Goal: Task Accomplishment & Management: Use online tool/utility

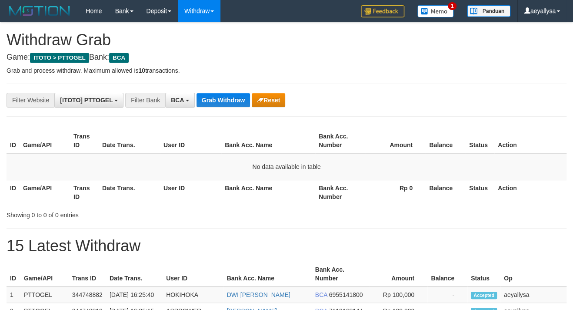
scroll to position [16, 0]
click at [190, 104] on button "BCA" at bounding box center [180, 100] width 30 height 15
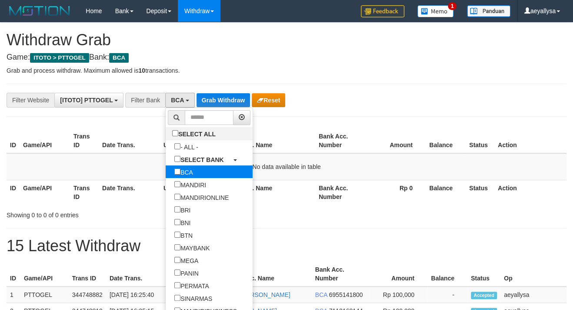
click at [166, 170] on label "BCA" at bounding box center [184, 171] width 36 height 13
click at [166, 175] on label "BCA" at bounding box center [184, 171] width 36 height 13
click at [166, 174] on label "BCA" at bounding box center [184, 171] width 36 height 13
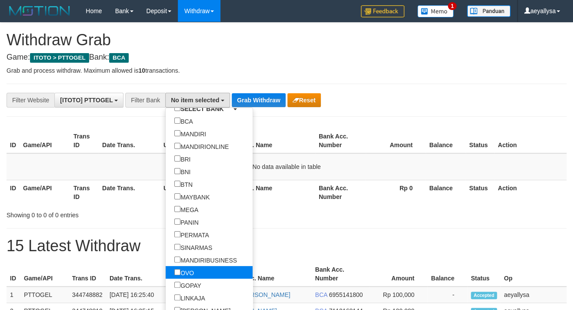
scroll to position [80, 0]
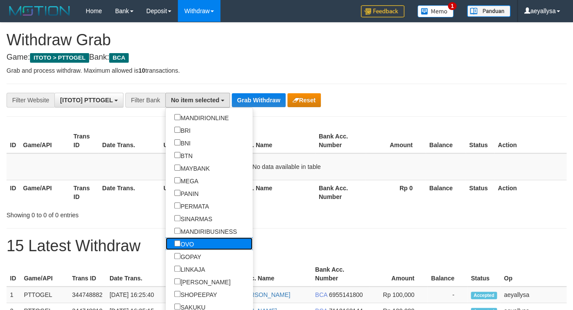
click at [167, 241] on link "OVO" at bounding box center [209, 243] width 87 height 13
click at [166, 239] on label "OVO" at bounding box center [184, 243] width 37 height 13
select select "***"
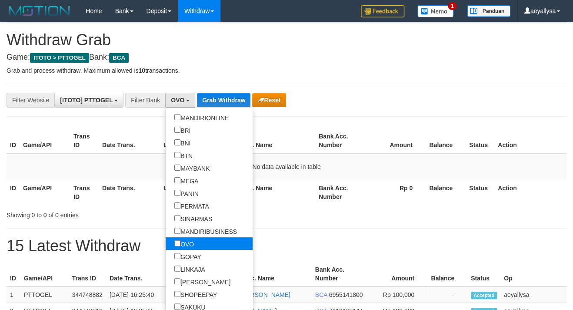
scroll to position [121, 0]
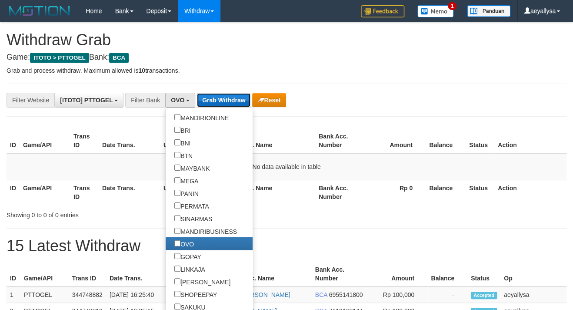
click at [225, 106] on button "Grab Withdraw" at bounding box center [223, 100] width 53 height 14
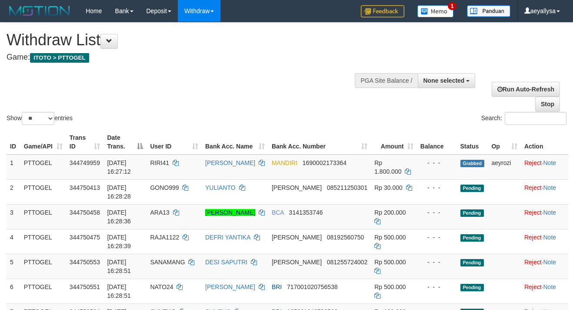
select select
select select "**"
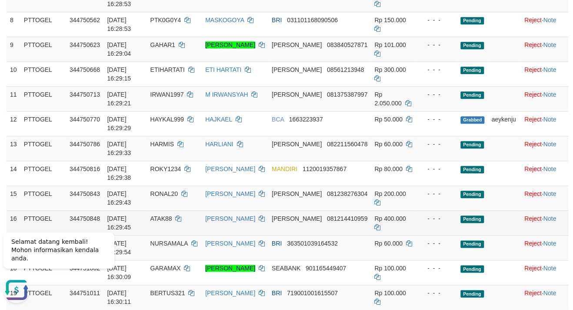
scroll to position [297, 0]
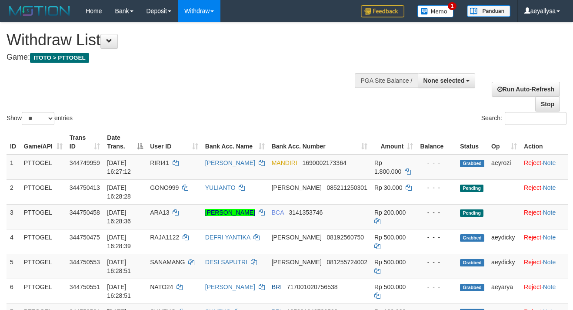
select select
select select "**"
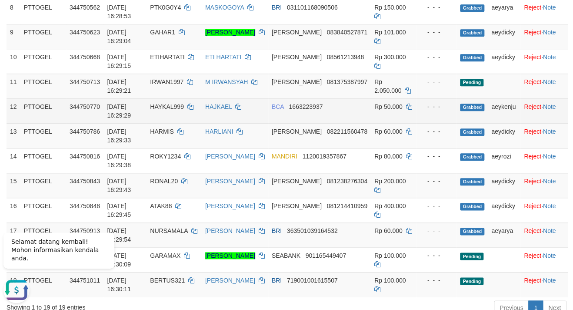
scroll to position [423, 0]
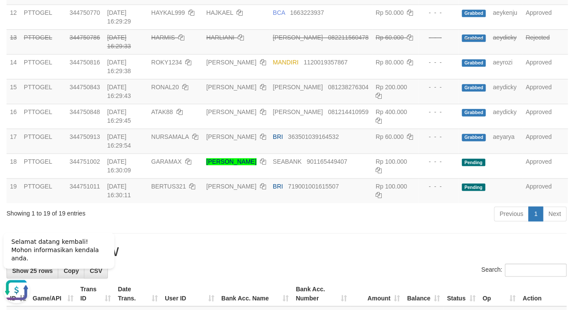
click at [562, 260] on div "**********" at bounding box center [286, 292] width 573 height 1384
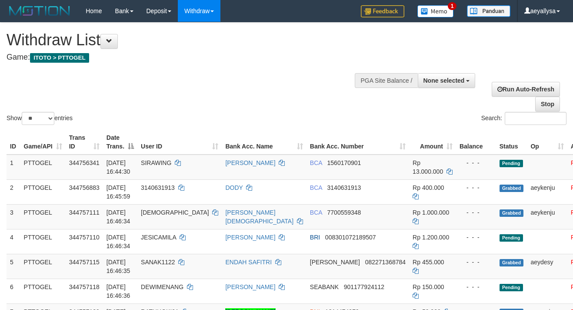
select select
select select "**"
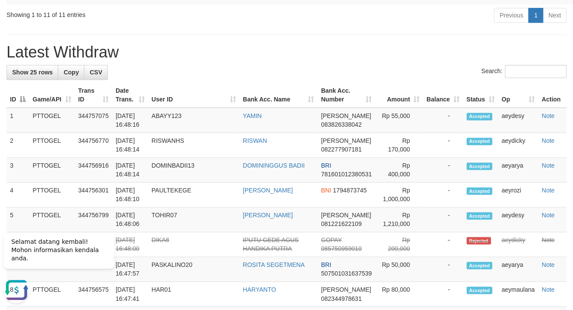
scroll to position [293, 0]
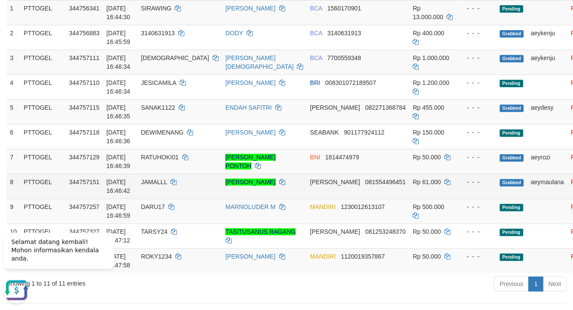
scroll to position [188, 0]
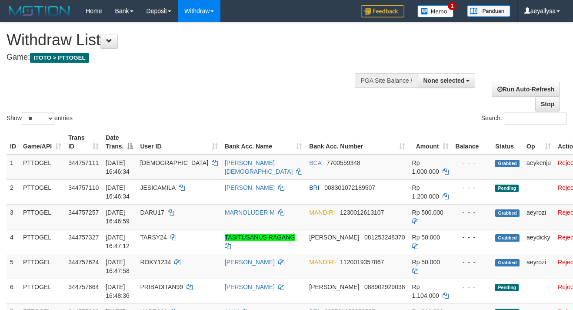
select select
select select "**"
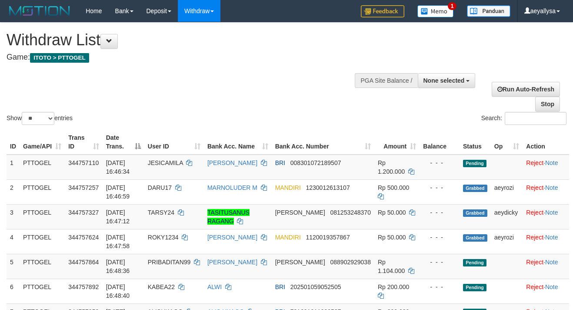
select select
select select "**"
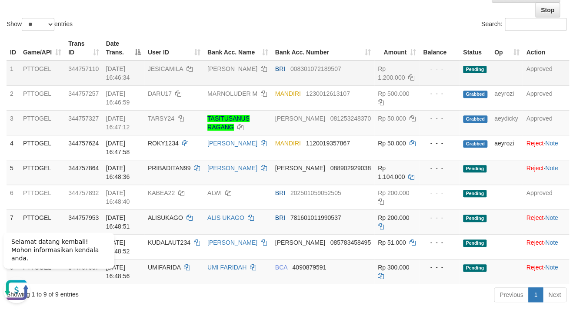
click at [551, 61] on td "Approved" at bounding box center [546, 72] width 47 height 25
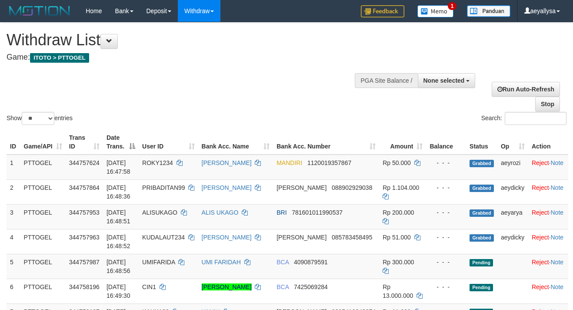
select select
select select "**"
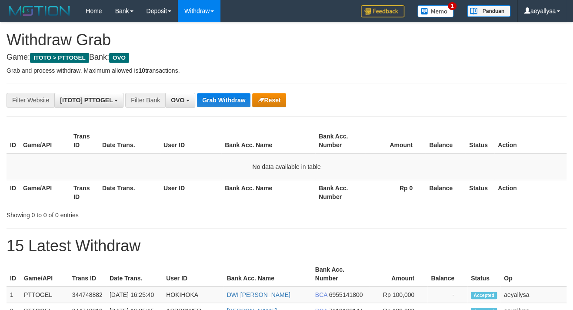
scroll to position [121, 0]
click at [223, 100] on button "Grab Withdraw" at bounding box center [223, 100] width 53 height 14
drag, startPoint x: 0, startPoint y: 0, endPoint x: 224, endPoint y: 95, distance: 243.3
click at [220, 103] on button "Grab Withdraw" at bounding box center [223, 100] width 53 height 14
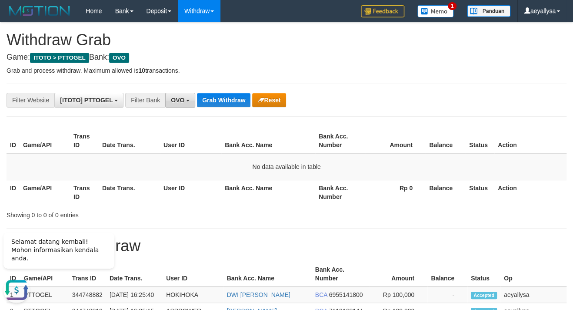
click at [184, 100] on span "OVO" at bounding box center [177, 100] width 13 height 7
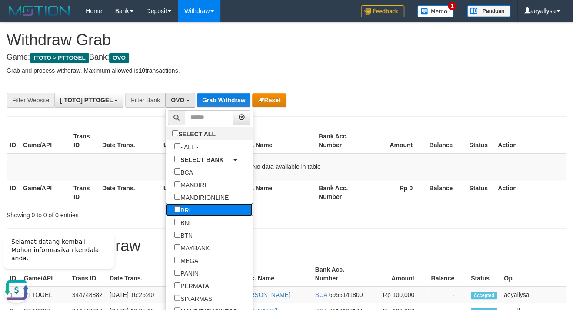
click at [166, 213] on label "BRI" at bounding box center [182, 209] width 33 height 13
select select "***"
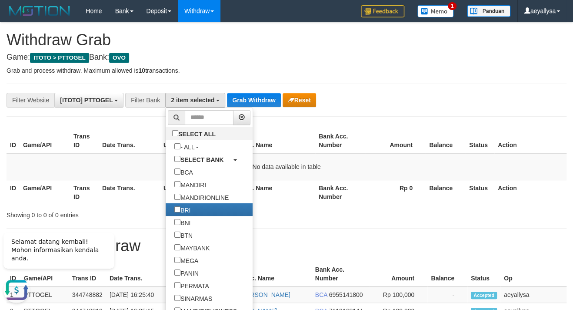
scroll to position [120, 0]
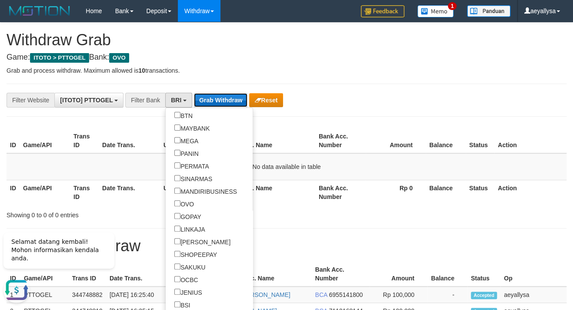
click at [217, 100] on button "Grab Withdraw" at bounding box center [220, 100] width 53 height 14
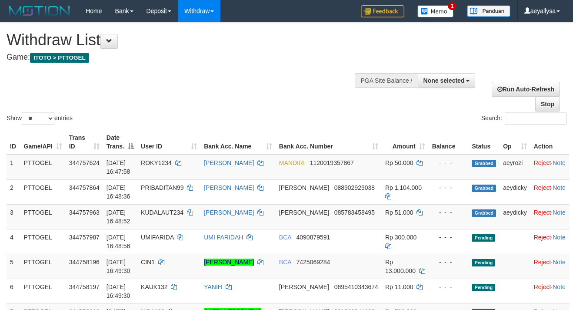
select select
select select "**"
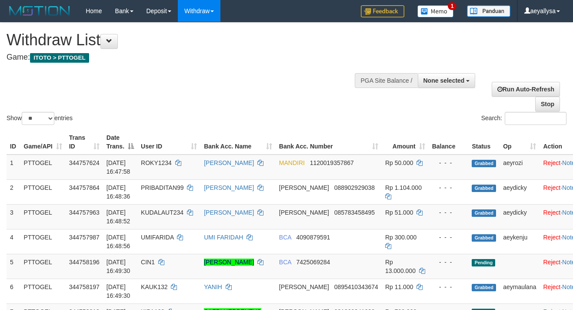
select select
select select "**"
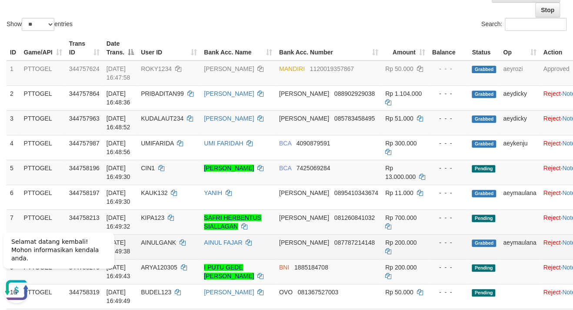
scroll to position [141, 0]
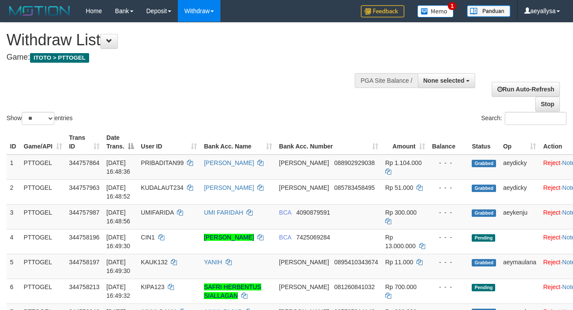
select select
select select "**"
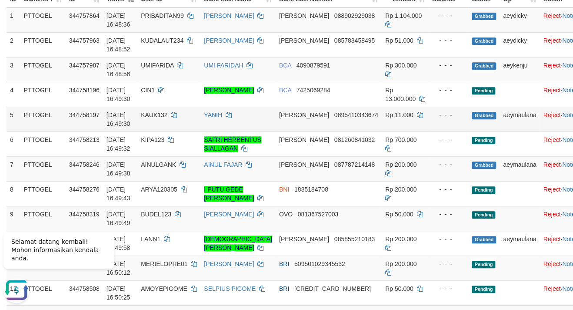
scroll to position [188, 0]
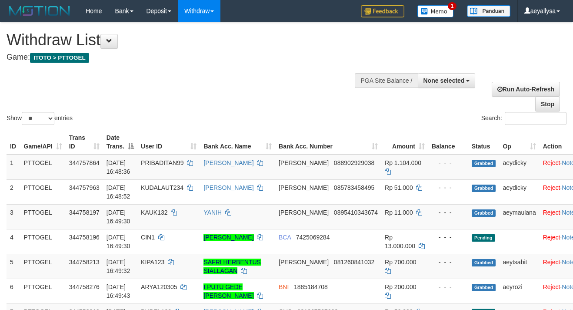
select select
select select "**"
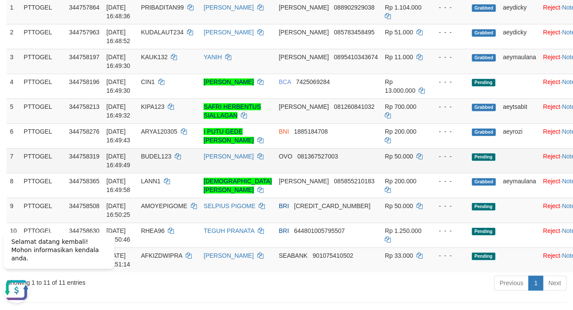
scroll to position [141, 0]
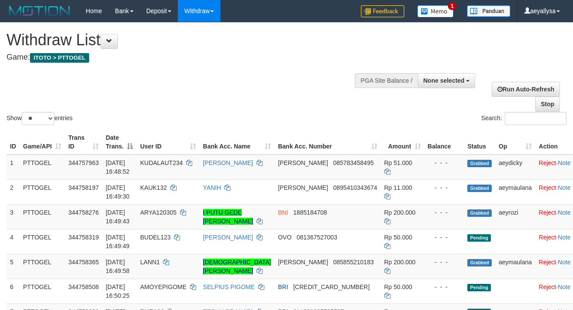
select select
select select "**"
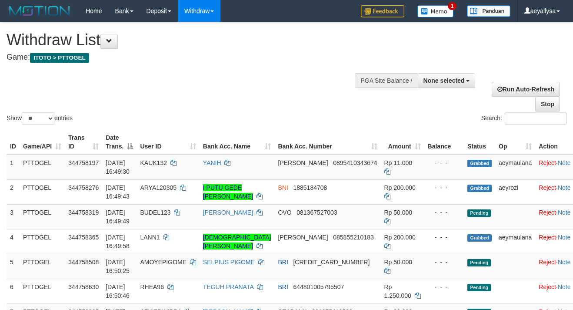
select select
select select "**"
select select
select select "**"
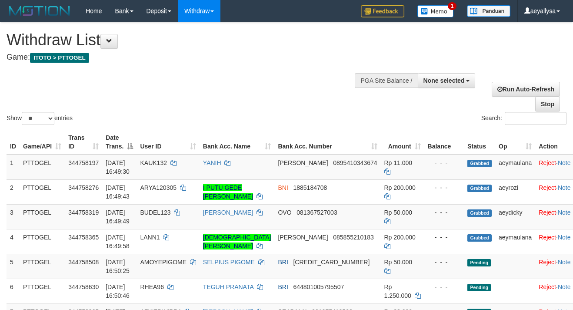
select select
select select "**"
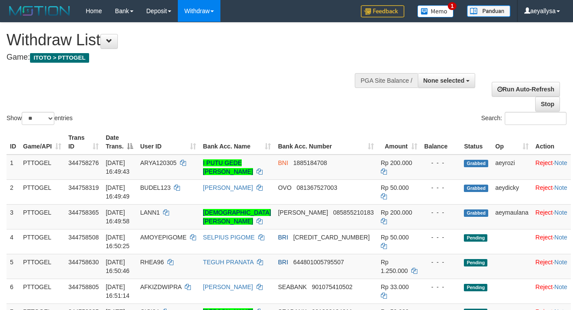
select select
select select "**"
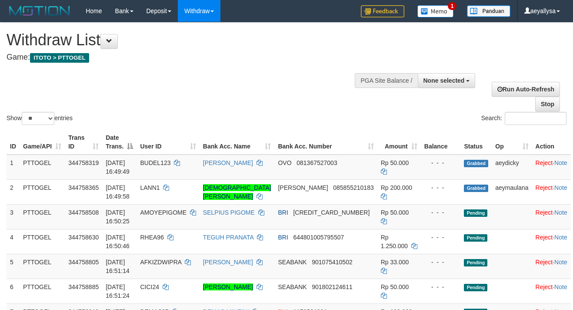
select select
select select "**"
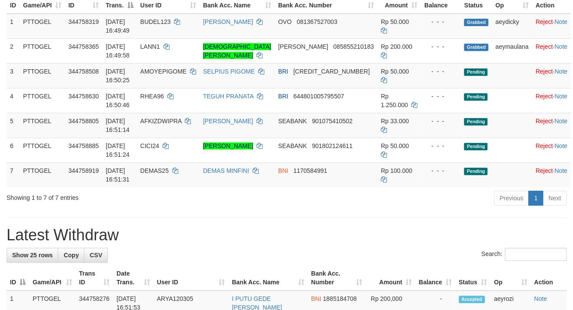
click at [352, 208] on div "Previous 1 Next" at bounding box center [405, 199] width 321 height 19
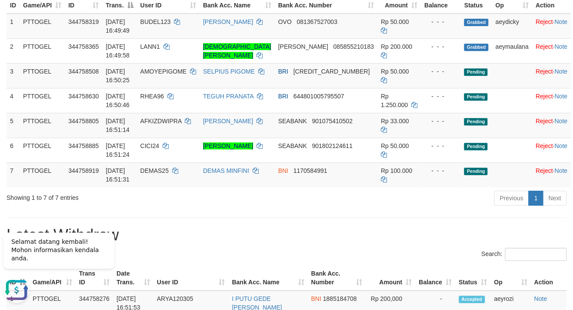
scroll to position [0, 0]
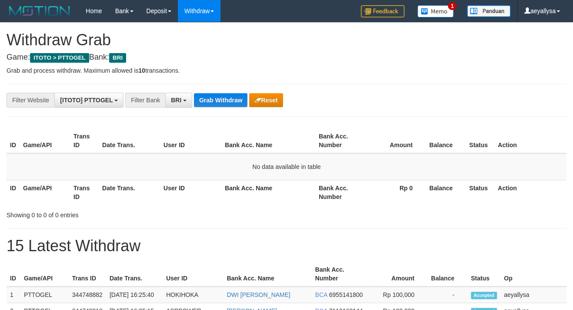
scroll to position [42, 0]
click at [208, 103] on button "Grab Withdraw" at bounding box center [220, 100] width 53 height 14
click at [221, 104] on button "Grab Withdraw" at bounding box center [220, 100] width 53 height 14
click at [242, 107] on div "**********" at bounding box center [238, 100] width 477 height 15
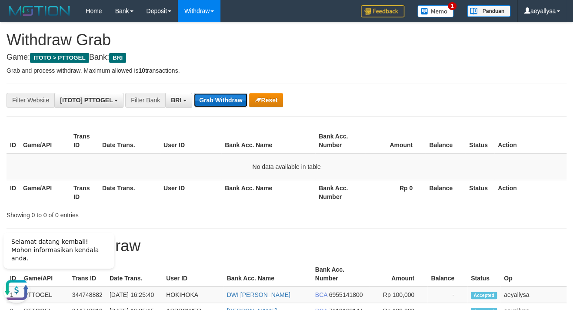
click at [217, 100] on button "Grab Withdraw" at bounding box center [220, 100] width 53 height 14
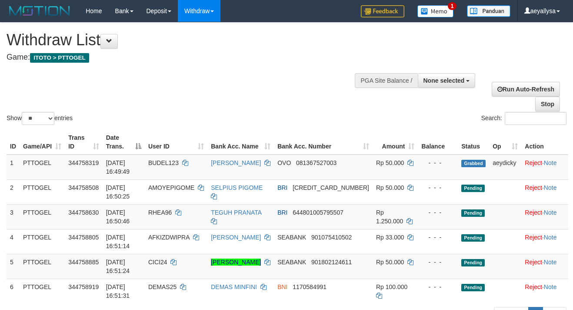
select select
select select "**"
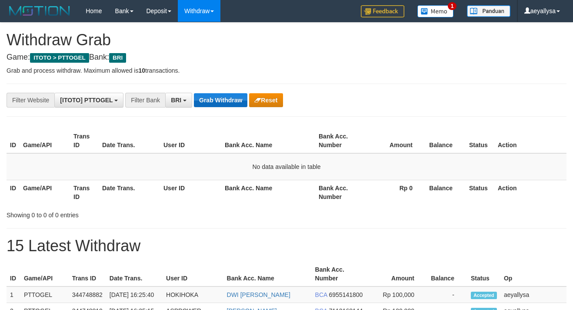
click at [218, 100] on button "Grab Withdraw" at bounding box center [220, 100] width 53 height 14
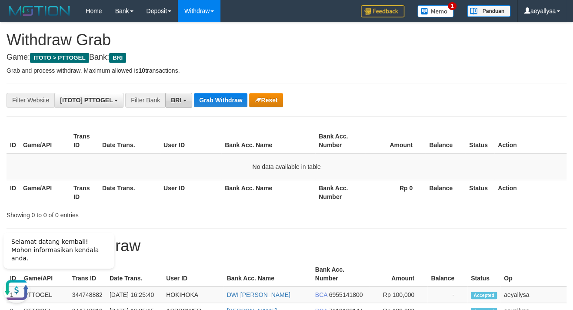
click at [183, 104] on button "BRI" at bounding box center [178, 100] width 27 height 15
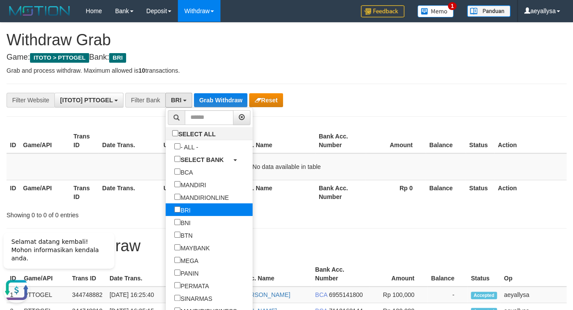
click at [166, 212] on label "BRI" at bounding box center [182, 209] width 33 height 13
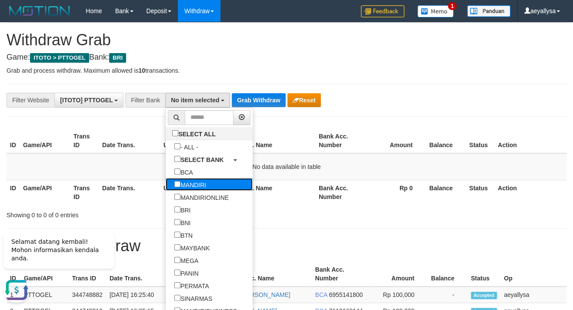
click at [166, 178] on label "MANDIRI" at bounding box center [190, 184] width 49 height 13
select select "*******"
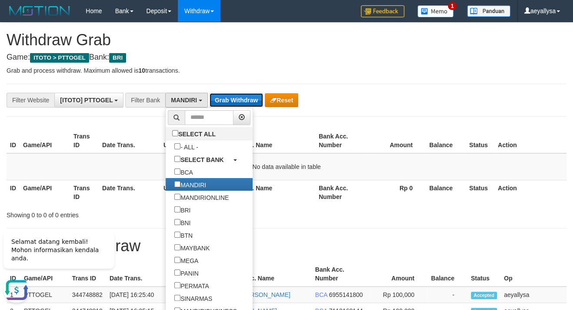
click at [241, 98] on button "Grab Withdraw" at bounding box center [236, 100] width 53 height 14
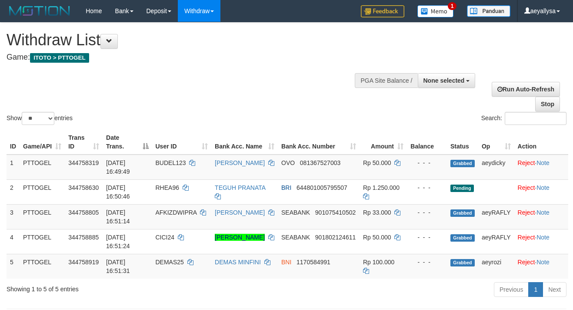
select select
select select "**"
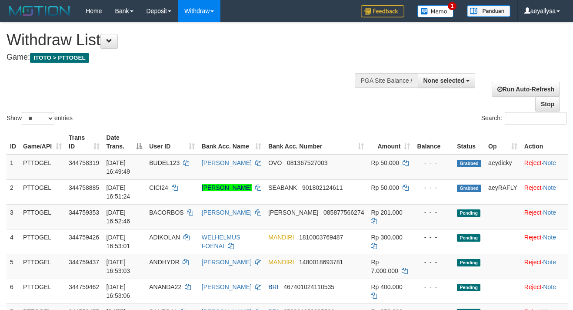
select select
select select "**"
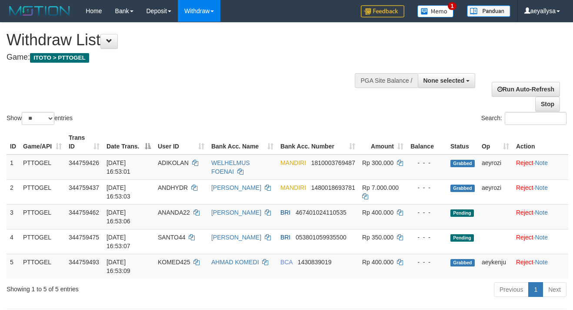
select select
select select "**"
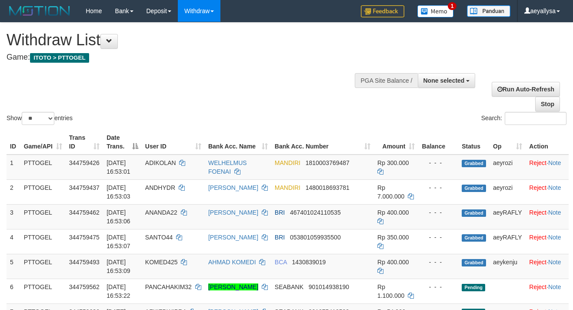
select select
select select "**"
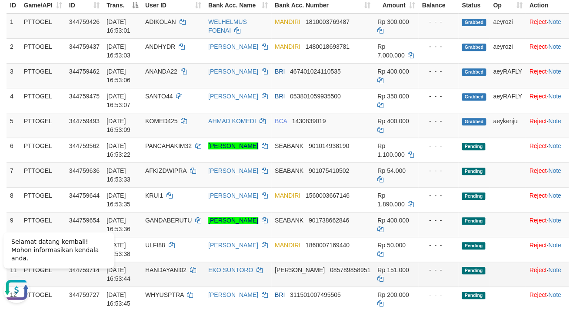
scroll to position [141, 0]
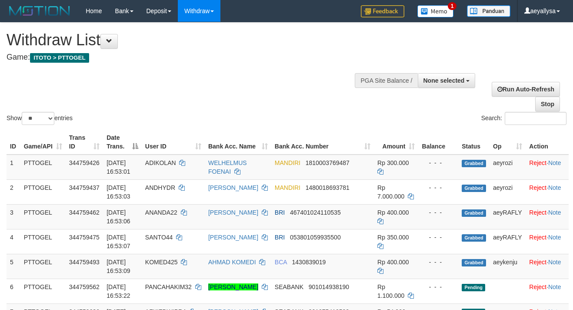
select select
select select "**"
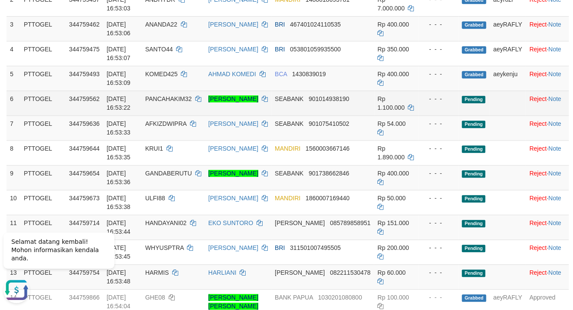
scroll to position [47, 0]
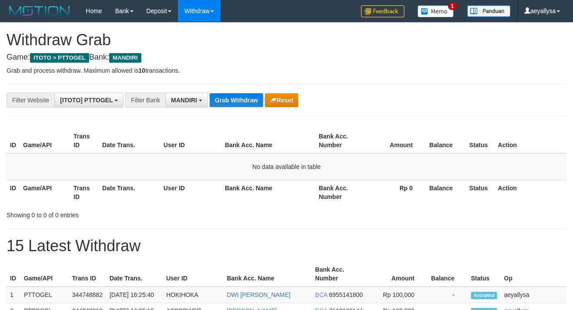
scroll to position [24, 0]
drag, startPoint x: 239, startPoint y: 95, endPoint x: 241, endPoint y: 88, distance: 7.0
click at [239, 93] on button "Grab Withdraw" at bounding box center [236, 100] width 53 height 14
click at [241, 99] on button "Grab Withdraw" at bounding box center [236, 100] width 53 height 14
drag, startPoint x: 0, startPoint y: 0, endPoint x: 218, endPoint y: 81, distance: 232.9
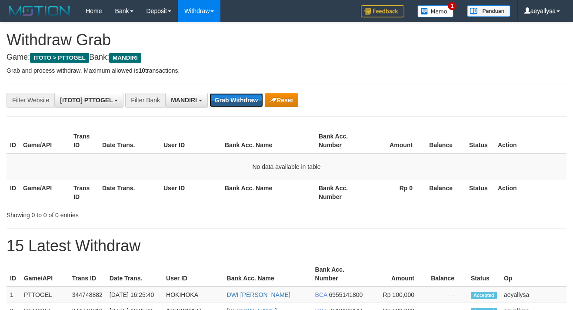
click at [245, 100] on button "Grab Withdraw" at bounding box center [236, 100] width 53 height 14
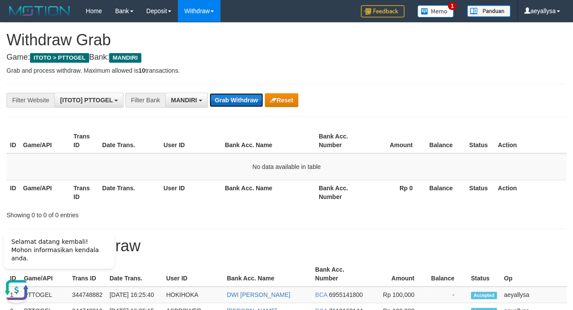
drag, startPoint x: 217, startPoint y: 97, endPoint x: 214, endPoint y: 93, distance: 5.0
click at [216, 98] on button "Grab Withdraw" at bounding box center [236, 100] width 53 height 14
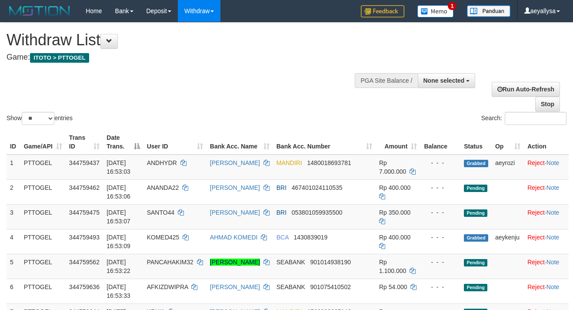
select select
select select "**"
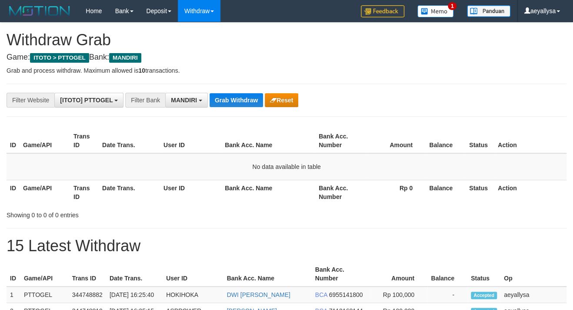
click at [229, 107] on button "Grab Withdraw" at bounding box center [236, 100] width 53 height 14
click at [194, 98] on span "MANDIRI" at bounding box center [184, 100] width 26 height 7
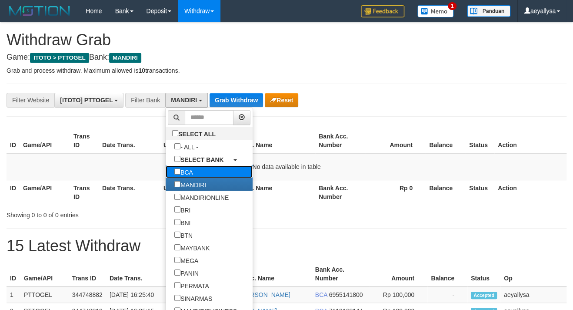
click at [166, 174] on label "BCA" at bounding box center [184, 171] width 36 height 13
select select "***"
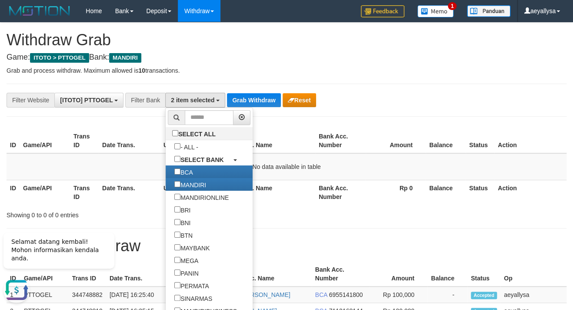
scroll to position [0, 0]
click at [242, 101] on button "Grab Withdraw" at bounding box center [253, 100] width 53 height 14
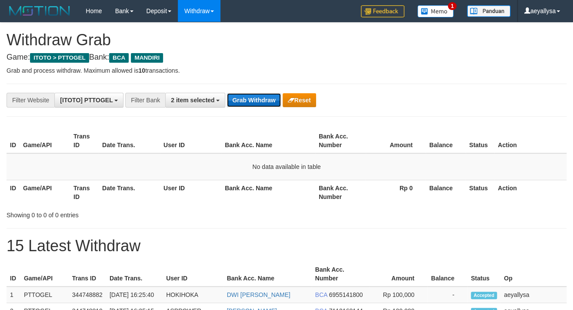
click at [247, 101] on button "Grab Withdraw" at bounding box center [253, 100] width 53 height 14
click at [252, 100] on button "Grab Withdraw" at bounding box center [253, 100] width 53 height 14
click at [242, 99] on button "Grab Withdraw" at bounding box center [253, 100] width 53 height 14
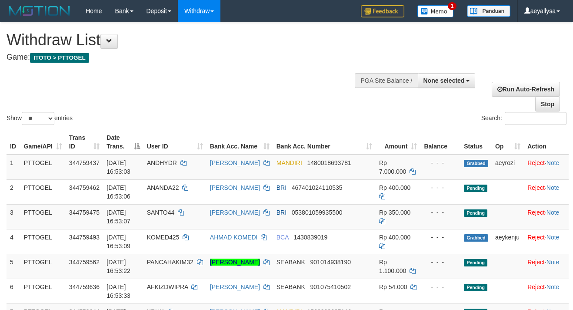
select select
select select "**"
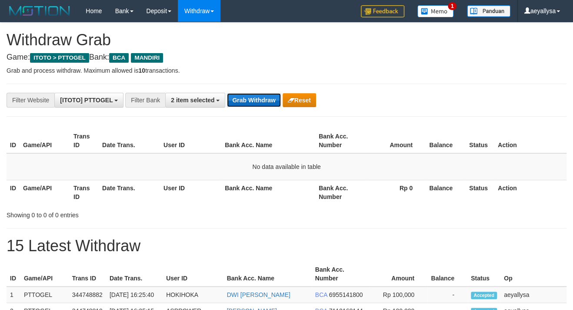
drag, startPoint x: 0, startPoint y: 0, endPoint x: 242, endPoint y: 93, distance: 259.6
click at [242, 93] on button "Grab Withdraw" at bounding box center [253, 100] width 53 height 14
click at [202, 104] on button "2 item selected" at bounding box center [195, 100] width 60 height 15
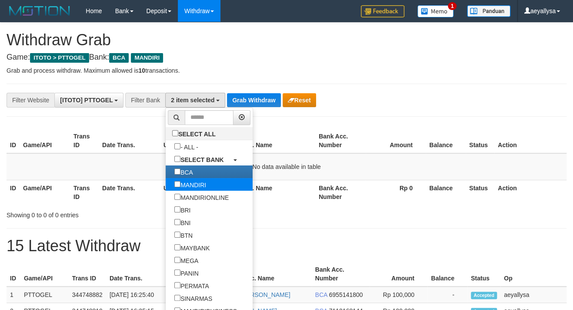
click at [166, 188] on label "MANDIRI" at bounding box center [190, 184] width 49 height 13
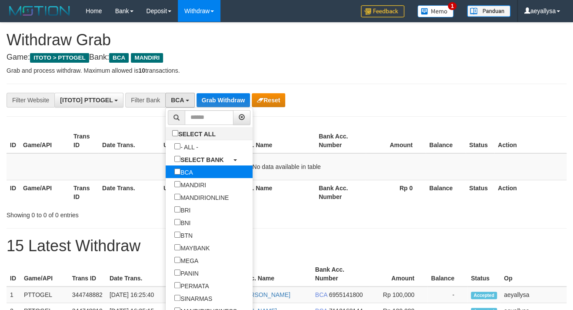
click at [166, 171] on label "BCA" at bounding box center [184, 171] width 36 height 13
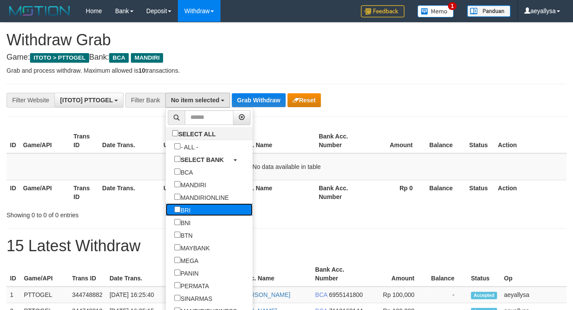
click at [166, 207] on label "BRI" at bounding box center [182, 209] width 33 height 13
select select "***"
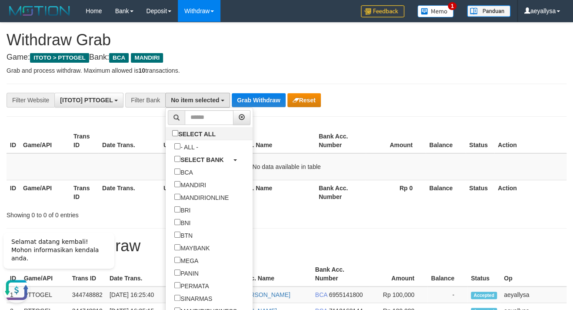
scroll to position [42, 0]
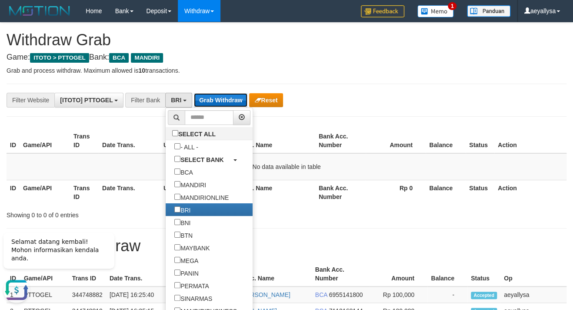
click at [233, 98] on button "Grab Withdraw" at bounding box center [220, 100] width 53 height 14
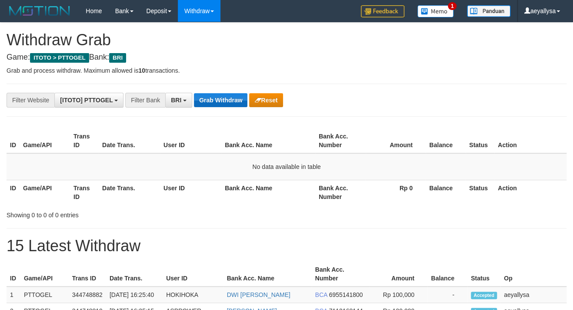
scroll to position [42, 0]
click at [217, 102] on button "Grab Withdraw" at bounding box center [220, 100] width 53 height 14
drag, startPoint x: 217, startPoint y: 99, endPoint x: 225, endPoint y: 99, distance: 7.8
click at [219, 99] on button "Grab Withdraw" at bounding box center [220, 100] width 53 height 14
click at [90, 105] on button "[ITOTO] PTTOGEL" at bounding box center [88, 100] width 69 height 15
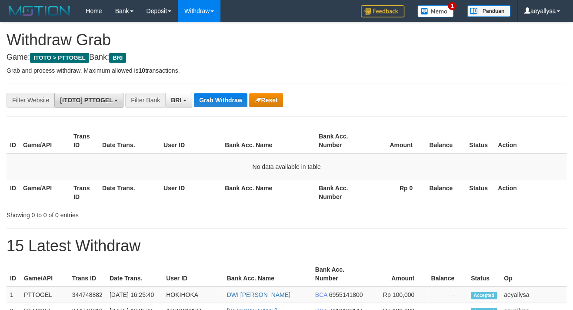
scroll to position [42, 0]
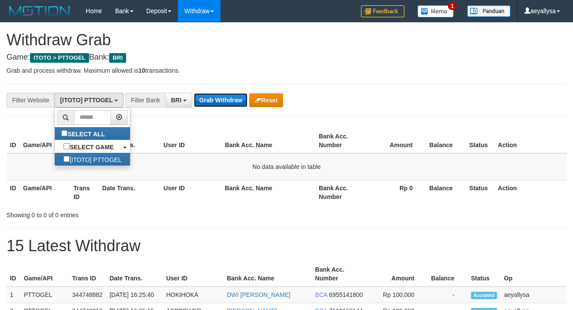
click at [204, 100] on button "Grab Withdraw" at bounding box center [220, 100] width 53 height 14
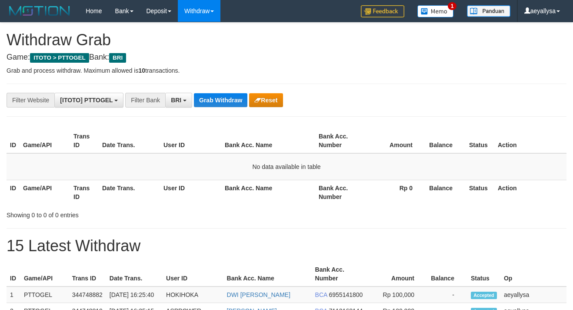
click at [207, 103] on button "Grab Withdraw" at bounding box center [220, 100] width 53 height 14
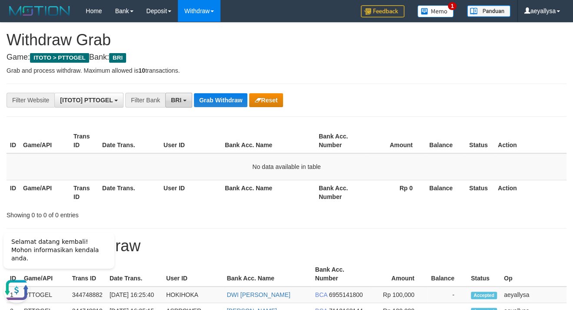
click at [174, 96] on button "BRI" at bounding box center [178, 100] width 27 height 15
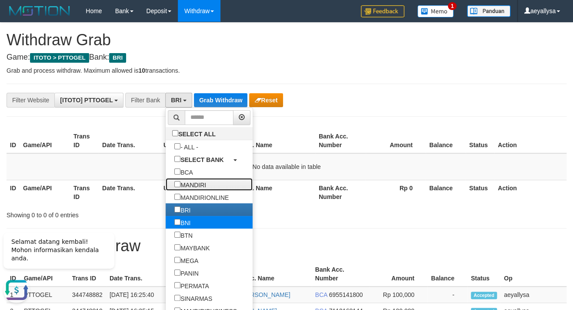
drag, startPoint x: 165, startPoint y: 183, endPoint x: 153, endPoint y: 216, distance: 34.7
click at [166, 184] on label "MANDIRI" at bounding box center [190, 184] width 49 height 13
select select "*******"
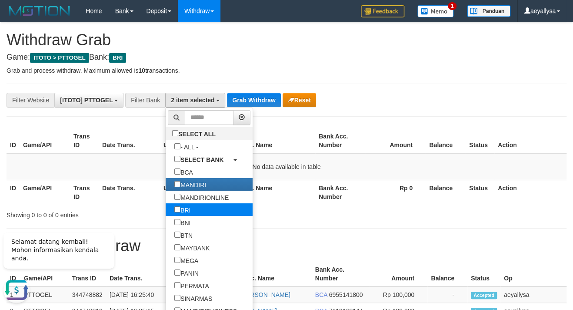
click at [166, 211] on label "BRI" at bounding box center [182, 209] width 33 height 13
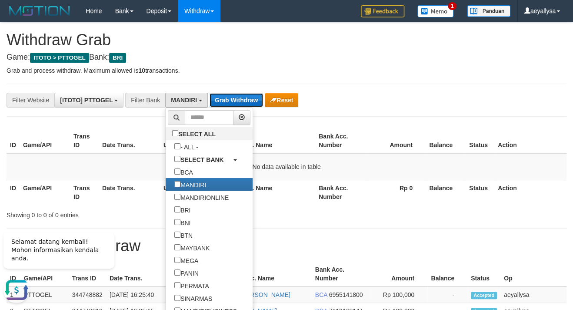
click at [220, 102] on button "Grab Withdraw" at bounding box center [236, 100] width 53 height 14
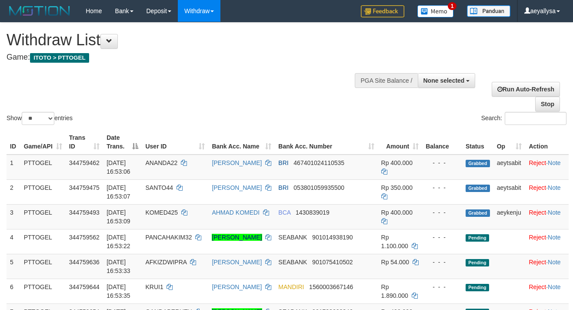
select select
select select "**"
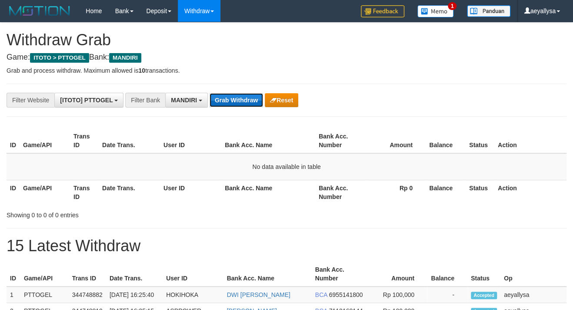
drag, startPoint x: 0, startPoint y: 0, endPoint x: 221, endPoint y: 96, distance: 240.9
click at [221, 96] on button "Grab Withdraw" at bounding box center [236, 100] width 53 height 14
click at [220, 99] on button "Grab Withdraw" at bounding box center [236, 100] width 53 height 14
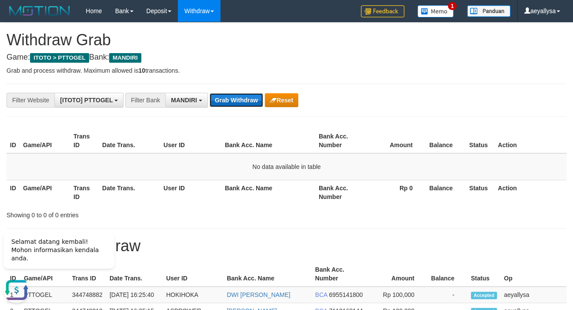
click at [224, 100] on button "Grab Withdraw" at bounding box center [236, 100] width 53 height 14
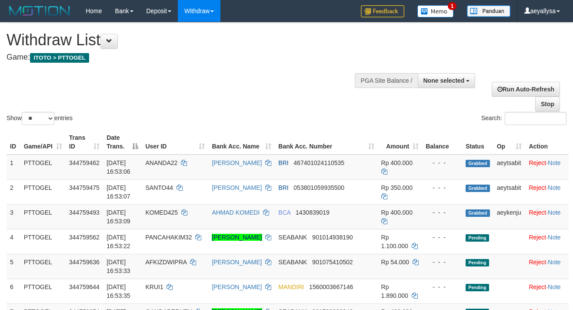
select select
select select "**"
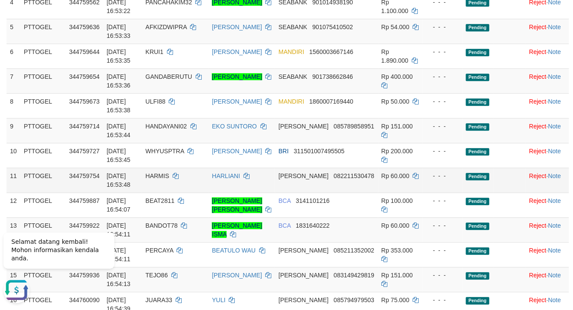
scroll to position [470, 0]
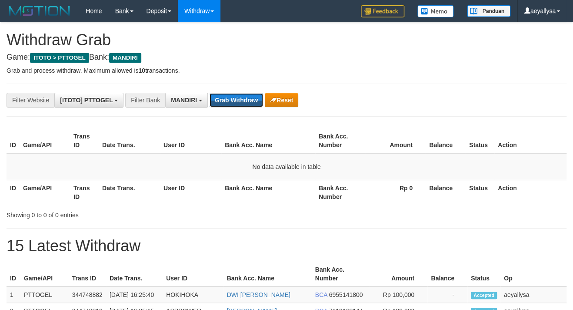
click at [222, 100] on button "Grab Withdraw" at bounding box center [236, 100] width 53 height 14
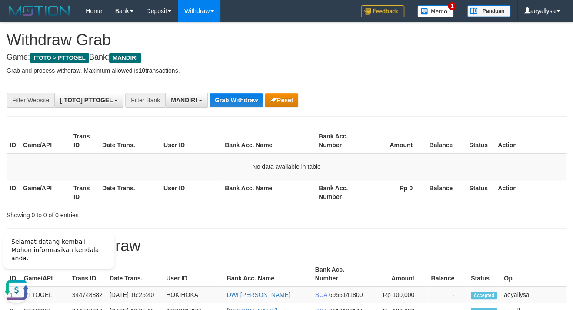
scroll to position [24, 0]
click at [237, 102] on button "Grab Withdraw" at bounding box center [236, 100] width 53 height 14
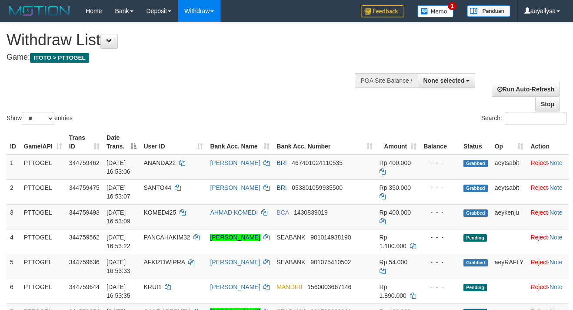
select select
select select "**"
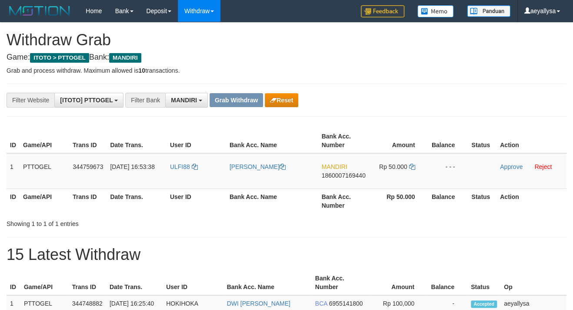
scroll to position [24, 0]
click at [292, 100] on button "Reset" at bounding box center [281, 100] width 33 height 14
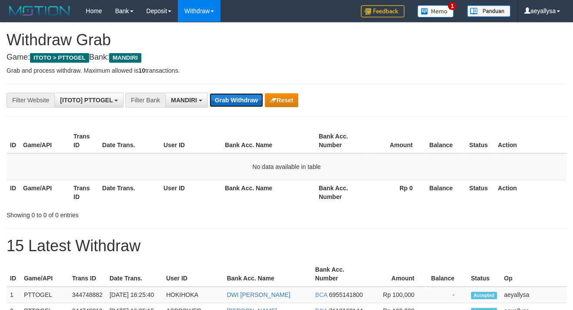
click at [234, 101] on button "Grab Withdraw" at bounding box center [236, 100] width 53 height 14
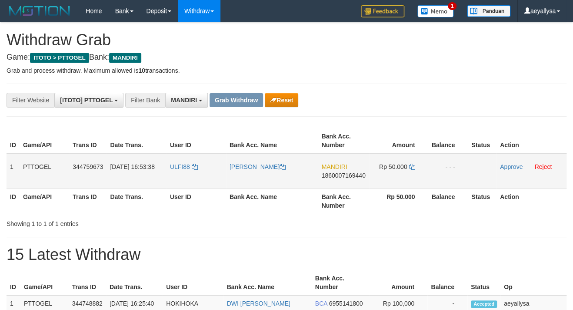
scroll to position [24, 0]
drag, startPoint x: 219, startPoint y: 179, endPoint x: 417, endPoint y: 181, distance: 198.3
click at [417, 181] on tr "1 PTTOGEL 344759673 30/09/2025 16:53:38 ULFI88 RULFI MUHAMAD MANDIRI 1860007169…" at bounding box center [287, 171] width 560 height 36
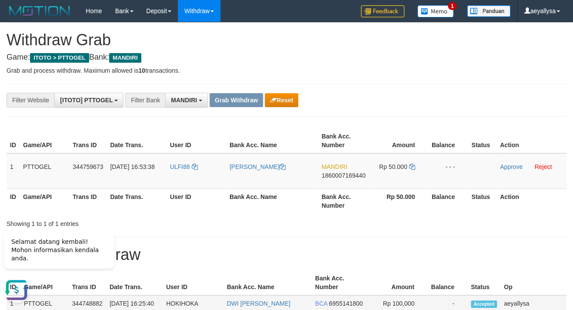
scroll to position [0, 0]
click at [349, 177] on span "1860007169440" at bounding box center [343, 175] width 44 height 7
copy span "1860007169440"
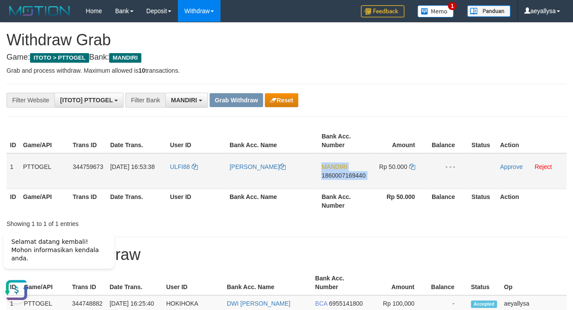
click at [349, 177] on span "1860007169440" at bounding box center [343, 175] width 44 height 7
copy td "MANDIRI 1860007169440"
click at [416, 170] on td "Rp 50.000" at bounding box center [398, 171] width 59 height 36
click at [415, 170] on td "Rp 50.000" at bounding box center [398, 171] width 59 height 36
click at [413, 168] on icon at bounding box center [412, 166] width 6 height 6
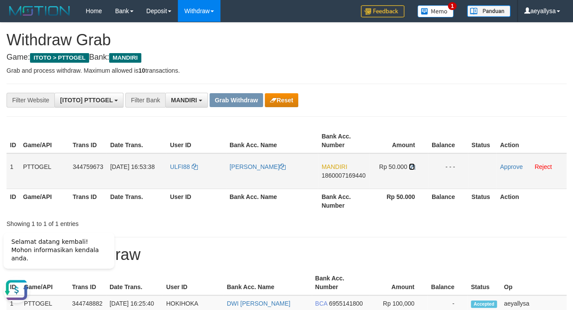
click at [413, 168] on icon at bounding box center [412, 166] width 6 height 6
click at [512, 166] on link "Approve" at bounding box center [511, 166] width 23 height 7
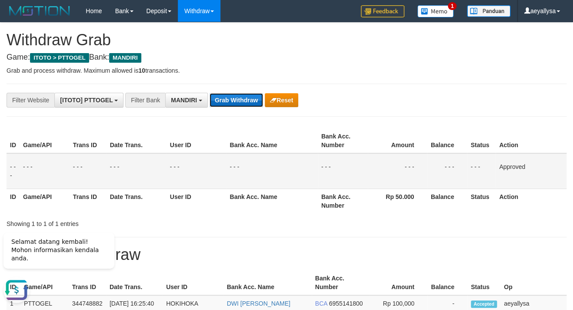
click at [231, 107] on button "Grab Withdraw" at bounding box center [236, 100] width 53 height 14
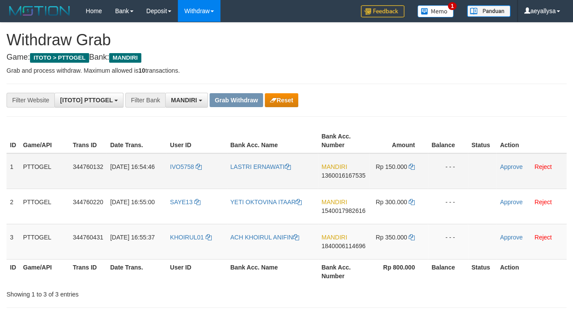
scroll to position [24, 0]
drag, startPoint x: 188, startPoint y: 182, endPoint x: 400, endPoint y: 251, distance: 223.7
click at [414, 236] on tbody "1 PTTOGEL 344760132 [DATE] 16:54:46 IVO5758 LASTRI ERNAWATI MANDIRI 13600161675…" at bounding box center [287, 206] width 560 height 106
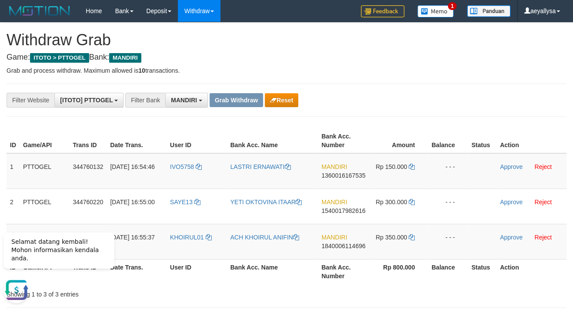
scroll to position [0, 0]
click at [340, 172] on span "1360016167535" at bounding box center [343, 175] width 44 height 7
copy span "1360016167535"
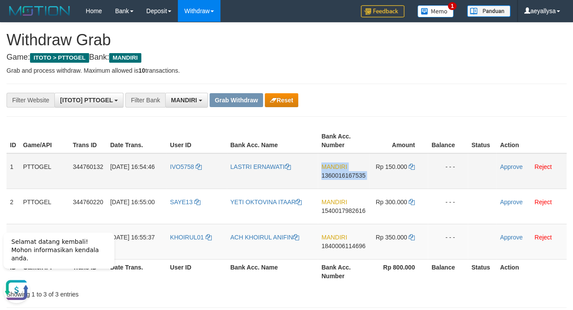
click at [340, 172] on span "1360016167535" at bounding box center [343, 175] width 44 height 7
copy td "MANDIRI 1360016167535"
click at [412, 168] on icon at bounding box center [412, 166] width 6 height 6
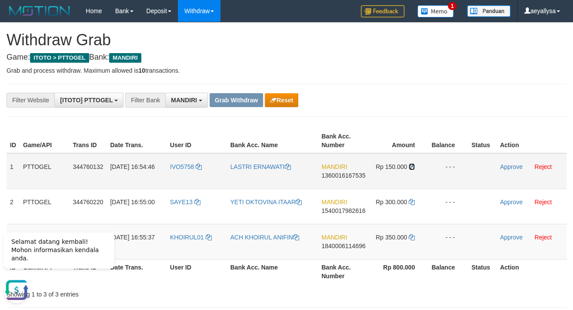
click at [412, 168] on icon at bounding box center [412, 166] width 6 height 6
click at [510, 164] on link "Approve" at bounding box center [511, 166] width 23 height 7
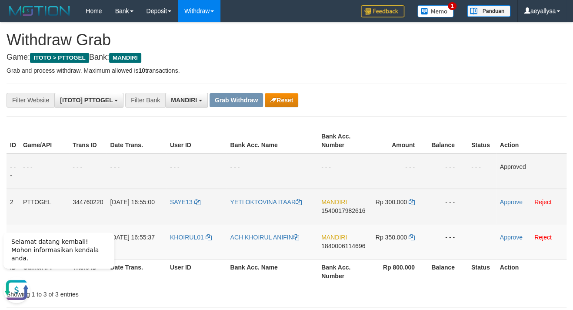
drag, startPoint x: 337, startPoint y: 205, endPoint x: 339, endPoint y: 209, distance: 4.5
click at [338, 209] on td "MANDIRI 1540017982616" at bounding box center [343, 205] width 51 height 35
click at [339, 210] on span "1540017982616" at bounding box center [343, 210] width 44 height 7
copy td "IRI 15400"
click at [339, 210] on span "1540017982616" at bounding box center [343, 210] width 44 height 7
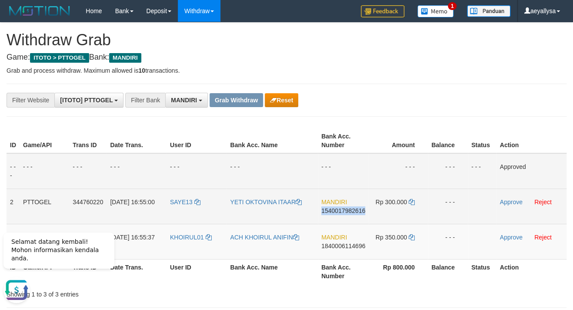
copy span "1540017982616"
click at [339, 210] on span "1540017982616" at bounding box center [343, 210] width 44 height 7
copy td "MANDIRI 1540017982616"
click at [339, 210] on span "1540017982616" at bounding box center [343, 210] width 44 height 7
copy span "1540017982616"
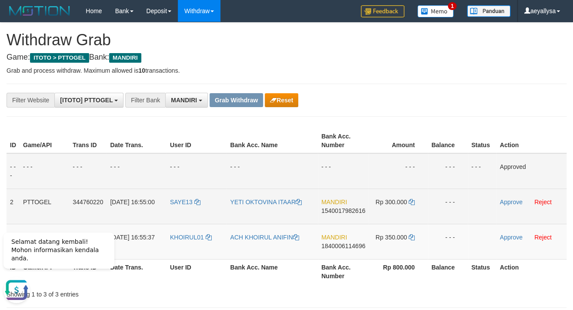
click at [338, 210] on span "1540017982616" at bounding box center [343, 210] width 44 height 7
copy span "1540017982616"
click at [338, 210] on span "1540017982616" at bounding box center [343, 210] width 44 height 7
copy td "MANDIRI 1540017982616"
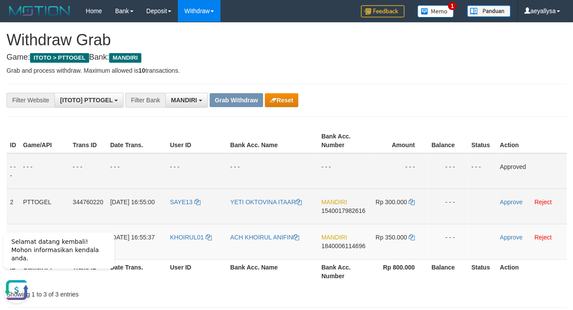
click at [415, 201] on td "Rp 300.000" at bounding box center [398, 205] width 59 height 35
click at [414, 201] on icon at bounding box center [412, 202] width 6 height 6
click at [413, 203] on icon at bounding box center [412, 202] width 6 height 6
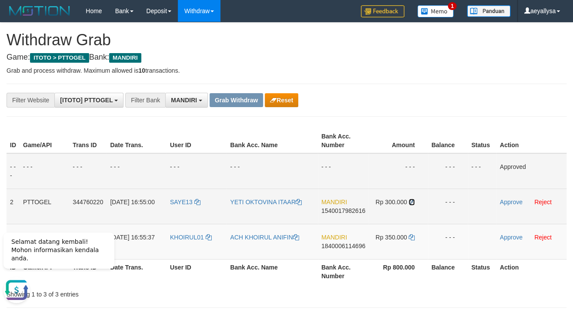
click at [413, 203] on icon at bounding box center [412, 202] width 6 height 6
click at [513, 200] on link "Approve" at bounding box center [511, 201] width 23 height 7
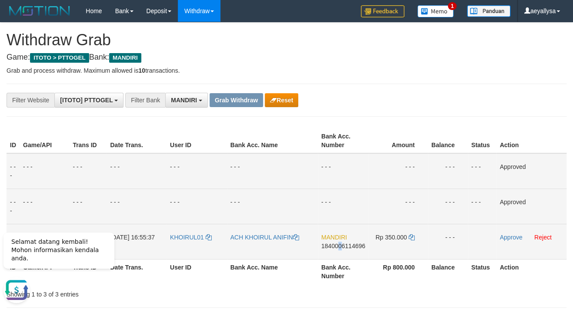
click at [340, 245] on span "1840006114696" at bounding box center [343, 245] width 44 height 7
copy span "0"
click at [339, 245] on span "1840006114696" at bounding box center [343, 245] width 44 height 7
copy span "1840006114696"
click at [339, 245] on span "1840006114696" at bounding box center [343, 245] width 44 height 7
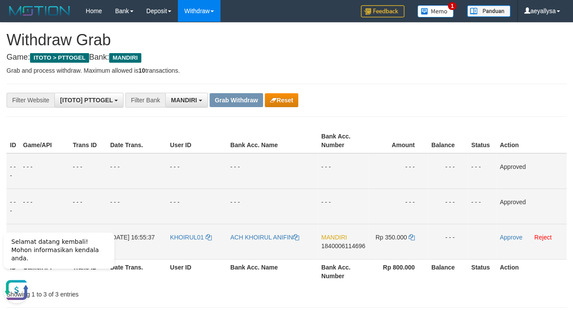
click at [347, 250] on td "MANDIRI 1840006114696" at bounding box center [343, 241] width 51 height 35
click at [345, 245] on span "1840006114696" at bounding box center [343, 245] width 44 height 7
click at [412, 238] on icon at bounding box center [412, 237] width 6 height 6
click at [413, 238] on icon at bounding box center [412, 237] width 6 height 6
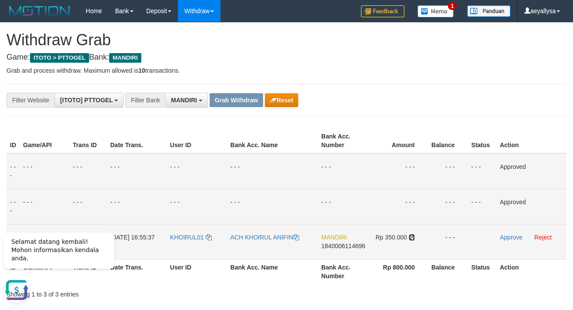
click at [413, 238] on icon at bounding box center [412, 237] width 6 height 6
click at [413, 237] on icon at bounding box center [412, 237] width 6 height 6
click at [513, 235] on link "Approve" at bounding box center [511, 237] width 23 height 7
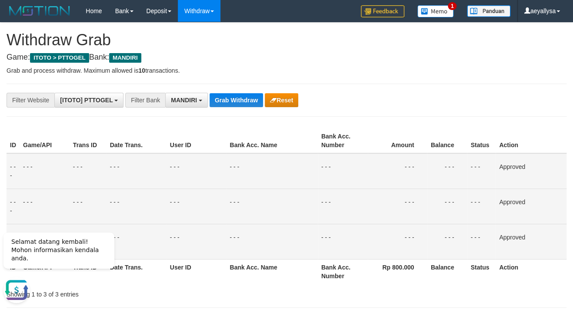
click at [186, 104] on button "MANDIRI" at bounding box center [186, 100] width 43 height 15
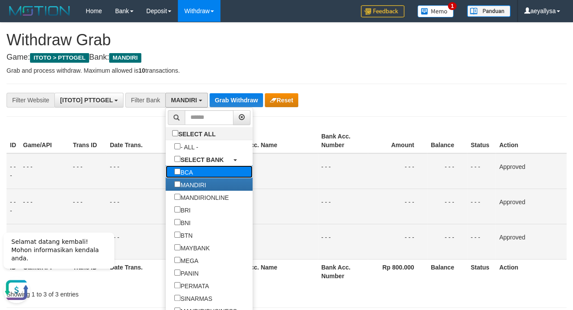
click at [166, 174] on label "BCA" at bounding box center [184, 171] width 36 height 13
select select "***"
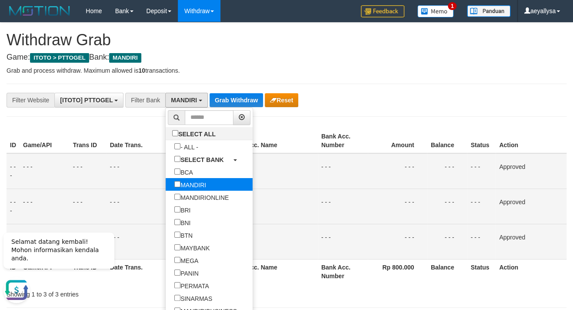
scroll to position [24, 0]
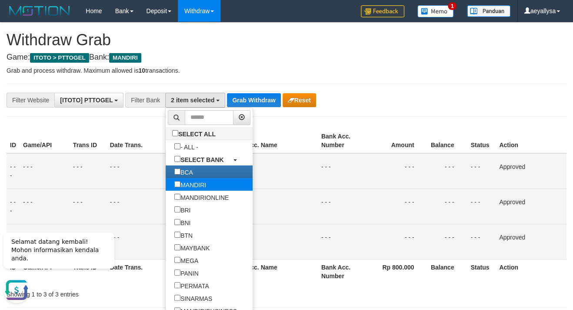
click at [166, 186] on label "MANDIRI" at bounding box center [190, 184] width 49 height 13
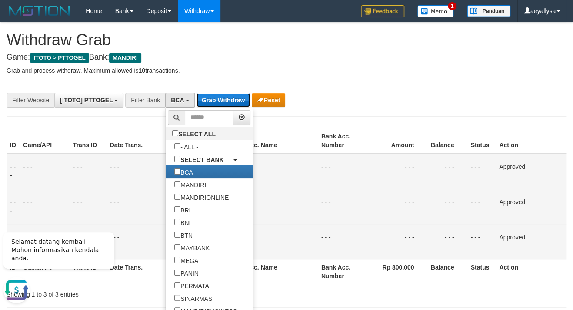
click at [228, 93] on button "Grab Withdraw" at bounding box center [223, 100] width 53 height 14
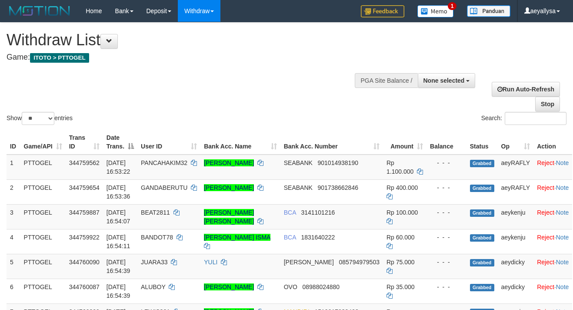
select select
select select "**"
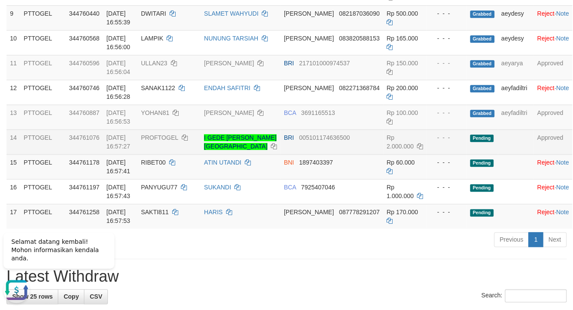
scroll to position [299, 0]
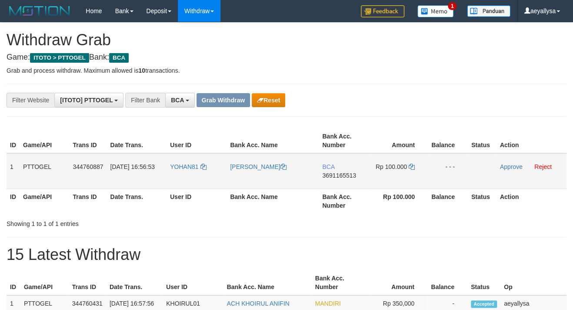
scroll to position [16, 0]
drag, startPoint x: 186, startPoint y: 176, endPoint x: 379, endPoint y: 176, distance: 193.1
click at [379, 176] on tr "1 PTTOGEL 344760887 [DATE] 16:56:53 YOHAN81 [PERSON_NAME] BCA 3691165513 Rp 100…" at bounding box center [287, 171] width 560 height 36
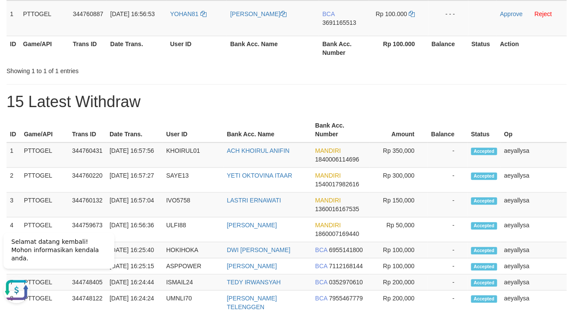
scroll to position [0, 0]
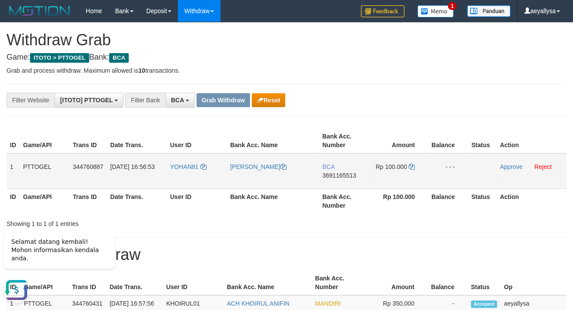
click at [349, 178] on span "3691165513" at bounding box center [339, 175] width 34 height 7
click at [348, 177] on span "3691165513" at bounding box center [339, 175] width 34 height 7
copy span "3691165513"
click at [348, 177] on span "3691165513" at bounding box center [339, 175] width 34 height 7
copy span "3691165513"
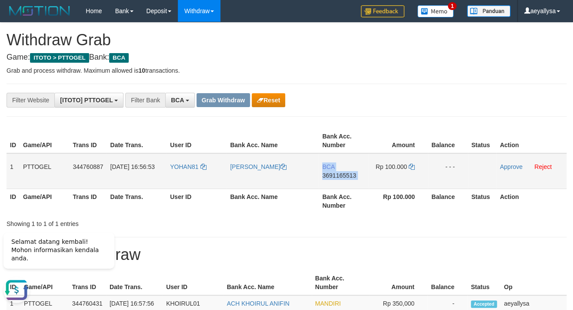
click at [348, 177] on span "3691165513" at bounding box center [339, 175] width 34 height 7
copy td "BCA 3691165513"
click at [348, 177] on span "3691165513" at bounding box center [339, 175] width 34 height 7
copy span "3691165513"
click at [413, 167] on icon at bounding box center [412, 166] width 6 height 6
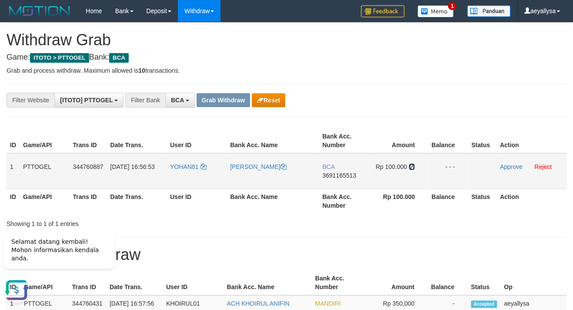
click at [413, 167] on icon at bounding box center [412, 166] width 6 height 6
click at [508, 165] on link "Approve" at bounding box center [511, 166] width 23 height 7
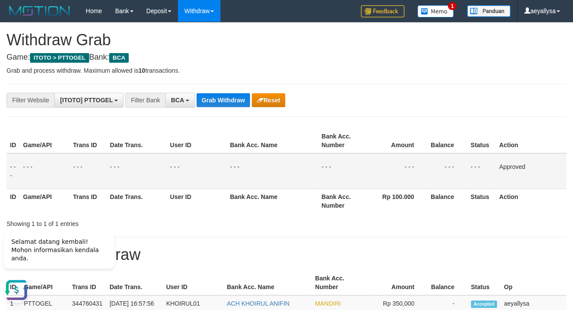
click at [196, 98] on div "**********" at bounding box center [238, 100] width 477 height 15
drag, startPoint x: 313, startPoint y: 73, endPoint x: 223, endPoint y: 1, distance: 114.8
click at [313, 71] on p "Grab and process withdraw. Maximum allowed is 10 transactions." at bounding box center [287, 70] width 560 height 9
click at [216, 105] on button "Grab Withdraw" at bounding box center [223, 100] width 53 height 14
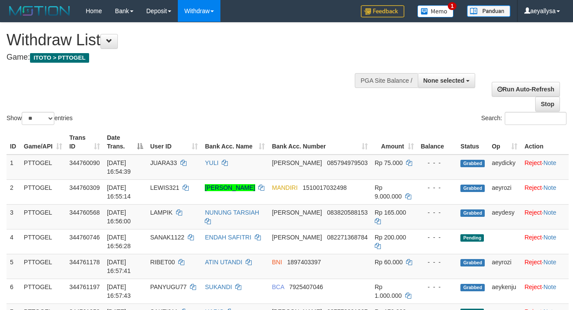
select select
select select "**"
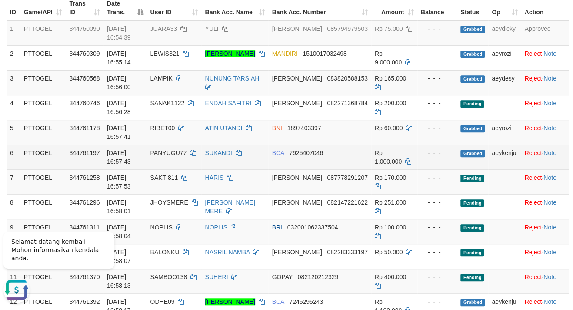
scroll to position [158, 0]
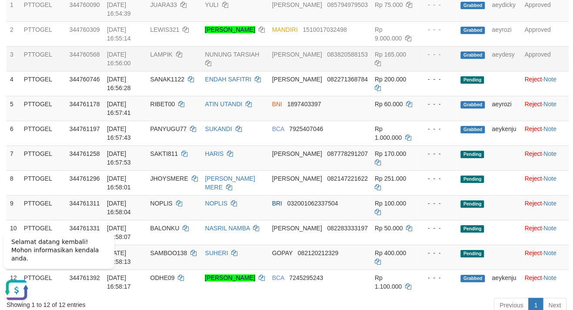
click at [566, 47] on td "Approved" at bounding box center [545, 58] width 48 height 25
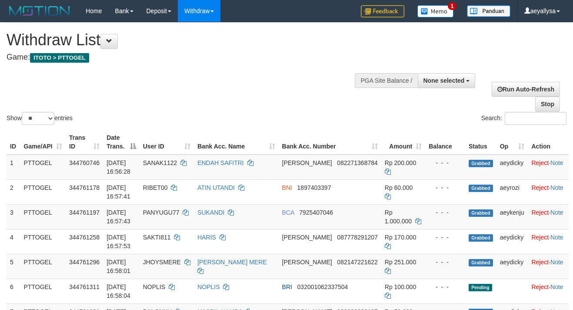
select select
select select "**"
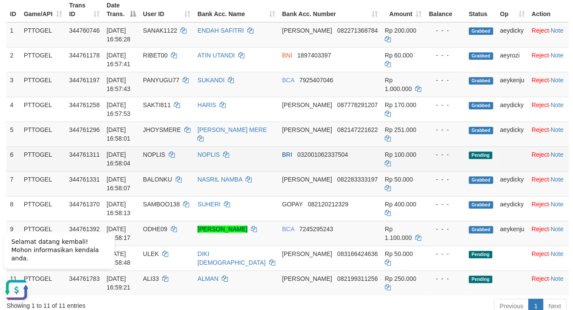
scroll to position [111, 0]
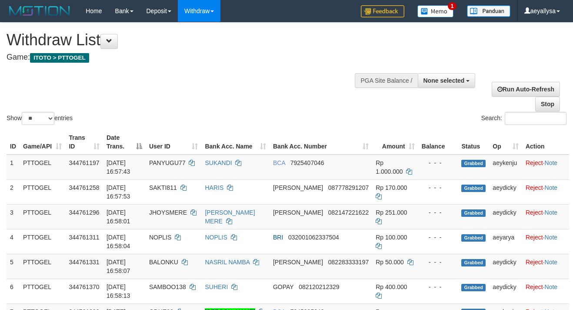
select select
select select "**"
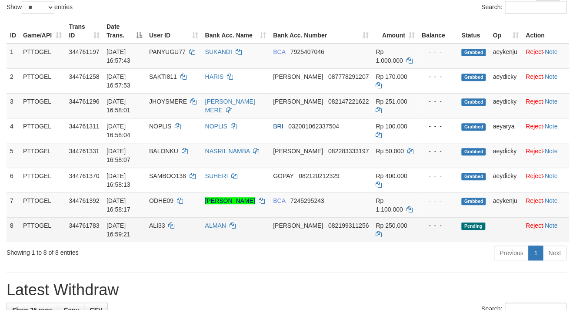
click at [348, 229] on span "082199311256" at bounding box center [348, 225] width 40 height 7
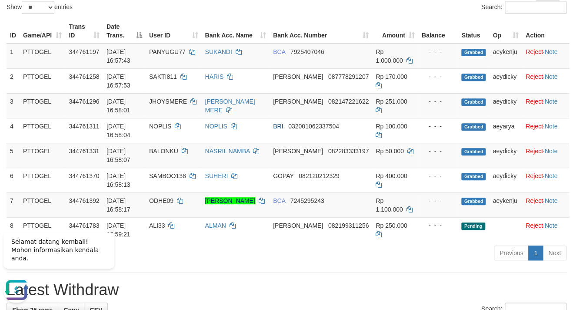
click at [348, 244] on div "ID Game/API Trans ID Date Trans. User ID Bank Acc. Name Bank Acc. Number Amount…" at bounding box center [286, 130] width 573 height 228
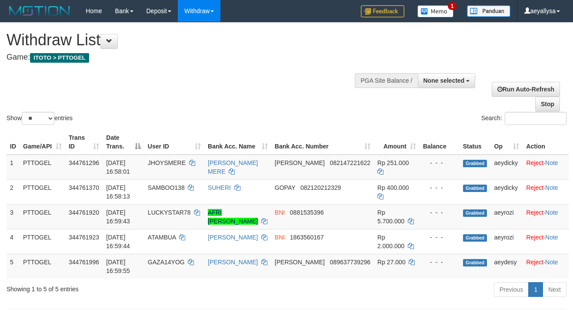
select select
select select "**"
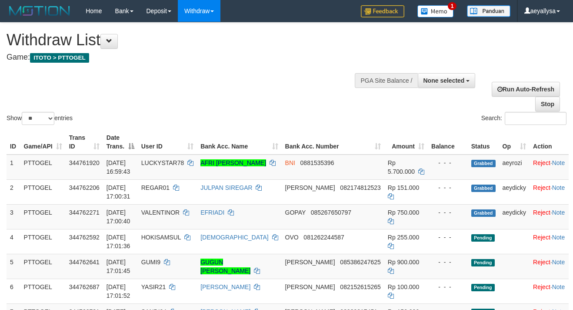
select select
select select "**"
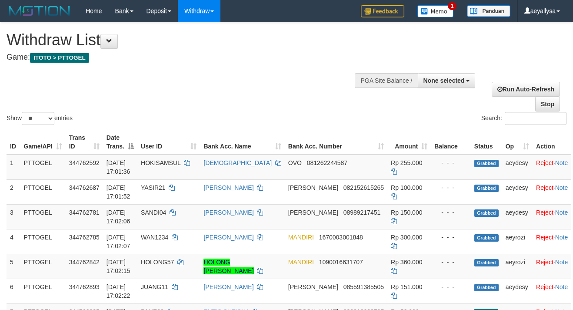
select select
select select "**"
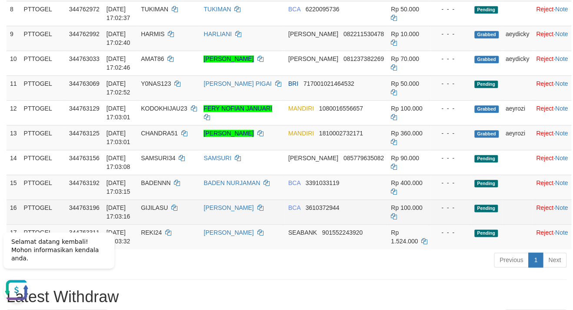
scroll to position [346, 0]
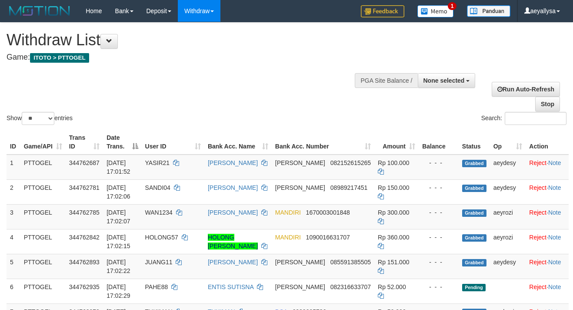
select select
select select "**"
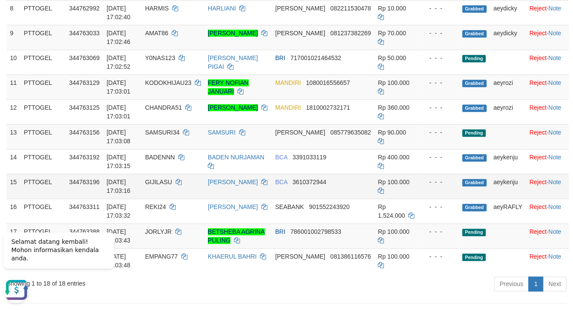
scroll to position [346, 0]
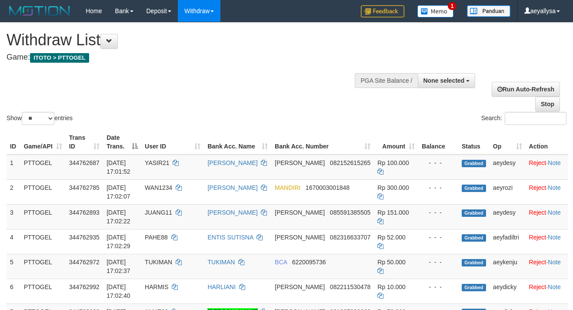
select select
select select "**"
select select
select select "**"
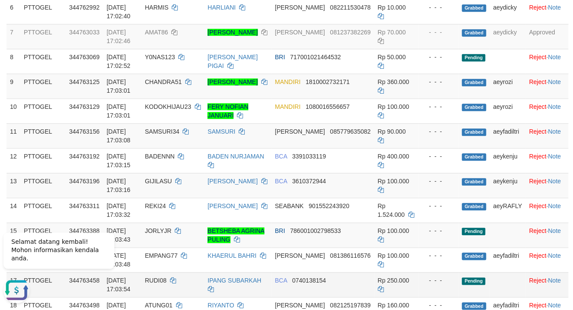
scroll to position [205, 0]
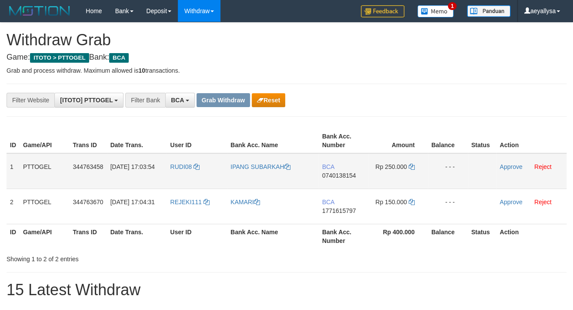
scroll to position [16, 0]
drag, startPoint x: 229, startPoint y: 183, endPoint x: 196, endPoint y: 171, distance: 35.8
click at [337, 201] on tbody "1 PTTOGEL 344763458 30/09/2025 17:03:54 RUDI08 IPANG SUBARKAH BCA 0740138154 Rp…" at bounding box center [287, 188] width 560 height 71
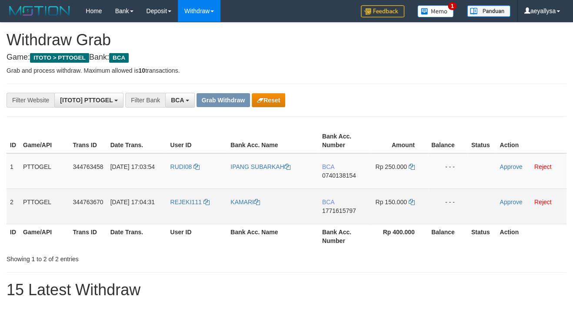
drag, startPoint x: 175, startPoint y: 173, endPoint x: 396, endPoint y: 205, distance: 223.2
click at [396, 205] on tbody "1 PTTOGEL 344763458 30/09/2025 17:03:54 RUDI08 IPANG SUBARKAH BCA 0740138154 Rp…" at bounding box center [287, 188] width 560 height 71
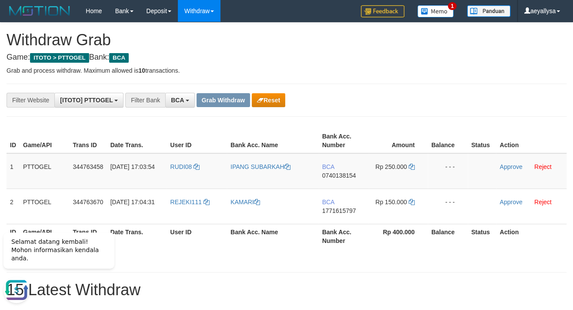
scroll to position [0, 0]
click at [340, 174] on span "0740138154" at bounding box center [339, 175] width 34 height 7
copy span "3"
click at [340, 174] on span "0740138154" at bounding box center [339, 175] width 34 height 7
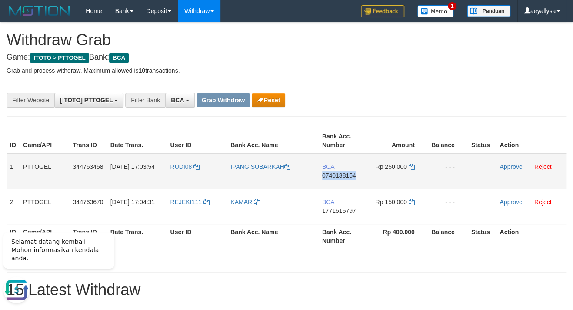
copy span "0740138154"
click at [340, 174] on span "0740138154" at bounding box center [339, 175] width 34 height 7
copy td "BCA 0740138154"
click at [412, 167] on icon at bounding box center [412, 166] width 6 height 6
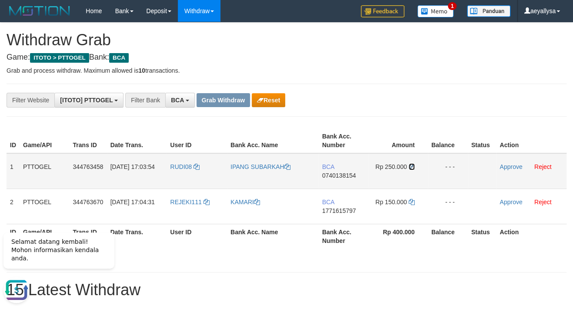
click at [412, 167] on icon at bounding box center [412, 166] width 6 height 6
click at [510, 166] on link "Approve" at bounding box center [511, 166] width 23 height 7
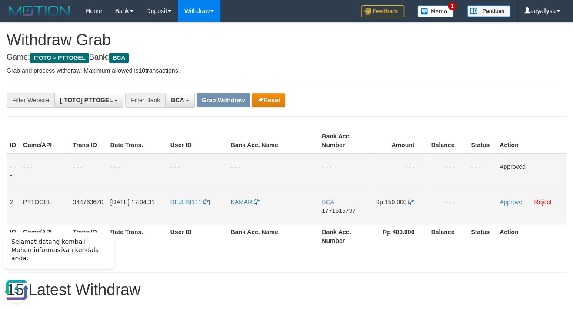
click at [350, 206] on td "BCA 1771615797" at bounding box center [343, 205] width 50 height 35
click at [349, 206] on td "BCA 1771615797" at bounding box center [343, 205] width 50 height 35
click at [344, 215] on td "BCA 1771615797" at bounding box center [343, 205] width 50 height 35
click at [341, 204] on td "BCA 1771615797" at bounding box center [343, 205] width 50 height 35
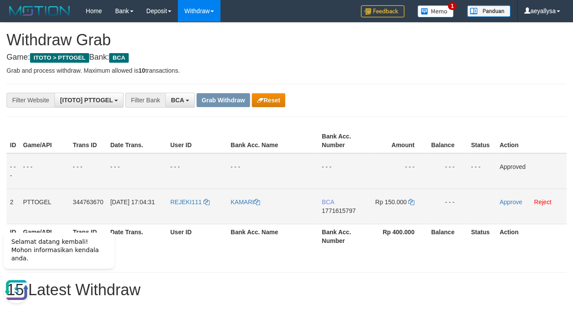
click at [341, 208] on span "1771615797" at bounding box center [339, 210] width 34 height 7
copy span "1771615797"
click at [341, 208] on span "1771615797" at bounding box center [339, 210] width 34 height 7
copy td "BCA 1771615797"
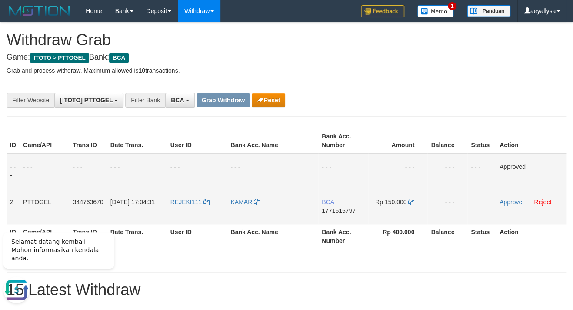
click at [408, 204] on td "Rp 150.000" at bounding box center [397, 205] width 59 height 35
click at [409, 202] on icon at bounding box center [411, 202] width 6 height 6
click at [511, 202] on link "Approve" at bounding box center [511, 201] width 23 height 7
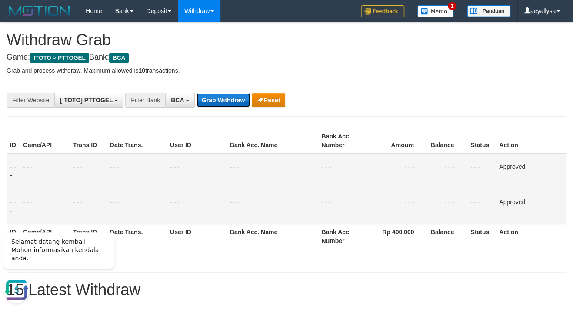
click at [222, 97] on button "Grab Withdraw" at bounding box center [223, 100] width 53 height 14
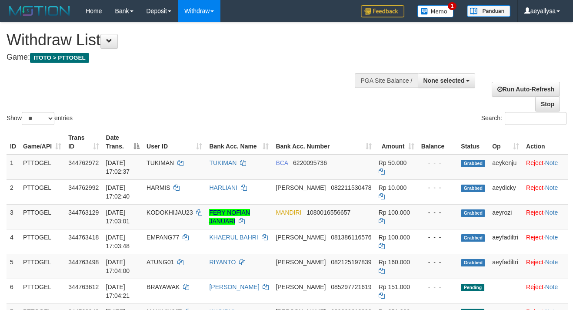
select select
select select "**"
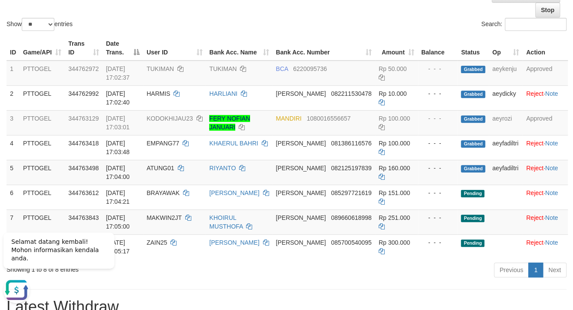
click at [548, 37] on th "Action" at bounding box center [545, 48] width 45 height 25
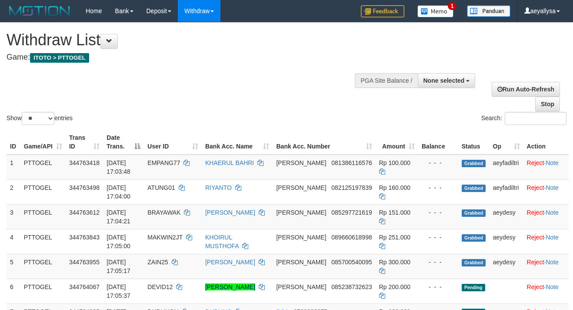
select select
select select "**"
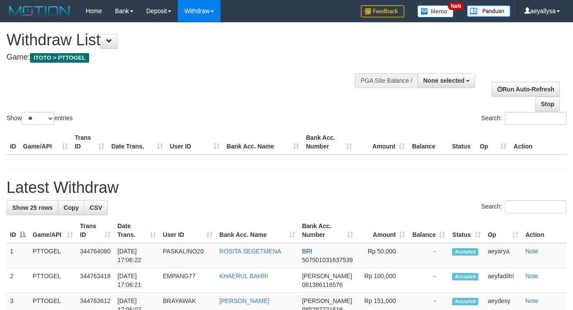
select select
select select "**"
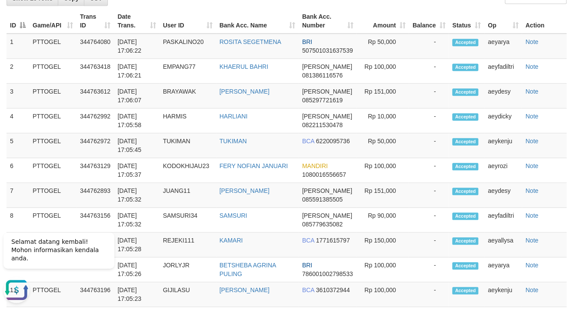
scroll to position [141, 0]
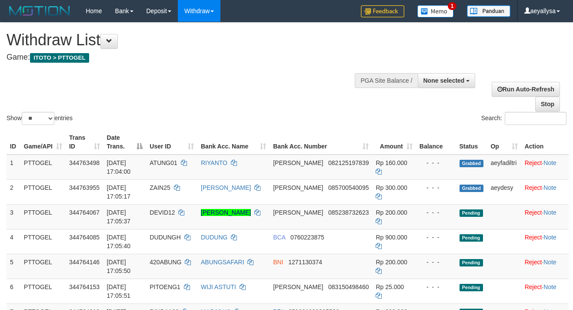
select select
select select "**"
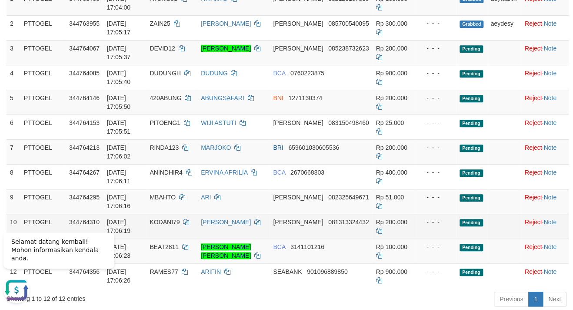
scroll to position [141, 0]
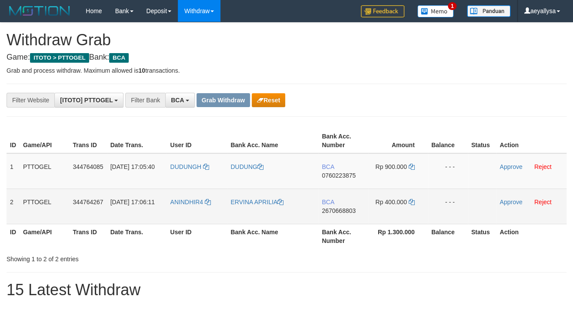
scroll to position [16, 0]
drag, startPoint x: 193, startPoint y: 182, endPoint x: 385, endPoint y: 214, distance: 194.8
click at [385, 214] on tbody "1 PTTOGEL 344764085 [DATE] 17:05:40 [GEOGRAPHIC_DATA] DUDUNG BCA 0760223875 Rp …" at bounding box center [287, 188] width 560 height 71
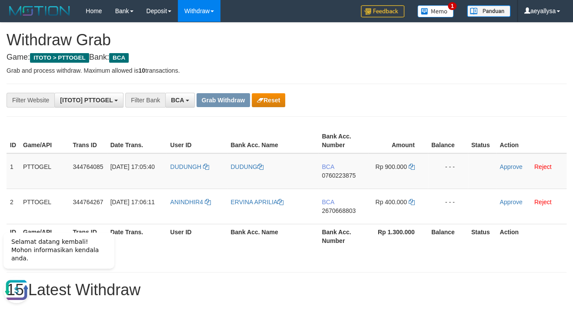
scroll to position [0, 0]
click at [554, 98] on div "**********" at bounding box center [286, 100] width 573 height 15
click at [337, 174] on span "0760223875" at bounding box center [339, 175] width 34 height 7
copy span "0760223875"
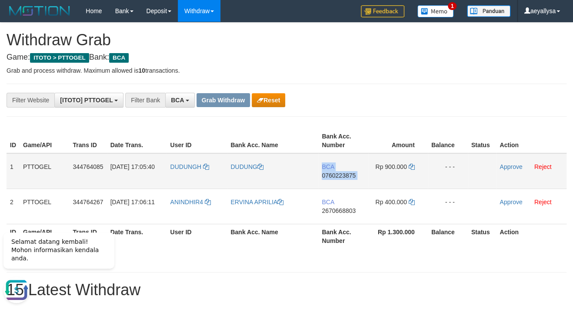
click at [337, 174] on span "0760223875" at bounding box center [339, 175] width 34 height 7
copy td "BCA 0760223875"
click at [413, 163] on icon at bounding box center [412, 166] width 6 height 6
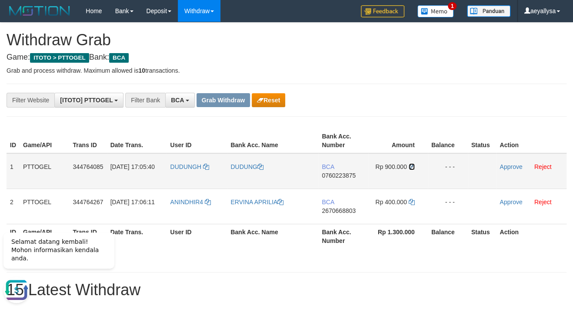
click at [413, 163] on icon at bounding box center [412, 166] width 6 height 6
click at [503, 166] on link "Approve" at bounding box center [511, 166] width 23 height 7
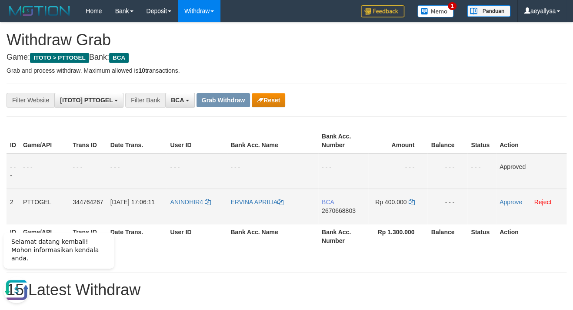
click at [339, 207] on span "2670668803" at bounding box center [339, 210] width 34 height 7
copy span "2670668803"
click at [339, 207] on span "2670668803" at bounding box center [339, 210] width 34 height 7
copy td "BCA 2670668803"
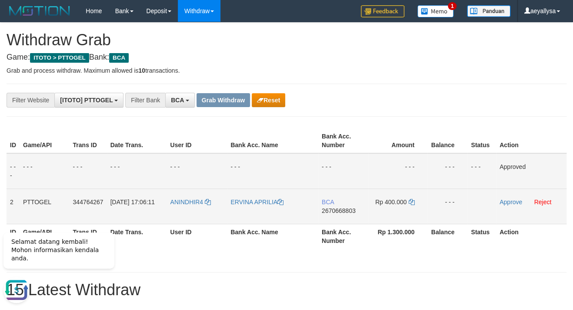
click at [349, 212] on span "2670668803" at bounding box center [339, 210] width 34 height 7
copy span "2670668803"
click at [348, 211] on span "2670668803" at bounding box center [339, 210] width 34 height 7
copy td "BCA 2670668803"
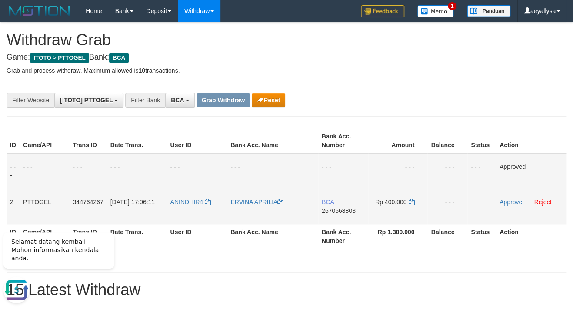
click at [354, 210] on span "2670668803" at bounding box center [339, 210] width 34 height 7
click at [354, 209] on span "2670668803" at bounding box center [339, 210] width 34 height 7
copy span "2670668803"
click at [354, 209] on span "2670668803" at bounding box center [339, 210] width 34 height 7
copy span "2670668803"
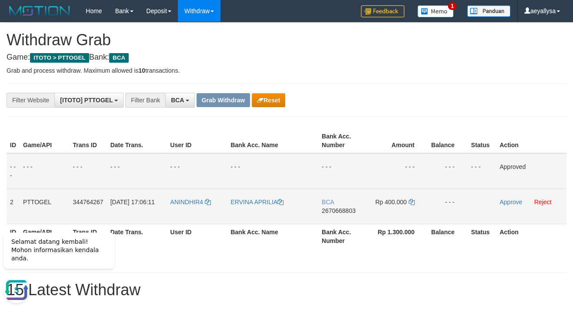
click at [416, 201] on td "Rp 400.000" at bounding box center [397, 205] width 59 height 35
click at [413, 201] on icon at bounding box center [411, 202] width 6 height 6
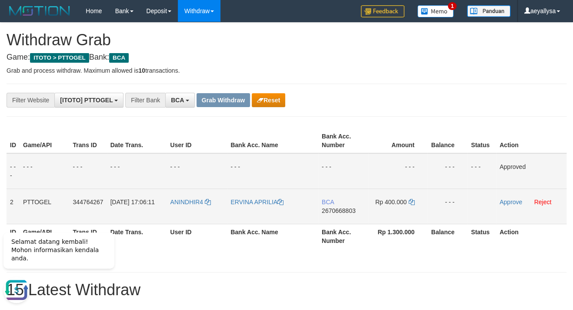
click at [510, 205] on td "Approve Reject" at bounding box center [531, 205] width 70 height 35
click at [510, 204] on link "Approve" at bounding box center [511, 201] width 23 height 7
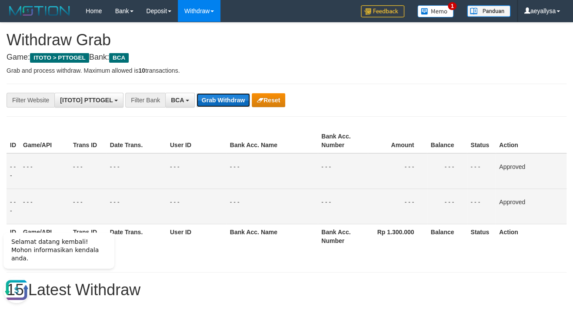
click at [230, 104] on button "Grab Withdraw" at bounding box center [223, 100] width 53 height 14
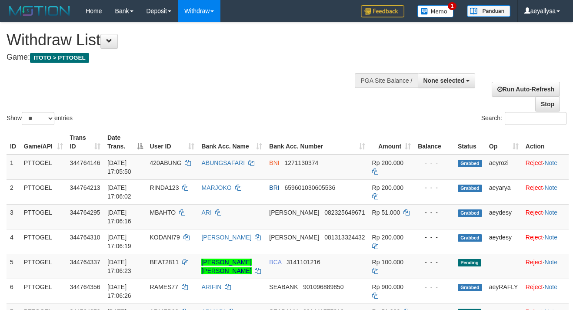
select select
select select "**"
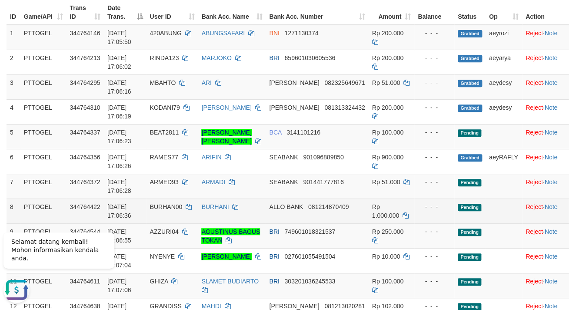
scroll to position [94, 0]
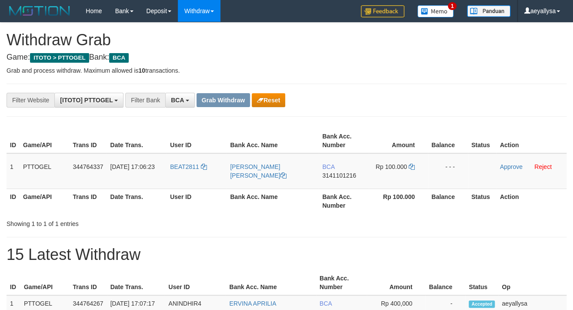
scroll to position [16, 0]
drag, startPoint x: 179, startPoint y: 180, endPoint x: 402, endPoint y: 188, distance: 222.8
click at [402, 188] on table "ID Game/API Trans ID Date Trans. User ID Bank Acc. Name Bank Acc. Number Amount…" at bounding box center [287, 170] width 560 height 85
click at [402, 188] on th "Rp 100.000" at bounding box center [398, 200] width 59 height 25
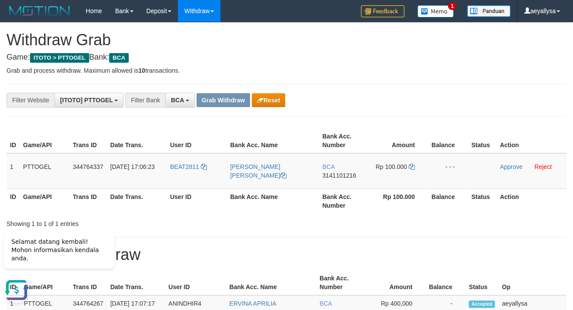
scroll to position [0, 0]
click at [283, 252] on h1 "15 Latest Withdraw" at bounding box center [287, 254] width 560 height 17
drag, startPoint x: 190, startPoint y: 176, endPoint x: 405, endPoint y: 177, distance: 215.7
click at [405, 177] on tr "1 PTTOGEL 344764337 30/09/2025 17:06:23 BEAT2811 RYAN WACHYUDIE TJAN BCA 314110…" at bounding box center [287, 171] width 560 height 36
copy tr
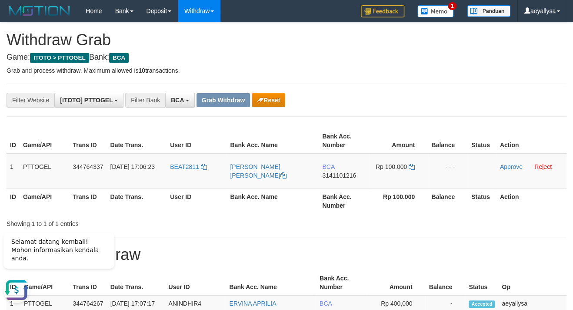
click at [333, 173] on span "3141101216" at bounding box center [339, 175] width 34 height 7
copy span "3141101216"
click at [413, 169] on icon at bounding box center [412, 166] width 6 height 6
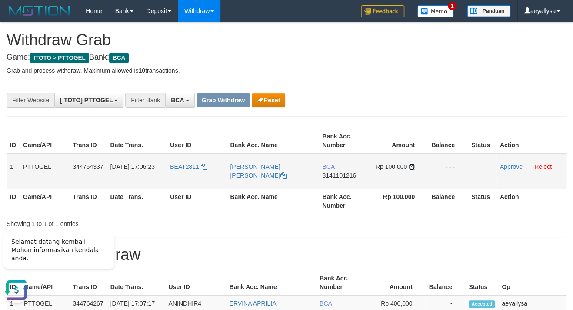
click at [413, 169] on icon at bounding box center [412, 166] width 6 height 6
click at [515, 167] on link "Approve" at bounding box center [511, 166] width 23 height 7
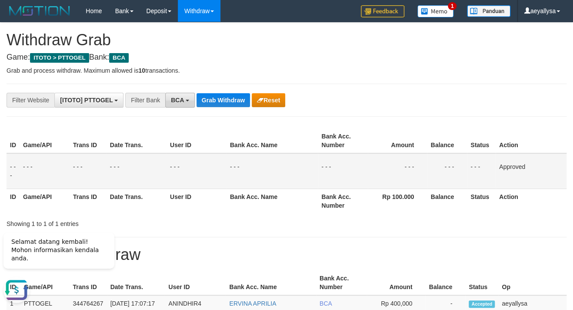
click at [189, 104] on button "BCA" at bounding box center [180, 100] width 30 height 15
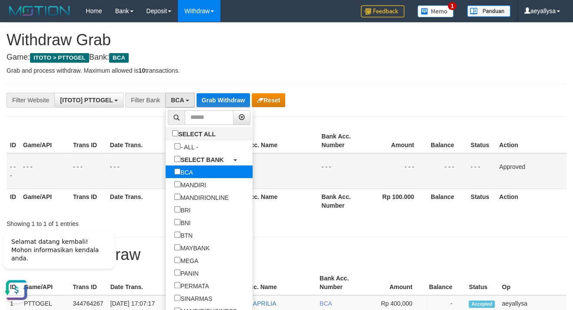
click at [166, 174] on label "BCA" at bounding box center [184, 171] width 36 height 13
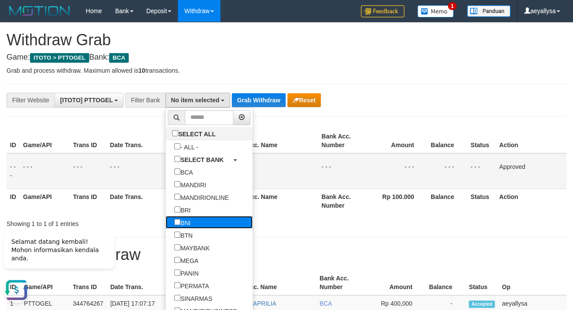
click at [166, 221] on label "BNI" at bounding box center [182, 222] width 33 height 13
select select "***"
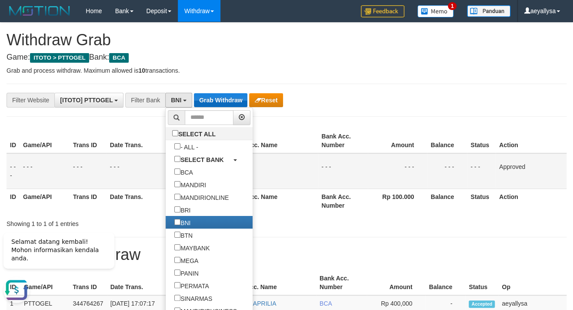
scroll to position [51, 0]
click at [326, 67] on p "Grab and process withdraw. Maximum allowed is 10 transactions." at bounding box center [287, 70] width 560 height 9
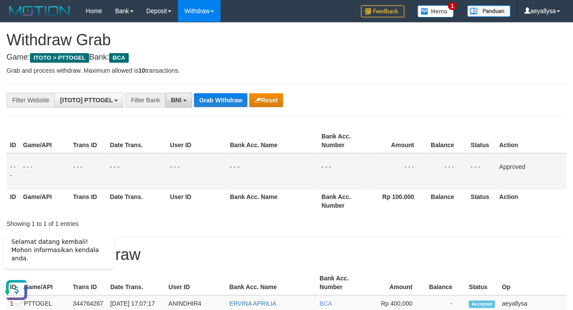
click at [172, 101] on span "BNI" at bounding box center [176, 100] width 10 height 7
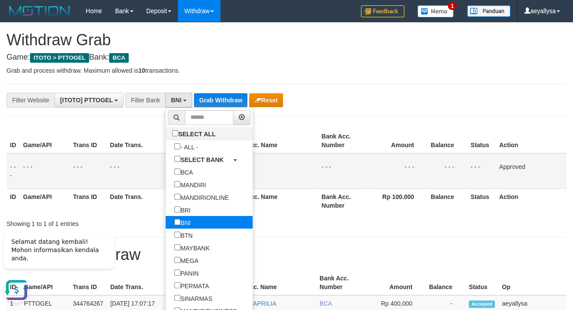
click at [166, 224] on label "BNI" at bounding box center [182, 222] width 33 height 13
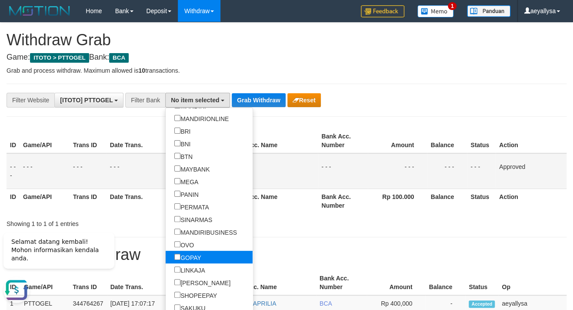
scroll to position [80, 0]
click at [167, 259] on label "GOPAY" at bounding box center [188, 256] width 44 height 13
click at [166, 256] on label "GOPAY" at bounding box center [188, 256] width 44 height 13
select select "*****"
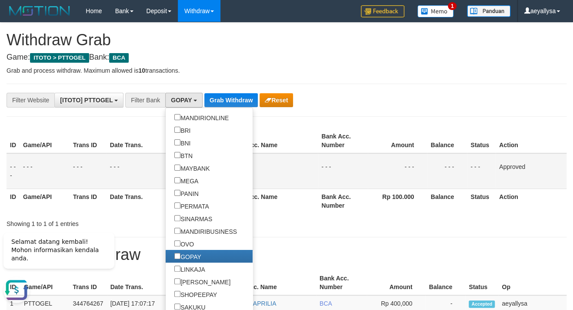
scroll to position [130, 0]
click at [237, 96] on button "Grab Withdraw" at bounding box center [230, 100] width 53 height 14
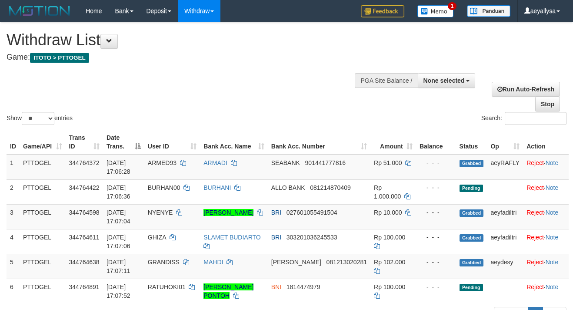
select select
select select "**"
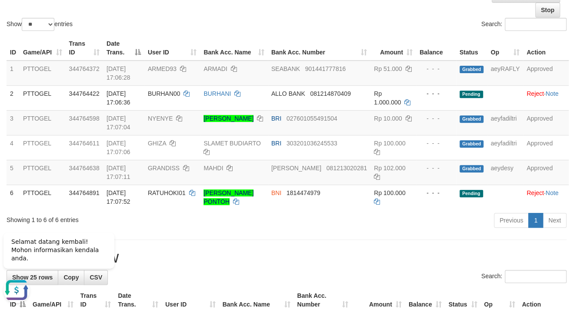
click at [550, 262] on h1 "Latest Withdraw" at bounding box center [287, 256] width 560 height 17
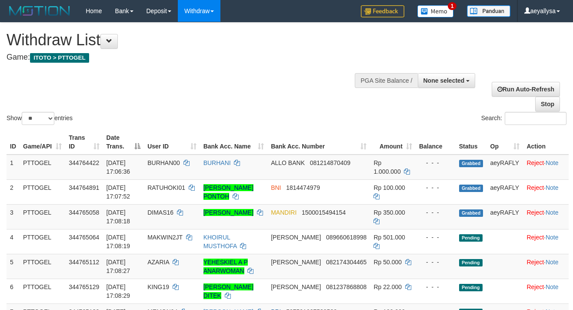
select select
select select "**"
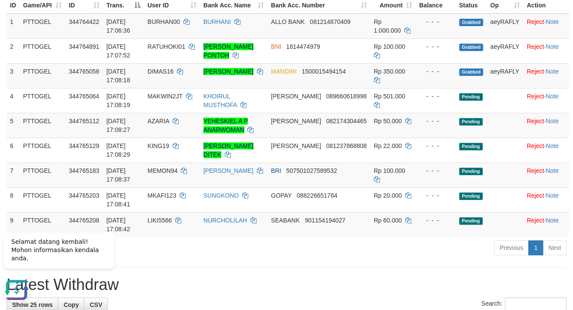
click at [573, 162] on div "ID Game/API Trans ID Date Trans. User ID Bank Acc. Name Bank Acc. Number Amount…" at bounding box center [286, 112] width 573 height 253
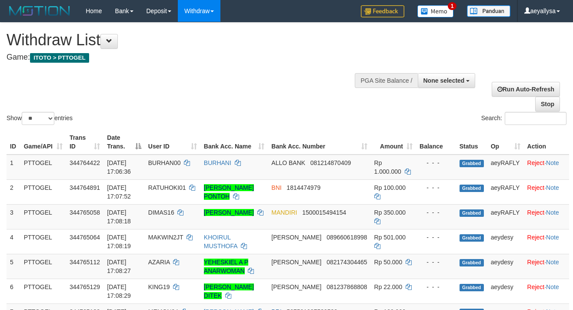
select select
select select "**"
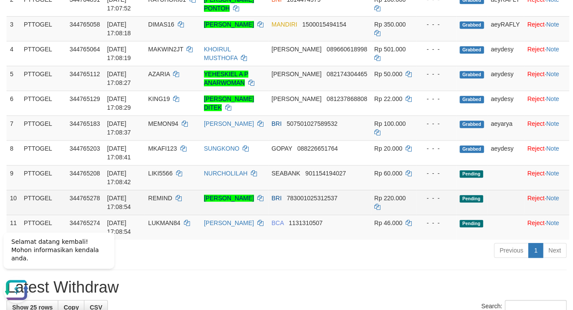
scroll to position [141, 0]
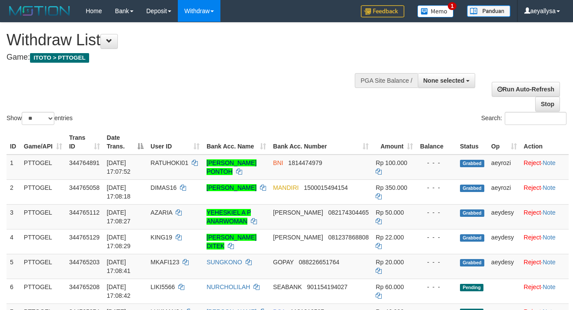
select select
select select "**"
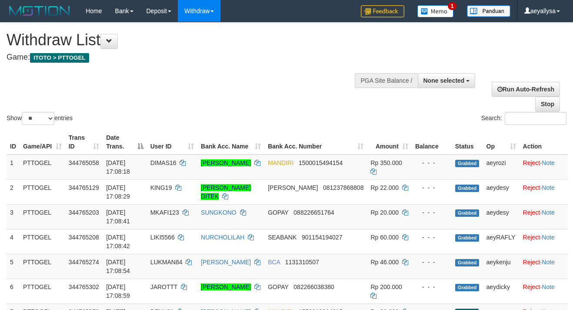
select select
select select "**"
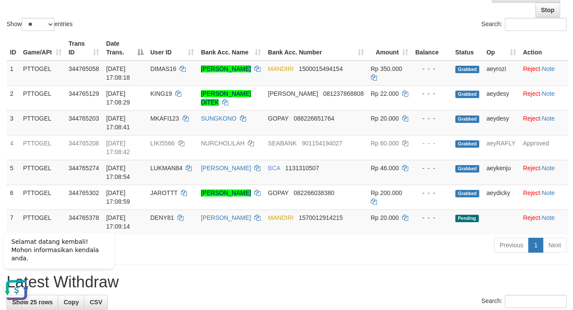
click at [437, 255] on div "Previous 1 Next" at bounding box center [405, 246] width 321 height 19
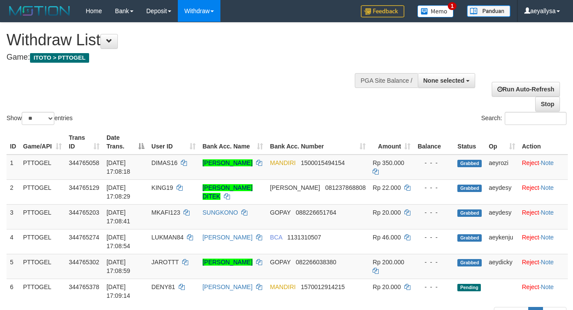
select select
select select "**"
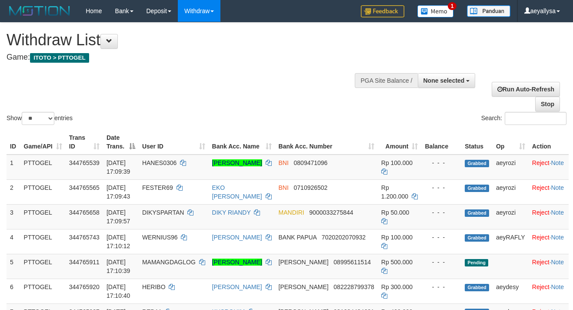
select select
select select "**"
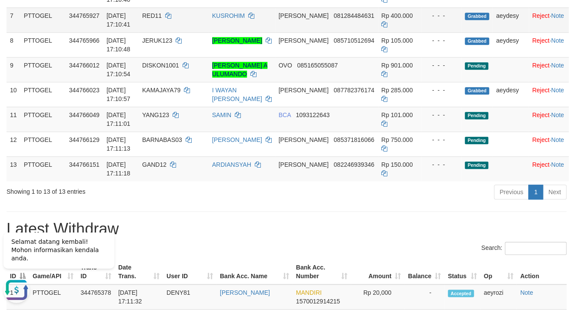
scroll to position [282, 0]
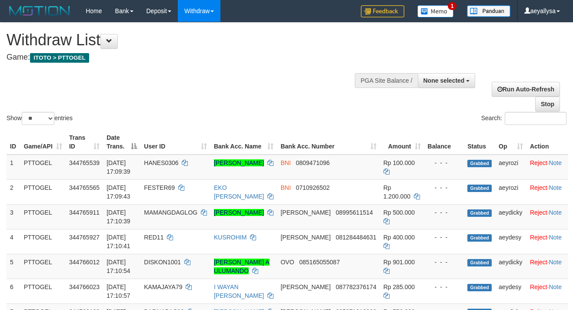
select select
select select "**"
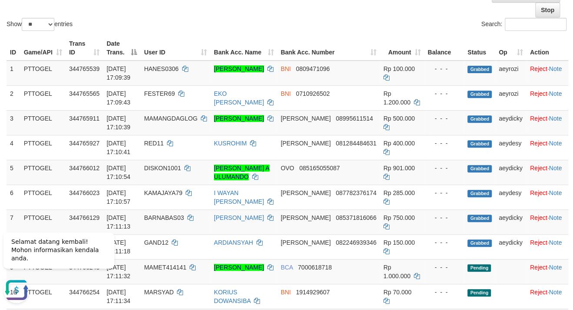
scroll to position [235, 0]
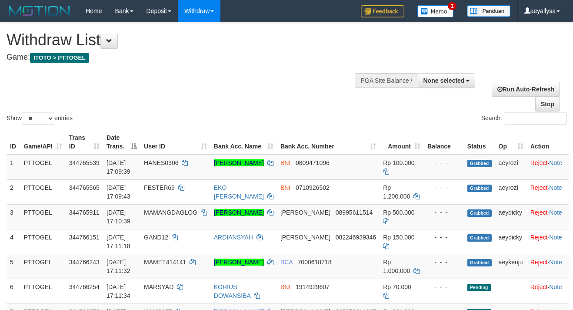
select select
select select "**"
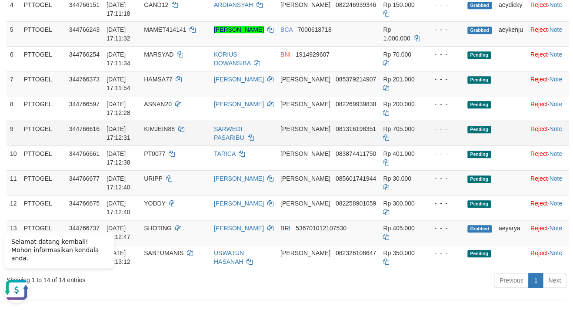
scroll to position [235, 0]
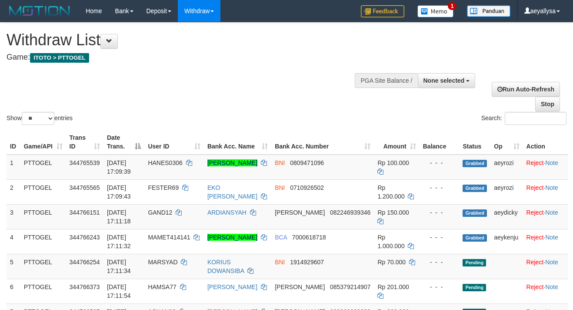
select select
select select "**"
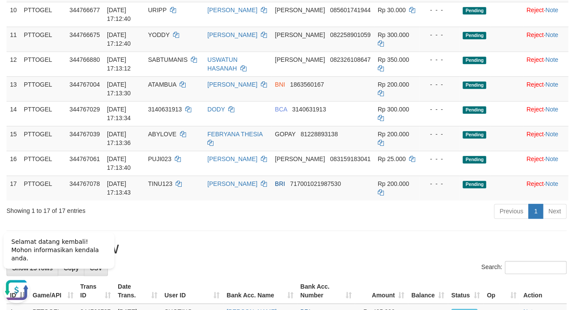
scroll to position [282, 0]
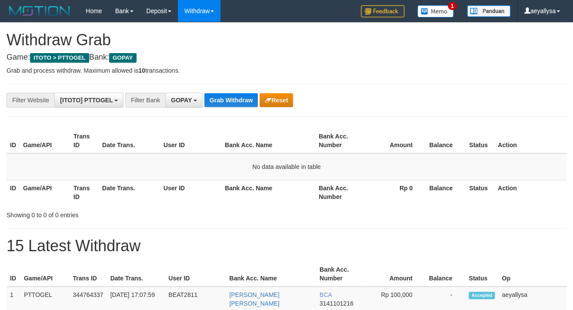
scroll to position [130, 0]
click at [230, 93] on button "Grab Withdraw" at bounding box center [230, 100] width 53 height 14
click at [191, 100] on span "GOPAY" at bounding box center [181, 100] width 21 height 7
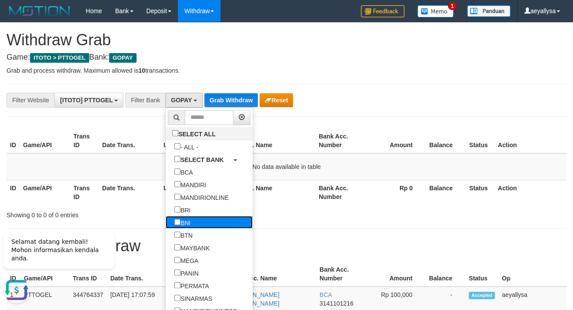
click at [166, 220] on label "BNI" at bounding box center [182, 222] width 33 height 13
select select "***"
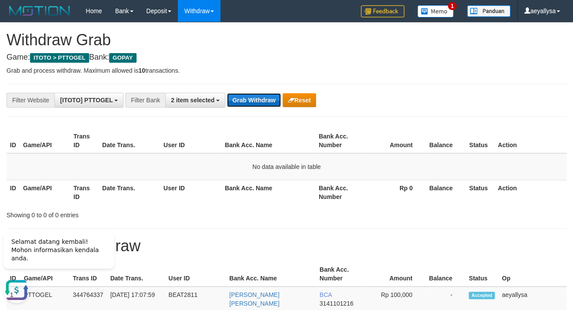
click at [243, 103] on button "Grab Withdraw" at bounding box center [253, 100] width 53 height 14
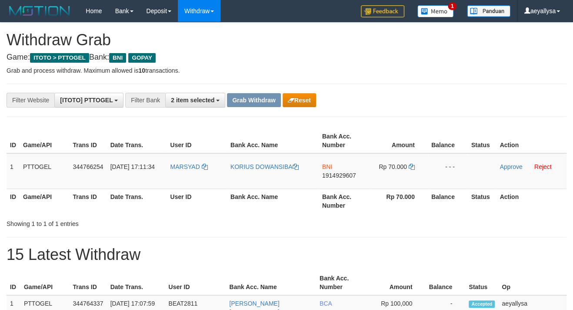
scroll to position [51, 0]
drag, startPoint x: 192, startPoint y: 174, endPoint x: 371, endPoint y: 181, distance: 179.3
click at [371, 181] on tr "1 PTTOGEL 344766254 30/09/2025 17:11:34 MARSYAD KORIUS DOWANSIBA BNI 1914929607…" at bounding box center [287, 171] width 560 height 36
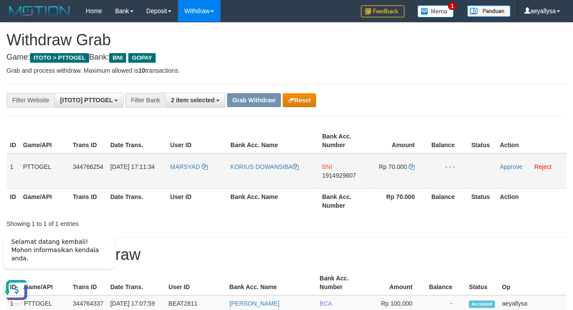
scroll to position [0, 0]
drag, startPoint x: 538, startPoint y: 90, endPoint x: 534, endPoint y: 106, distance: 16.7
click at [339, 167] on td "BNI 1914929607" at bounding box center [344, 171] width 50 height 36
click at [340, 171] on td "BNI 1914929607" at bounding box center [344, 171] width 50 height 36
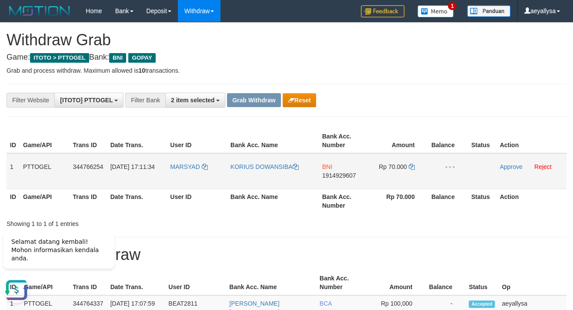
click at [340, 175] on span "1914929607" at bounding box center [339, 175] width 34 height 7
copy span "1914929607"
click at [340, 175] on span "1914929607" at bounding box center [339, 175] width 34 height 7
copy td "BNI 1914929607"
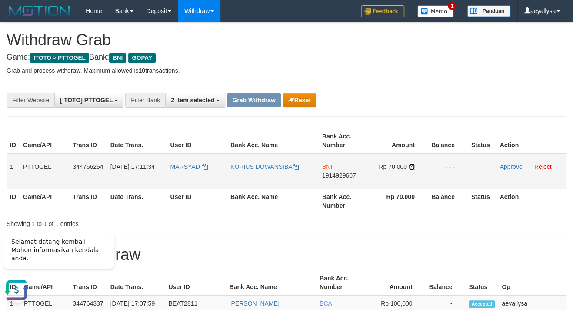
click at [411, 167] on icon at bounding box center [412, 166] width 6 height 6
click at [410, 167] on icon at bounding box center [412, 166] width 6 height 6
click at [509, 168] on link "Approve" at bounding box center [511, 166] width 23 height 7
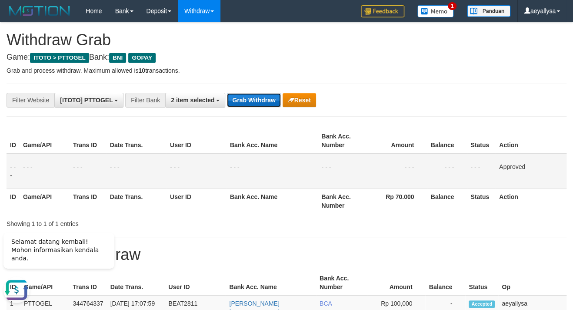
click at [253, 93] on button "Grab Withdraw" at bounding box center [253, 100] width 53 height 14
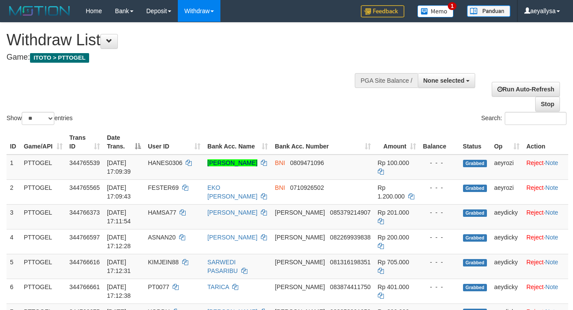
select select
select select "**"
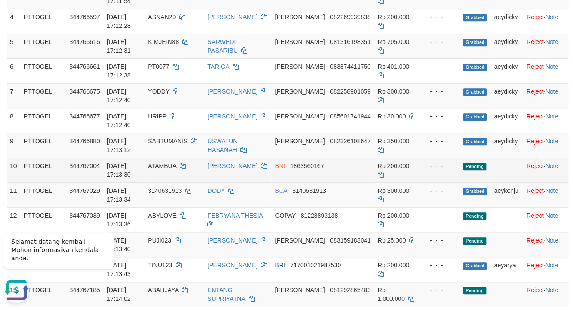
scroll to position [156, 0]
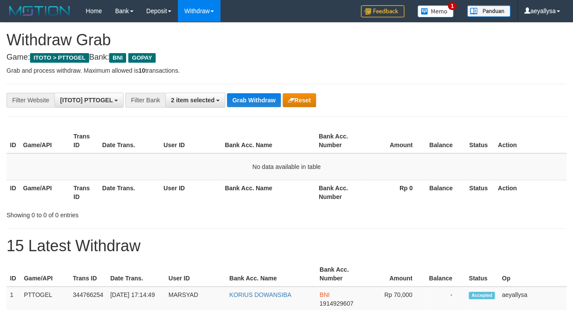
scroll to position [51, 0]
click at [253, 101] on button "Grab Withdraw" at bounding box center [253, 100] width 53 height 14
click at [250, 100] on button "Grab Withdraw" at bounding box center [253, 100] width 53 height 14
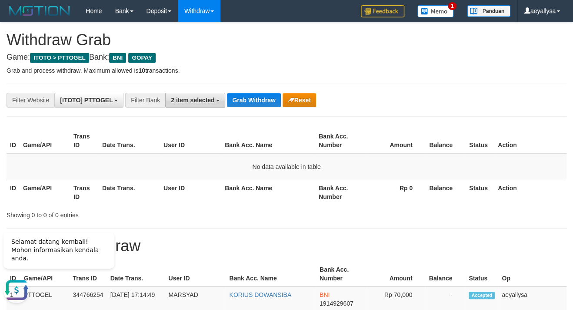
click at [201, 100] on span "2 item selected" at bounding box center [192, 100] width 43 height 7
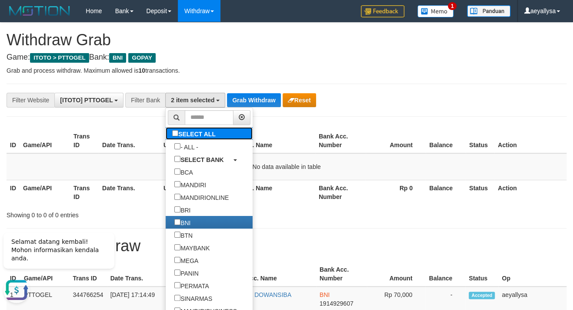
click at [166, 133] on label "SELECT ALL" at bounding box center [195, 133] width 59 height 13
select select "***"
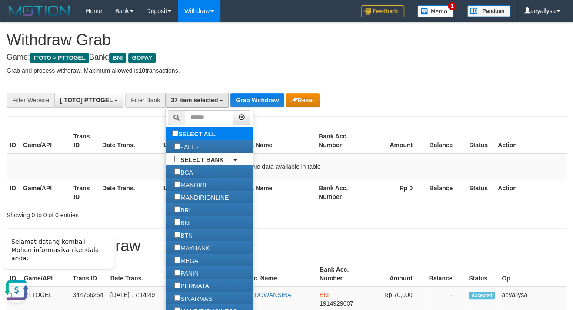
click at [166, 128] on label "SELECT ALL" at bounding box center [195, 133] width 59 height 13
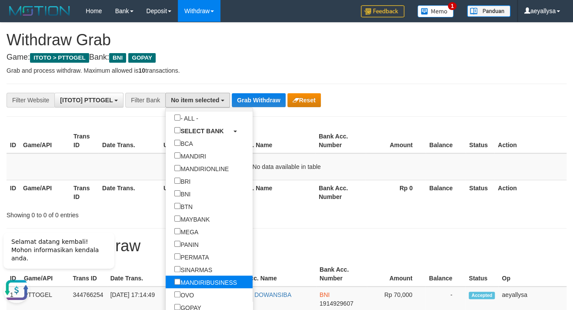
scroll to position [40, 0]
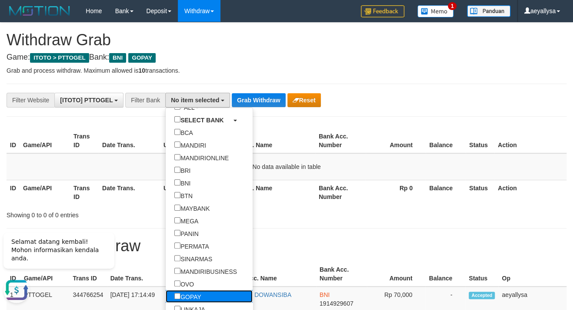
click at [166, 295] on label "GOPAY" at bounding box center [188, 296] width 44 height 13
select select "*****"
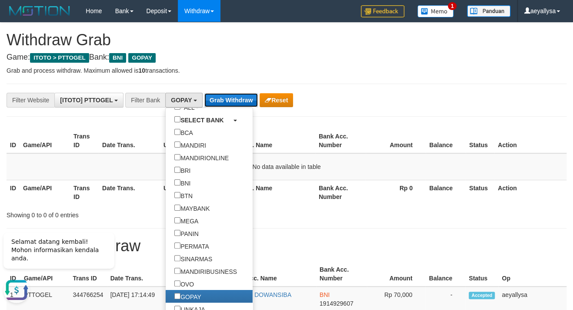
click at [241, 99] on button "Grab Withdraw" at bounding box center [230, 100] width 53 height 14
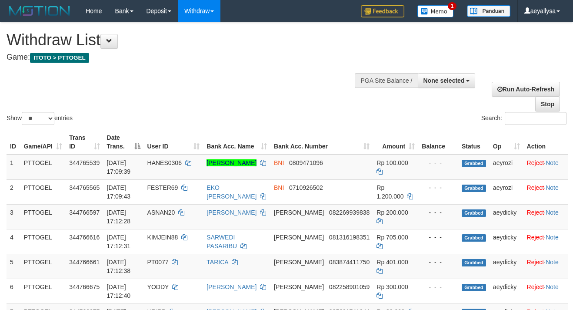
select select
select select "**"
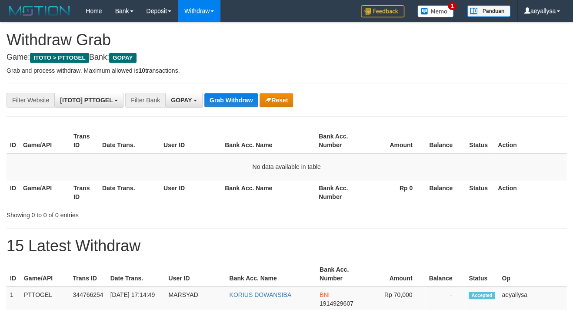
scroll to position [130, 0]
click at [221, 99] on button "Grab Withdraw" at bounding box center [230, 100] width 53 height 14
click at [223, 99] on button "Grab Withdraw" at bounding box center [230, 100] width 53 height 14
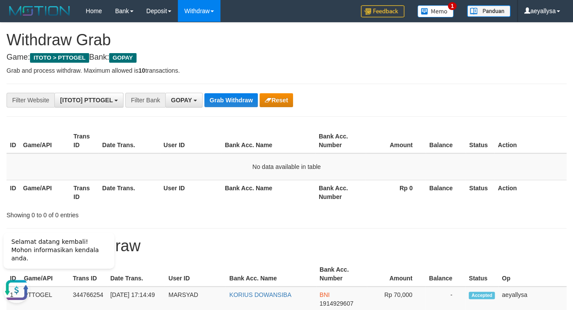
drag, startPoint x: 538, startPoint y: 151, endPoint x: 339, endPoint y: 61, distance: 218.5
click at [538, 150] on th "Action" at bounding box center [530, 140] width 72 height 25
click at [190, 102] on span "GOPAY" at bounding box center [181, 100] width 21 height 7
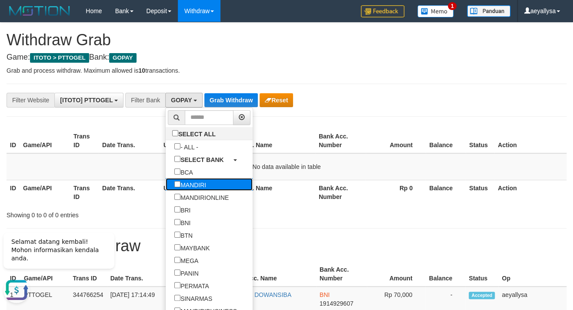
click at [166, 184] on label "MANDIRI" at bounding box center [190, 184] width 49 height 13
select select "*******"
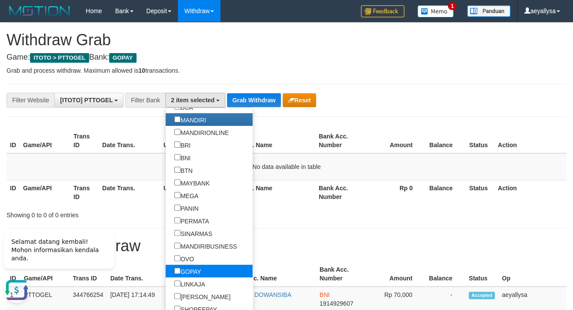
scroll to position [80, 0]
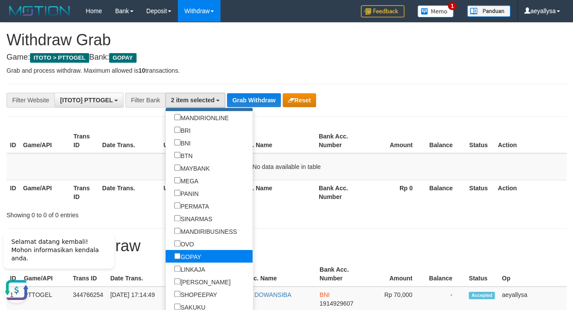
click at [166, 256] on label "GOPAY" at bounding box center [188, 256] width 44 height 13
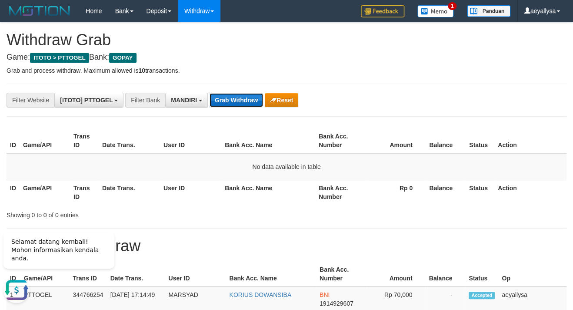
click at [240, 97] on button "Grab Withdraw" at bounding box center [236, 100] width 53 height 14
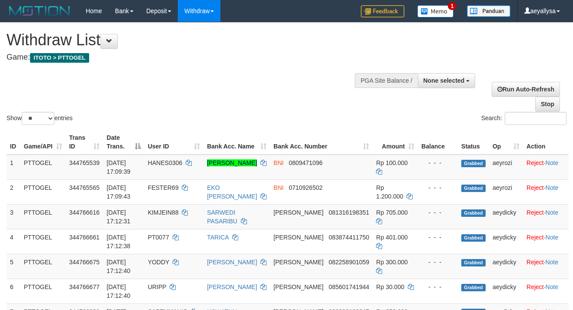
select select
select select "**"
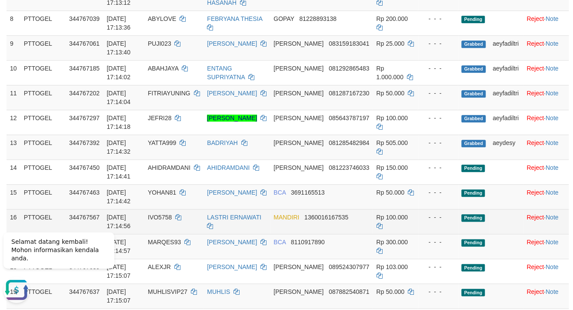
scroll to position [344, 0]
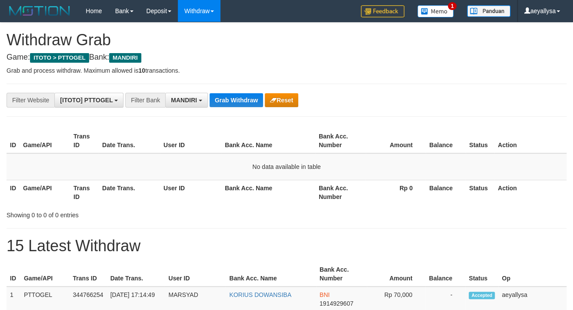
scroll to position [24, 0]
click at [234, 97] on button "Grab Withdraw" at bounding box center [236, 100] width 53 height 14
click at [231, 96] on button "Grab Withdraw" at bounding box center [236, 100] width 53 height 14
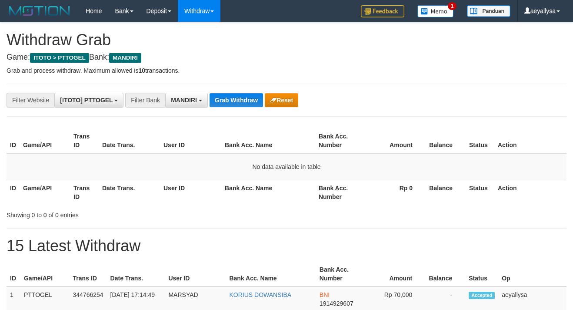
click at [231, 96] on button "Grab Withdraw" at bounding box center [236, 100] width 53 height 14
click at [232, 96] on button "Grab Withdraw" at bounding box center [236, 100] width 53 height 14
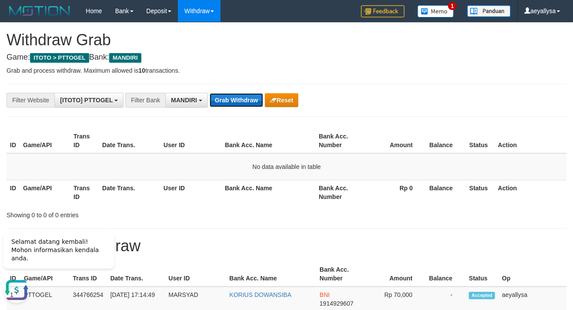
click at [238, 102] on button "Grab Withdraw" at bounding box center [236, 100] width 53 height 14
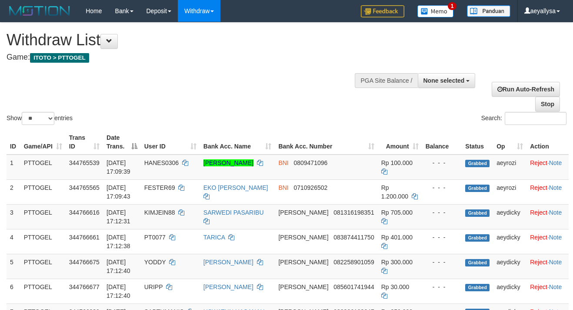
select select
select select "**"
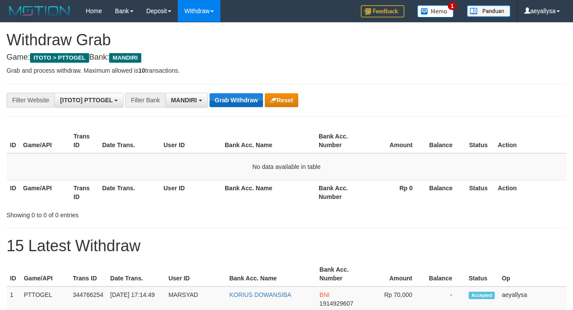
click at [247, 101] on button "Grab Withdraw" at bounding box center [236, 100] width 53 height 14
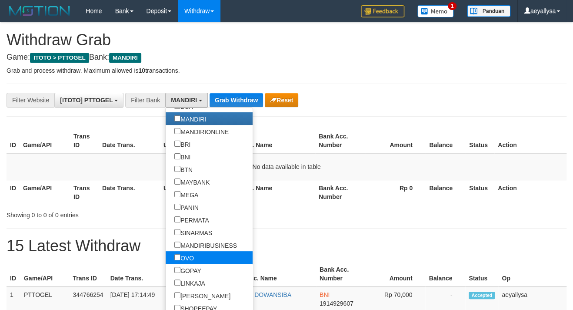
scroll to position [80, 0]
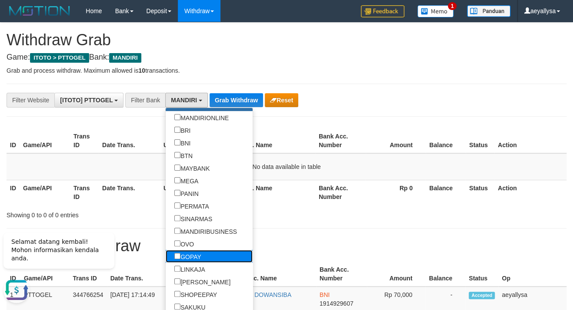
click at [166, 259] on label "GOPAY" at bounding box center [188, 256] width 44 height 13
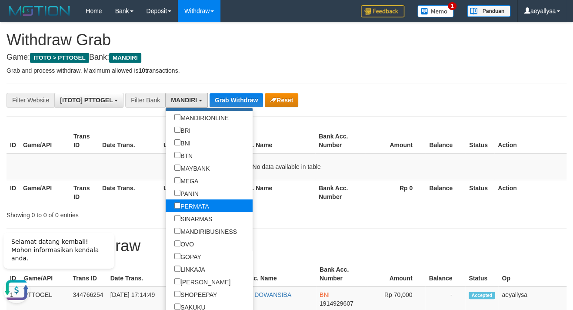
scroll to position [130, 0]
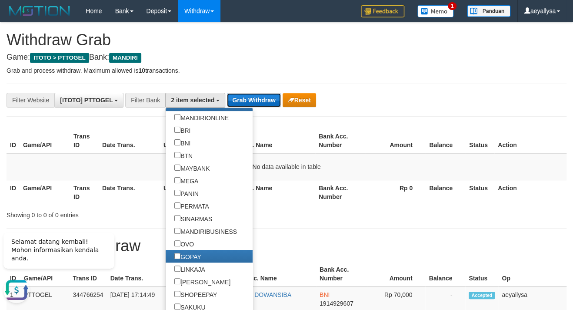
click at [239, 97] on button "Grab Withdraw" at bounding box center [253, 100] width 53 height 14
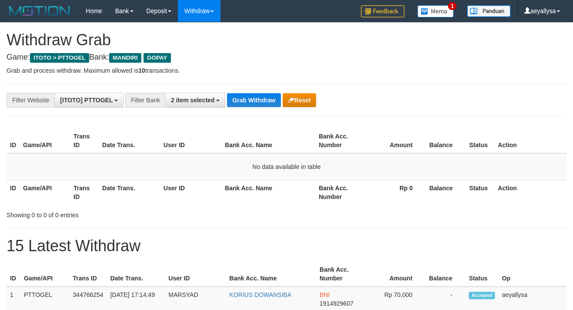
scroll to position [24, 0]
click at [251, 107] on div "**********" at bounding box center [238, 100] width 477 height 15
click at [250, 105] on button "Grab Withdraw" at bounding box center [253, 100] width 53 height 14
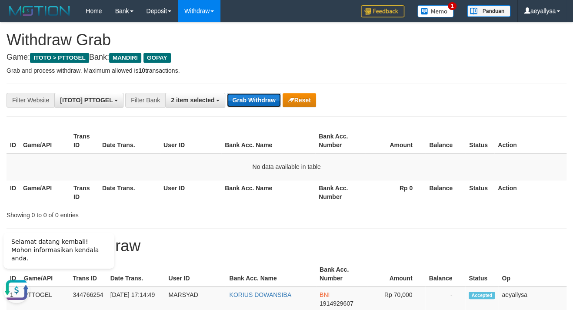
click at [258, 101] on button "Grab Withdraw" at bounding box center [253, 100] width 53 height 14
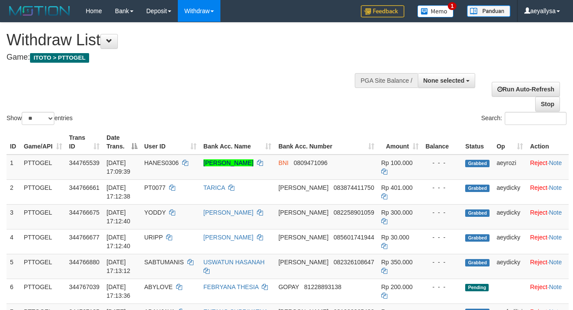
select select
select select "**"
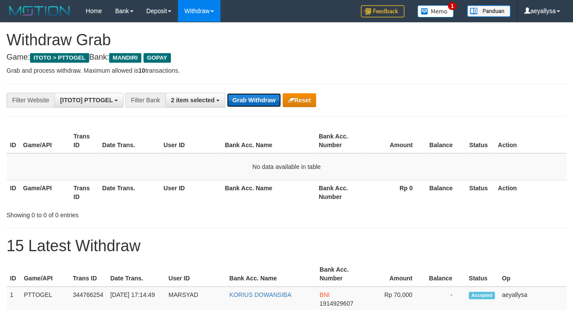
click at [260, 100] on button "Grab Withdraw" at bounding box center [253, 100] width 53 height 14
click at [261, 100] on button "Grab Withdraw" at bounding box center [253, 100] width 53 height 14
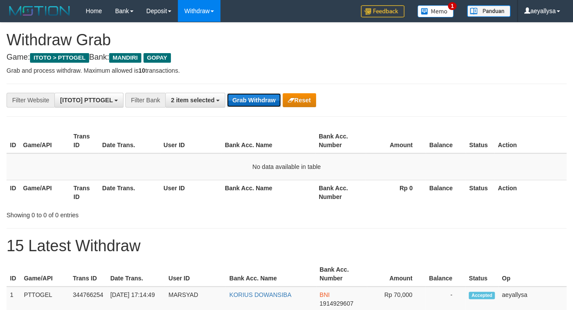
scroll to position [24, 0]
click at [264, 100] on button "Grab Withdraw" at bounding box center [253, 100] width 53 height 14
click at [264, 95] on button "Grab Withdraw" at bounding box center [253, 100] width 53 height 14
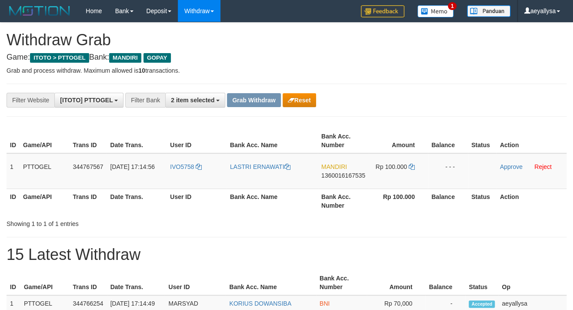
scroll to position [24, 0]
drag, startPoint x: 199, startPoint y: 178, endPoint x: 401, endPoint y: 186, distance: 202.3
click at [401, 186] on tr "1 PTTOGEL 344767567 [DATE] 17:14:56 IVO5758 LASTRI ERNAWATI MANDIRI 13600161675…" at bounding box center [287, 171] width 560 height 36
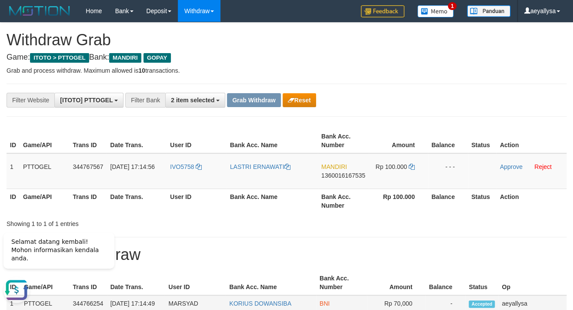
scroll to position [0, 0]
click at [551, 105] on div "**********" at bounding box center [286, 100] width 573 height 15
click at [348, 175] on span "1360016167535" at bounding box center [343, 175] width 44 height 7
copy span "1360016167535"
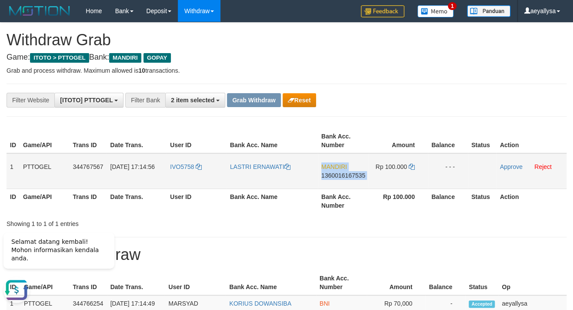
click at [348, 175] on span "1360016167535" at bounding box center [343, 175] width 44 height 7
copy td "MANDIRI 1360016167535"
click at [417, 169] on td "Rp 100.000" at bounding box center [398, 171] width 59 height 36
click at [413, 166] on icon at bounding box center [412, 166] width 6 height 6
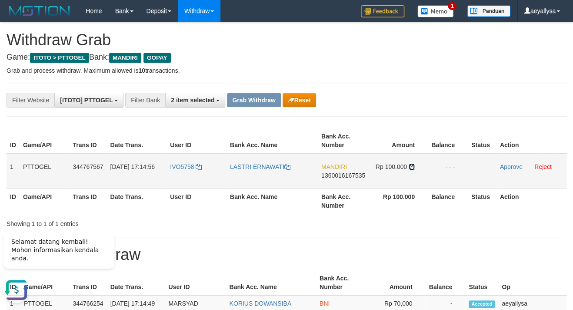
click at [413, 166] on icon at bounding box center [412, 166] width 6 height 6
click at [508, 170] on td "Approve Reject" at bounding box center [532, 171] width 70 height 36
click at [508, 167] on link "Approve" at bounding box center [511, 166] width 23 height 7
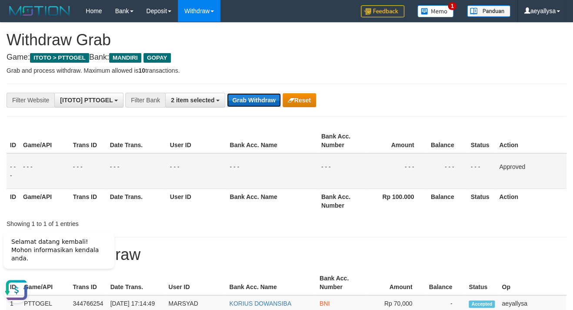
click at [247, 94] on button "Grab Withdraw" at bounding box center [253, 100] width 53 height 14
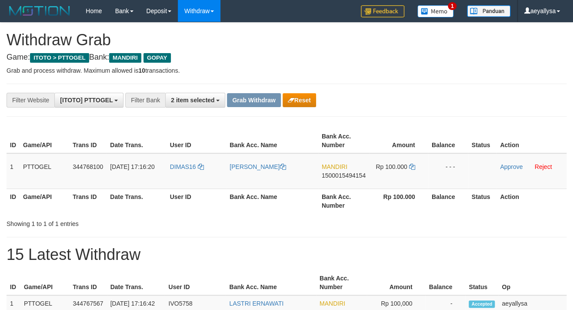
scroll to position [24, 0]
drag, startPoint x: 222, startPoint y: 183, endPoint x: 426, endPoint y: 183, distance: 204.4
click at [426, 183] on tr "1 PTTOGEL 344768100 [DATE] 17:16:20 DIMAS16 [PERSON_NAME] THALIB MANDIRI 150001…" at bounding box center [287, 171] width 560 height 36
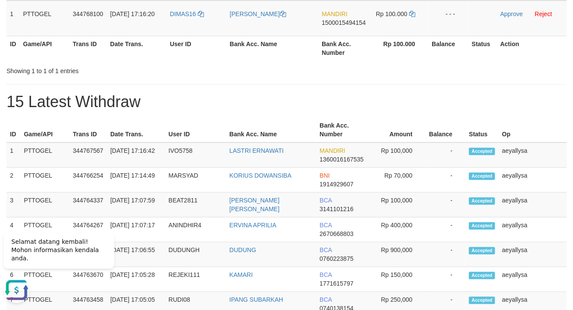
scroll to position [12, 0]
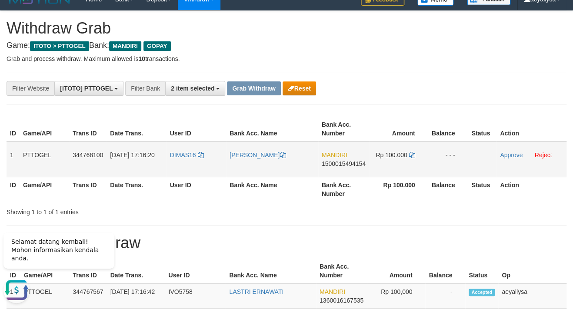
click at [339, 161] on span "1500015494154" at bounding box center [344, 163] width 44 height 7
copy span "1500015494154"
click at [339, 161] on span "1500015494154" at bounding box center [344, 163] width 44 height 7
copy td "MANDIRI 1500015494154"
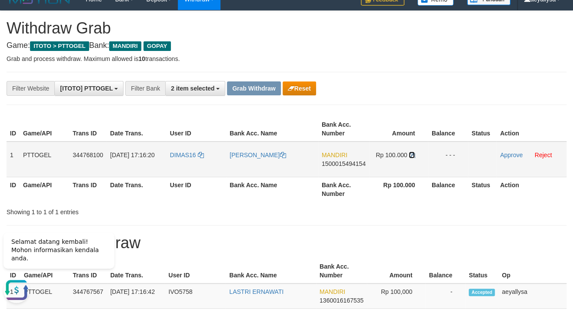
click at [409, 153] on icon at bounding box center [412, 155] width 6 height 6
click at [409, 152] on icon at bounding box center [412, 155] width 6 height 6
click at [515, 152] on link "Approve" at bounding box center [511, 154] width 23 height 7
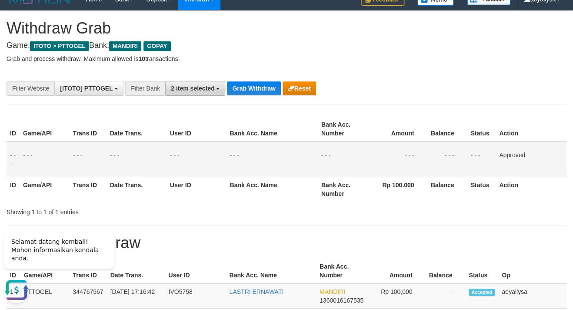
click at [198, 90] on span "2 item selected" at bounding box center [192, 88] width 43 height 7
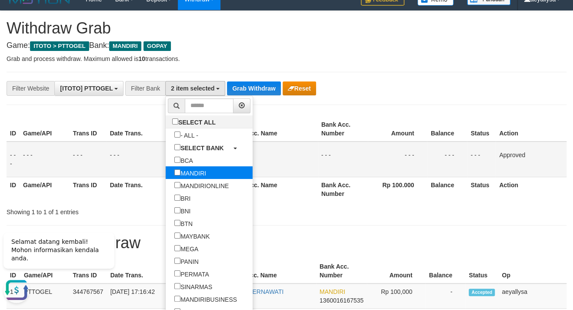
click at [166, 168] on label "MANDIRI" at bounding box center [190, 172] width 49 height 13
select select "*****"
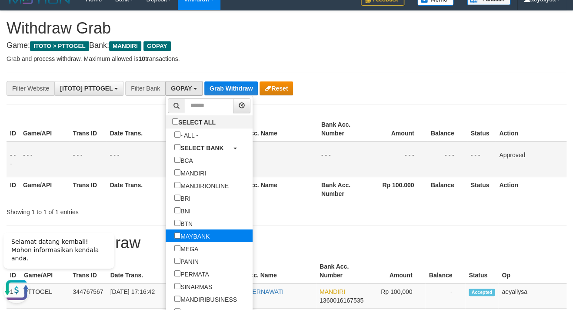
scroll to position [160, 0]
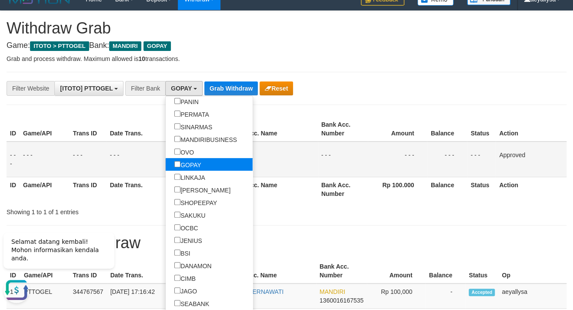
click at [166, 166] on label "GOPAY" at bounding box center [188, 164] width 44 height 13
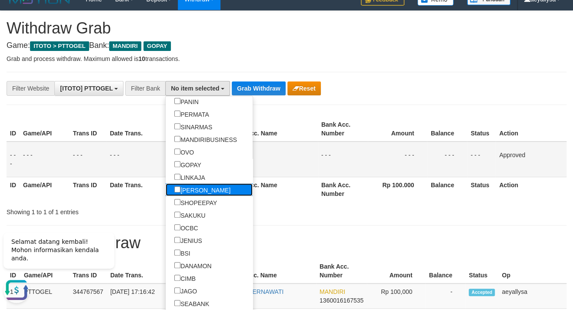
click at [166, 190] on label "[PERSON_NAME]" at bounding box center [202, 189] width 73 height 13
select select "****"
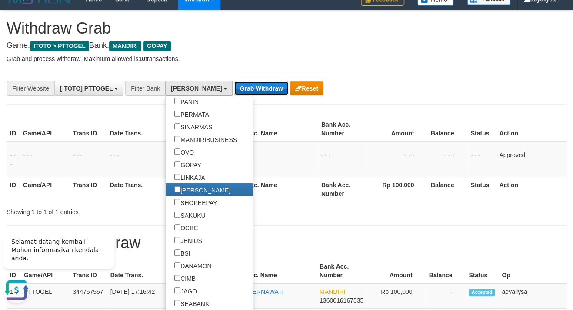
click at [235, 87] on button "Grab Withdraw" at bounding box center [260, 88] width 53 height 14
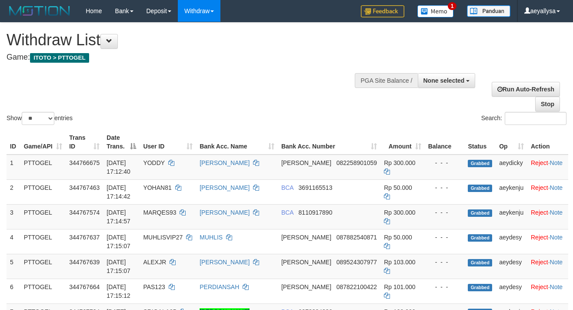
select select
select select "**"
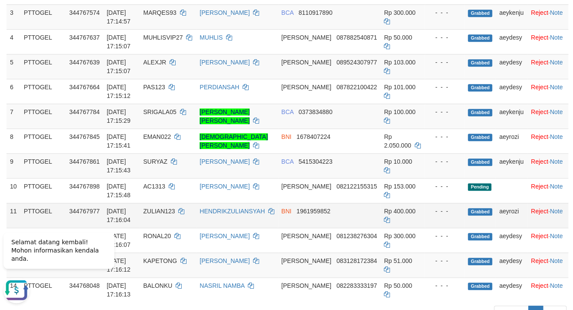
scroll to position [203, 0]
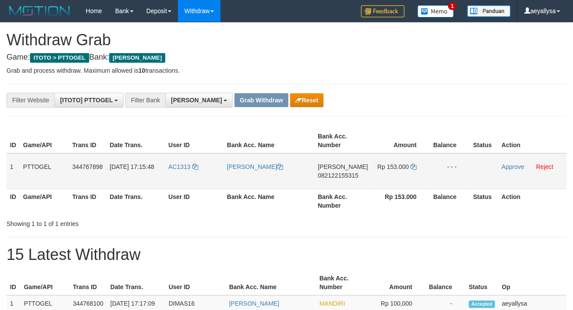
scroll to position [147, 0]
drag, startPoint x: 182, startPoint y: 178, endPoint x: 411, endPoint y: 182, distance: 228.8
click at [411, 182] on tr "1 PTTOGEL 344767898 [DATE] 17:15:48 AC1313 [PERSON_NAME] [PERSON_NAME] 08212215…" at bounding box center [287, 171] width 560 height 36
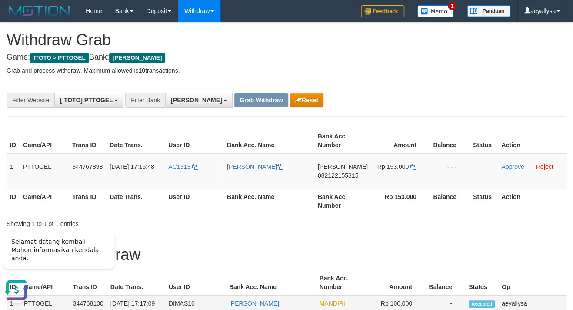
scroll to position [0, 0]
drag, startPoint x: 540, startPoint y: 205, endPoint x: 429, endPoint y: 183, distance: 113.6
click at [540, 204] on th "Action" at bounding box center [532, 200] width 69 height 25
click at [343, 172] on span "082122155315" at bounding box center [338, 175] width 40 height 7
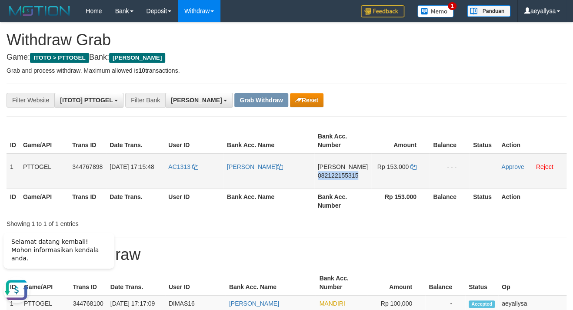
copy span "082122155315"
click at [354, 173] on span "082122155315" at bounding box center [338, 175] width 40 height 7
copy span "082122155315"
click at [354, 173] on span "082122155315" at bounding box center [338, 175] width 40 height 7
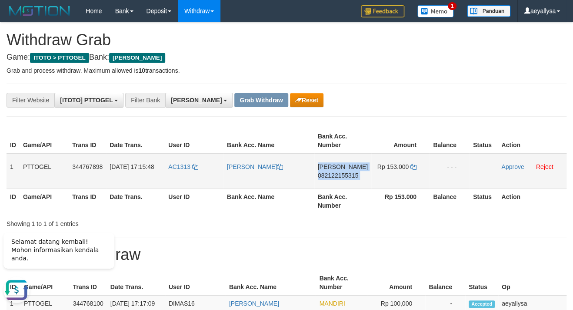
copy td "[PERSON_NAME] 082122155315"
click at [341, 173] on span "082122155315" at bounding box center [338, 175] width 40 height 7
copy span "082122155315"
click at [341, 173] on span "082122155315" at bounding box center [338, 175] width 40 height 7
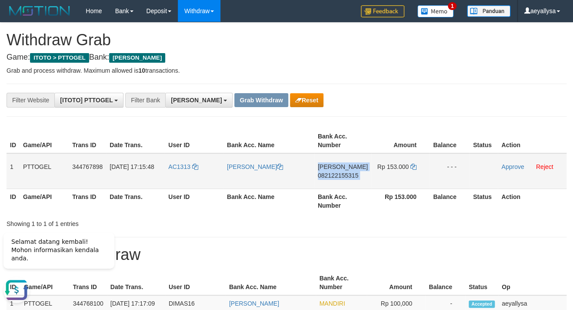
copy td "DANA 082122155315"
click at [410, 163] on icon at bounding box center [413, 166] width 6 height 6
click at [514, 166] on link "Approve" at bounding box center [512, 166] width 23 height 7
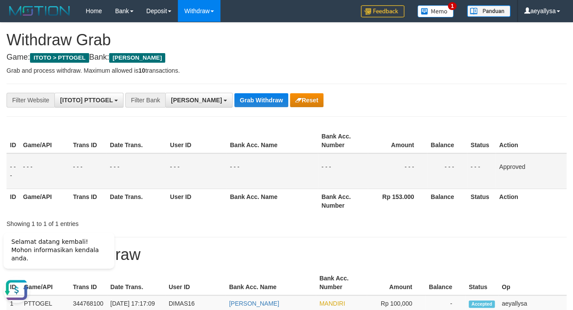
click at [535, 135] on th "Action" at bounding box center [531, 140] width 71 height 25
click at [191, 103] on button "[PERSON_NAME]" at bounding box center [198, 100] width 67 height 15
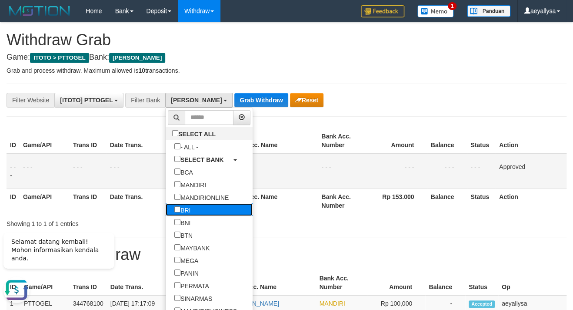
click at [166, 213] on label "BRI" at bounding box center [182, 209] width 33 height 13
select select "***"
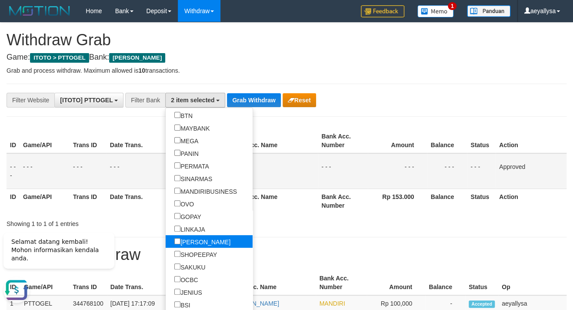
click at [166, 244] on label "[PERSON_NAME]" at bounding box center [202, 241] width 73 height 13
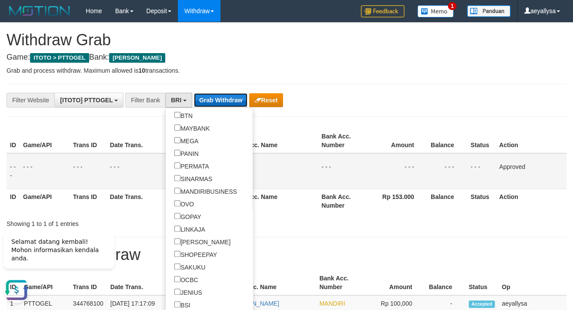
click at [218, 102] on button "Grab Withdraw" at bounding box center [220, 100] width 53 height 14
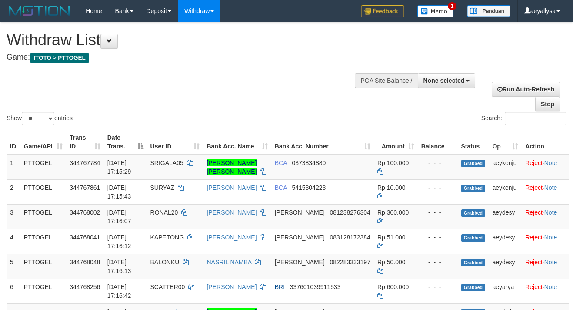
select select
select select "**"
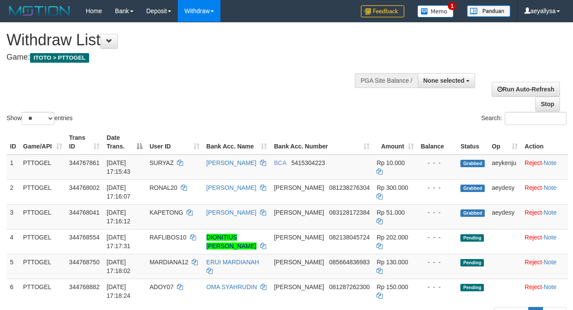
select select
select select "**"
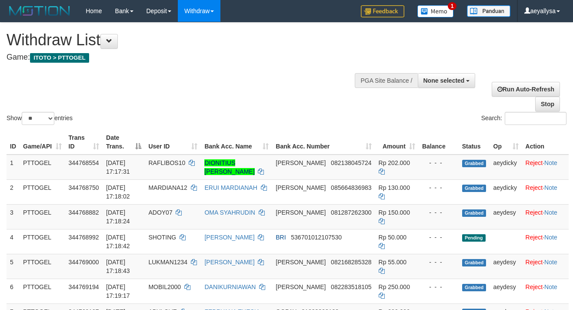
select select
select select "**"
select select
select select "**"
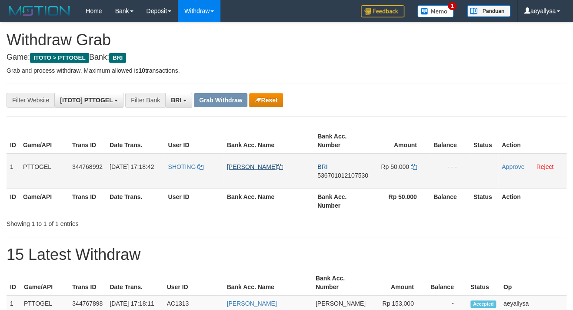
scroll to position [42, 0]
drag, startPoint x: 194, startPoint y: 175, endPoint x: 423, endPoint y: 176, distance: 229.2
click at [423, 176] on tr "1 PTTOGEL 344768992 30/09/2025 17:18:42 SHOTING EKO SAPUTRA BRI 536701012107530…" at bounding box center [287, 171] width 560 height 36
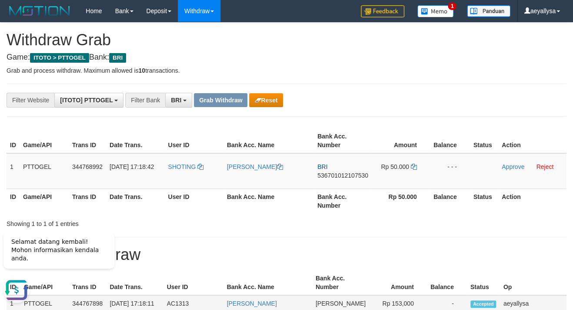
scroll to position [0, 0]
drag, startPoint x: 541, startPoint y: 241, endPoint x: 343, endPoint y: 182, distance: 206.9
click at [334, 176] on span "536701012107530" at bounding box center [342, 175] width 51 height 7
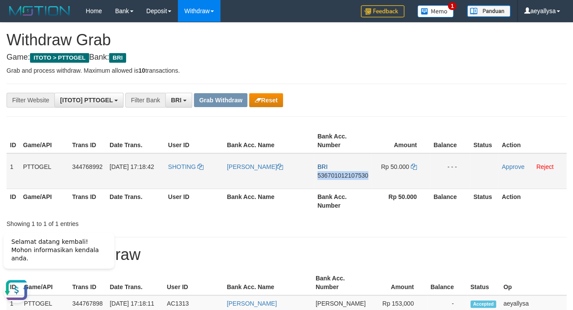
copy span "536701012107530"
click at [341, 173] on span "536701012107530" at bounding box center [342, 175] width 51 height 7
copy span "536701012107530"
click at [341, 173] on span "536701012107530" at bounding box center [342, 175] width 51 height 7
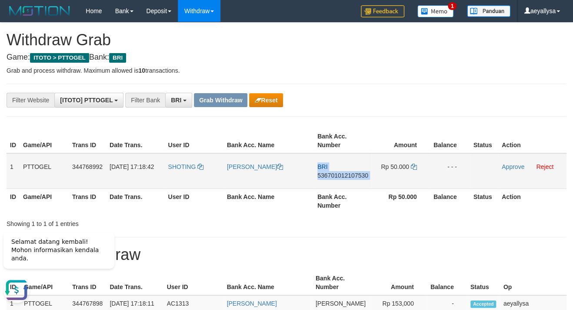
copy td "BRI 536701012107530"
click at [341, 173] on span "536701012107530" at bounding box center [342, 175] width 51 height 7
copy span "536701012107530"
click at [413, 166] on icon at bounding box center [414, 166] width 6 height 6
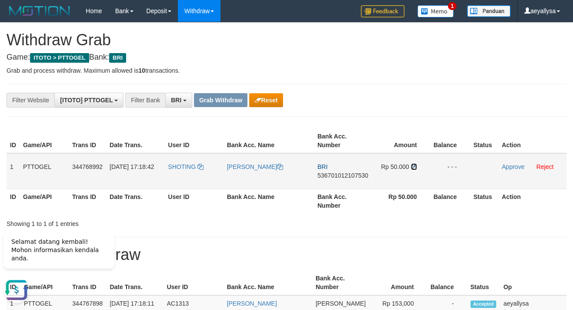
click at [413, 166] on icon at bounding box center [414, 166] width 6 height 6
click at [508, 161] on td "Approve Reject" at bounding box center [532, 171] width 68 height 36
click at [509, 167] on link "Approve" at bounding box center [513, 166] width 23 height 7
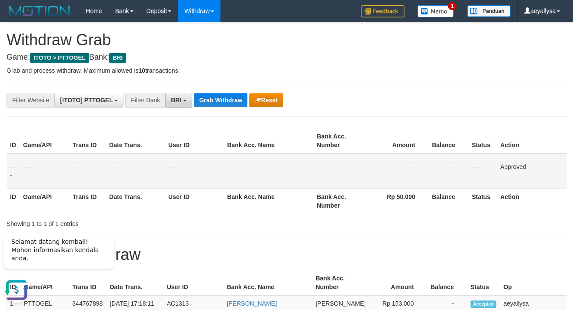
click at [181, 99] on span "BRI" at bounding box center [176, 100] width 10 height 7
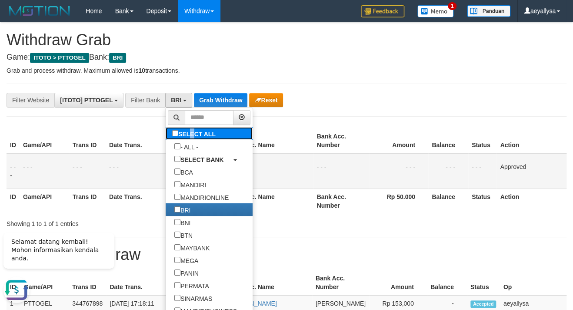
click at [166, 133] on label "SELECT ALL" at bounding box center [195, 133] width 59 height 13
select select "***"
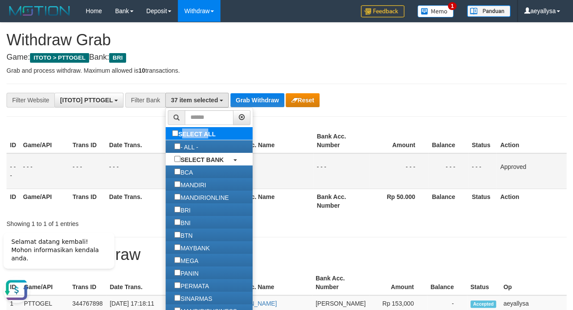
click at [166, 133] on label "SELECT ALL" at bounding box center [195, 133] width 59 height 13
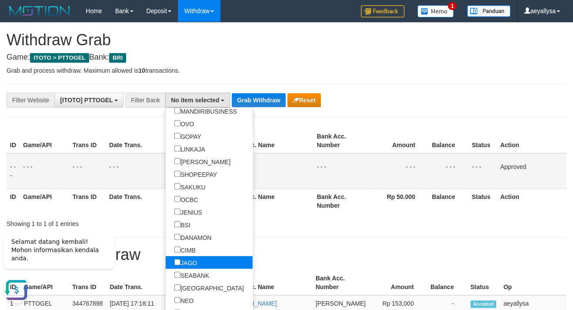
scroll to position [239, 0]
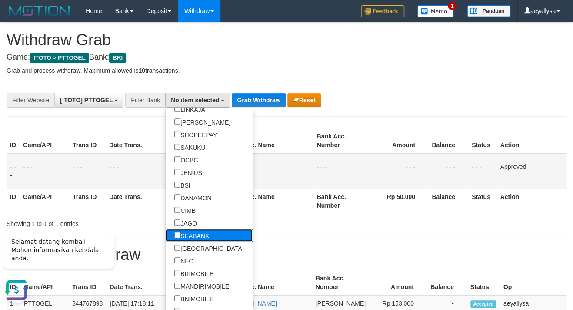
click at [166, 238] on label "SEABANK" at bounding box center [192, 235] width 52 height 13
select select "*******"
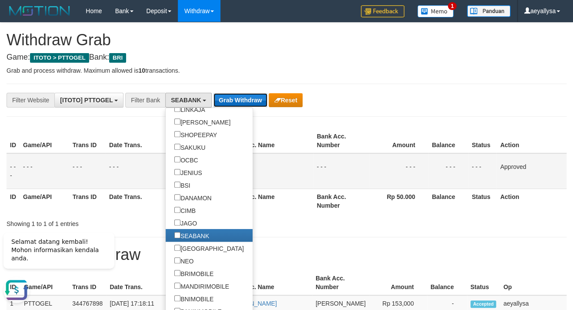
click at [237, 104] on button "Grab Withdraw" at bounding box center [240, 100] width 53 height 14
click at [237, 103] on button "Grab Withdraw" at bounding box center [240, 100] width 53 height 14
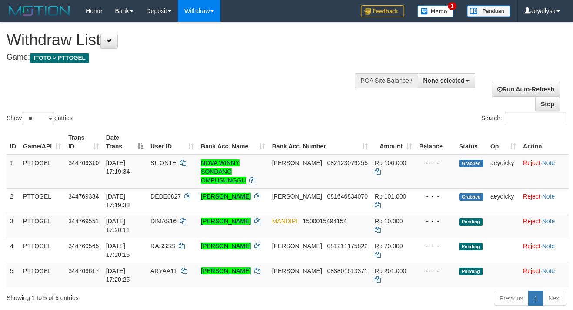
select select
select select "**"
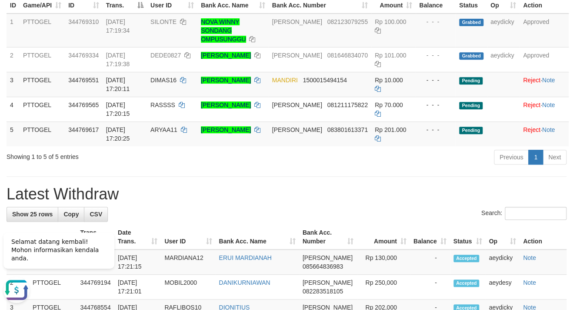
click at [544, 194] on h1 "Latest Withdraw" at bounding box center [287, 193] width 560 height 17
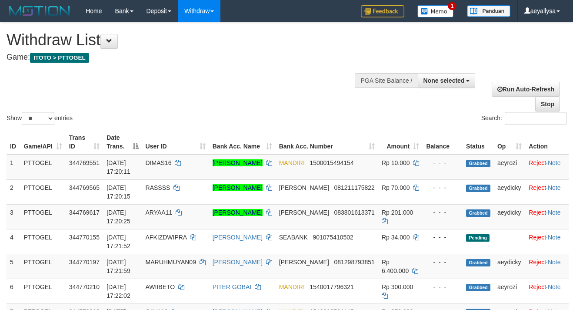
select select
select select "**"
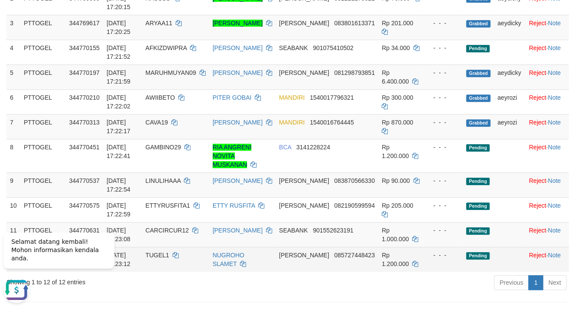
scroll to position [235, 0]
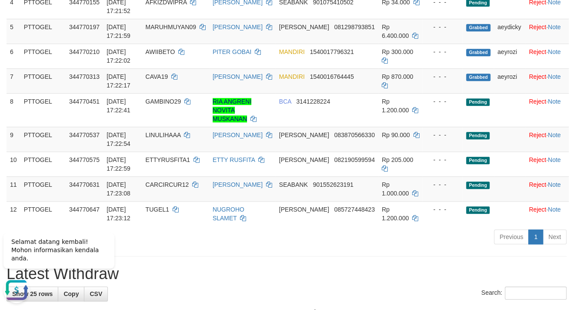
click at [343, 240] on div "Previous 1 Next" at bounding box center [405, 237] width 321 height 19
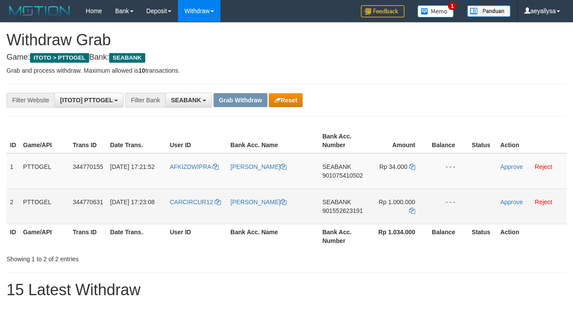
scroll to position [227, 0]
drag, startPoint x: 224, startPoint y: 180, endPoint x: 403, endPoint y: 218, distance: 182.9
click at [403, 218] on tbody "1 PTTOGEL 344770155 30/09/2025 17:21:52 AFKIZDWIPRA DEDI IRAWAN SEABANK 9010754…" at bounding box center [287, 188] width 560 height 71
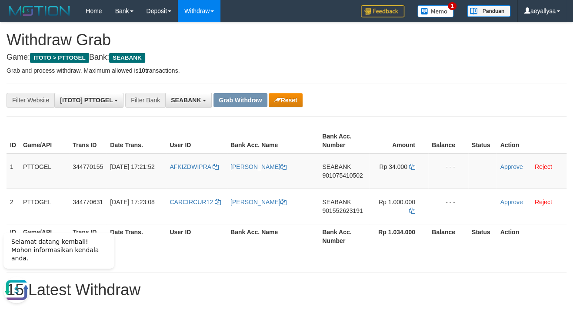
scroll to position [0, 0]
drag, startPoint x: 549, startPoint y: 97, endPoint x: 417, endPoint y: 167, distance: 149.6
click at [548, 97] on div "**********" at bounding box center [286, 100] width 573 height 15
click at [331, 174] on span "901075410502" at bounding box center [342, 175] width 40 height 7
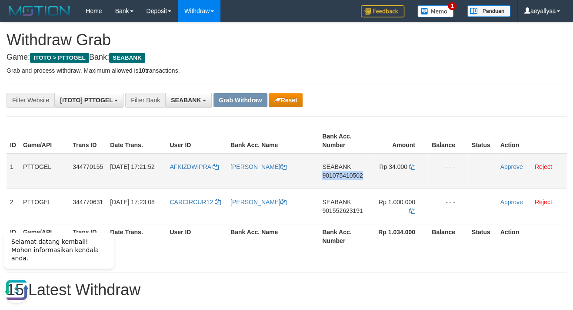
copy span "901075410502"
click at [331, 174] on span "901075410502" at bounding box center [342, 175] width 40 height 7
copy td "SEABANK 901075410502"
click at [348, 176] on span "901075410502" at bounding box center [342, 175] width 40 height 7
click at [348, 175] on span "901075410502" at bounding box center [342, 175] width 40 height 7
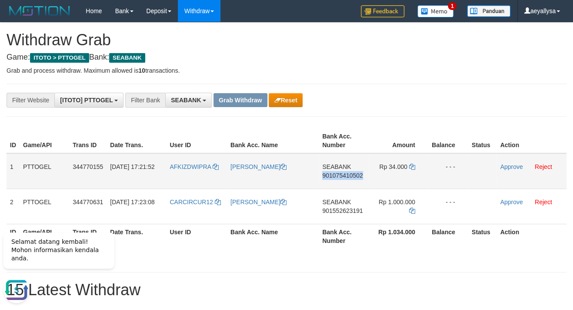
copy span "901075410502"
click at [348, 175] on span "901075410502" at bounding box center [342, 175] width 40 height 7
copy td "SEABANK 901075410502"
click at [410, 164] on icon at bounding box center [412, 166] width 6 height 6
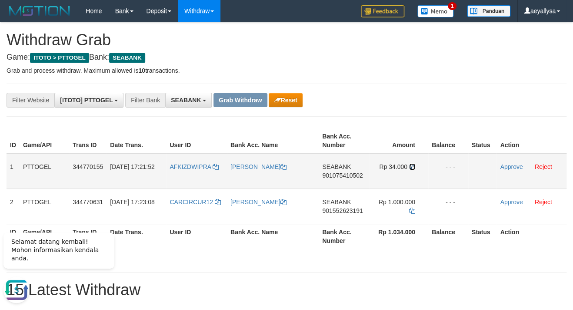
click at [410, 164] on icon at bounding box center [412, 166] width 6 height 6
click at [513, 167] on link "Approve" at bounding box center [511, 166] width 23 height 7
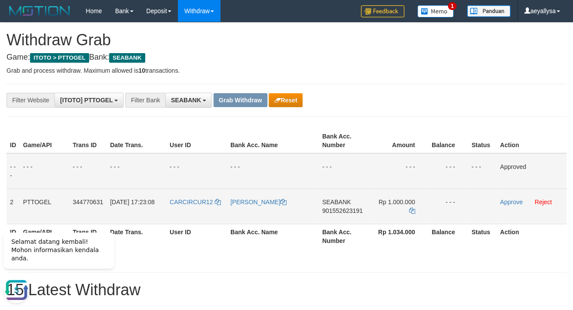
click at [339, 213] on span "901552623191" at bounding box center [342, 210] width 40 height 7
click at [338, 213] on span "901552623191" at bounding box center [342, 210] width 40 height 7
copy span "901552623191"
click at [338, 213] on span "901552623191" at bounding box center [342, 210] width 40 height 7
copy span "901552623191"
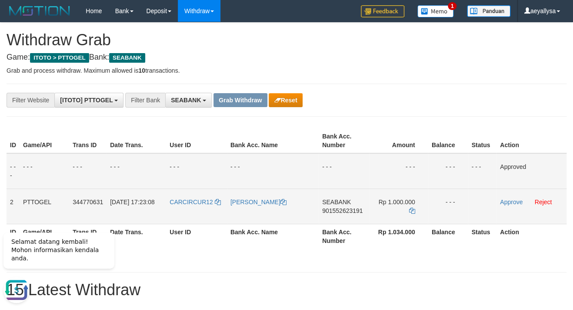
click at [347, 213] on span "901552623191" at bounding box center [342, 210] width 40 height 7
copy span "901552623191"
click at [347, 205] on td "SEABANK 901552623191" at bounding box center [344, 205] width 50 height 35
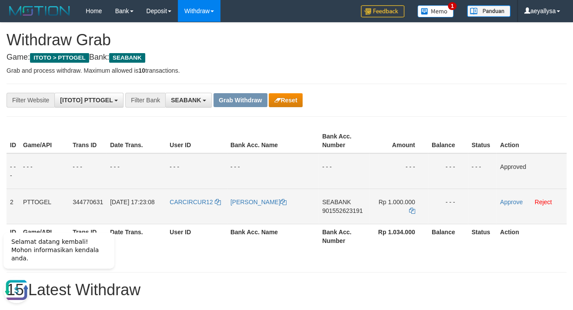
click at [347, 209] on span "901552623191" at bounding box center [342, 210] width 40 height 7
copy span "901552623191"
click at [339, 214] on td "SEABANK 901552623191" at bounding box center [344, 205] width 50 height 35
click at [338, 211] on span "901552623191" at bounding box center [342, 210] width 40 height 7
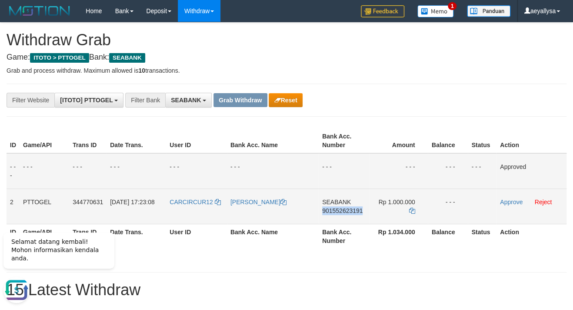
click at [338, 211] on span "901552623191" at bounding box center [342, 210] width 40 height 7
copy span "901552623191"
click at [338, 211] on span "901552623191" at bounding box center [342, 210] width 40 height 7
copy td "SEABANK 901552623191"
click at [413, 213] on icon at bounding box center [412, 210] width 6 height 6
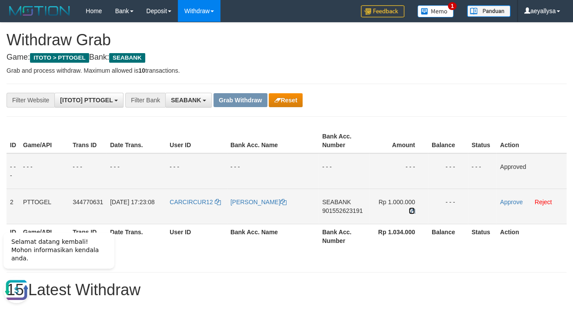
click at [413, 213] on icon at bounding box center [412, 210] width 6 height 6
click at [506, 201] on link "Approve" at bounding box center [511, 201] width 23 height 7
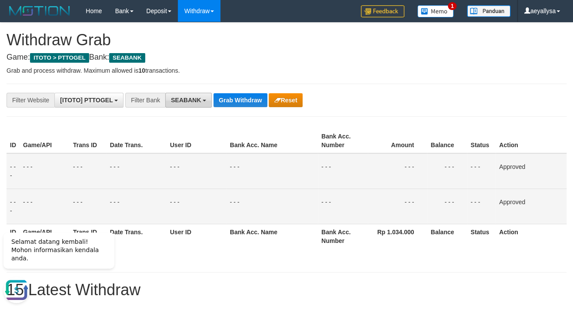
click at [193, 100] on span "SEABANK" at bounding box center [186, 100] width 30 height 7
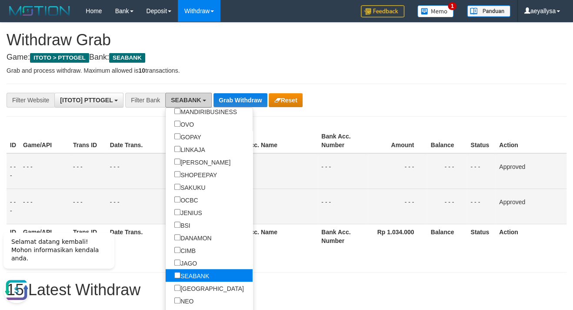
scroll to position [200, 0]
click at [166, 275] on label "SEABANK" at bounding box center [192, 274] width 52 height 13
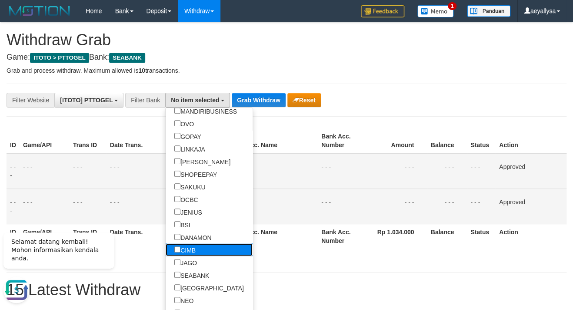
click at [166, 251] on label "CIMB" at bounding box center [185, 249] width 39 height 13
select select "****"
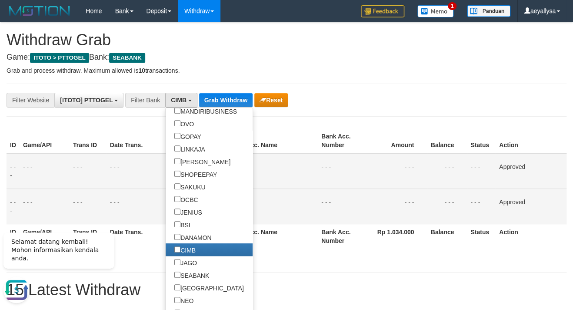
scroll to position [217, 0]
click at [235, 103] on button "Grab Withdraw" at bounding box center [225, 100] width 53 height 14
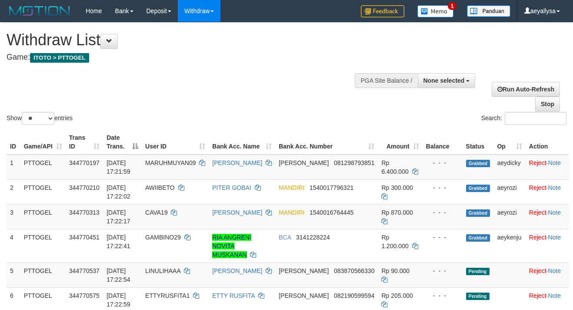
select select
select select "**"
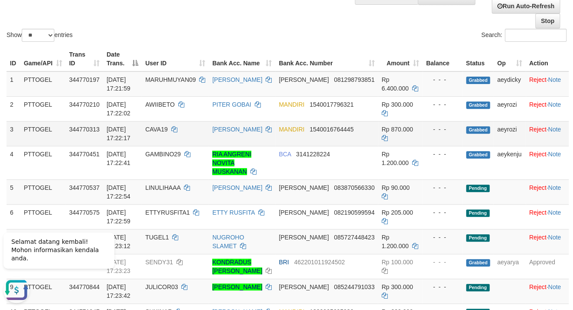
scroll to position [47, 0]
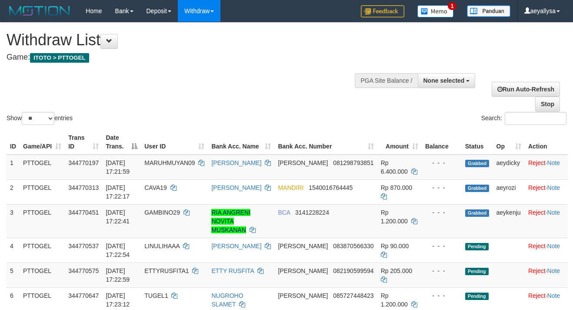
select select
select select "**"
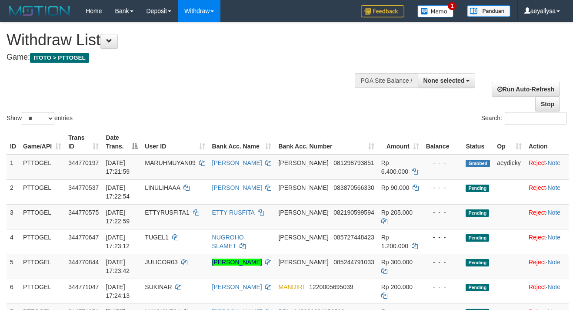
select select
select select "**"
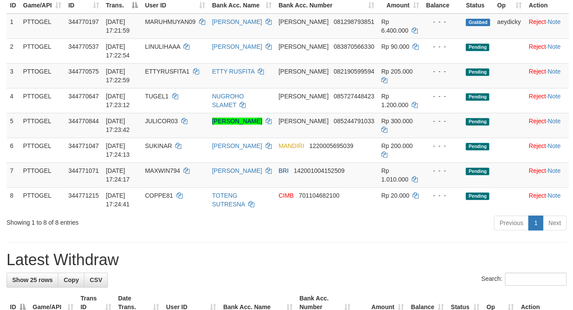
click at [323, 228] on div "Previous 1 Next" at bounding box center [405, 223] width 321 height 19
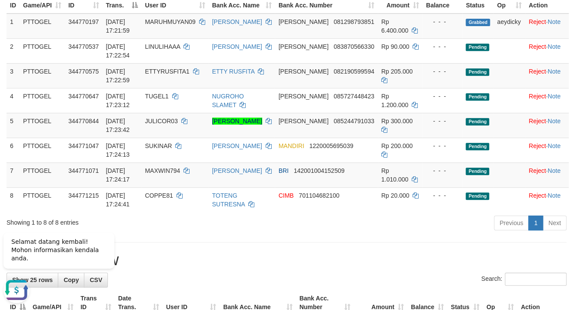
scroll to position [0, 0]
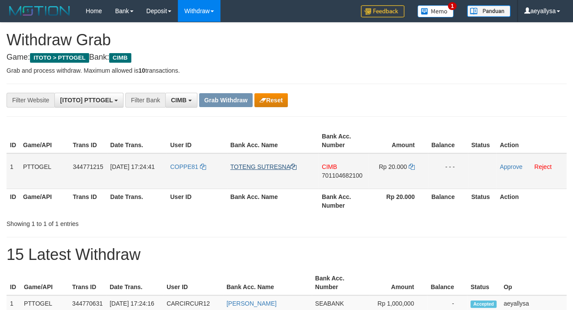
scroll to position [209, 0]
drag, startPoint x: 195, startPoint y: 181, endPoint x: 406, endPoint y: 180, distance: 211.3
click at [406, 180] on tr "1 PTTOGEL 344771215 30/09/2025 17:24:41 COPPE81 TOTENG SUTRESNA CIMB 7011046821…" at bounding box center [287, 171] width 560 height 36
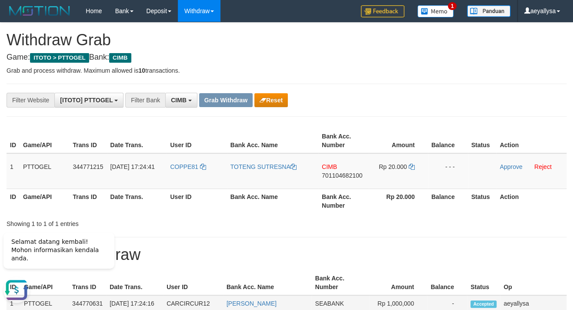
scroll to position [0, 0]
click at [362, 174] on span "701104682100" at bounding box center [342, 175] width 40 height 7
click at [361, 174] on span "701104682100" at bounding box center [342, 175] width 40 height 7
copy span "701104682100"
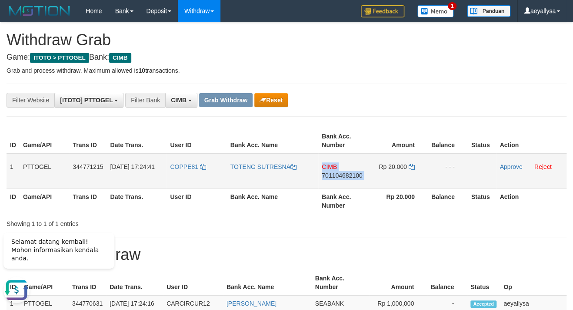
click at [361, 174] on span "701104682100" at bounding box center [342, 175] width 40 height 7
copy td "CIMB 701104682100"
click at [361, 174] on span "701104682100" at bounding box center [342, 175] width 40 height 7
copy span "701104682100"
click at [359, 177] on span "701104682100" at bounding box center [342, 175] width 40 height 7
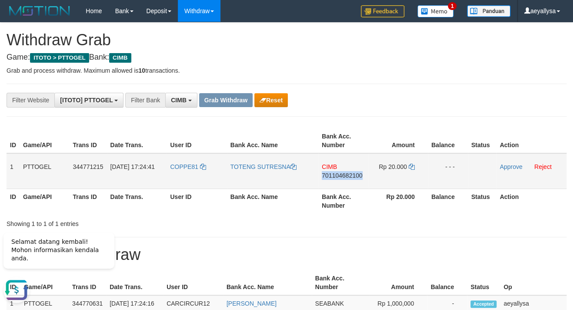
click at [359, 177] on span "701104682100" at bounding box center [342, 175] width 40 height 7
copy span "701104682100"
click at [359, 177] on span "701104682100" at bounding box center [342, 175] width 40 height 7
copy td "CIMB 701104682100"
click at [414, 167] on icon at bounding box center [412, 166] width 6 height 6
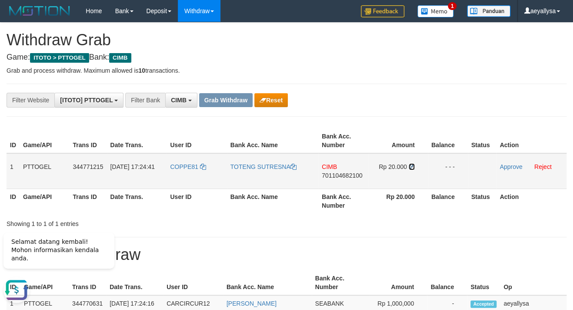
click at [414, 167] on icon at bounding box center [412, 166] width 6 height 6
click at [514, 162] on td "Approve Reject" at bounding box center [531, 171] width 70 height 36
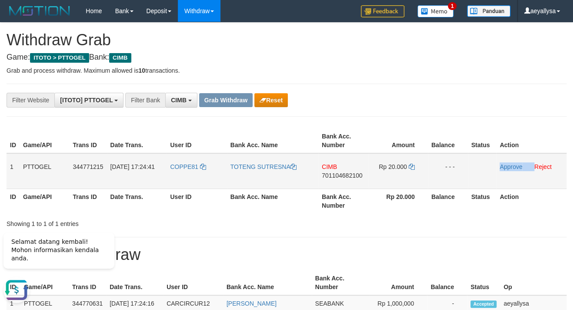
click at [514, 162] on td "Approve Reject" at bounding box center [531, 171] width 70 height 36
click at [514, 170] on td "Approve Reject" at bounding box center [531, 171] width 70 height 36
click at [514, 169] on link "Approve" at bounding box center [511, 166] width 23 height 7
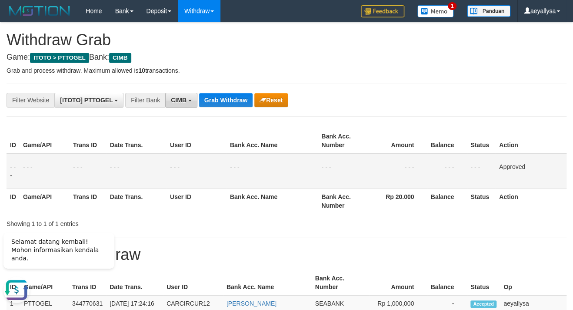
click at [169, 97] on button "CIMB" at bounding box center [181, 100] width 32 height 15
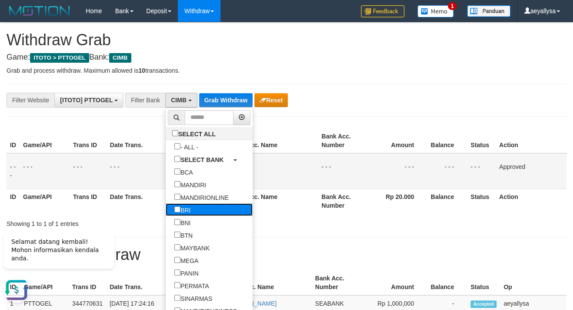
click at [166, 208] on label "BRI" at bounding box center [182, 209] width 33 height 13
select select "***"
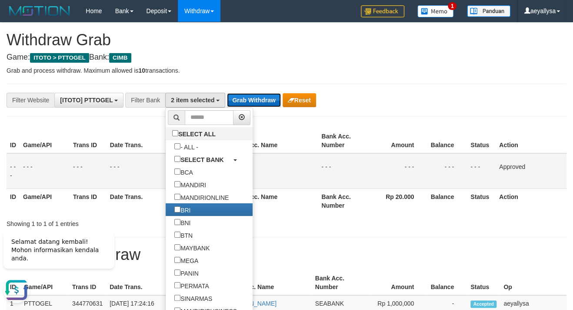
click at [244, 102] on button "Grab Withdraw" at bounding box center [253, 100] width 53 height 14
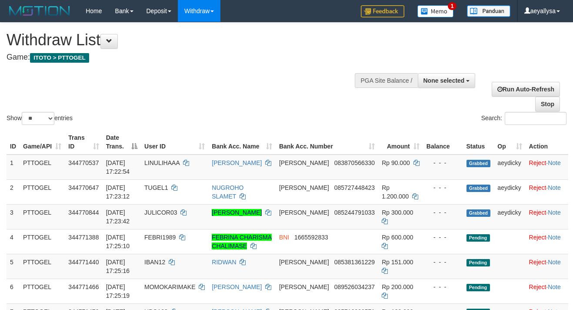
select select
select select "**"
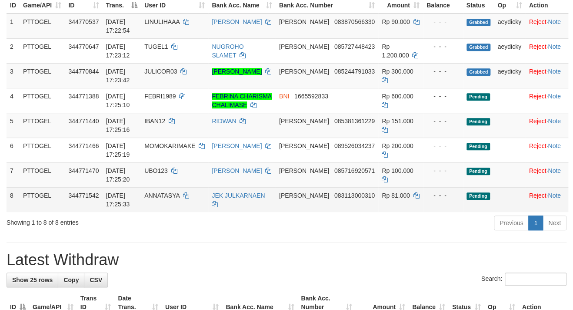
click at [353, 211] on td "[PERSON_NAME] 083113000310" at bounding box center [327, 199] width 103 height 25
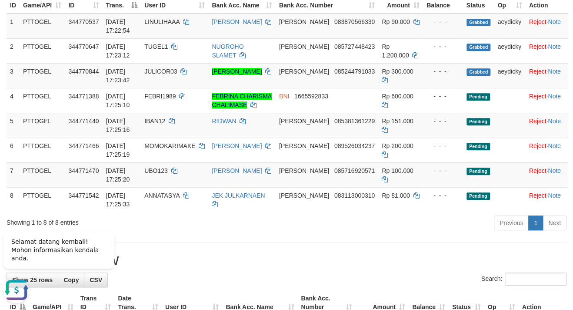
scroll to position [0, 0]
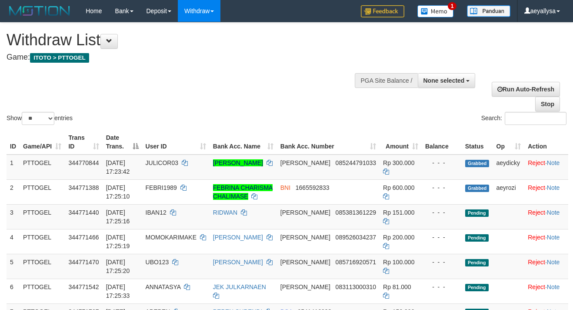
select select
select select "**"
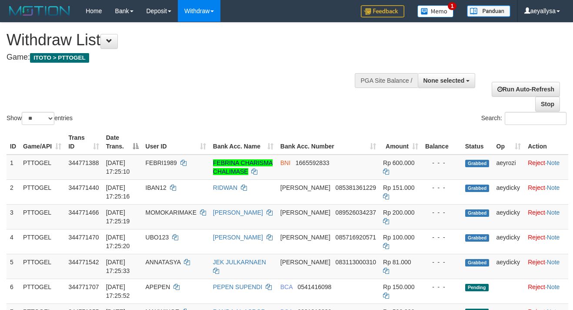
select select
select select "**"
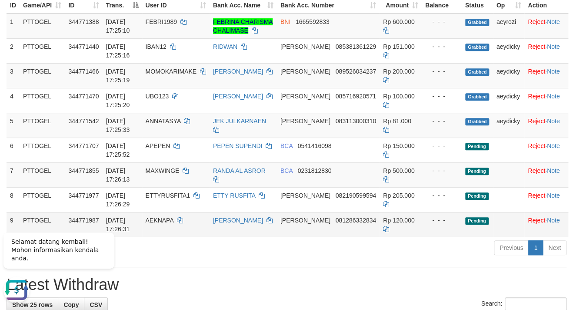
click at [277, 233] on td "JENSON SIAHAAN" at bounding box center [243, 224] width 67 height 25
click at [310, 249] on div "Previous 1 Next" at bounding box center [405, 248] width 321 height 19
click at [309, 249] on div "Previous 1 Next" at bounding box center [405, 248] width 321 height 19
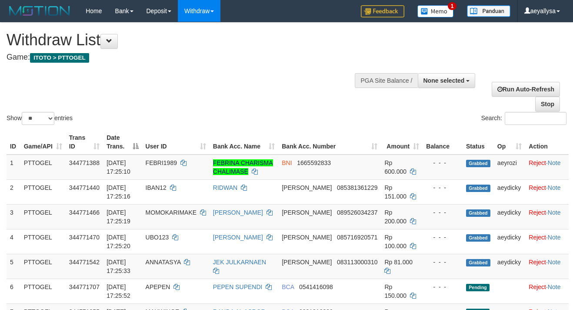
select select
select select "**"
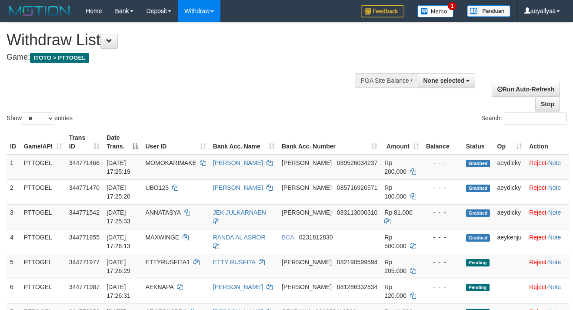
select select
select select "**"
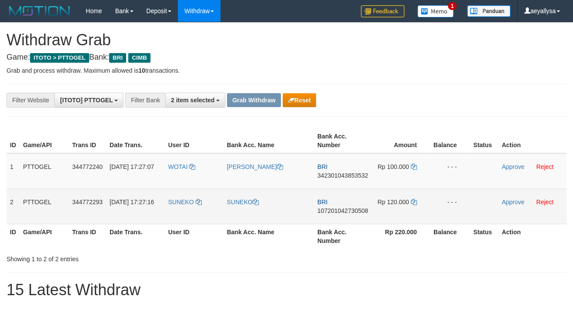
scroll to position [42, 0]
drag, startPoint x: 177, startPoint y: 179, endPoint x: 412, endPoint y: 209, distance: 237.6
click at [412, 209] on tbody "1 PTTOGEL 344772240 [DATE] 17:27:07 [GEOGRAPHIC_DATA] MELIANUS TEKEGE BRI 34230…" at bounding box center [287, 188] width 560 height 71
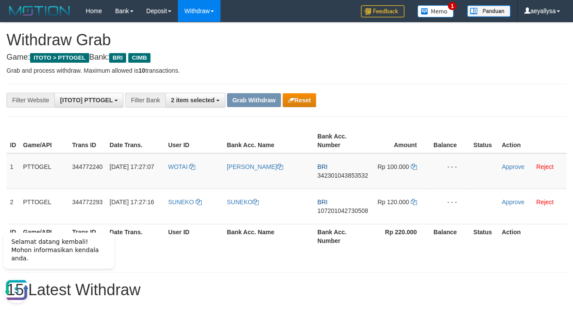
scroll to position [0, 0]
click at [340, 172] on span "342301043853532" at bounding box center [342, 175] width 51 height 7
click at [339, 173] on span "342301043853532" at bounding box center [342, 175] width 51 height 7
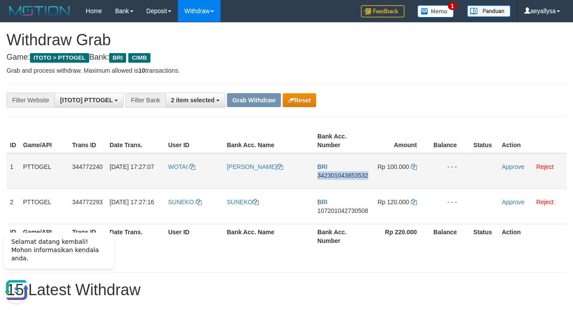
copy span "342301043853532"
click at [414, 166] on icon at bounding box center [414, 166] width 6 height 6
click at [506, 163] on link "Approve" at bounding box center [513, 166] width 23 height 7
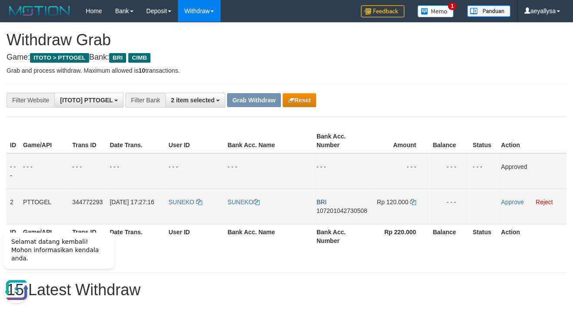
click at [344, 210] on span "107201042730508" at bounding box center [342, 210] width 51 height 7
copy span "107201042730508"
click at [344, 210] on span "107201042730508" at bounding box center [342, 210] width 51 height 7
copy td "BRI 107201042730508"
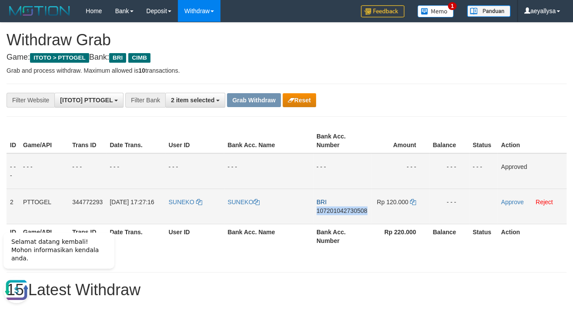
click at [344, 210] on span "107201042730508" at bounding box center [342, 210] width 51 height 7
copy span "107201042730508"
click at [344, 210] on span "107201042730508" at bounding box center [342, 210] width 51 height 7
copy span "107201042730508"
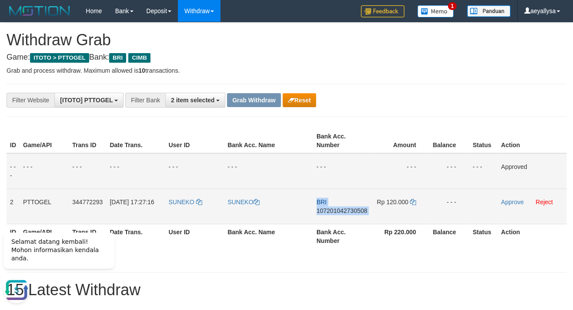
click at [344, 210] on span "107201042730508" at bounding box center [342, 210] width 51 height 7
copy td "BRI 107201042730508"
click at [344, 210] on span "107201042730508" at bounding box center [342, 210] width 51 height 7
click at [344, 211] on span "107201042730508" at bounding box center [342, 210] width 51 height 7
copy td "BRI 107201042730508"
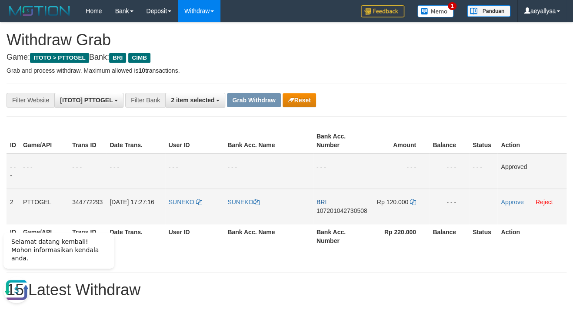
click at [347, 206] on td "BRI 107201042730508" at bounding box center [342, 205] width 58 height 35
click at [347, 209] on span "107201042730508" at bounding box center [342, 210] width 51 height 7
copy span "107201042730508"
click at [347, 209] on span "107201042730508" at bounding box center [342, 210] width 51 height 7
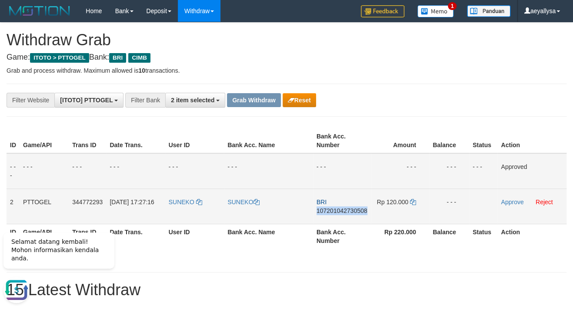
copy span "107201042730508"
click at [409, 199] on td "Rp 120.000" at bounding box center [400, 205] width 58 height 35
click at [415, 200] on icon at bounding box center [413, 202] width 6 height 6
click at [512, 202] on link "Approve" at bounding box center [512, 201] width 23 height 7
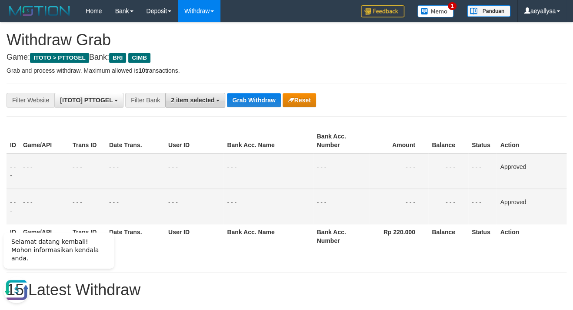
click at [191, 100] on span "2 item selected" at bounding box center [192, 100] width 43 height 7
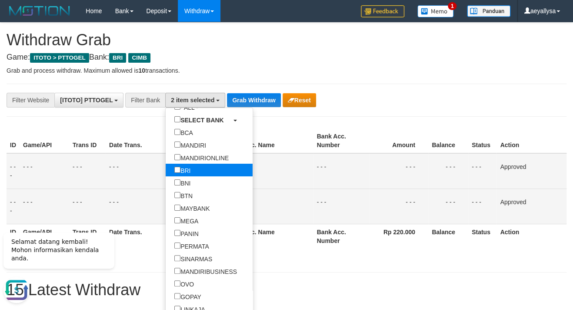
click at [166, 169] on label "BRI" at bounding box center [182, 169] width 33 height 13
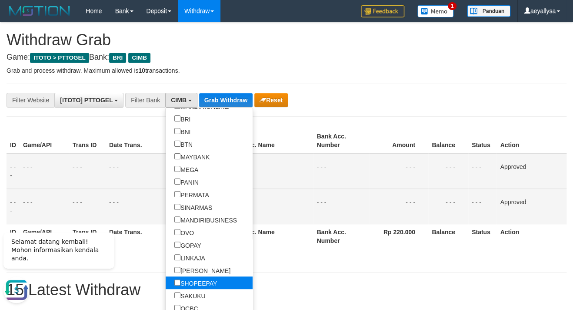
scroll to position [120, 0]
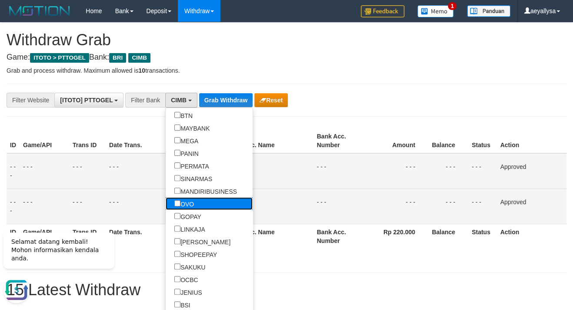
click at [166, 199] on label "OVO" at bounding box center [184, 203] width 37 height 13
select select "***"
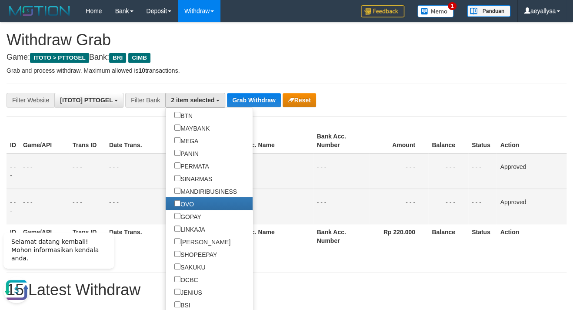
scroll to position [121, 0]
click at [238, 97] on button "Grab Withdraw" at bounding box center [253, 100] width 53 height 14
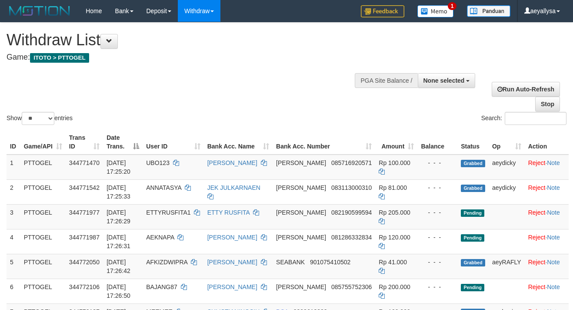
select select
select select "**"
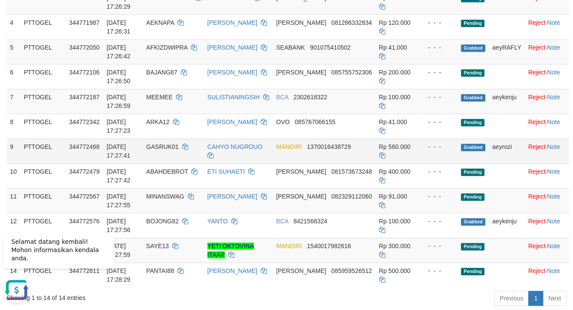
scroll to position [235, 0]
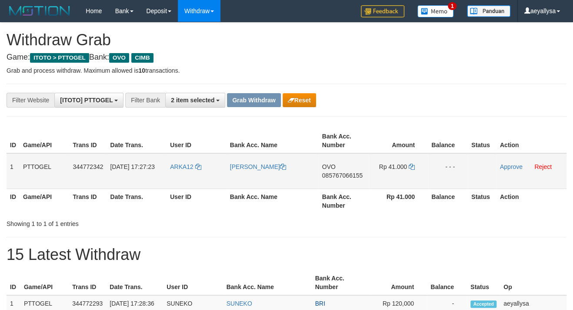
scroll to position [121, 0]
drag, startPoint x: 182, startPoint y: 180, endPoint x: 394, endPoint y: 182, distance: 211.3
click at [401, 180] on tr "1 PTTOGEL 344772342 [DATE] 17:27:23 ARKA12 [PERSON_NAME] OVO 085767066155 Rp 41…" at bounding box center [287, 171] width 560 height 36
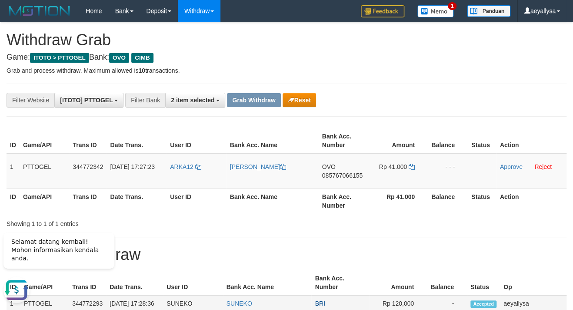
scroll to position [0, 0]
click at [543, 105] on div "**********" at bounding box center [286, 100] width 573 height 15
click at [339, 177] on span "085767066155" at bounding box center [342, 175] width 40 height 7
copy span "085767066155"
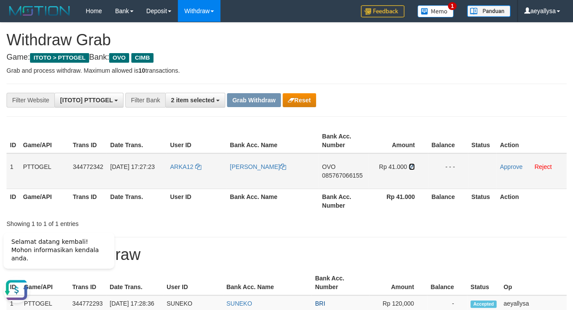
click at [413, 163] on icon at bounding box center [412, 166] width 6 height 6
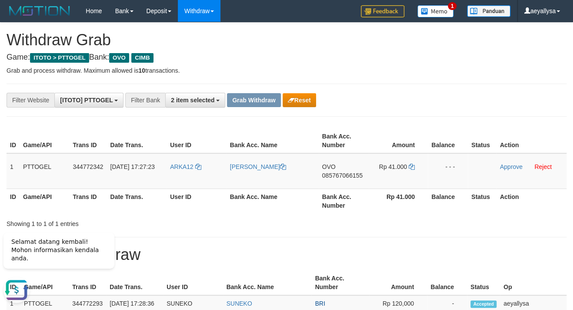
scroll to position [47, 0]
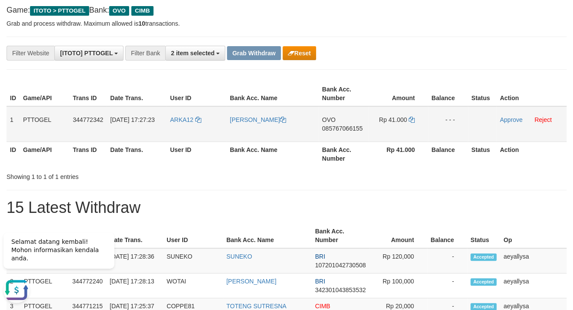
click at [181, 123] on td "ARKA12" at bounding box center [197, 124] width 60 height 36
click at [180, 123] on td "ARKA12" at bounding box center [197, 124] width 60 height 36
click at [180, 117] on span "ARKA12" at bounding box center [181, 119] width 23 height 7
copy td "ARKA12"
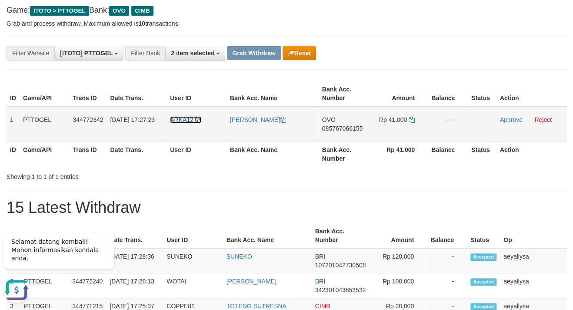
click at [180, 117] on span "ARKA12" at bounding box center [181, 119] width 23 height 7
click at [72, 177] on div "Showing 1 to 1 of 1 entries" at bounding box center [120, 175] width 226 height 12
click at [181, 120] on span "ARKA12" at bounding box center [181, 119] width 23 height 7
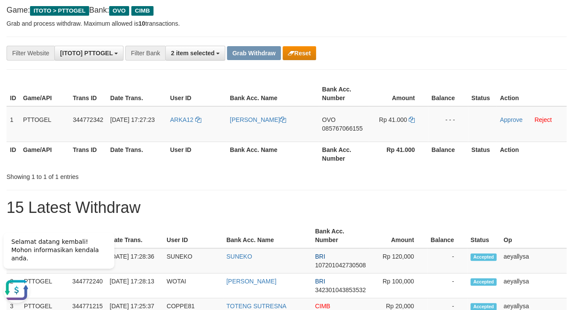
click at [444, 202] on h1 "15 Latest Withdraw" at bounding box center [287, 207] width 560 height 17
click at [477, 178] on div "Showing 1 to 1 of 1 entries" at bounding box center [286, 175] width 573 height 12
click at [514, 121] on link "Approve" at bounding box center [511, 119] width 23 height 7
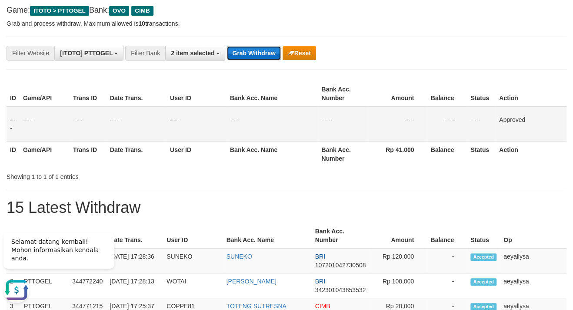
click at [253, 53] on button "Grab Withdraw" at bounding box center [253, 53] width 53 height 14
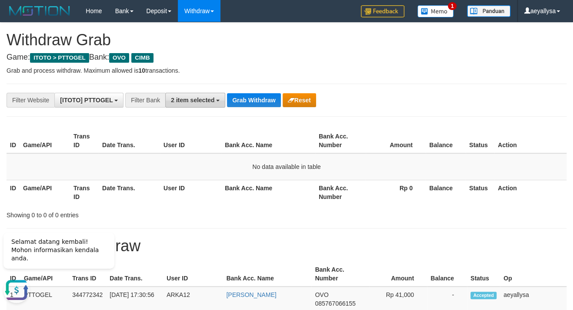
click at [189, 101] on span "2 item selected" at bounding box center [192, 100] width 43 height 7
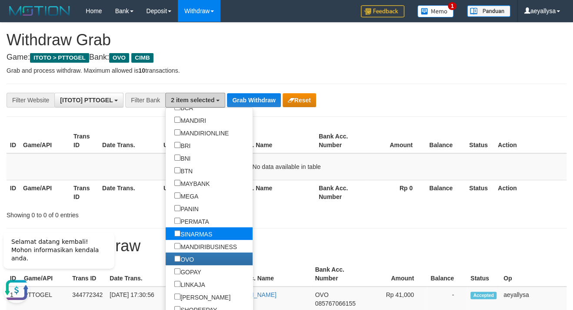
scroll to position [80, 0]
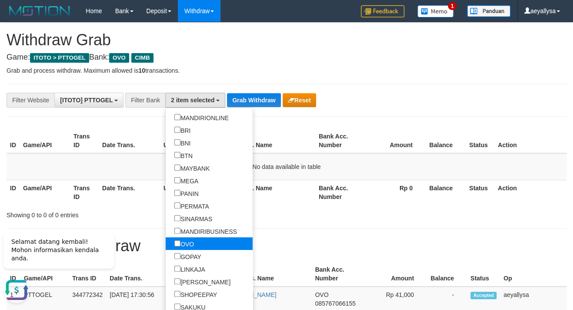
click at [166, 241] on label "OVO" at bounding box center [184, 243] width 37 height 13
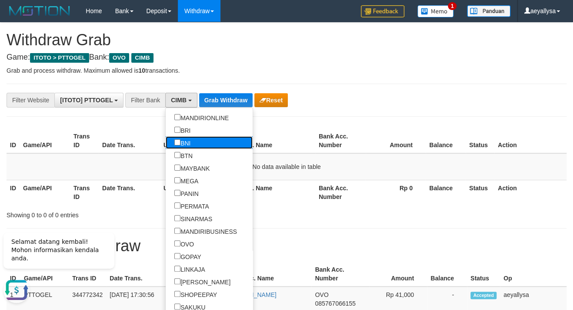
click at [166, 142] on label "BNI" at bounding box center [182, 142] width 33 height 13
select select "***"
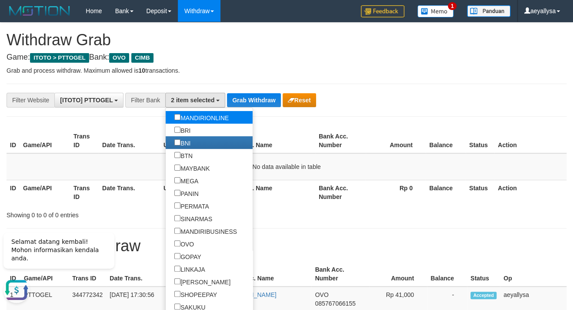
scroll to position [59, 0]
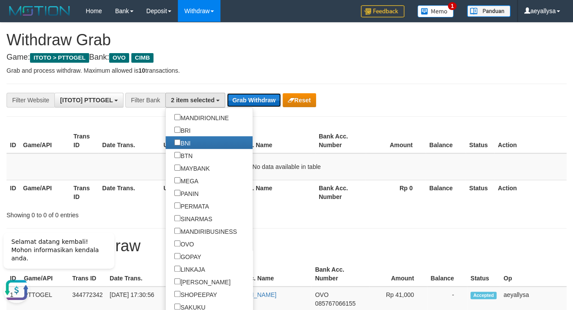
click at [247, 100] on button "Grab Withdraw" at bounding box center [253, 100] width 53 height 14
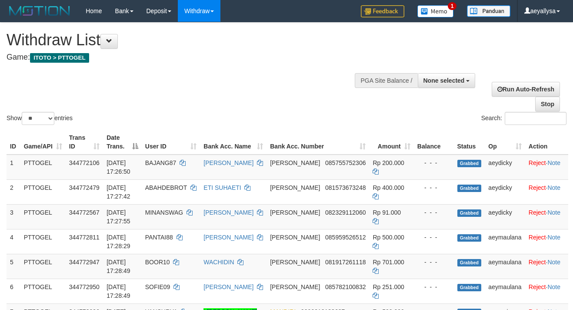
select select
select select "**"
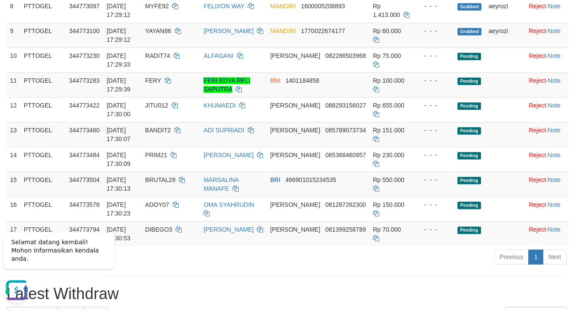
scroll to position [329, 0]
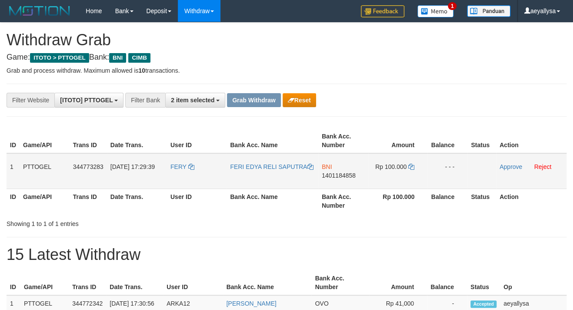
scroll to position [51, 0]
drag, startPoint x: 314, startPoint y: 176, endPoint x: 400, endPoint y: 175, distance: 86.5
click at [400, 175] on tr "1 PTTOGEL 344773283 30/09/2025 17:29:39 FERY FERI EDYA RELI SAPUTRA BNI 1401184…" at bounding box center [287, 171] width 560 height 36
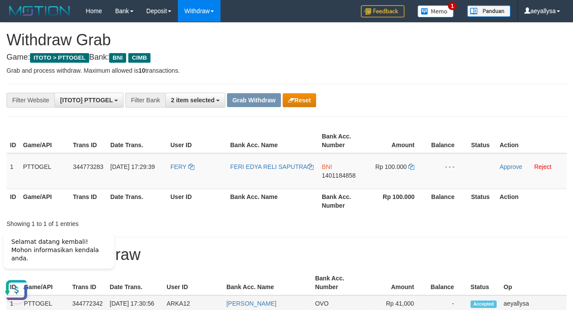
scroll to position [0, 0]
click at [354, 176] on span "1401184858" at bounding box center [339, 175] width 34 height 7
click at [354, 175] on span "1401184858" at bounding box center [339, 175] width 34 height 7
copy span "1401184858"
click at [354, 175] on span "1401184858" at bounding box center [339, 175] width 34 height 7
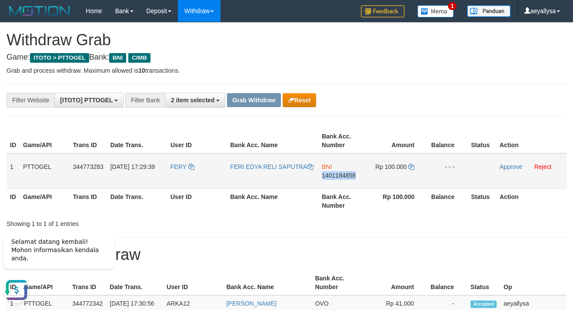
copy span "1401184858"
click at [413, 163] on link at bounding box center [411, 166] width 6 height 7
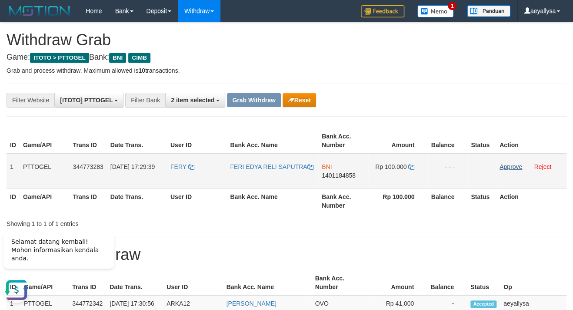
click at [512, 169] on td "Approve Reject" at bounding box center [531, 171] width 70 height 36
click at [512, 169] on link "Approve" at bounding box center [511, 166] width 23 height 7
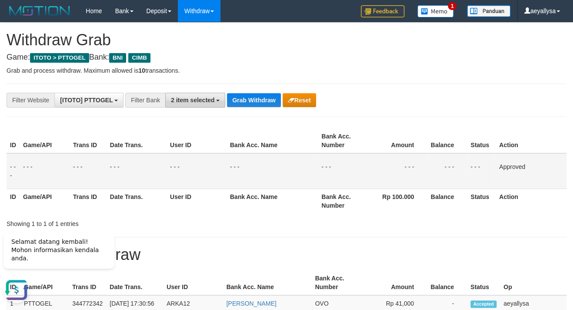
click at [199, 103] on button "2 item selected" at bounding box center [195, 100] width 60 height 15
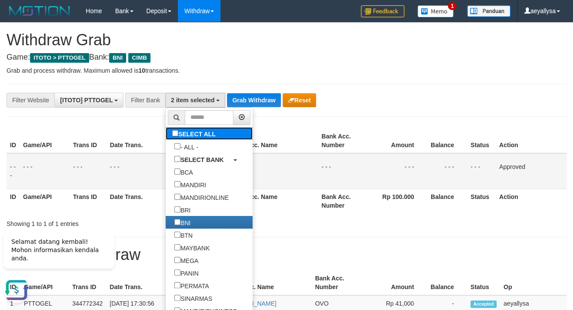
click at [166, 133] on label "SELECT ALL" at bounding box center [195, 133] width 59 height 13
select select "***"
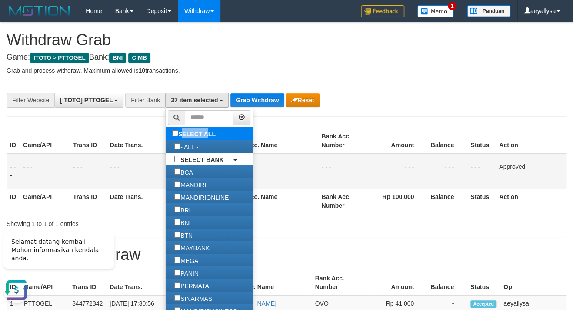
click at [166, 133] on label "SELECT ALL" at bounding box center [195, 133] width 59 height 13
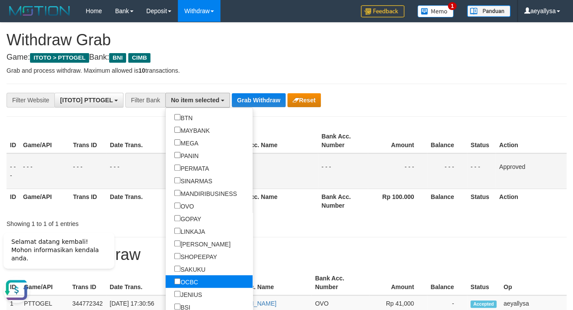
scroll to position [120, 0]
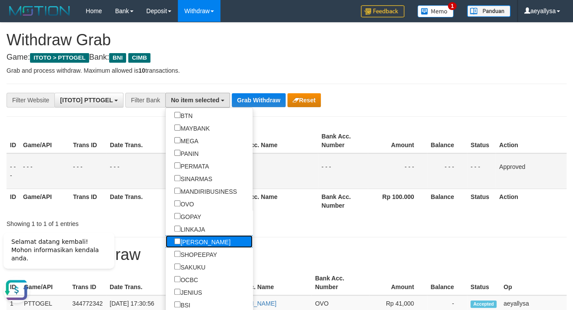
click at [166, 237] on label "[PERSON_NAME]" at bounding box center [202, 241] width 73 height 13
select select "****"
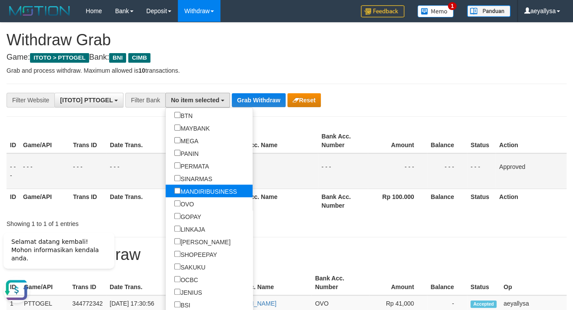
scroll to position [156, 0]
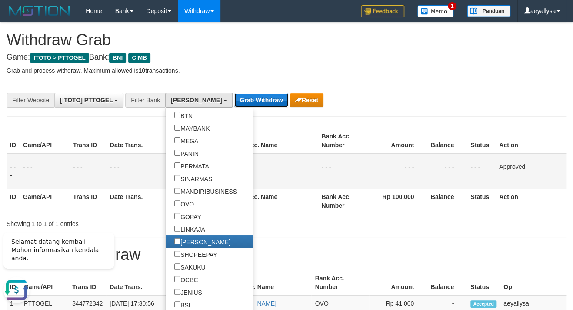
click at [234, 101] on button "Grab Withdraw" at bounding box center [260, 100] width 53 height 14
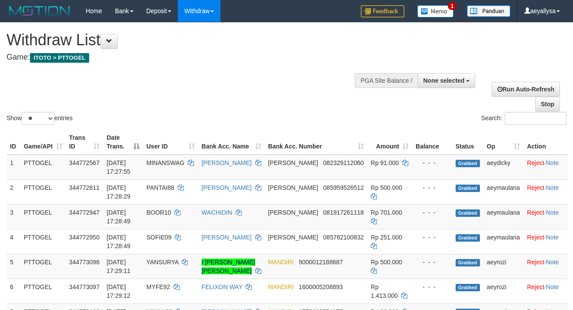
select select
select select "**"
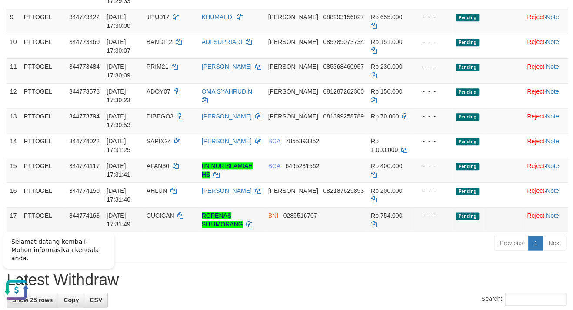
scroll to position [376, 0]
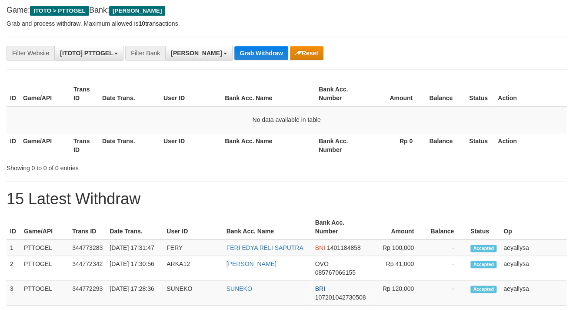
scroll to position [147, 0]
click at [234, 59] on button "Grab Withdraw" at bounding box center [260, 53] width 53 height 14
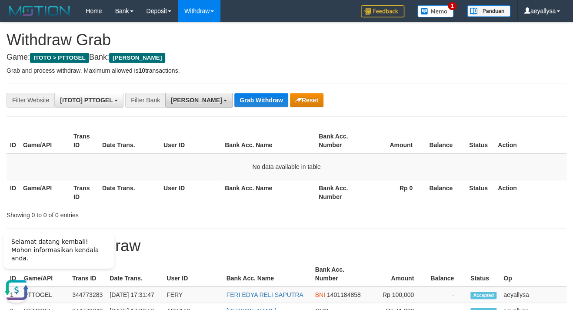
click at [174, 97] on span "[PERSON_NAME]" at bounding box center [196, 100] width 51 height 7
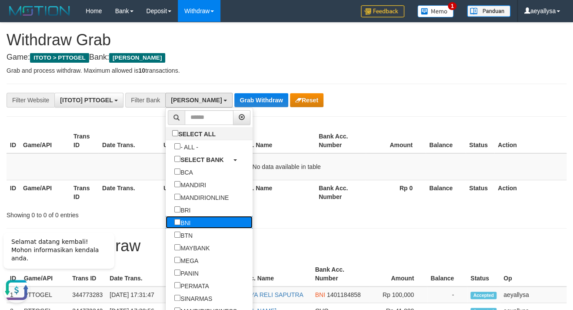
click at [166, 224] on label "BNI" at bounding box center [182, 222] width 33 height 13
select select "***"
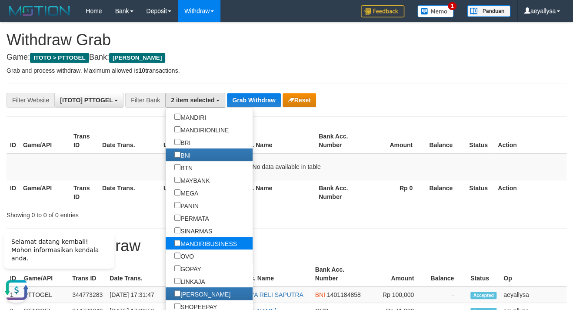
scroll to position [80, 0]
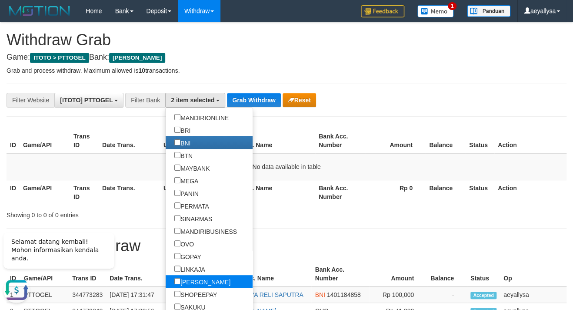
click at [166, 277] on label "[PERSON_NAME]" at bounding box center [202, 281] width 73 height 13
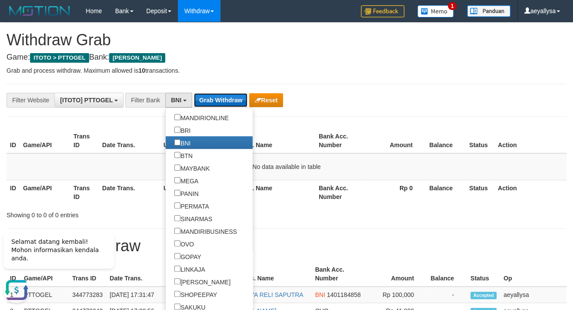
click at [210, 95] on button "Grab Withdraw" at bounding box center [220, 100] width 53 height 14
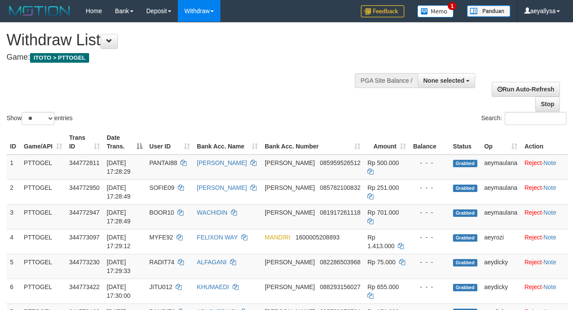
select select
select select "**"
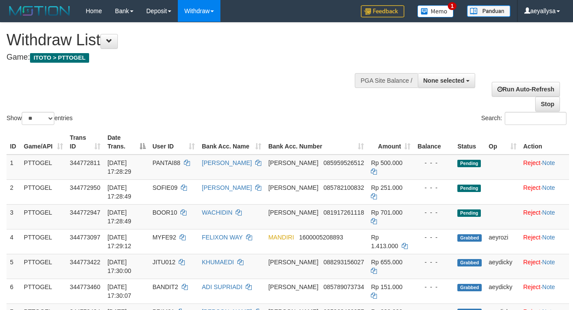
select select
select select "**"
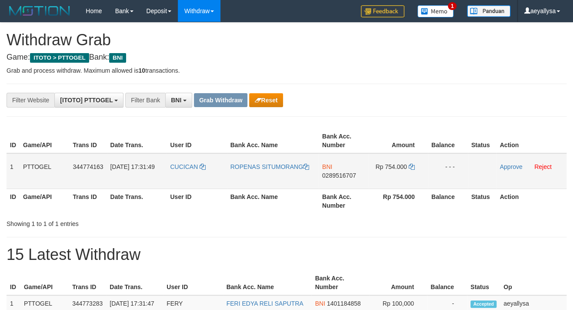
scroll to position [51, 0]
drag, startPoint x: 170, startPoint y: 179, endPoint x: 393, endPoint y: 182, distance: 222.7
click at [395, 180] on tr "1 PTTOGEL 344774163 [DATE] 17:31:49 CUCICAN ROPENAS SITUMORANG BNI 0289516707 R…" at bounding box center [287, 171] width 560 height 36
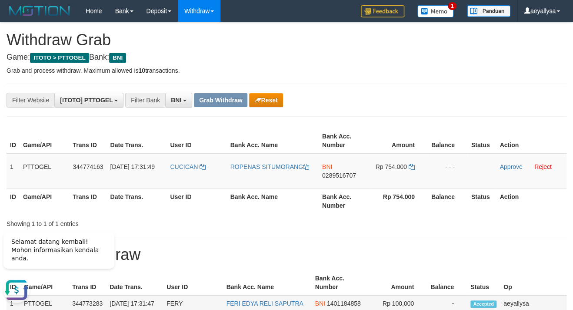
scroll to position [0, 0]
click at [550, 96] on div "**********" at bounding box center [286, 100] width 573 height 15
click at [343, 172] on span "0289516707" at bounding box center [339, 175] width 34 height 7
copy span "0289516707"
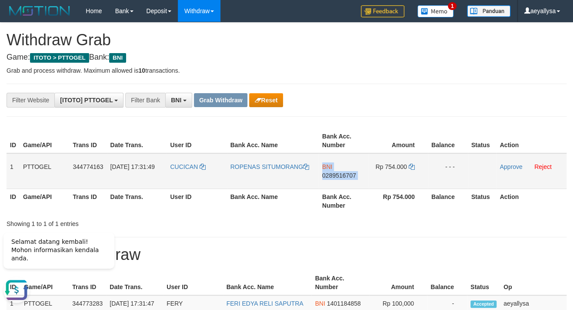
click at [343, 172] on span "0289516707" at bounding box center [339, 175] width 34 height 7
copy td "BNI 0289516707"
click at [411, 166] on icon at bounding box center [412, 166] width 6 height 6
click at [411, 165] on icon at bounding box center [412, 166] width 6 height 6
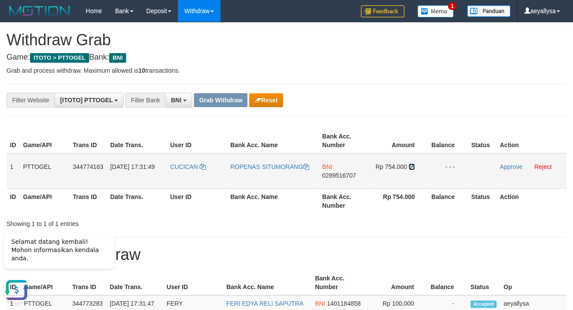
click at [411, 165] on icon at bounding box center [412, 166] width 6 height 6
click at [505, 170] on td "Approve Reject" at bounding box center [531, 171] width 70 height 36
click at [504, 169] on link "Approve" at bounding box center [511, 166] width 23 height 7
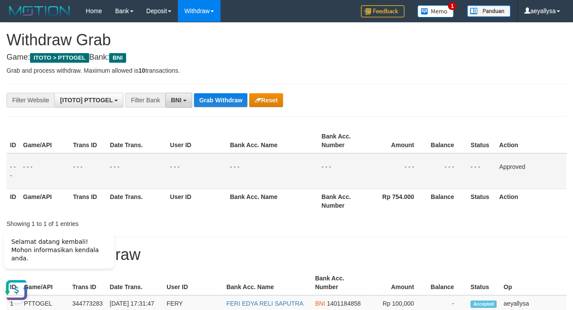
click at [181, 102] on span "BNI" at bounding box center [176, 100] width 10 height 7
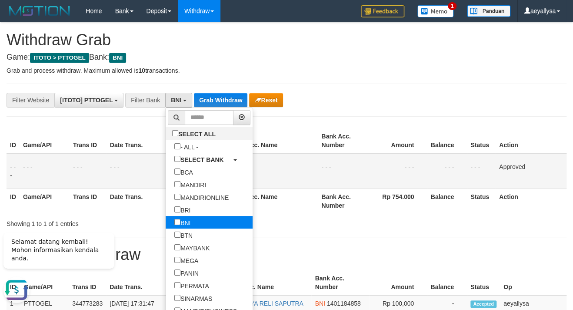
click at [166, 221] on label "BNI" at bounding box center [182, 222] width 33 height 13
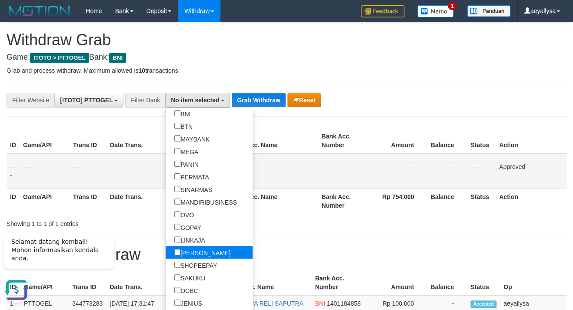
scroll to position [120, 0]
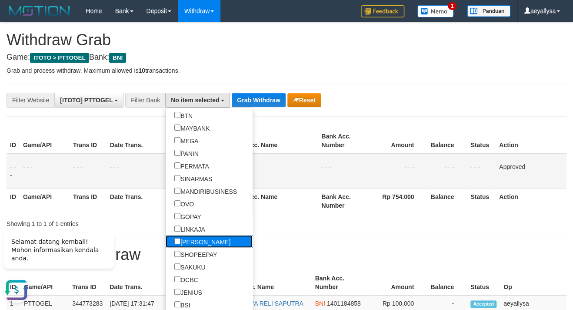
click at [166, 240] on label "[PERSON_NAME]" at bounding box center [202, 241] width 73 height 13
click at [166, 235] on label "[PERSON_NAME]" at bounding box center [202, 241] width 73 height 13
select select "****"
click at [166, 240] on label "[PERSON_NAME]" at bounding box center [202, 241] width 73 height 13
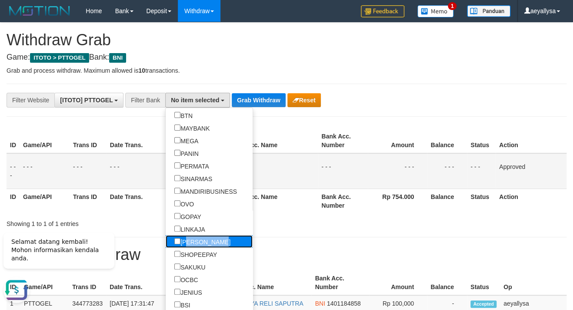
click at [166, 239] on label "[PERSON_NAME]" at bounding box center [202, 241] width 73 height 13
select select "****"
click at [233, 93] on div "**********" at bounding box center [238, 100] width 477 height 15
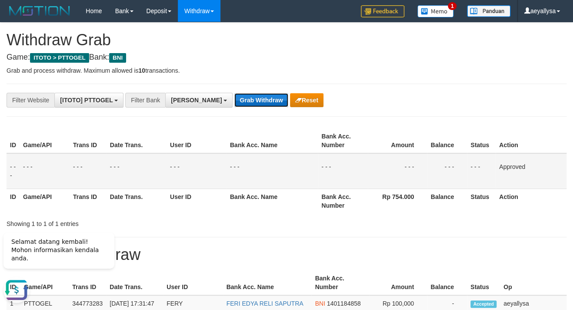
click at [234, 100] on button "Grab Withdraw" at bounding box center [260, 100] width 53 height 14
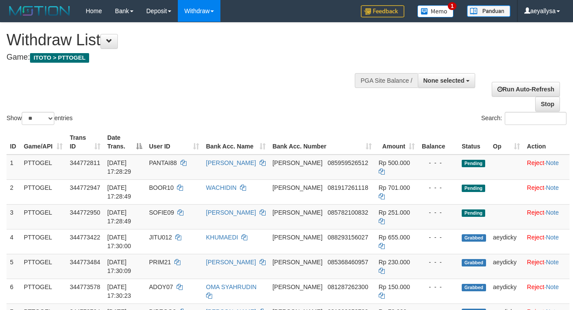
select select
select select "**"
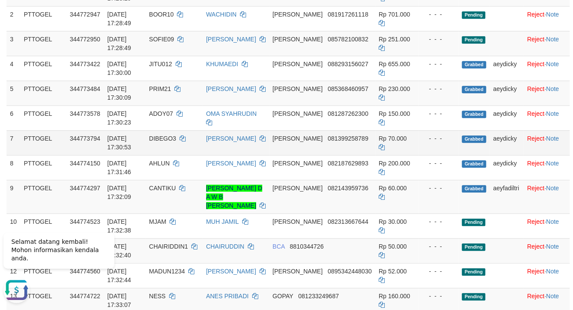
scroll to position [79, 0]
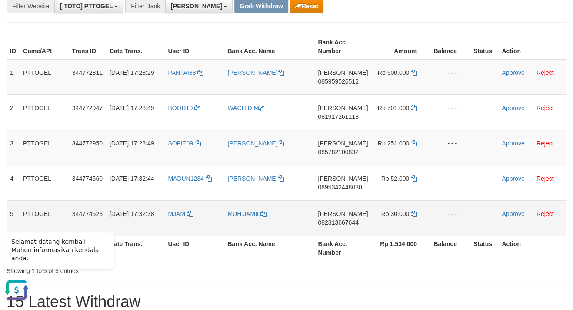
drag, startPoint x: 200, startPoint y: 90, endPoint x: 388, endPoint y: 221, distance: 228.8
click at [388, 221] on tbody "1 PTTOGEL 344772811 [DATE] 17:28:29 PANTAI88 [PERSON_NAME] 085959526512 Rp 500.…" at bounding box center [287, 147] width 560 height 177
click at [543, 34] on th "Action" at bounding box center [532, 46] width 68 height 25
click at [354, 77] on td "[PERSON_NAME] 085959526512" at bounding box center [342, 77] width 57 height 36
click at [349, 79] on span "085959526512" at bounding box center [338, 81] width 40 height 7
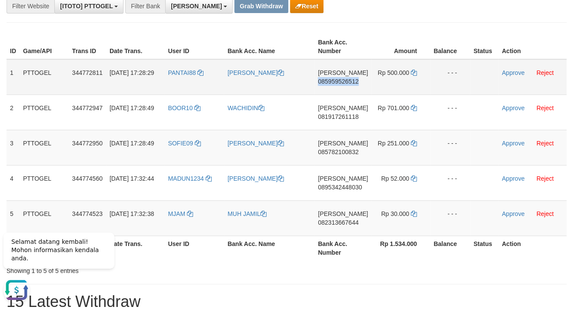
click at [349, 79] on span "085959526512" at bounding box center [338, 81] width 40 height 7
copy span "085959526512"
click at [349, 80] on span "085959526512" at bounding box center [338, 81] width 40 height 7
copy td "DANA 085959526512"
click at [411, 73] on icon at bounding box center [414, 73] width 6 height 6
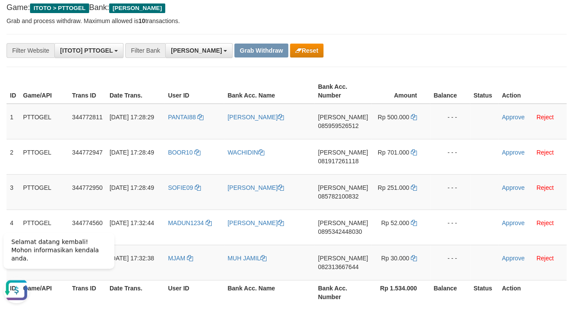
scroll to position [47, 0]
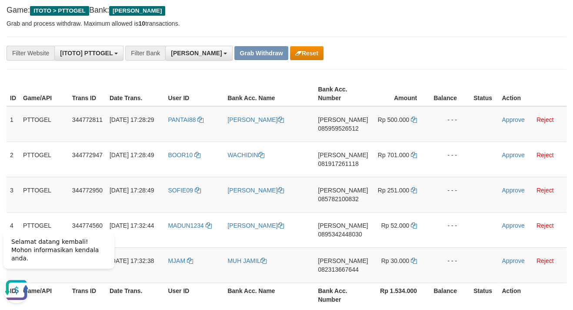
click at [290, 56] on button "Reset" at bounding box center [306, 53] width 33 height 14
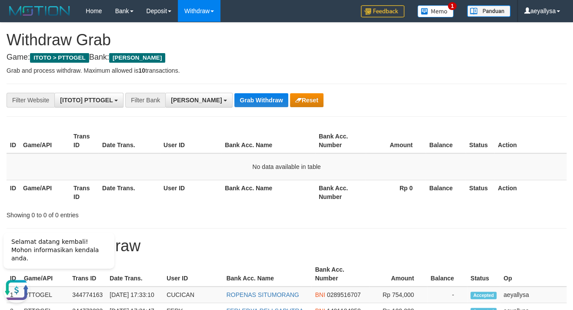
click at [547, 40] on h1 "Withdraw Grab" at bounding box center [287, 39] width 560 height 17
click at [191, 103] on button "[PERSON_NAME]" at bounding box center [198, 100] width 67 height 15
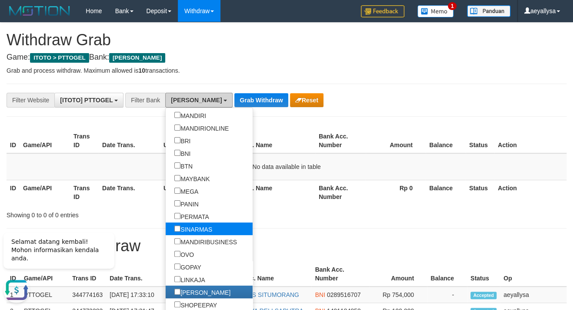
scroll to position [80, 0]
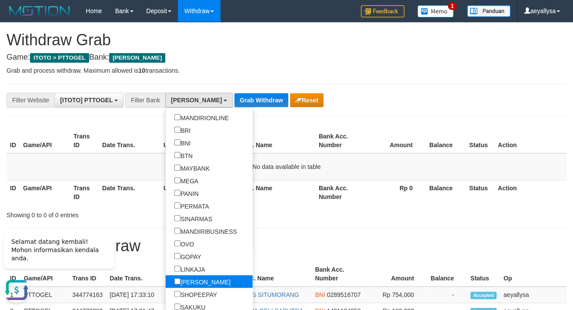
click at [166, 280] on label "[PERSON_NAME]" at bounding box center [202, 281] width 73 height 13
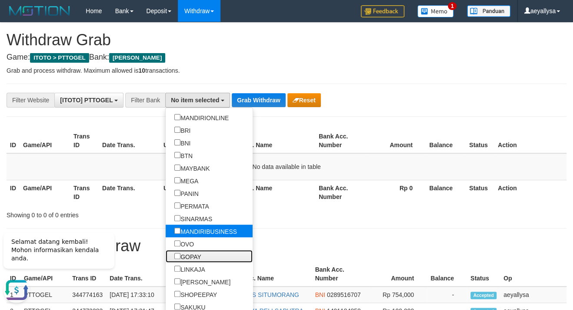
drag, startPoint x: 153, startPoint y: 254, endPoint x: 186, endPoint y: 226, distance: 43.5
click at [166, 254] on label "GOPAY" at bounding box center [188, 256] width 44 height 13
select select "*****"
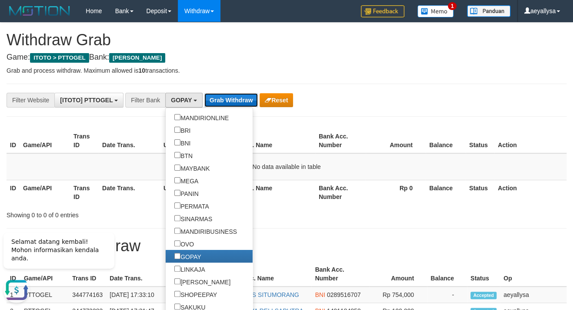
click at [240, 100] on button "Grab Withdraw" at bounding box center [230, 100] width 53 height 14
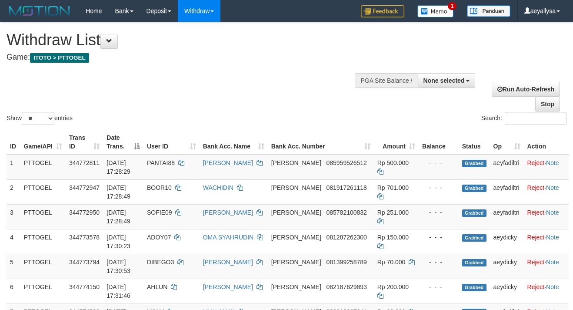
select select
select select "**"
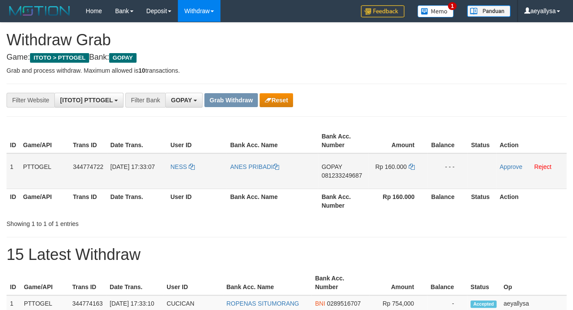
scroll to position [130, 0]
drag, startPoint x: 189, startPoint y: 183, endPoint x: 397, endPoint y: 182, distance: 207.4
click at [397, 182] on tr "1 PTTOGEL 344774722 30/09/2025 17:33:07 NESS ANES PRIBADI GOPAY 081233249687 Rp…" at bounding box center [287, 171] width 560 height 36
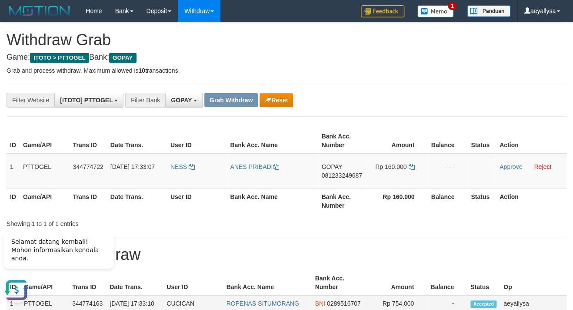
scroll to position [0, 0]
click at [554, 95] on div "**********" at bounding box center [286, 100] width 573 height 15
click at [344, 171] on td "GOPAY 081233249687" at bounding box center [343, 171] width 50 height 36
click at [345, 173] on span "081233249687" at bounding box center [341, 175] width 40 height 7
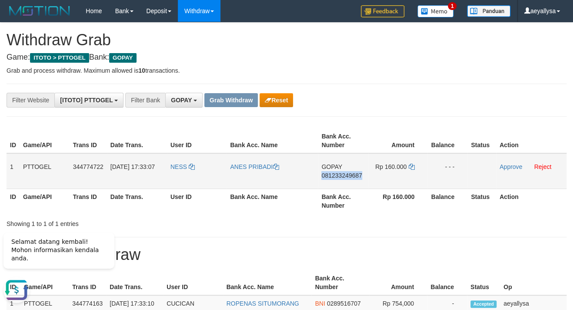
copy span "081233249687"
click at [354, 174] on span "081233249687" at bounding box center [341, 175] width 40 height 7
copy span "081233249687"
click at [354, 174] on span "081233249687" at bounding box center [341, 175] width 40 height 7
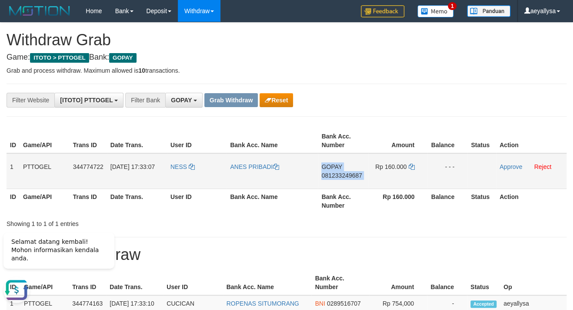
copy td "GOPAY 081233249687"
click at [354, 176] on span "081233249687" at bounding box center [341, 175] width 40 height 7
copy span "081233249687"
click at [354, 176] on span "081233249687" at bounding box center [341, 175] width 40 height 7
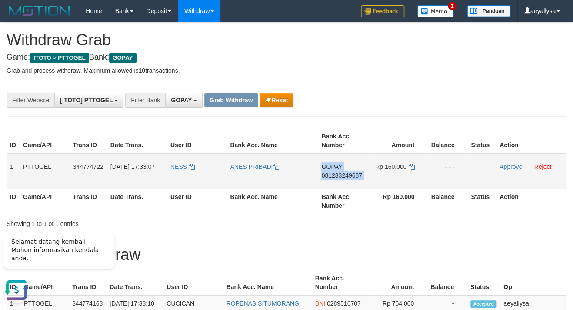
copy td "GOPAY 081233249687"
click at [413, 163] on link at bounding box center [411, 166] width 6 height 7
click at [170, 167] on td "NESS" at bounding box center [197, 171] width 60 height 36
click at [173, 167] on span "NESS" at bounding box center [178, 166] width 17 height 7
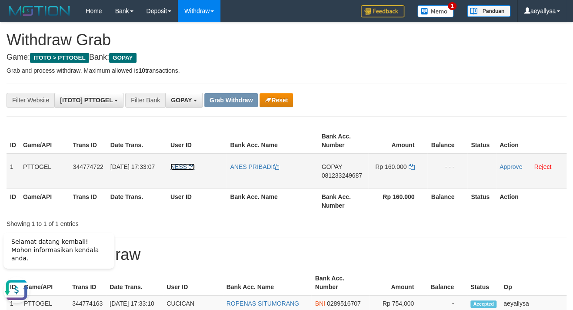
click at [173, 167] on span "NESS" at bounding box center [178, 166] width 17 height 7
click at [343, 180] on td "GOPAY 081233249687" at bounding box center [343, 171] width 50 height 36
click at [342, 179] on td "GOPAY 081233249687" at bounding box center [343, 171] width 50 height 36
click at [337, 169] on span "GOPAY" at bounding box center [331, 166] width 20 height 7
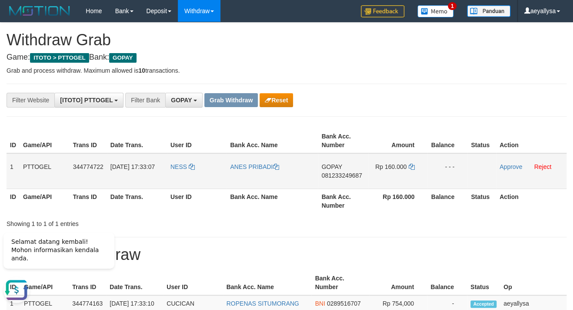
click at [337, 172] on span "081233249687" at bounding box center [341, 175] width 40 height 7
copy span "081233249687"
click at [285, 100] on button "Reset" at bounding box center [276, 100] width 33 height 14
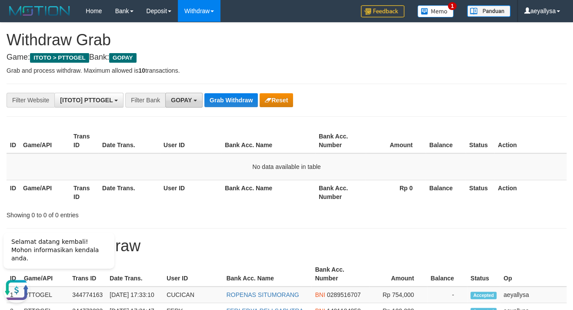
click at [200, 103] on button "GOPAY" at bounding box center [183, 100] width 37 height 15
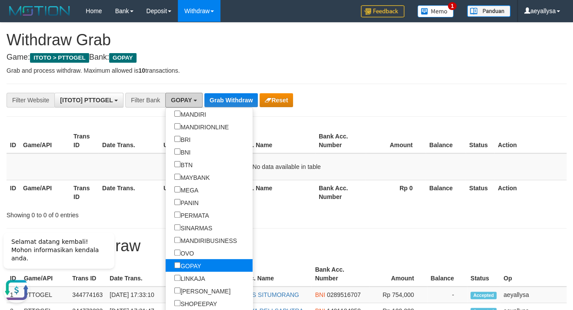
scroll to position [80, 0]
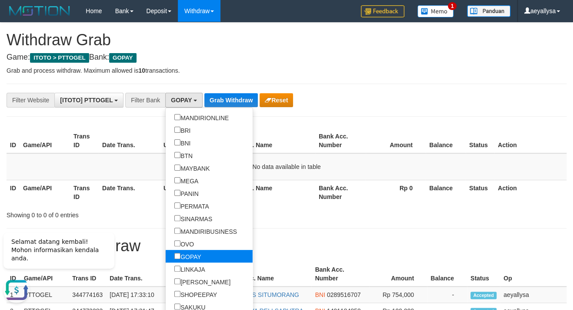
click at [166, 254] on label "GOPAY" at bounding box center [188, 256] width 44 height 13
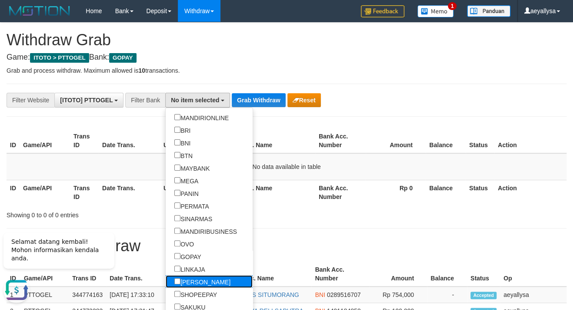
click at [166, 280] on label "[PERSON_NAME]" at bounding box center [202, 281] width 73 height 13
select select "****"
click at [234, 100] on button "Grab Withdraw" at bounding box center [260, 100] width 53 height 14
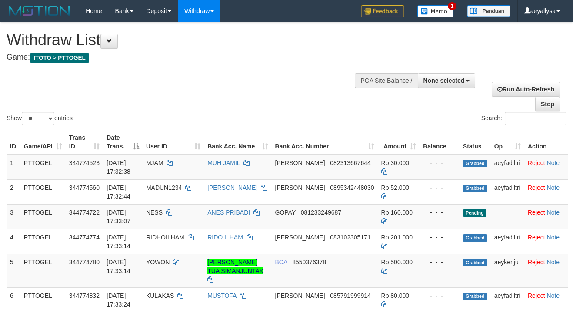
select select
select select "**"
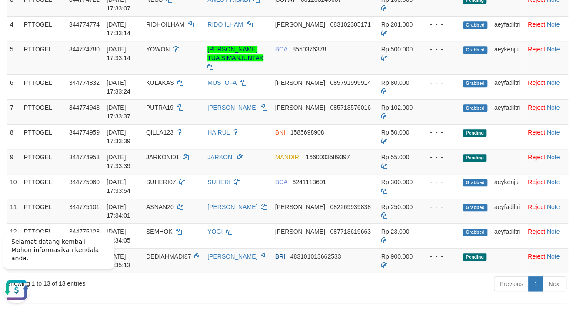
scroll to position [267, 0]
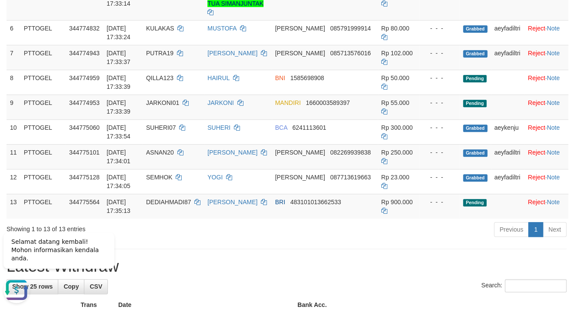
click at [536, 257] on h1 "Latest Withdraw" at bounding box center [287, 265] width 560 height 17
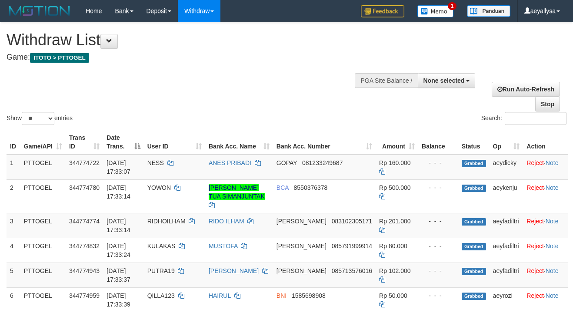
select select
select select "**"
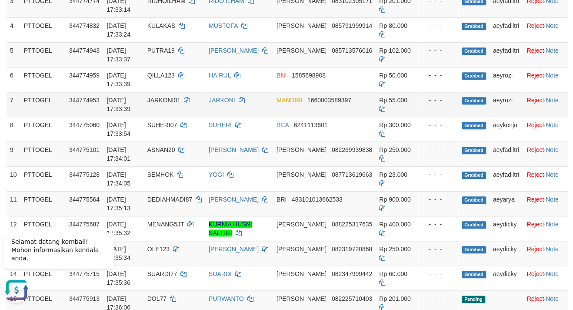
scroll to position [314, 0]
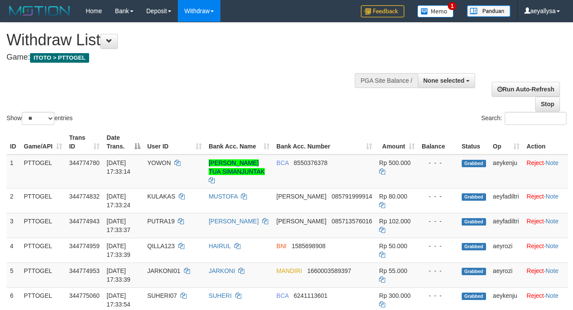
select select
select select "**"
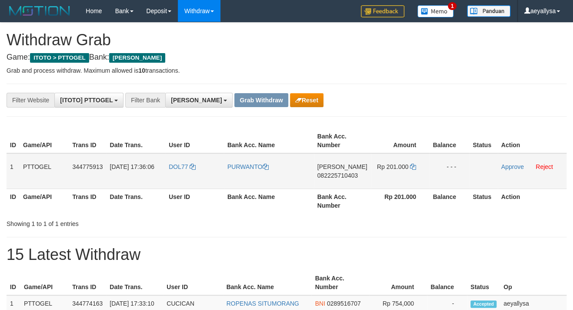
scroll to position [147, 0]
click at [347, 176] on span "082225710403" at bounding box center [337, 175] width 40 height 7
copy span "082225710403"
click at [347, 176] on span "082225710403" at bounding box center [337, 175] width 40 height 7
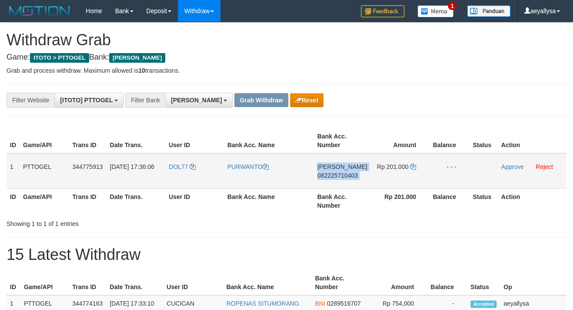
copy td "DANA 082225710403"
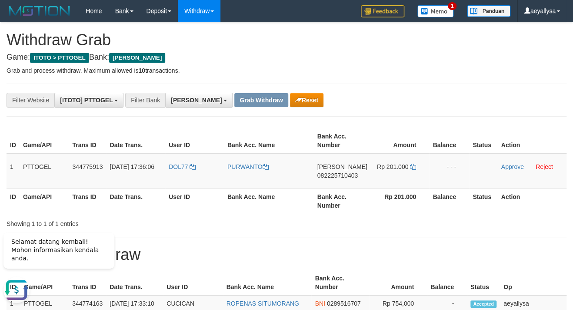
scroll to position [0, 0]
click at [290, 100] on button "Reset" at bounding box center [306, 100] width 33 height 14
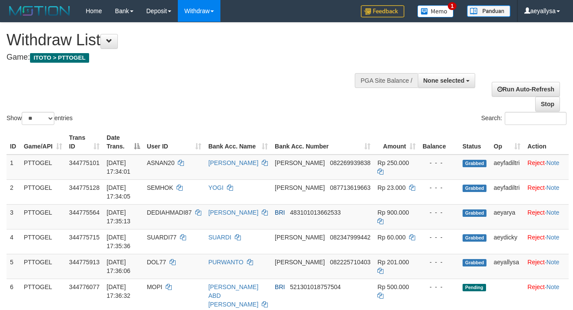
select select
select select "**"
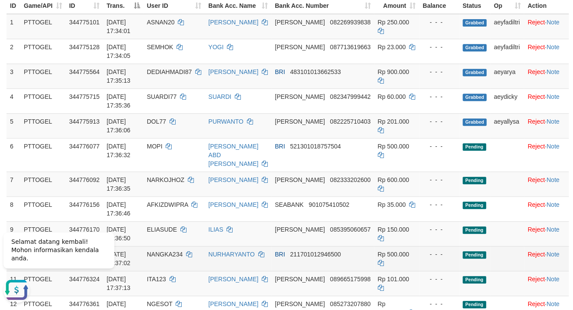
scroll to position [94, 0]
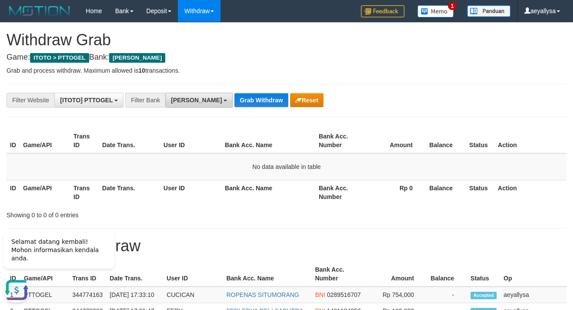
click at [174, 104] on button "[PERSON_NAME]" at bounding box center [198, 100] width 67 height 15
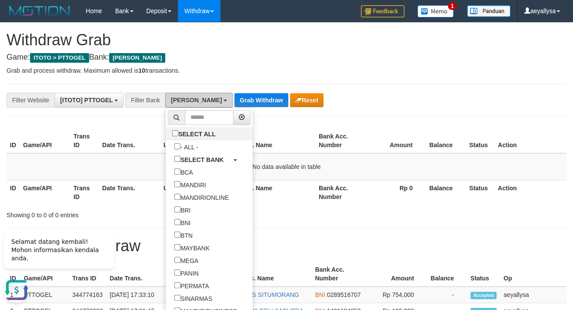
scroll to position [120, 0]
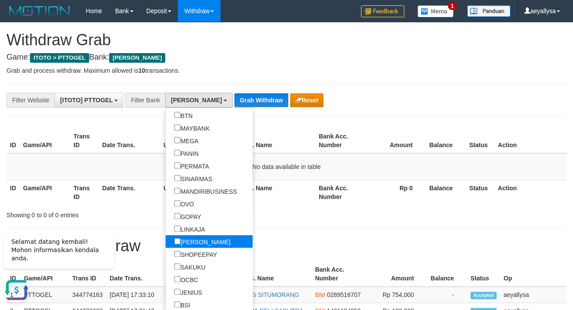
click at [166, 242] on label "[PERSON_NAME]" at bounding box center [202, 241] width 73 height 13
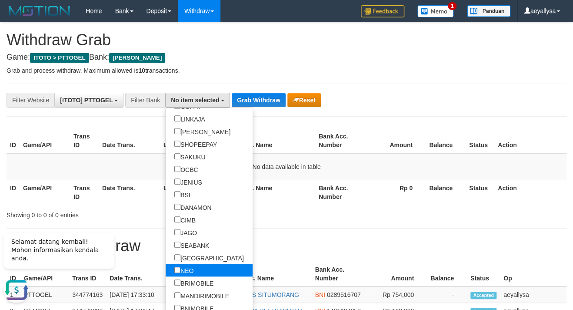
scroll to position [239, 0]
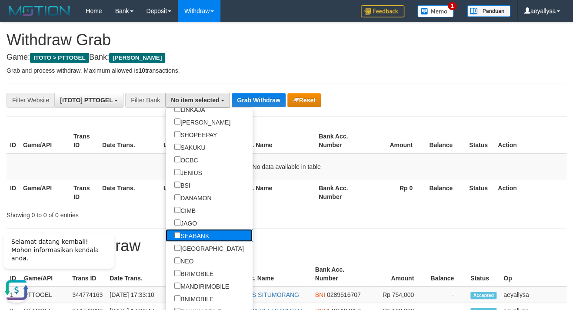
drag, startPoint x: 149, startPoint y: 236, endPoint x: 146, endPoint y: 230, distance: 7.4
click at [166, 237] on label "SEABANK" at bounding box center [192, 235] width 52 height 13
click at [166, 232] on label "SEABANK" at bounding box center [192, 235] width 52 height 13
select select "*******"
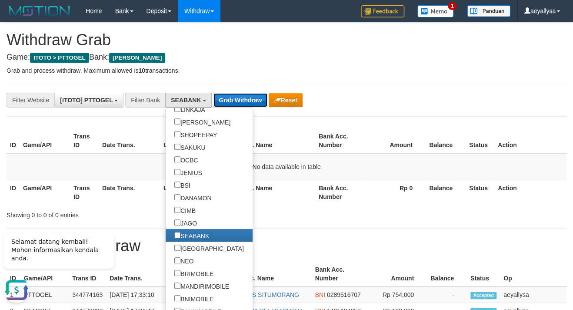
click at [241, 101] on button "Grab Withdraw" at bounding box center [240, 100] width 53 height 14
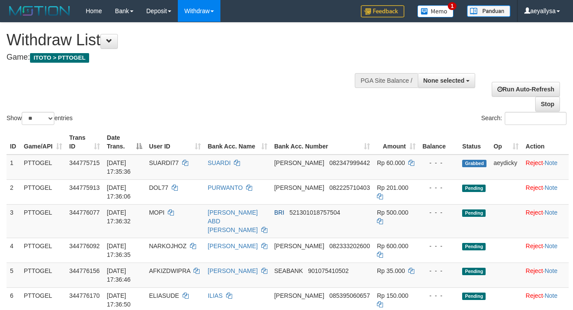
select select
select select "**"
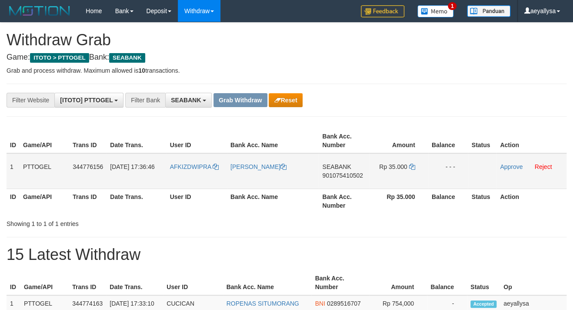
scroll to position [227, 0]
drag, startPoint x: 197, startPoint y: 180, endPoint x: 411, endPoint y: 185, distance: 214.4
click at [411, 185] on tr "1 PTTOGEL 344776156 [DATE] 17:36:46 AFKIZDWIPRA [PERSON_NAME][GEOGRAPHIC_DATA] …" at bounding box center [287, 171] width 560 height 36
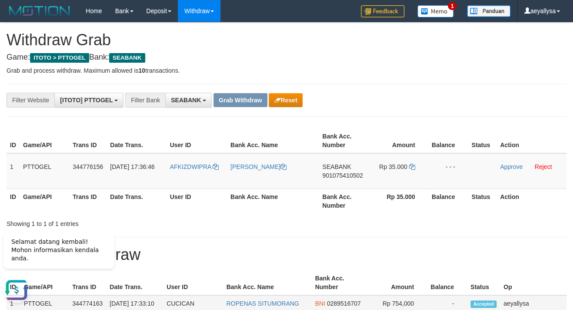
scroll to position [0, 0]
click at [360, 173] on span "901075410502" at bounding box center [342, 175] width 40 height 7
copy span "901075410502"
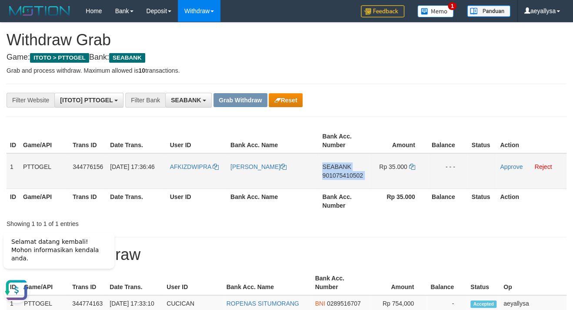
click at [360, 173] on span "901075410502" at bounding box center [342, 175] width 40 height 7
copy td "SEABANK 901075410502"
click at [414, 168] on icon at bounding box center [412, 166] width 6 height 6
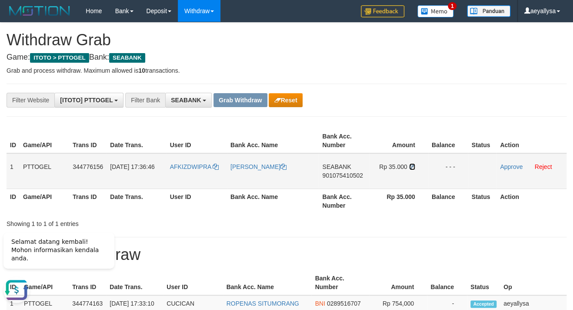
click at [414, 167] on icon at bounding box center [412, 166] width 6 height 6
click at [515, 164] on link "Approve" at bounding box center [511, 166] width 23 height 7
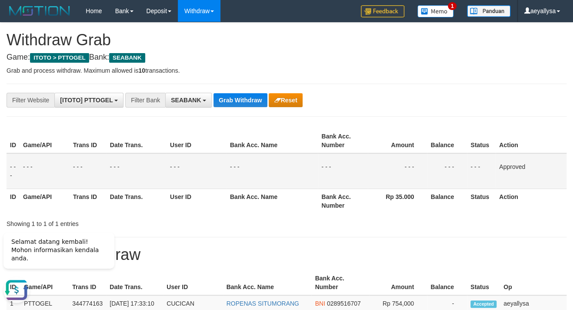
click at [566, 200] on div "ID Game/API Trans ID Date Trans. User ID Bank Acc. Name Bank Acc. Number Amount…" at bounding box center [286, 171] width 573 height 90
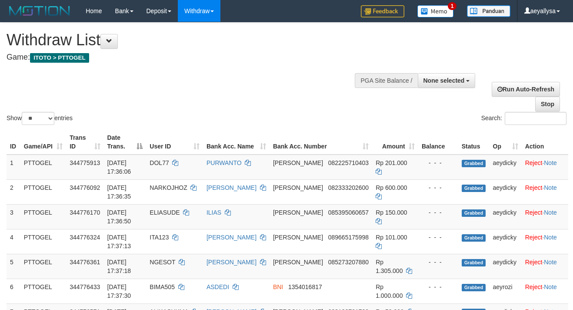
select select
select select "**"
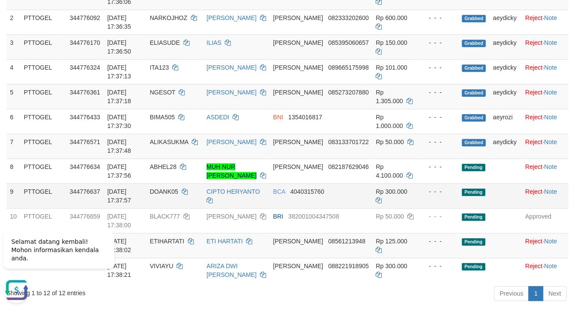
scroll to position [188, 0]
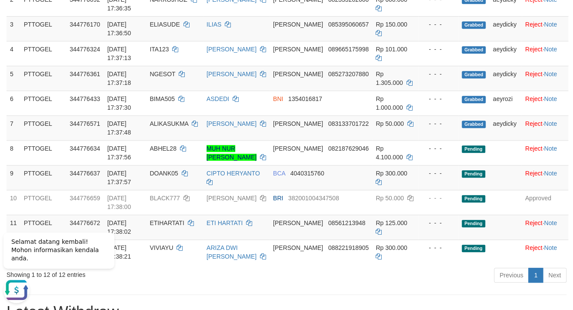
drag, startPoint x: 276, startPoint y: 284, endPoint x: 284, endPoint y: 284, distance: 7.8
click at [279, 283] on div "Previous 1 Next" at bounding box center [405, 276] width 321 height 19
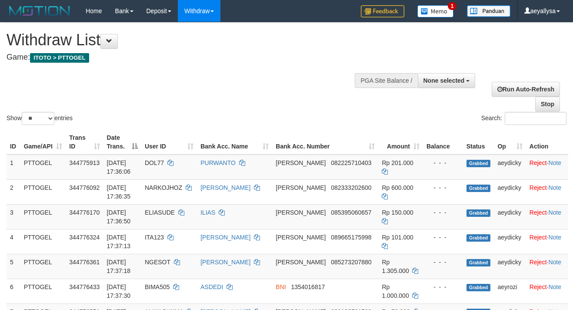
select select
select select "**"
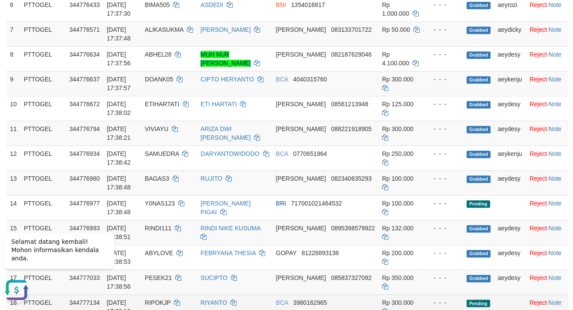
scroll to position [376, 0]
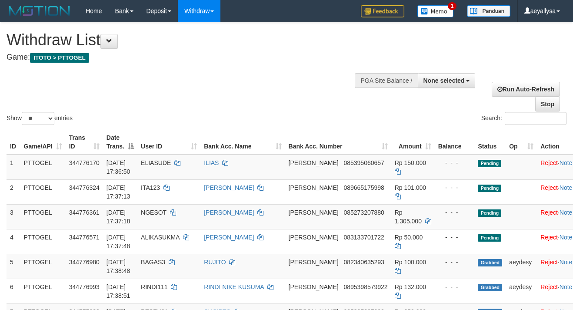
select select
select select "**"
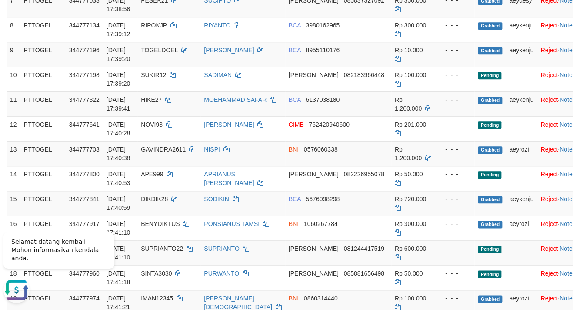
scroll to position [329, 0]
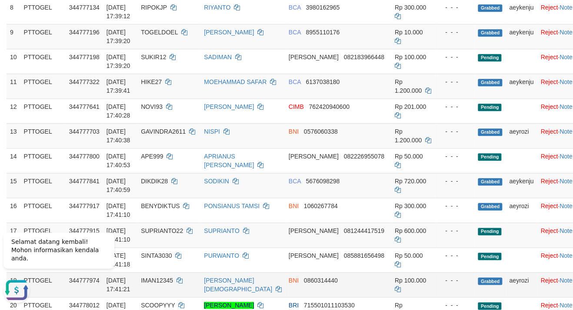
click at [565, 276] on td "Reject · Note" at bounding box center [556, 284] width 39 height 25
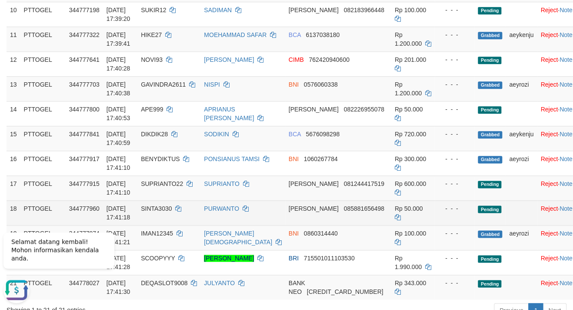
scroll to position [376, 0]
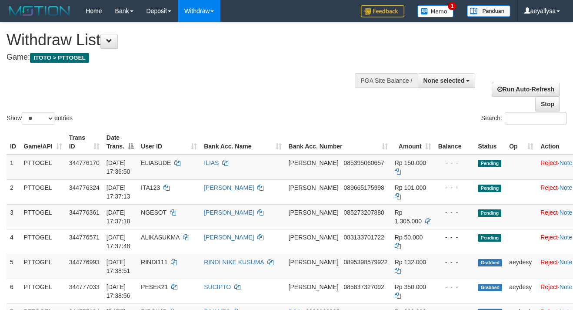
select select
select select "**"
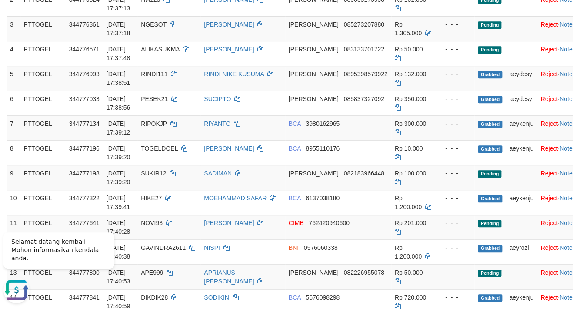
scroll to position [329, 0]
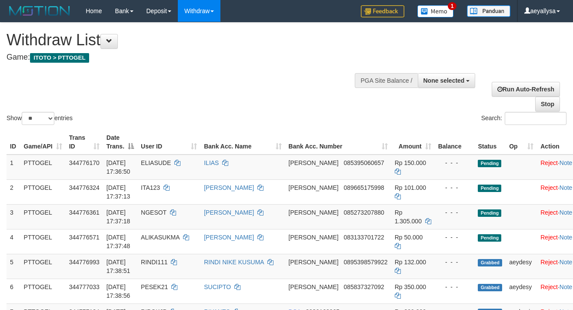
select select
select select "**"
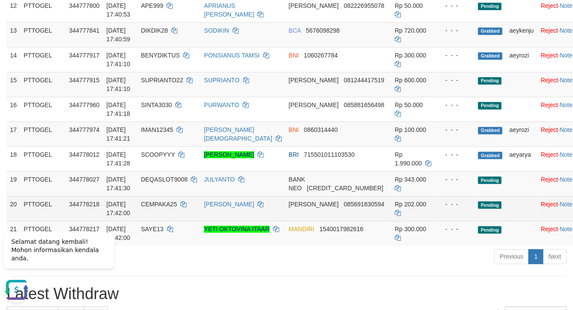
scroll to position [470, 0]
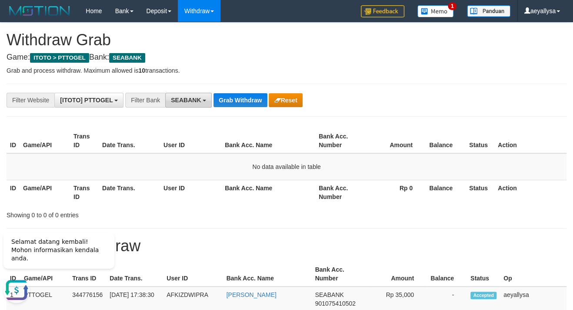
click at [190, 104] on button "SEABANK" at bounding box center [188, 100] width 47 height 15
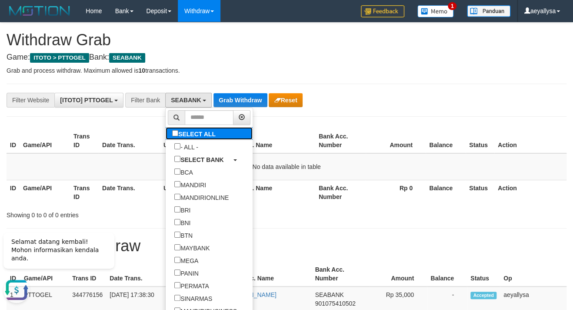
click at [166, 131] on label "SELECT ALL" at bounding box center [195, 133] width 59 height 13
select select "***"
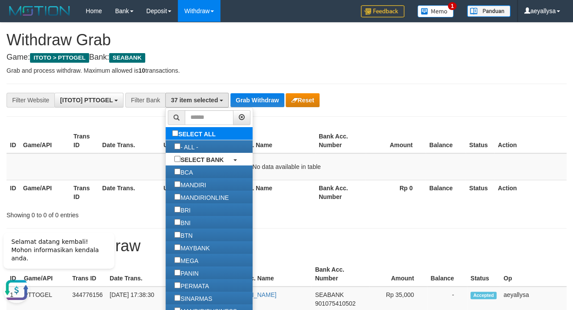
scroll to position [323, 0]
click at [166, 131] on label "SELECT ALL" at bounding box center [195, 133] width 59 height 13
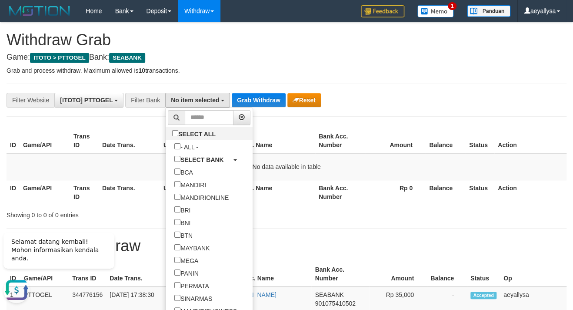
scroll to position [120, 0]
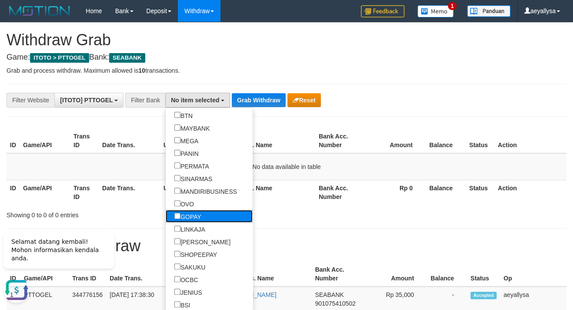
click at [166, 220] on label "GOPAY" at bounding box center [188, 216] width 44 height 13
select select "*****"
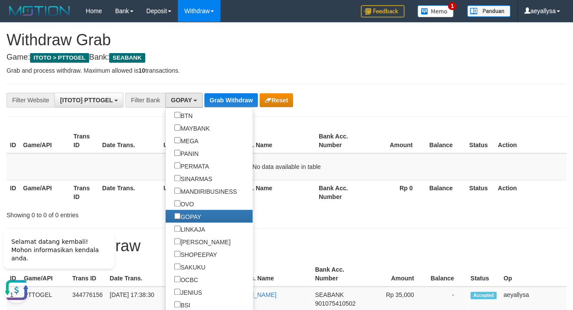
click at [237, 93] on div "**********" at bounding box center [238, 100] width 477 height 15
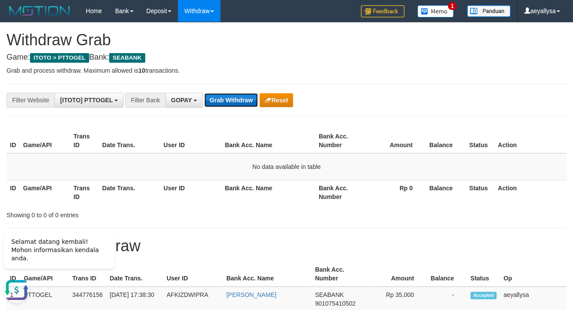
click at [229, 103] on button "Grab Withdraw" at bounding box center [230, 100] width 53 height 14
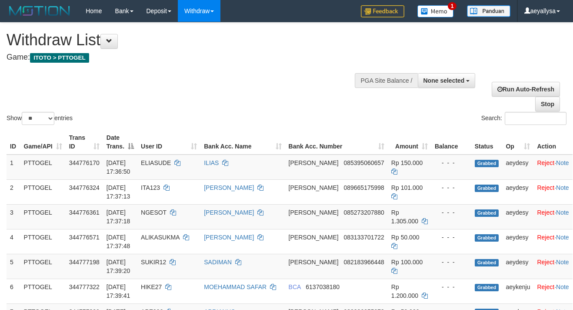
select select
select select "**"
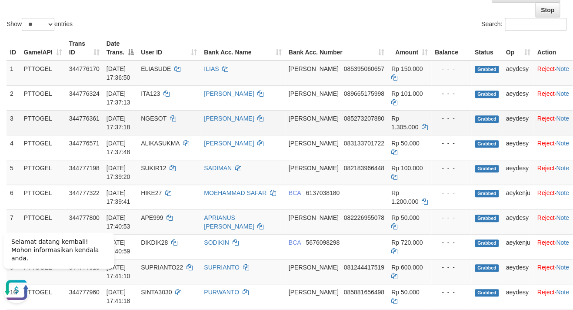
scroll to position [282, 0]
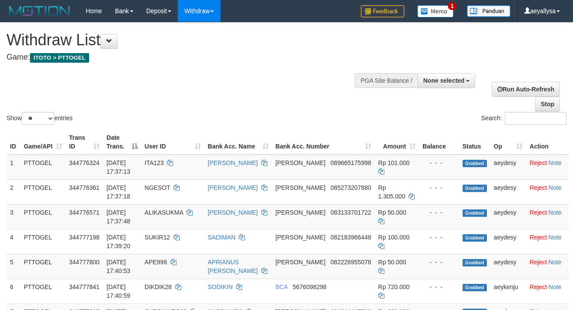
select select
select select "**"
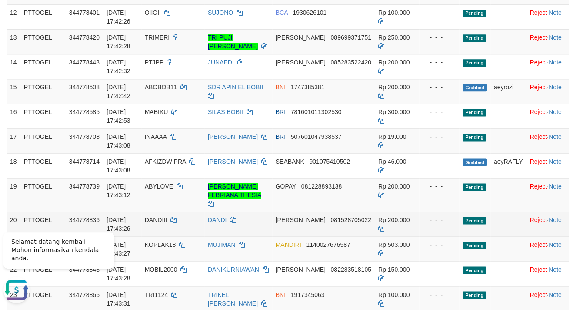
scroll to position [470, 0]
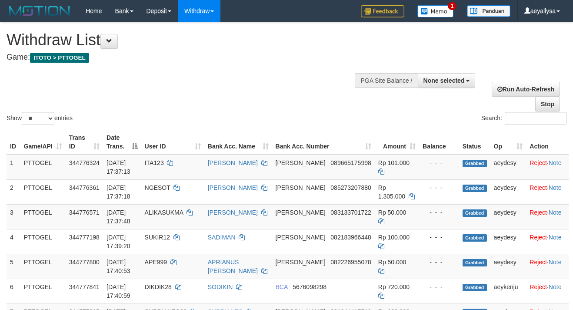
select select
select select "**"
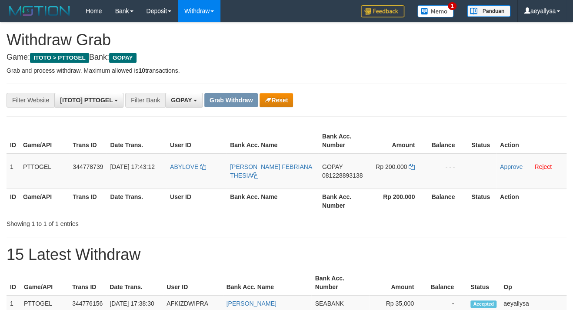
scroll to position [130, 0]
drag, startPoint x: 380, startPoint y: 173, endPoint x: 425, endPoint y: 174, distance: 45.2
click at [425, 174] on tr "1 PTTOGEL 344778739 30/09/2025 17:43:12 ABYLOVE HANA HERLIN FEBRIANA THESIA GOP…" at bounding box center [287, 171] width 560 height 36
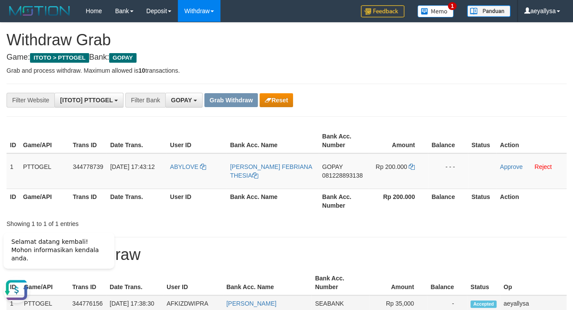
scroll to position [0, 0]
drag, startPoint x: 553, startPoint y: 225, endPoint x: 394, endPoint y: 183, distance: 164.6
click at [551, 225] on div "Showing 1 to 1 of 1 entries" at bounding box center [286, 222] width 573 height 12
click at [347, 176] on span "081228893138" at bounding box center [342, 175] width 40 height 7
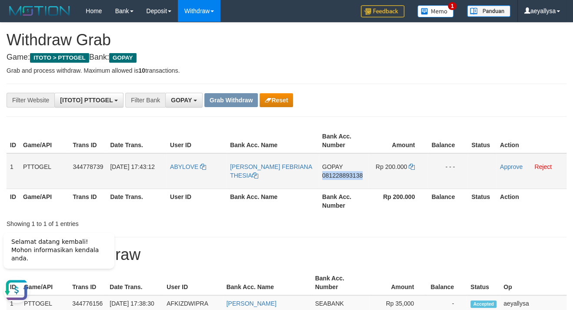
copy span "081228893138"
click at [347, 176] on span "081228893138" at bounding box center [342, 175] width 40 height 7
copy td "GOPAY 081228893138"
drag, startPoint x: 444, startPoint y: 248, endPoint x: 436, endPoint y: 244, distance: 9.0
click at [444, 248] on h1 "15 Latest Withdraw" at bounding box center [287, 254] width 560 height 17
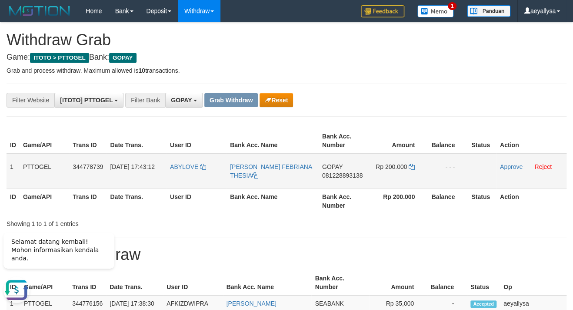
click at [350, 173] on span "081228893138" at bounding box center [342, 175] width 40 height 7
copy span "081228893138"
click at [350, 173] on span "081228893138" at bounding box center [342, 175] width 40 height 7
copy td "GOPAY 081228893138"
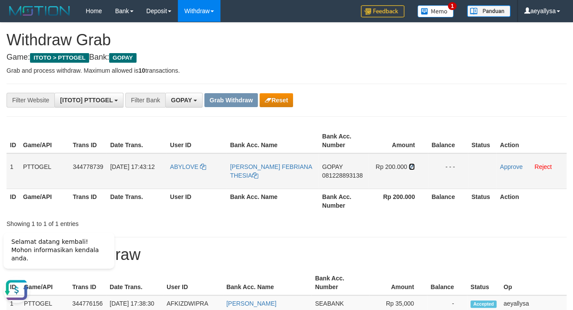
click at [413, 167] on icon at bounding box center [412, 166] width 6 height 6
click at [513, 163] on link "Approve" at bounding box center [511, 166] width 23 height 7
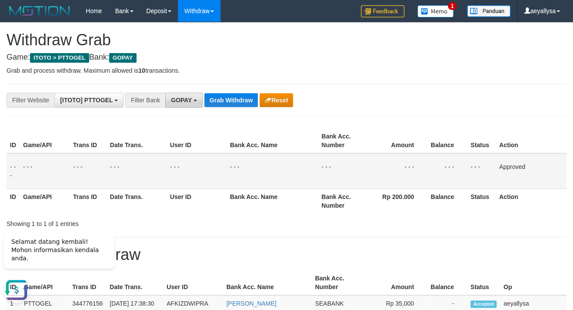
drag, startPoint x: 180, startPoint y: 97, endPoint x: 181, endPoint y: 141, distance: 43.9
click at [180, 97] on span "GOPAY" at bounding box center [181, 100] width 21 height 7
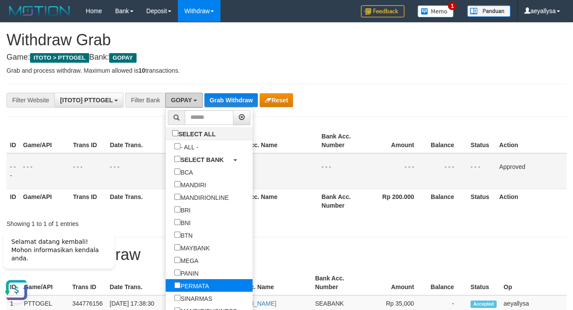
scroll to position [160, 0]
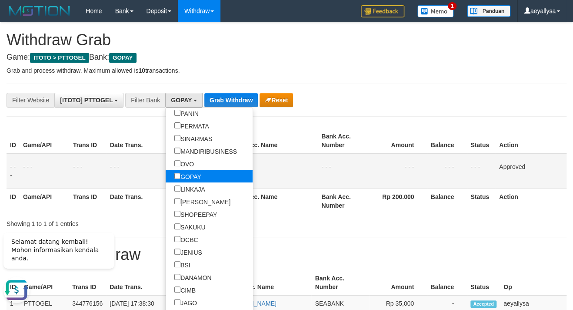
click at [166, 174] on label "GOPAY" at bounding box center [188, 176] width 44 height 13
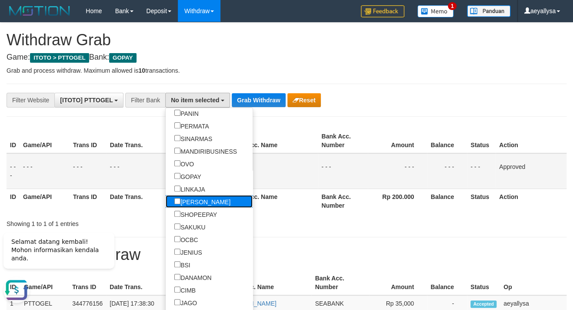
click at [166, 201] on label "[PERSON_NAME]" at bounding box center [202, 201] width 73 height 13
select select "****"
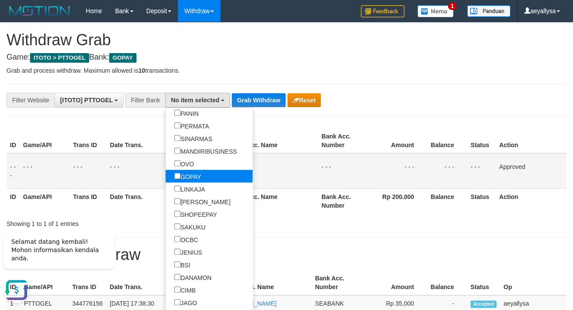
scroll to position [147, 0]
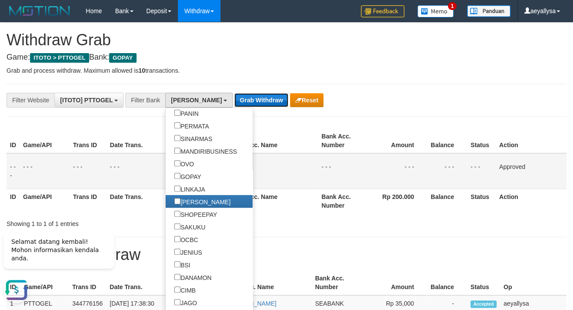
click at [234, 103] on button "Grab Withdraw" at bounding box center [260, 100] width 53 height 14
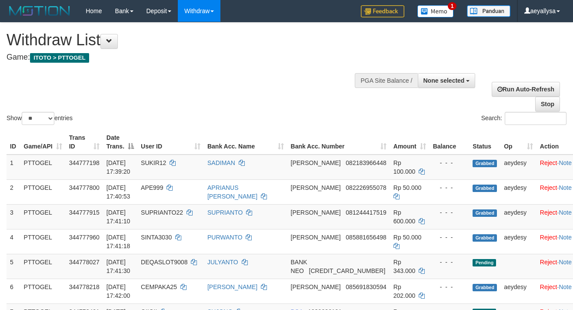
select select
select select "**"
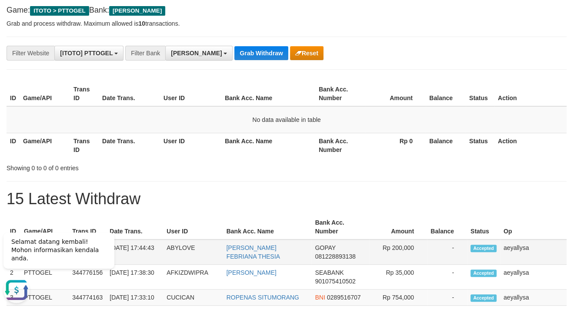
drag, startPoint x: 178, startPoint y: 259, endPoint x: 420, endPoint y: 260, distance: 241.8
click at [420, 260] on tr "1 PTTOGEL 344778739 [DATE] 17:44:43 ABYLOVE [PERSON_NAME] THESIA GOPAY 08122889…" at bounding box center [287, 251] width 560 height 25
click at [543, 140] on th "Action" at bounding box center [530, 145] width 72 height 25
click at [234, 51] on button "Grab Withdraw" at bounding box center [260, 53] width 53 height 14
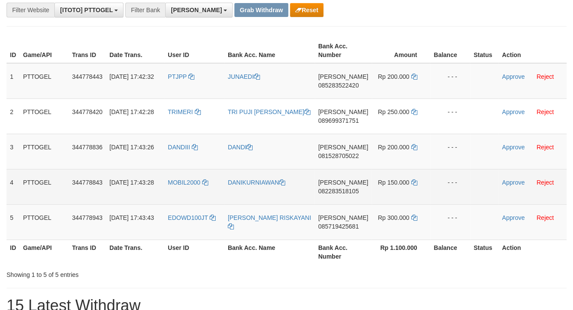
scroll to position [94, 0]
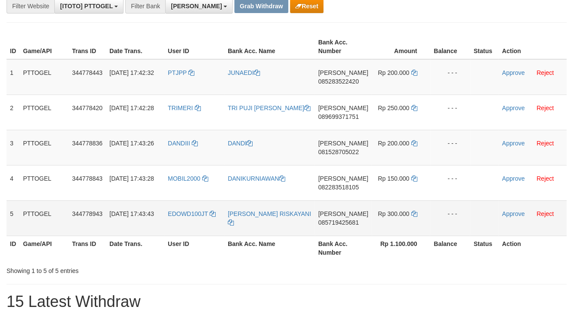
drag, startPoint x: 197, startPoint y: 84, endPoint x: 397, endPoint y: 221, distance: 241.7
click at [397, 221] on tbody "1 PTTOGEL 344778443 [DATE] 17:42:32 PTJPP [GEOGRAPHIC_DATA][PERSON_NAME] 085283…" at bounding box center [287, 147] width 560 height 177
click at [558, 37] on th "Action" at bounding box center [532, 46] width 68 height 25
click at [349, 83] on span "085283522420" at bounding box center [338, 81] width 40 height 7
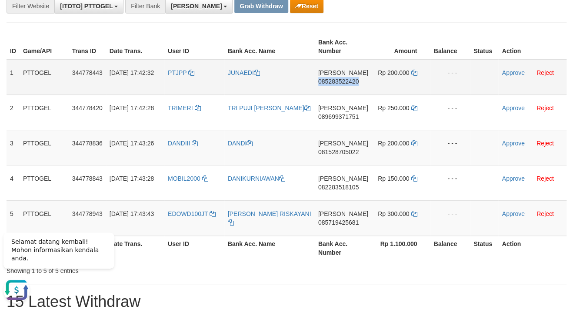
click at [349, 83] on span "085283522420" at bounding box center [338, 81] width 40 height 7
copy span "085283522420"
click at [349, 83] on span "085283522420" at bounding box center [338, 81] width 40 height 7
copy td "DANA 085283522420"
click at [349, 83] on span "085283522420" at bounding box center [338, 81] width 40 height 7
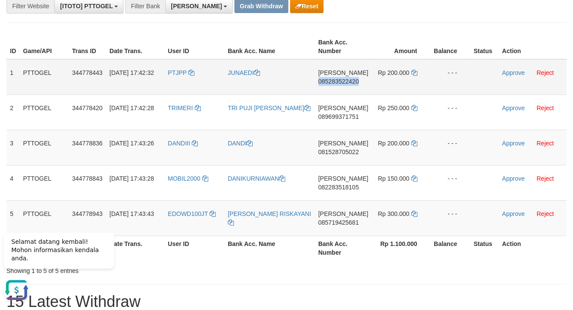
copy span "085283522420"
click at [417, 72] on td "Rp 200.000" at bounding box center [401, 77] width 58 height 36
click at [412, 73] on icon at bounding box center [414, 73] width 6 height 6
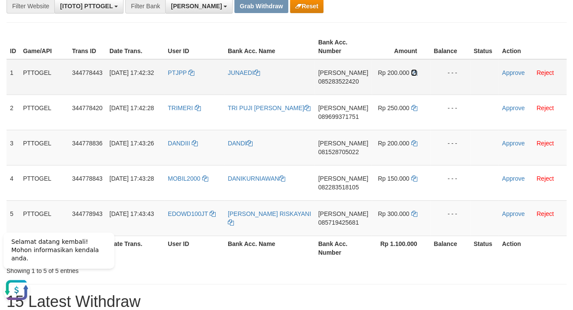
click at [412, 73] on icon at bounding box center [414, 73] width 6 height 6
click at [504, 73] on link "Approve" at bounding box center [513, 72] width 23 height 7
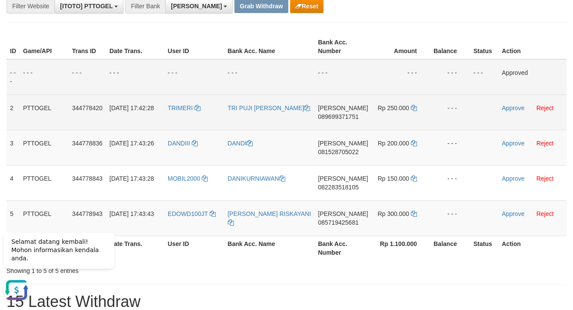
click at [345, 116] on span "089699371751" at bounding box center [338, 116] width 40 height 7
copy span "089699371751"
click at [345, 116] on span "089699371751" at bounding box center [338, 116] width 40 height 7
copy td "DANA 089699371751"
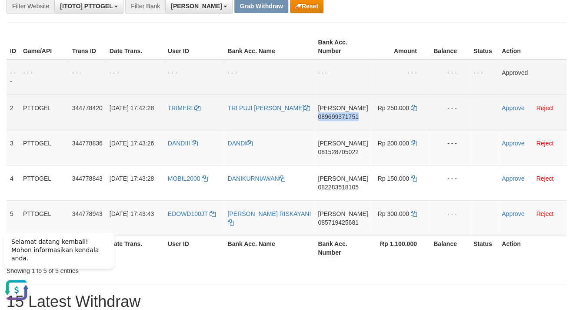
click at [345, 116] on span "089699371751" at bounding box center [338, 116] width 40 height 7
copy span "089699371751"
click at [345, 116] on span "089699371751" at bounding box center [338, 116] width 40 height 7
copy td "DANA 089699371751"
click at [411, 106] on icon at bounding box center [414, 108] width 6 height 6
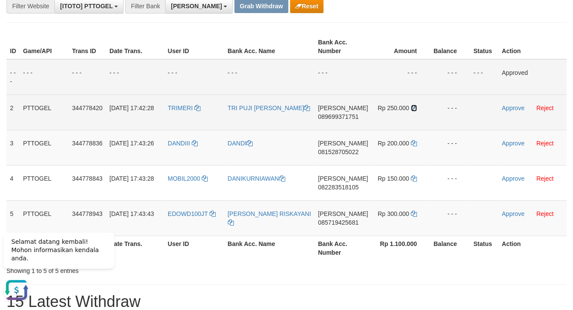
click at [411, 105] on icon at bounding box center [414, 108] width 6 height 6
drag, startPoint x: 410, startPoint y: 105, endPoint x: 560, endPoint y: 129, distance: 151.8
click at [411, 105] on icon at bounding box center [414, 108] width 6 height 6
click at [509, 108] on link "Approve" at bounding box center [513, 107] width 23 height 7
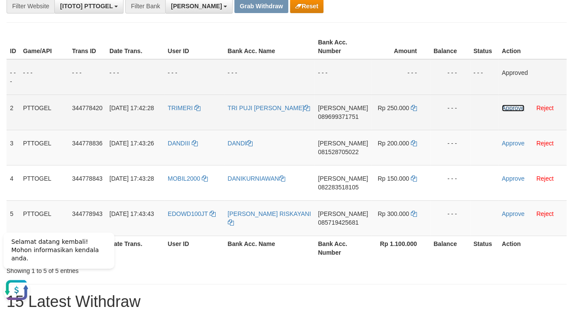
click at [515, 108] on link "Approve" at bounding box center [513, 107] width 23 height 7
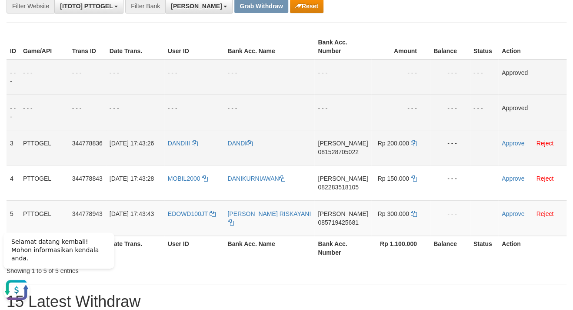
click at [359, 155] on td "DANA 081528705022" at bounding box center [342, 147] width 57 height 35
click at [354, 153] on span "081528705022" at bounding box center [338, 151] width 40 height 7
copy span "081528705022"
click at [354, 153] on span "081528705022" at bounding box center [338, 151] width 40 height 7
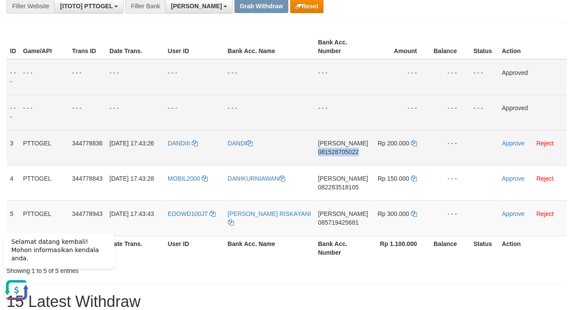
copy span "081528705022"
click at [354, 153] on span "081528705022" at bounding box center [338, 151] width 40 height 7
copy td "DANA 081528705022"
click at [344, 149] on span "081528705022" at bounding box center [338, 151] width 40 height 7
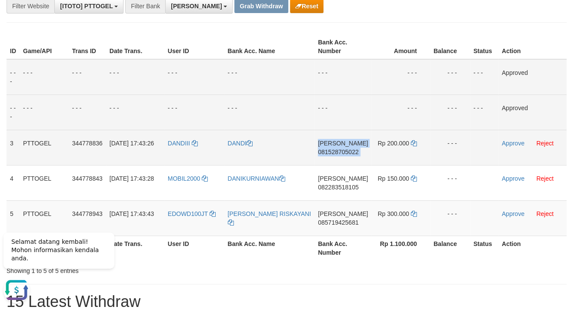
click at [344, 149] on span "081528705022" at bounding box center [338, 151] width 40 height 7
click at [411, 140] on icon at bounding box center [414, 143] width 6 height 6
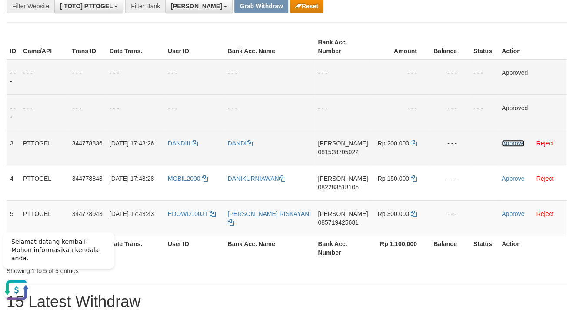
click at [514, 142] on link "Approve" at bounding box center [513, 143] width 23 height 7
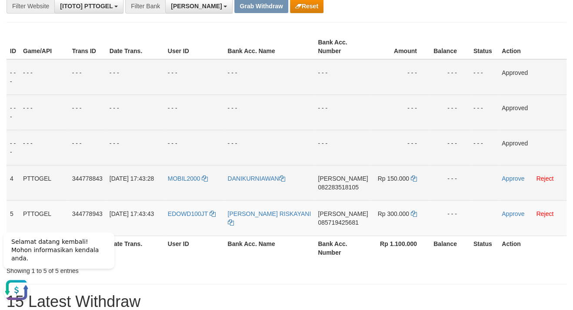
click at [353, 186] on span "082283518105" at bounding box center [338, 186] width 40 height 7
click at [354, 185] on span "082283518105" at bounding box center [338, 186] width 40 height 7
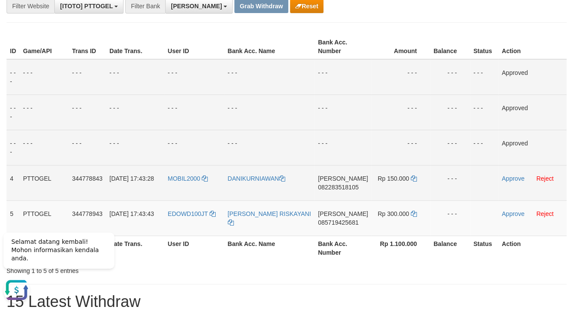
click at [341, 186] on span "082283518105" at bounding box center [338, 186] width 40 height 7
click at [342, 186] on span "082283518105" at bounding box center [338, 186] width 40 height 7
click at [412, 178] on icon at bounding box center [414, 178] width 6 height 6
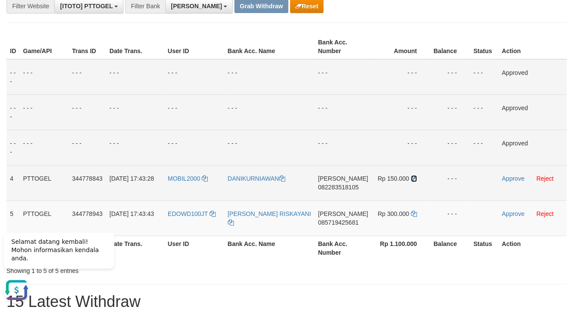
click at [412, 178] on icon at bounding box center [414, 178] width 6 height 6
click at [519, 178] on link "Approve" at bounding box center [513, 178] width 23 height 7
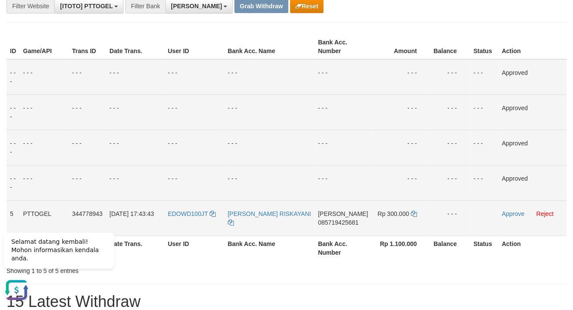
click at [340, 226] on td "DANA 085719425681" at bounding box center [342, 217] width 57 height 35
click at [344, 220] on span "085719425681" at bounding box center [338, 222] width 40 height 7
drag, startPoint x: 345, startPoint y: 220, endPoint x: 430, endPoint y: 214, distance: 85.5
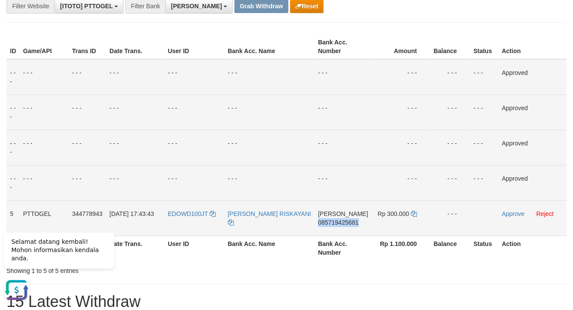
click at [346, 220] on span "085719425681" at bounding box center [338, 222] width 40 height 7
click at [342, 222] on span "085719425681" at bounding box center [338, 222] width 40 height 7
drag, startPoint x: 342, startPoint y: 222, endPoint x: 382, endPoint y: 222, distance: 39.6
click at [343, 222] on span "085719425681" at bounding box center [338, 222] width 40 height 7
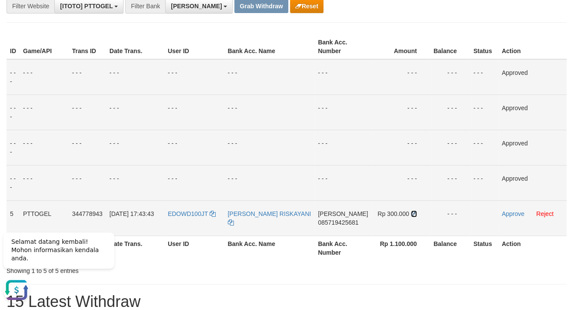
click at [412, 214] on icon at bounding box center [414, 213] width 6 height 6
click at [515, 213] on link "Approve" at bounding box center [513, 213] width 23 height 7
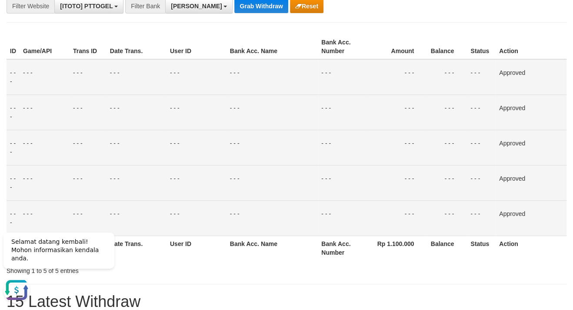
drag, startPoint x: 539, startPoint y: 36, endPoint x: 234, endPoint y: 29, distance: 304.9
click at [538, 33] on div "ID Game/API Trans ID Date Trans. User ID Bank Acc. Name Bank Acc. Number Amount…" at bounding box center [286, 147] width 573 height 231
drag, startPoint x: 232, startPoint y: 6, endPoint x: 235, endPoint y: 0, distance: 6.3
click at [234, 6] on button "Grab Withdraw" at bounding box center [260, 6] width 53 height 14
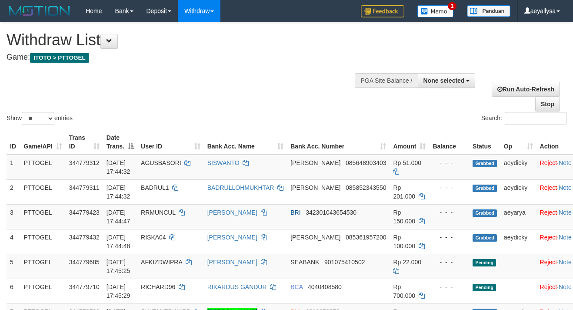
select select
select select "**"
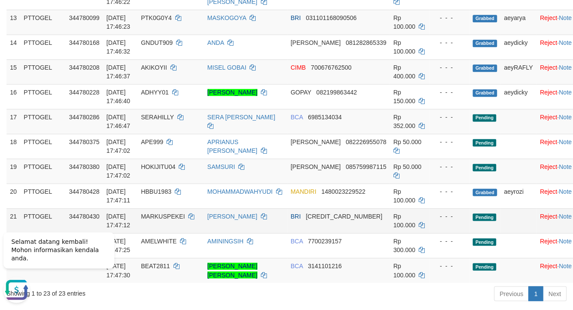
scroll to position [470, 0]
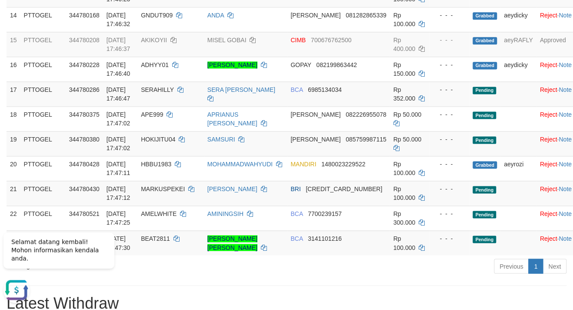
click at [550, 294] on h1 "Latest Withdraw" at bounding box center [287, 302] width 560 height 17
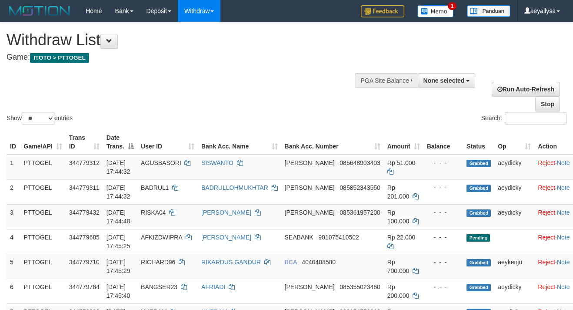
select select
select select "**"
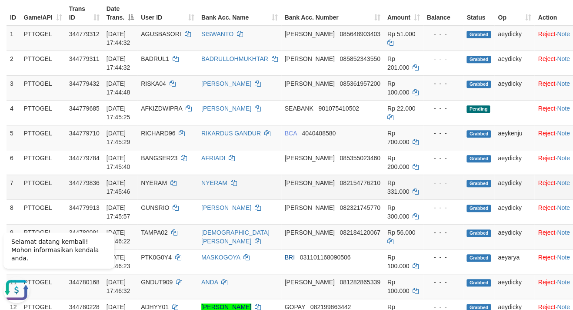
scroll to position [188, 0]
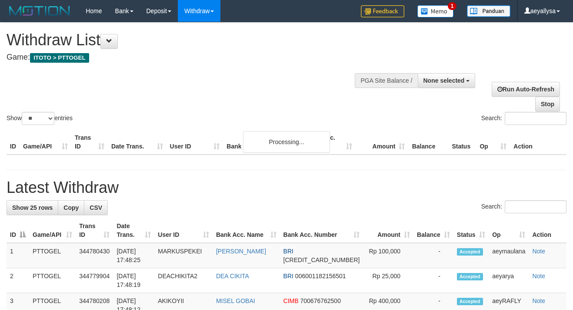
select select
select select "**"
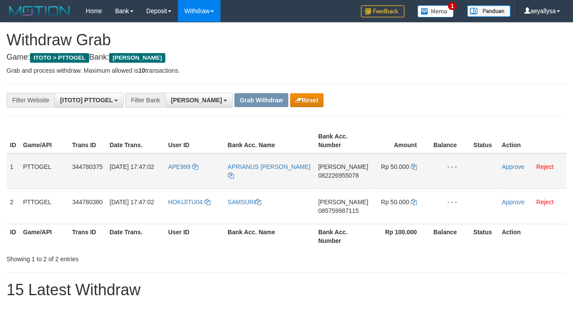
scroll to position [147, 0]
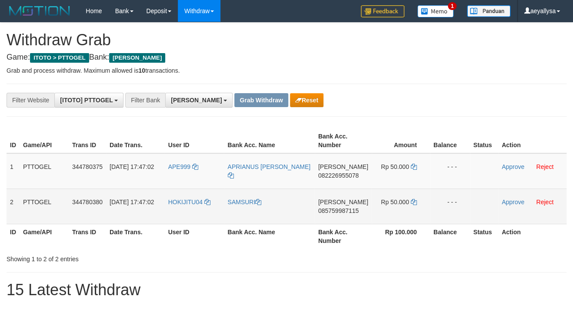
drag, startPoint x: 190, startPoint y: 182, endPoint x: 404, endPoint y: 212, distance: 216.1
click at [404, 212] on tbody "1 PTTOGEL 344780375 [DATE] 17:47:02 APE999 APRIANUS [PERSON_NAME] 082226955078 …" at bounding box center [287, 188] width 560 height 71
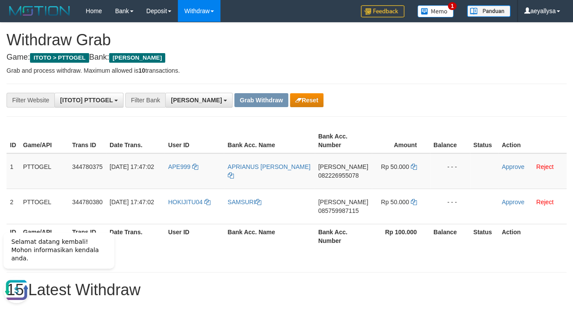
scroll to position [0, 0]
click at [353, 174] on span "082226955078" at bounding box center [338, 175] width 40 height 7
copy span "082226955078"
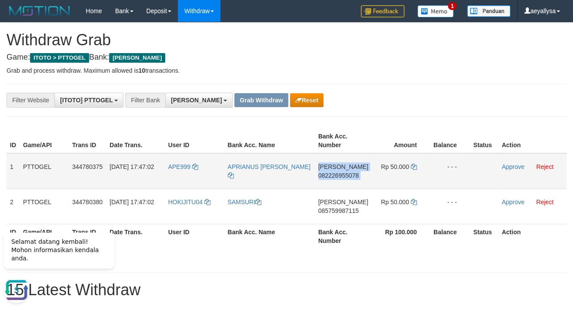
click at [353, 174] on span "082226955078" at bounding box center [338, 175] width 40 height 7
copy td "DANA 082226955078"
click at [411, 163] on icon at bounding box center [414, 166] width 6 height 6
click at [411, 163] on link at bounding box center [414, 166] width 6 height 7
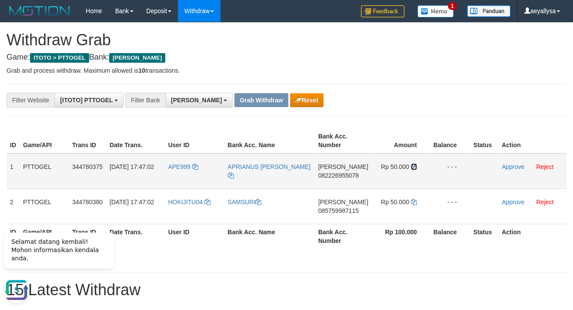
click at [411, 163] on link at bounding box center [414, 166] width 6 height 7
click at [508, 168] on link "Approve" at bounding box center [513, 166] width 23 height 7
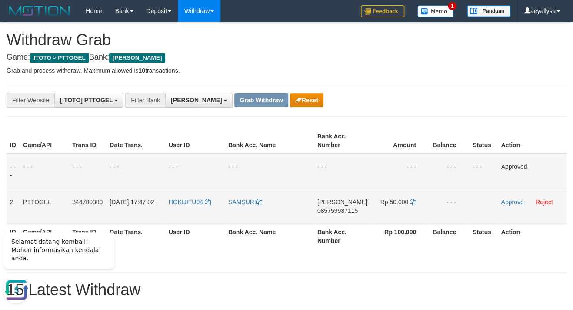
click at [354, 210] on span "085759987115" at bounding box center [337, 210] width 40 height 7
copy span "085759987115"
click at [354, 210] on span "085759987115" at bounding box center [337, 210] width 40 height 7
copy td "DANA 085759987115"
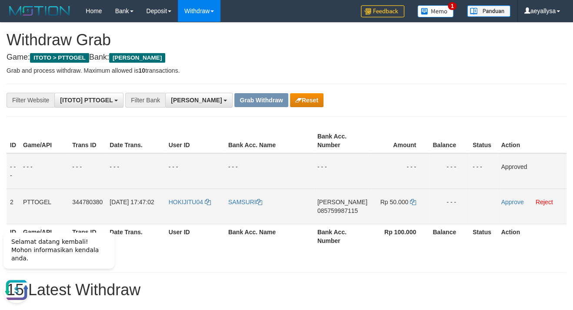
click at [343, 210] on span "085759987115" at bounding box center [337, 210] width 40 height 7
copy span "085759987115"
click at [343, 210] on span "085759987115" at bounding box center [337, 210] width 40 height 7
copy td "DANA 085759987115"
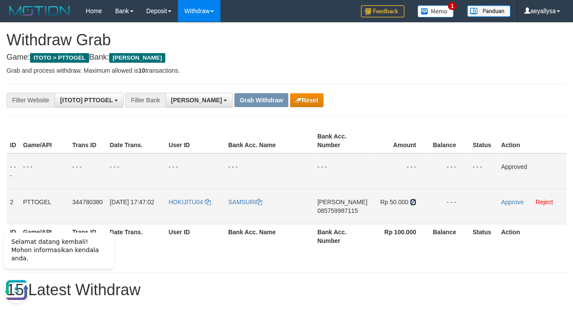
click at [413, 202] on icon at bounding box center [413, 202] width 6 height 6
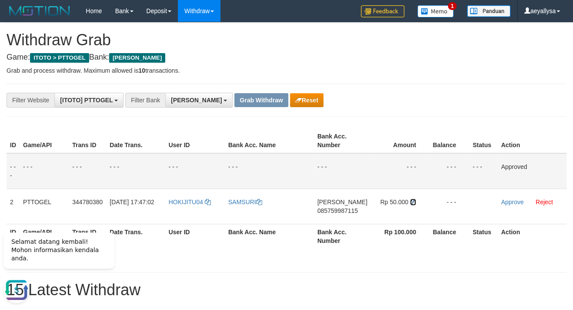
drag, startPoint x: 413, startPoint y: 202, endPoint x: 556, endPoint y: 160, distance: 149.4
click at [413, 202] on icon at bounding box center [413, 202] width 6 height 6
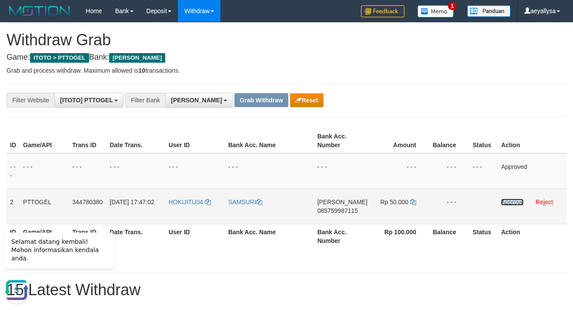
click at [511, 203] on link "Approve" at bounding box center [512, 201] width 23 height 7
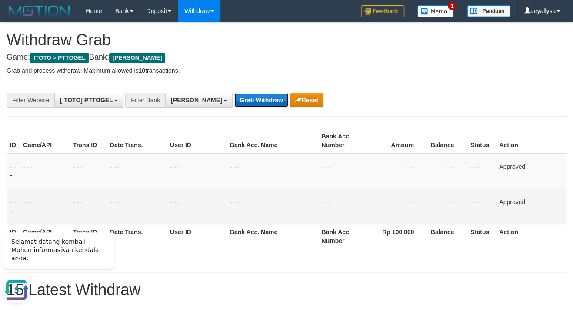
click at [234, 94] on button "Grab Withdraw" at bounding box center [260, 100] width 53 height 14
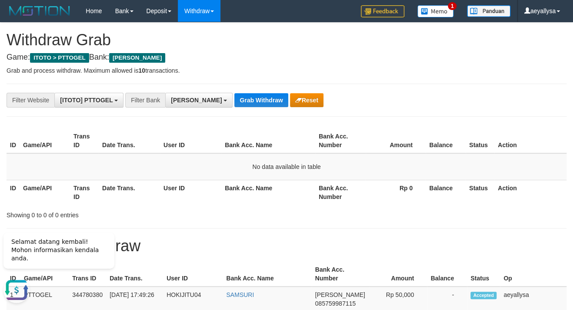
drag, startPoint x: 558, startPoint y: 230, endPoint x: 294, endPoint y: 49, distance: 320.9
click at [545, 98] on div "**********" at bounding box center [286, 100] width 573 height 15
click at [183, 102] on span "[PERSON_NAME]" at bounding box center [196, 100] width 51 height 7
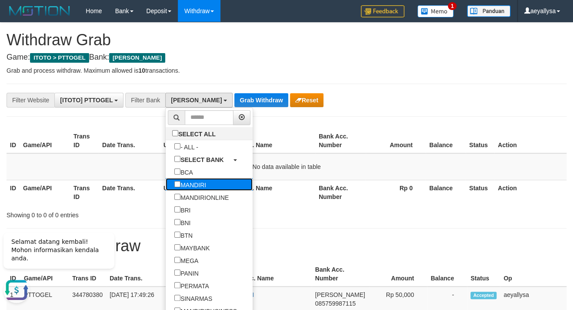
click at [166, 187] on label "MANDIRI" at bounding box center [190, 184] width 49 height 13
select select "*******"
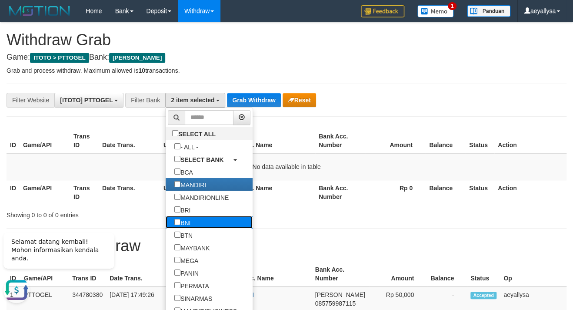
click at [166, 221] on label "BNI" at bounding box center [182, 222] width 33 height 13
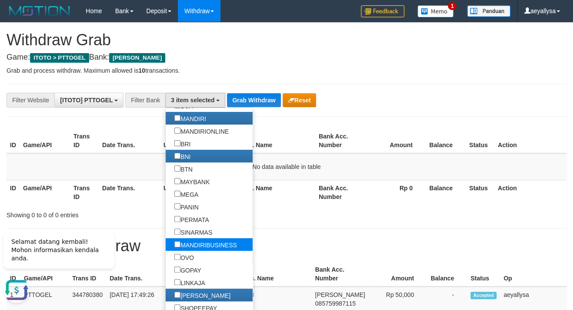
scroll to position [80, 0]
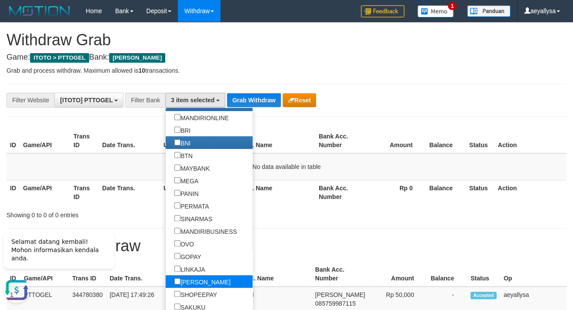
click at [166, 279] on label "[PERSON_NAME]" at bounding box center [202, 281] width 73 height 13
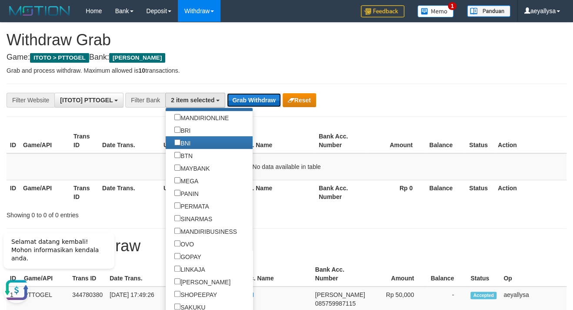
click at [246, 101] on button "Grab Withdraw" at bounding box center [253, 100] width 53 height 14
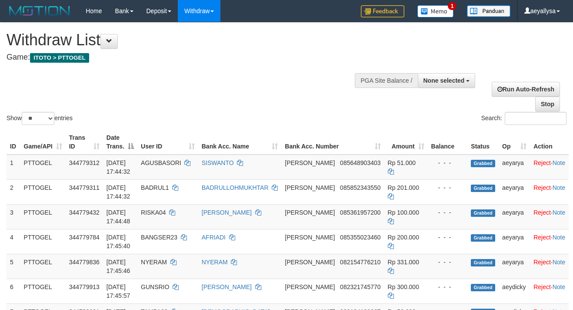
select select
select select "**"
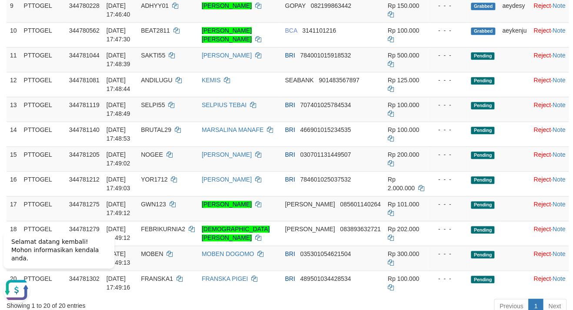
scroll to position [376, 0]
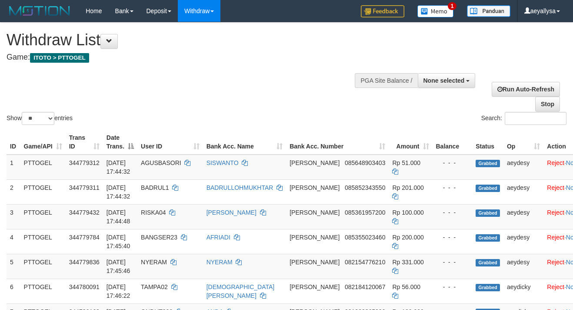
select select
select select "**"
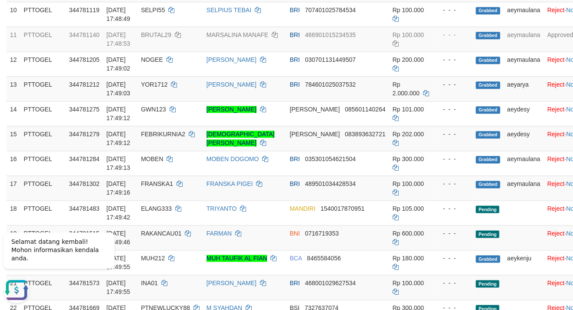
click at [572, 41] on div "ID Game/API Trans ID Date Trans. User ID Bank Acc. Name Bank Acc. Number Amount…" at bounding box center [286, 63] width 573 height 625
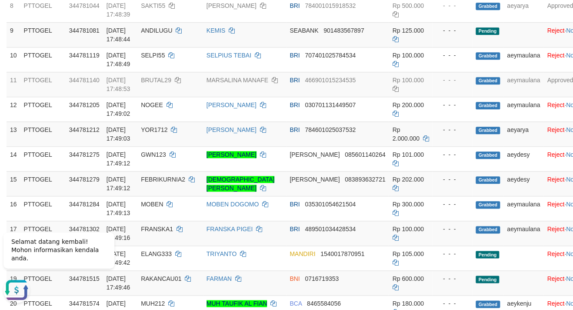
scroll to position [235, 0]
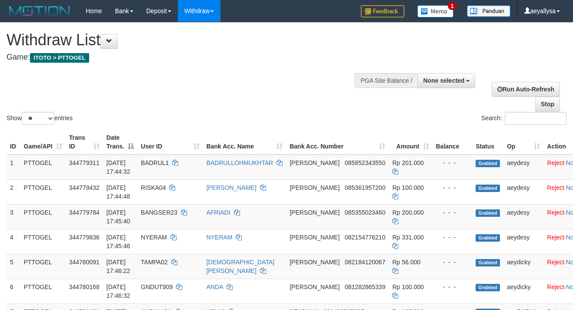
select select
select select "**"
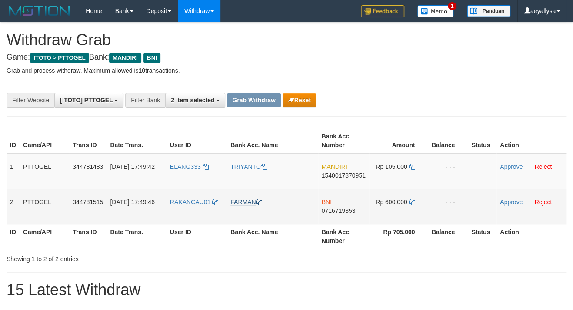
scroll to position [24, 0]
drag, startPoint x: 186, startPoint y: 180, endPoint x: 394, endPoint y: 205, distance: 209.0
click at [394, 205] on tbody "1 PTTOGEL 344781483 30/09/2025 17:49:42 ELANG333 TRIYANTO MANDIRI 1540017870951…" at bounding box center [287, 188] width 560 height 71
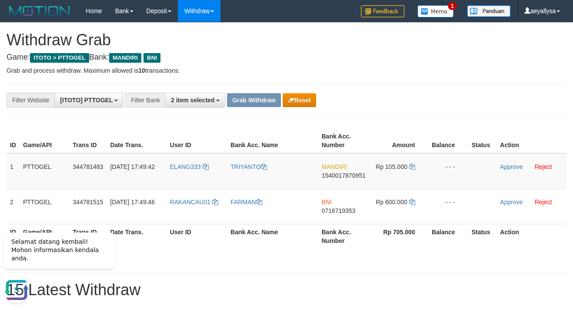
scroll to position [0, 0]
click at [349, 176] on span "1540017870951" at bounding box center [344, 175] width 44 height 7
copy span "1540017870951"
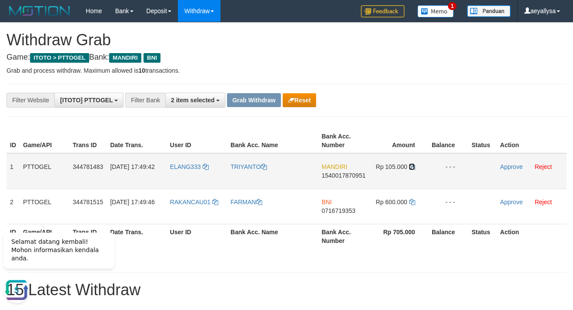
click at [413, 166] on icon at bounding box center [412, 166] width 6 height 6
click at [507, 162] on td "Approve Reject" at bounding box center [532, 171] width 70 height 36
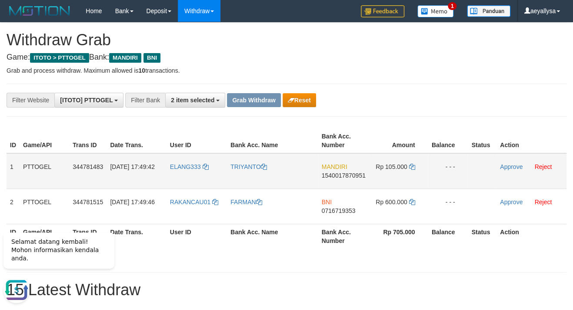
click at [508, 162] on td "Approve Reject" at bounding box center [532, 171] width 70 height 36
click at [508, 166] on link "Approve" at bounding box center [511, 166] width 23 height 7
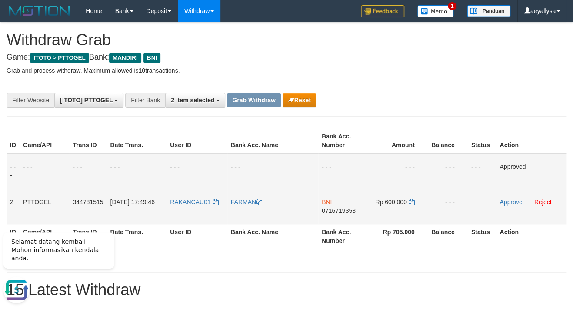
click at [347, 209] on span "0716719353" at bounding box center [339, 210] width 34 height 7
copy span "0716719353"
click at [340, 202] on td "BNI 0716719353" at bounding box center [343, 205] width 50 height 35
click at [339, 208] on span "0716719353" at bounding box center [339, 210] width 34 height 7
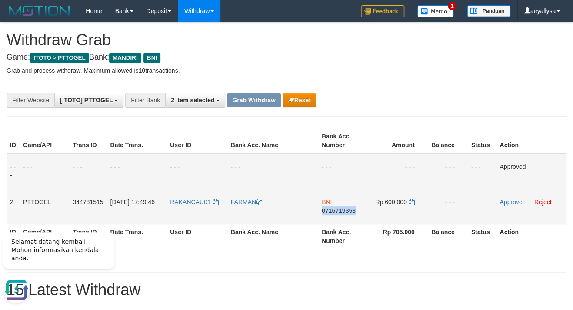
click at [339, 209] on span "0716719353" at bounding box center [339, 210] width 34 height 7
copy span "0716719353"
click at [339, 209] on span "0716719353" at bounding box center [339, 210] width 34 height 7
copy td "BNI 0716719353"
click at [409, 199] on icon at bounding box center [412, 202] width 6 height 6
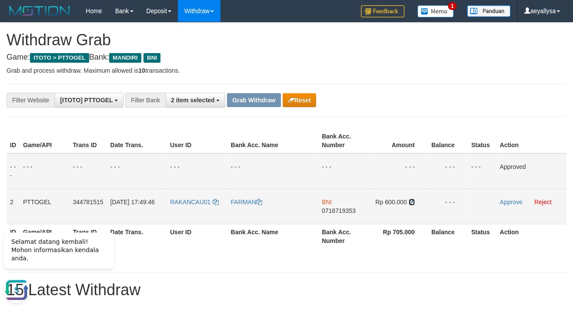
click at [409, 199] on icon at bounding box center [412, 202] width 6 height 6
click at [514, 200] on link "Approve" at bounding box center [511, 201] width 23 height 7
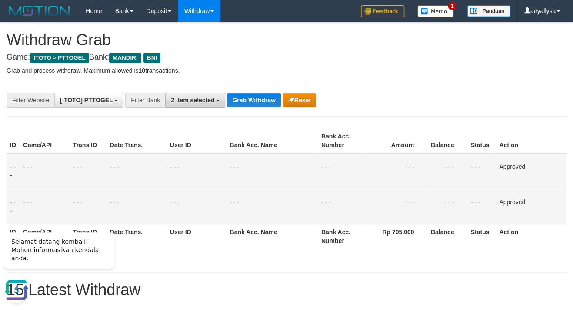
click at [191, 100] on span "2 item selected" at bounding box center [192, 100] width 43 height 7
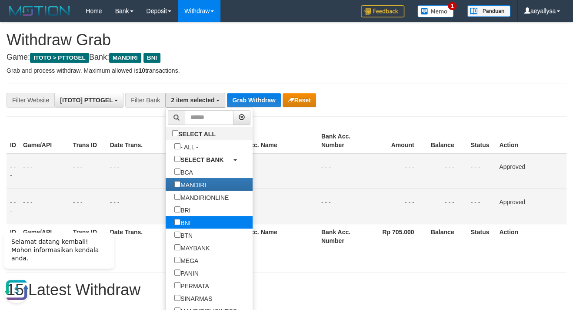
click at [166, 222] on label "BNI" at bounding box center [182, 222] width 33 height 13
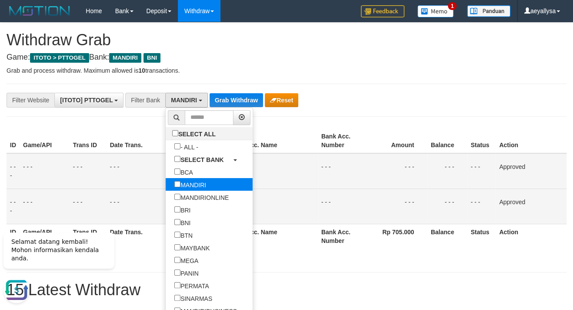
click at [166, 184] on label "MANDIRI" at bounding box center [190, 184] width 49 height 13
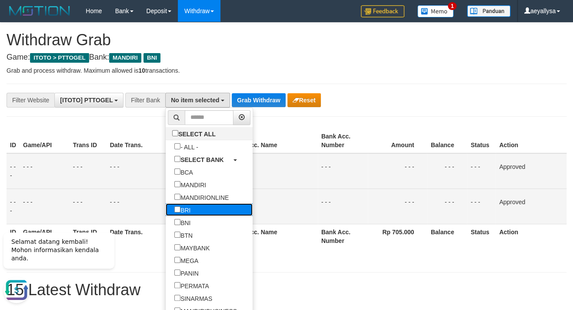
click at [166, 206] on label "BRI" at bounding box center [182, 209] width 33 height 13
select select "***"
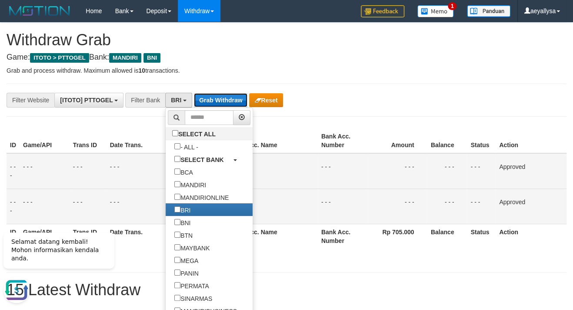
click at [228, 96] on button "Grab Withdraw" at bounding box center [220, 100] width 53 height 14
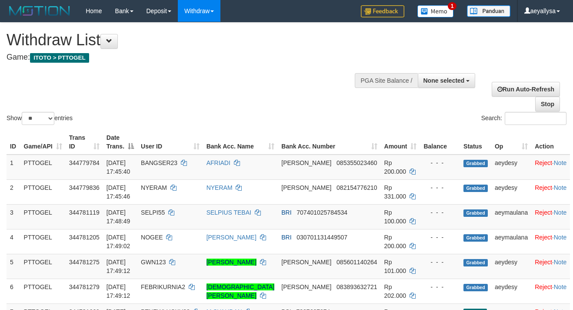
select select
select select "**"
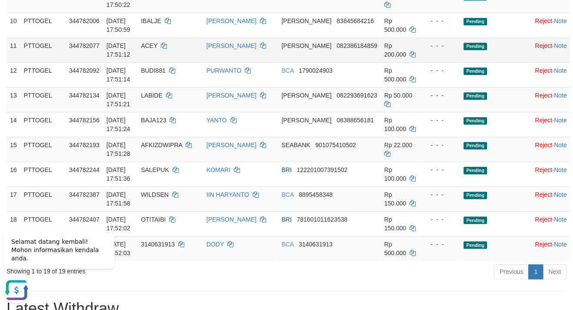
scroll to position [376, 0]
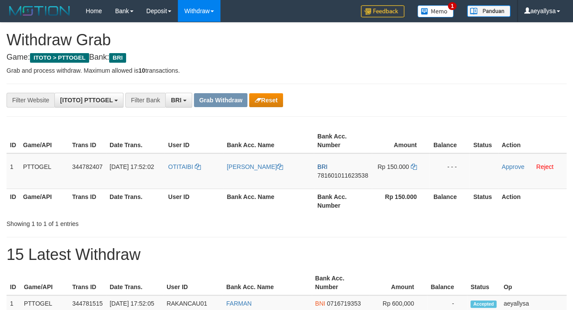
scroll to position [42, 0]
drag, startPoint x: 215, startPoint y: 184, endPoint x: 408, endPoint y: 184, distance: 193.1
click at [408, 184] on tr "1 PTTOGEL 344782407 30/09/2025 17:52:02 OTITAIBI KOYANI MADAI BRI 7816010116235…" at bounding box center [287, 171] width 560 height 36
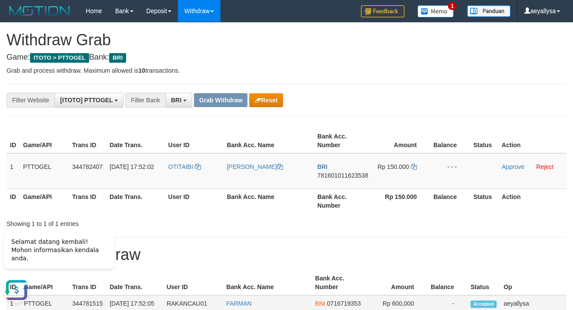
scroll to position [0, 0]
click at [543, 206] on th "Action" at bounding box center [532, 200] width 68 height 25
click at [350, 176] on span "781601011623538" at bounding box center [342, 175] width 51 height 7
copy span "781601011623538"
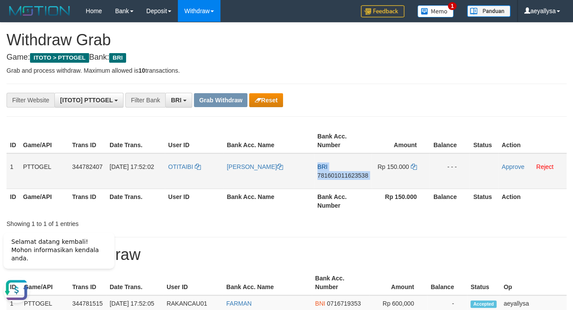
click at [350, 176] on span "781601011623538" at bounding box center [342, 175] width 51 height 7
copy td "BRI 781601011623538"
click at [415, 166] on icon at bounding box center [413, 166] width 6 height 6
click at [416, 166] on icon at bounding box center [413, 166] width 6 height 6
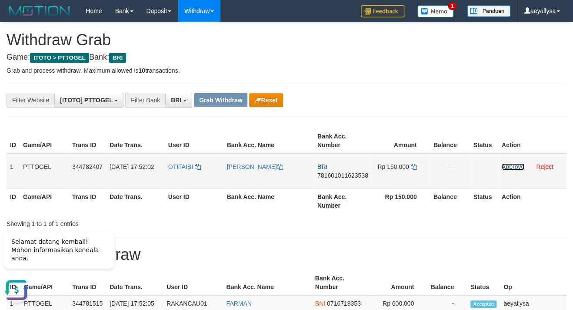
click at [514, 164] on link "Approve" at bounding box center [513, 166] width 23 height 7
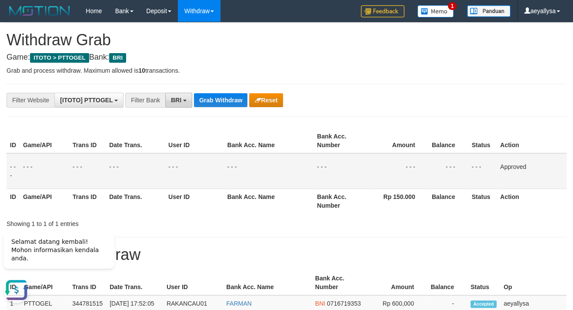
click at [171, 97] on span "BRI" at bounding box center [176, 100] width 10 height 7
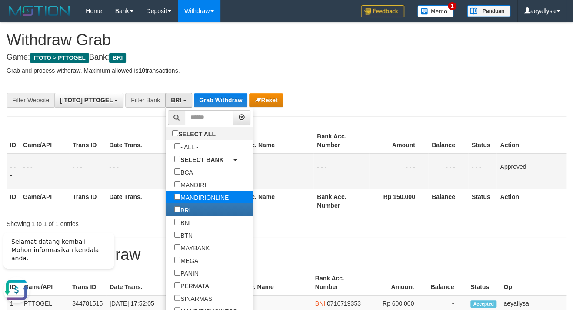
drag, startPoint x: 147, startPoint y: 209, endPoint x: 161, endPoint y: 190, distance: 23.2
click at [166, 208] on label "BRI" at bounding box center [182, 209] width 33 height 13
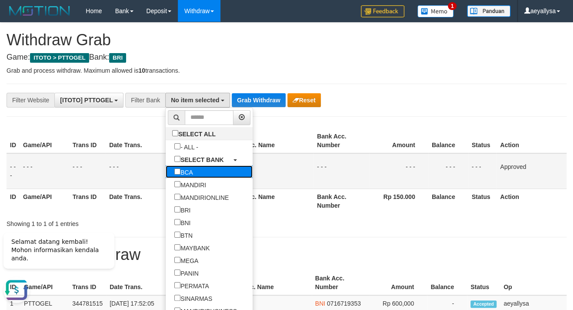
click at [166, 165] on label "BCA" at bounding box center [184, 171] width 36 height 13
select select "***"
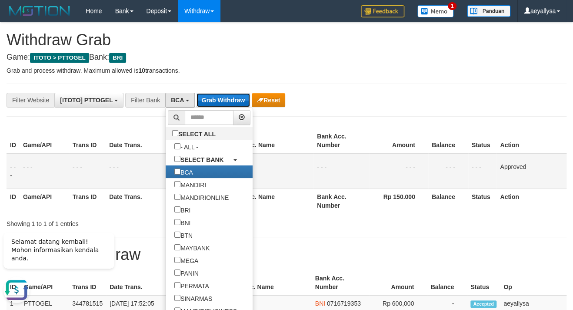
click at [221, 104] on button "Grab Withdraw" at bounding box center [223, 100] width 53 height 14
click at [222, 104] on button "Grab Withdraw" at bounding box center [223, 100] width 53 height 14
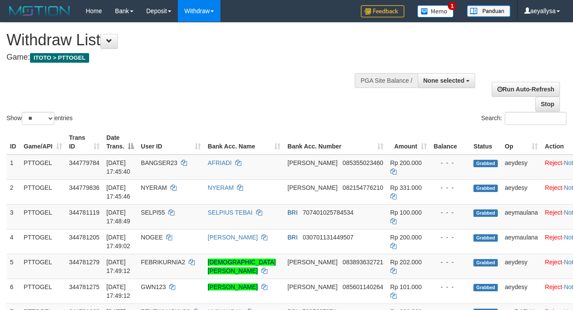
select select
select select "**"
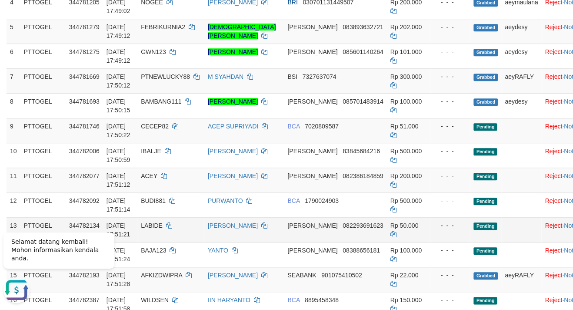
scroll to position [329, 0]
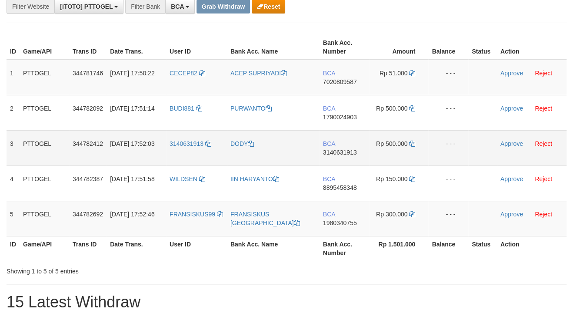
scroll to position [94, 0]
drag, startPoint x: 202, startPoint y: 89, endPoint x: 393, endPoint y: 216, distance: 229.9
click at [393, 216] on tbody "1 PTTOGEL 344781746 [DATE] 17:50:22 CECEP82 ACEP SUPRIYADI BCA 7020809587 Rp 51…" at bounding box center [287, 147] width 560 height 177
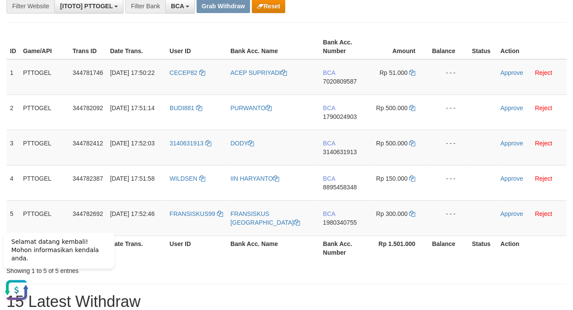
scroll to position [0, 0]
click at [542, 255] on th "Action" at bounding box center [532, 247] width 70 height 25
click at [345, 79] on span "7020809587" at bounding box center [340, 81] width 34 height 7
copy span "7020809587"
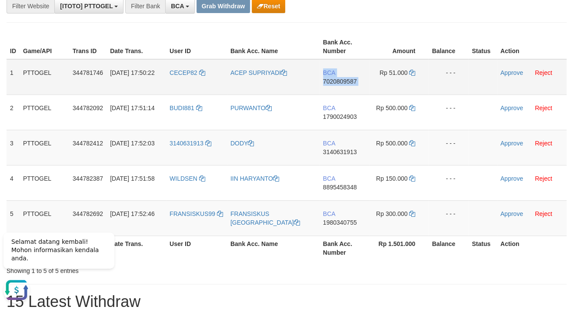
click at [345, 79] on span "7020809587" at bounding box center [340, 81] width 34 height 7
copy td "BCA 7020809587"
click at [412, 74] on icon at bounding box center [412, 73] width 6 height 6
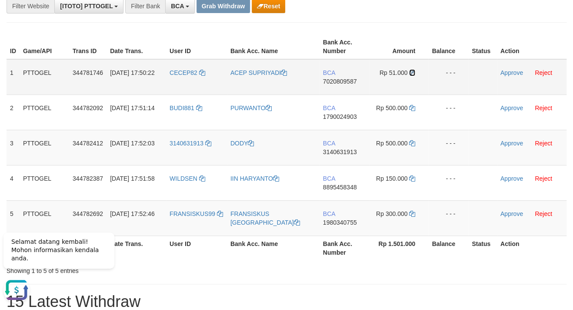
click at [412, 74] on icon at bounding box center [412, 73] width 6 height 6
click at [511, 68] on td "Approve Reject" at bounding box center [532, 77] width 70 height 36
click at [511, 69] on td "Approve Reject" at bounding box center [532, 77] width 70 height 36
click at [511, 71] on link "Approve" at bounding box center [511, 72] width 23 height 7
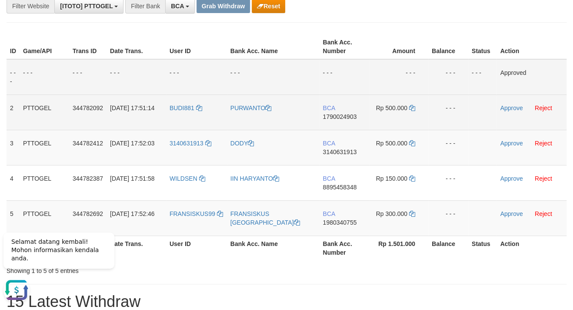
click at [340, 118] on span "1790024903" at bounding box center [340, 116] width 34 height 7
copy span "1790024903"
click at [340, 118] on span "1790024903" at bounding box center [340, 116] width 34 height 7
copy td "BCA 1790024903"
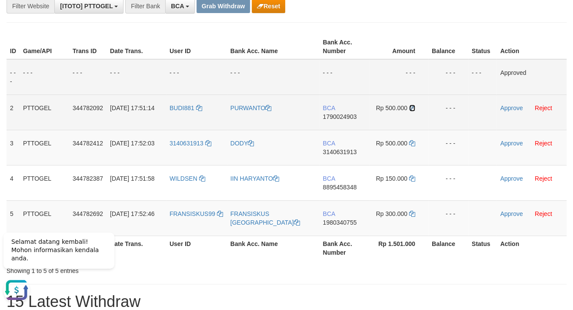
click at [413, 108] on icon at bounding box center [412, 108] width 6 height 6
click at [416, 108] on td "Rp 500.000" at bounding box center [398, 111] width 59 height 35
click at [413, 107] on icon at bounding box center [412, 108] width 6 height 6
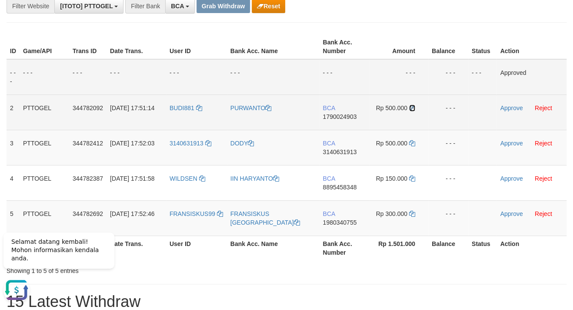
click at [413, 107] on icon at bounding box center [412, 108] width 6 height 6
click at [507, 108] on link "Approve" at bounding box center [511, 107] width 23 height 7
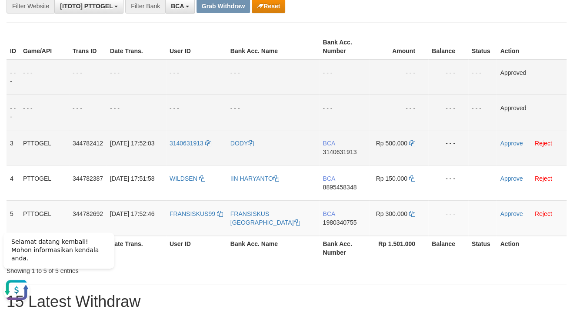
click at [349, 153] on span "3140631913" at bounding box center [340, 151] width 34 height 7
copy span "3140631913"
click at [349, 153] on span "3140631913" at bounding box center [340, 151] width 34 height 7
copy td "BCA 3140631913"
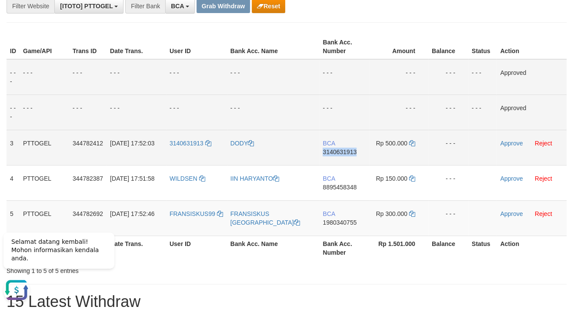
click at [349, 153] on span "3140631913" at bounding box center [340, 151] width 34 height 7
copy span "3140631913"
click at [414, 144] on icon at bounding box center [412, 143] width 6 height 6
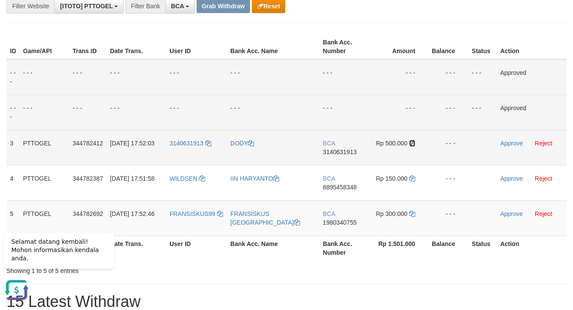
click at [414, 144] on icon at bounding box center [412, 143] width 6 height 6
click at [509, 141] on link "Approve" at bounding box center [511, 143] width 23 height 7
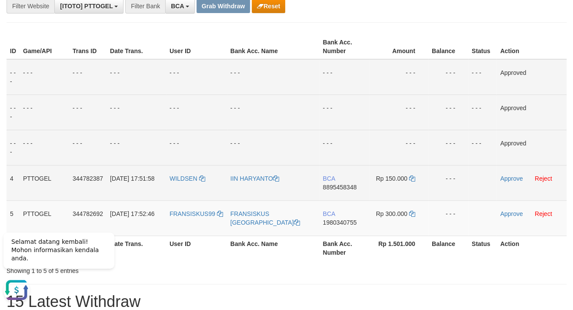
drag, startPoint x: 320, startPoint y: 185, endPoint x: 334, endPoint y: 188, distance: 13.7
click at [322, 185] on td "BCA 8895458348" at bounding box center [344, 182] width 50 height 35
click at [334, 188] on span "8895458348" at bounding box center [340, 186] width 34 height 7
click at [334, 187] on span "8895458348" at bounding box center [340, 186] width 34 height 7
copy span "8895458348"
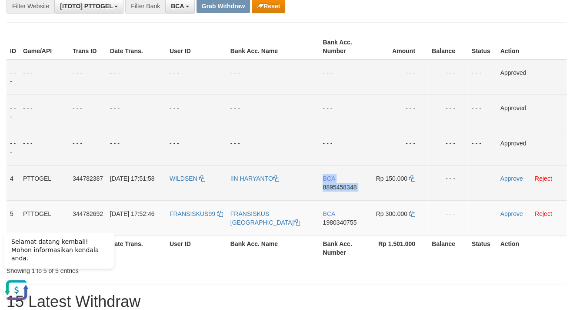
click at [334, 187] on span "8895458348" at bounding box center [340, 186] width 34 height 7
copy td "BCA 8895458348"
click at [334, 187] on span "8895458348" at bounding box center [340, 186] width 34 height 7
copy span "8895458348"
click at [340, 184] on span "8895458348" at bounding box center [340, 186] width 34 height 7
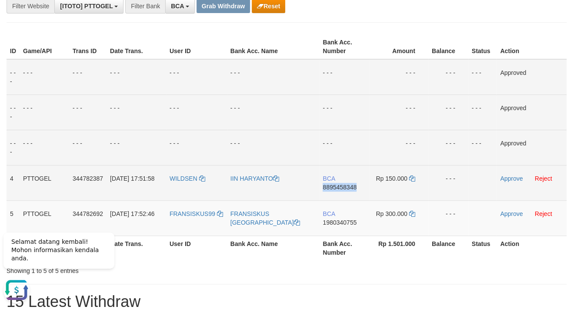
click at [340, 184] on span "8895458348" at bounding box center [340, 186] width 34 height 7
click at [346, 189] on span "8895458348" at bounding box center [340, 186] width 34 height 7
click at [411, 178] on icon at bounding box center [412, 178] width 6 height 6
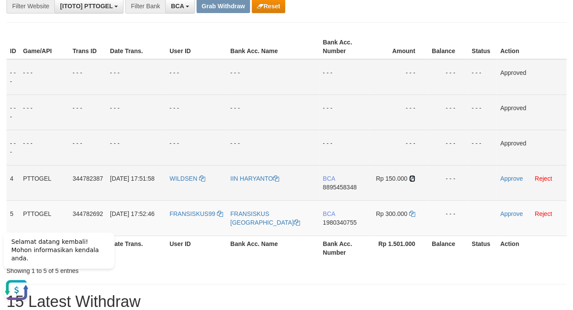
click at [411, 178] on icon at bounding box center [412, 178] width 6 height 6
click at [510, 182] on td "Approve Reject" at bounding box center [532, 182] width 70 height 35
click at [510, 179] on link "Approve" at bounding box center [511, 178] width 23 height 7
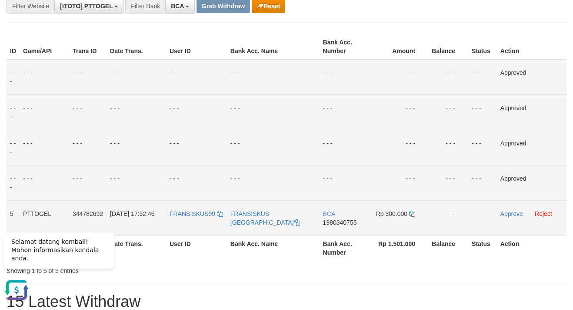
click at [346, 221] on span "1980340755" at bounding box center [340, 222] width 34 height 7
click at [348, 222] on span "1980340755" at bounding box center [340, 222] width 34 height 7
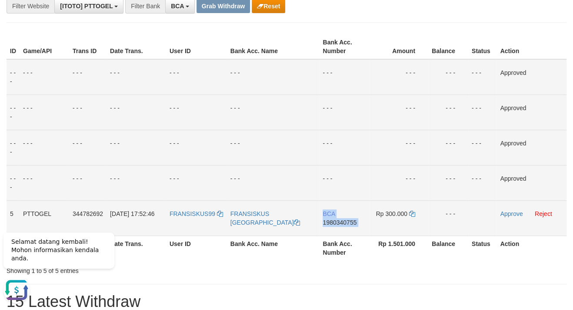
click at [348, 222] on span "1980340755" at bounding box center [340, 222] width 34 height 7
click at [412, 212] on icon at bounding box center [412, 213] width 6 height 6
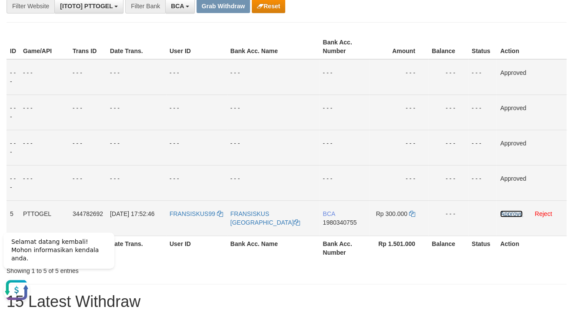
click at [517, 213] on link "Approve" at bounding box center [511, 213] width 23 height 7
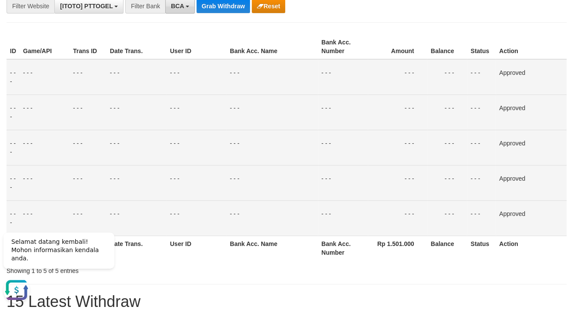
click at [189, 8] on button "BCA" at bounding box center [180, 6] width 30 height 15
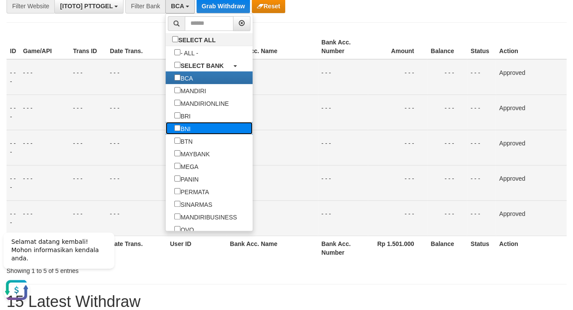
click at [166, 130] on label "BNI" at bounding box center [182, 128] width 33 height 13
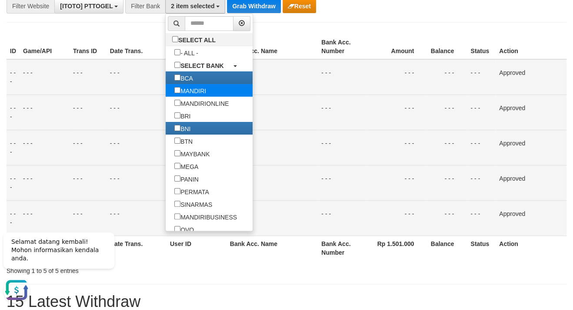
scroll to position [51, 0]
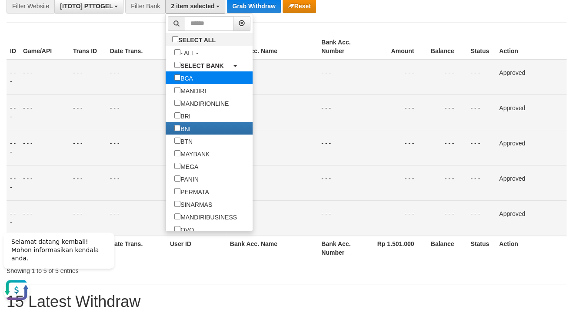
click at [166, 80] on label "BCA" at bounding box center [184, 77] width 36 height 13
select select "***"
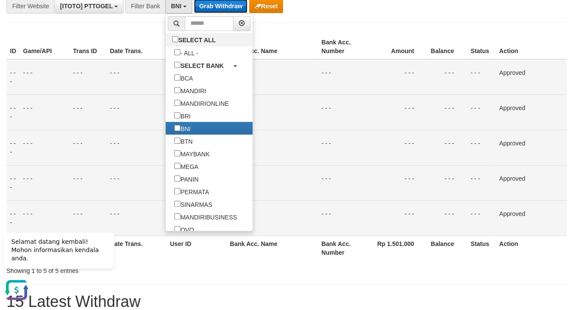
click at [229, 7] on button "Grab Withdraw" at bounding box center [220, 6] width 53 height 14
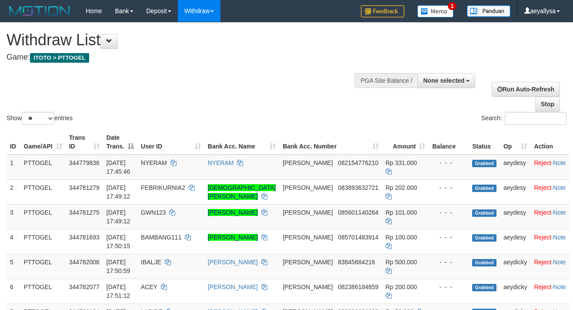
select select
select select "**"
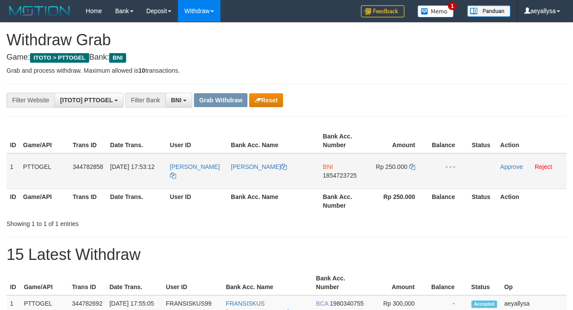
scroll to position [51, 0]
drag, startPoint x: 199, startPoint y: 181, endPoint x: 399, endPoint y: 182, distance: 200.0
click at [399, 182] on tr "1 PTTOGEL 344782858 [DATE] 17:53:12 RONNN [PERSON_NAME] BNI 1854723725 Rp 250.0…" at bounding box center [287, 171] width 560 height 36
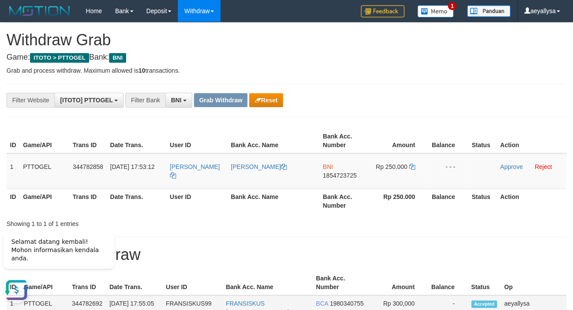
scroll to position [0, 0]
click at [551, 209] on th "Action" at bounding box center [532, 200] width 70 height 25
click at [354, 175] on span "1854723725" at bounding box center [340, 175] width 34 height 7
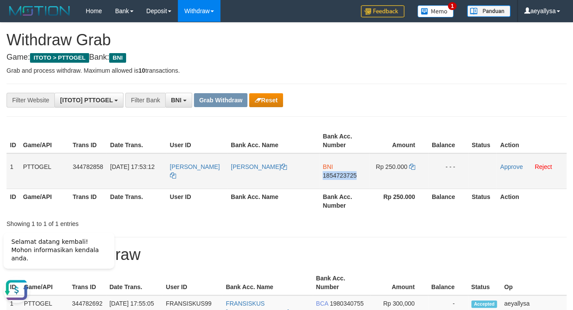
copy span "1854723725"
click at [344, 171] on td "BNI 1854723725" at bounding box center [344, 171] width 50 height 36
click at [343, 173] on span "1854723725" at bounding box center [340, 175] width 34 height 7
copy span "1854723725"
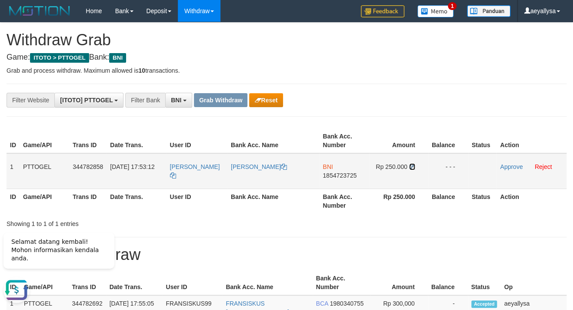
click at [413, 165] on icon at bounding box center [412, 166] width 6 height 6
click at [512, 167] on link "Approve" at bounding box center [511, 166] width 23 height 7
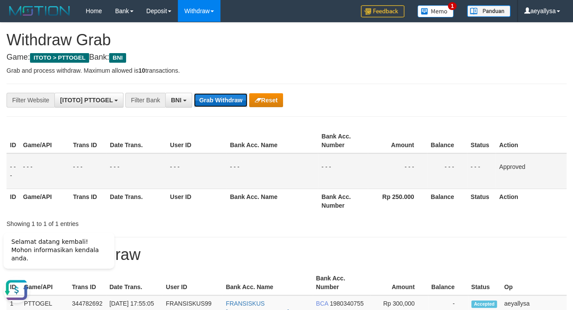
click at [211, 98] on button "Grab Withdraw" at bounding box center [220, 100] width 53 height 14
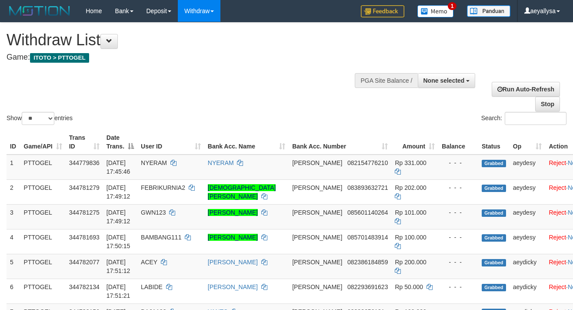
select select
select select "**"
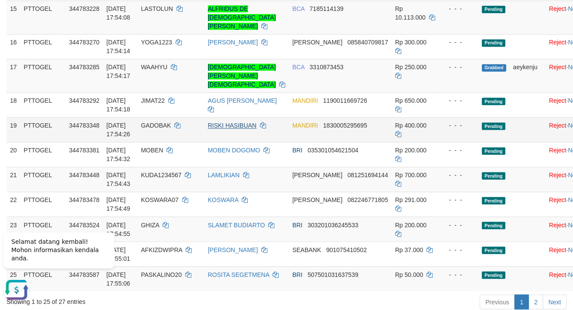
scroll to position [517, 0]
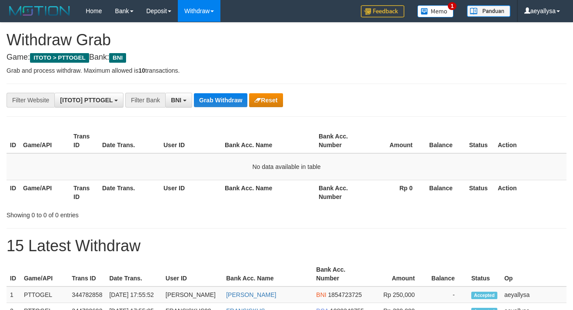
click at [226, 100] on button "Grab Withdraw" at bounding box center [220, 100] width 53 height 14
click at [225, 100] on button "Grab Withdraw" at bounding box center [220, 100] width 53 height 14
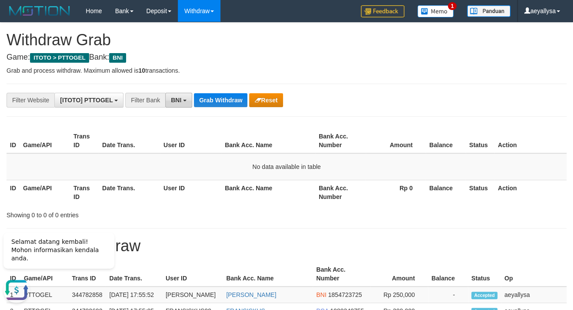
click at [173, 100] on span "BNI" at bounding box center [176, 100] width 10 height 7
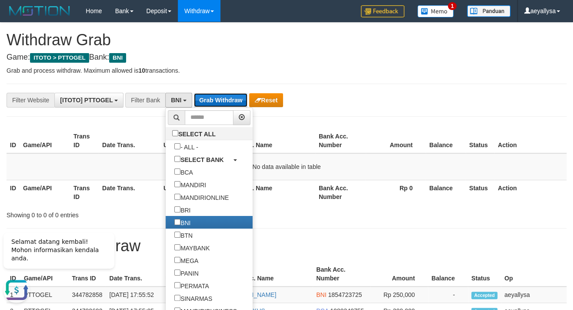
click at [226, 104] on button "Grab Withdraw" at bounding box center [220, 100] width 53 height 14
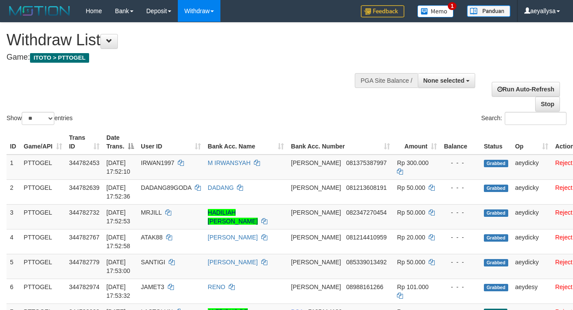
select select
select select "**"
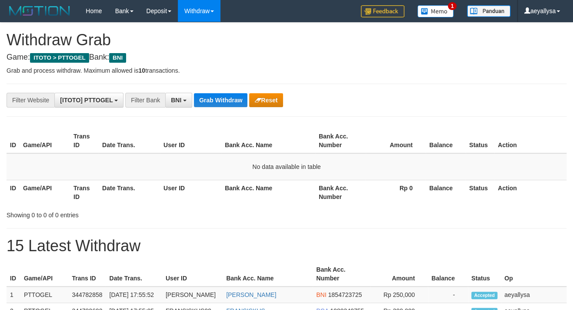
scroll to position [51, 0]
click at [226, 103] on button "Grab Withdraw" at bounding box center [220, 100] width 53 height 14
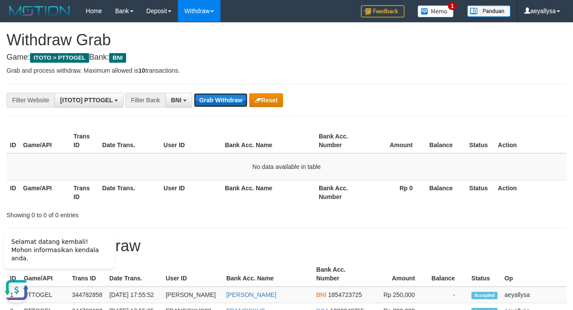
click at [217, 106] on button "Grab Withdraw" at bounding box center [220, 100] width 53 height 14
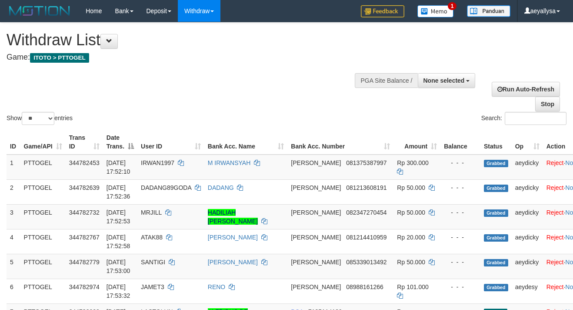
select select
select select "**"
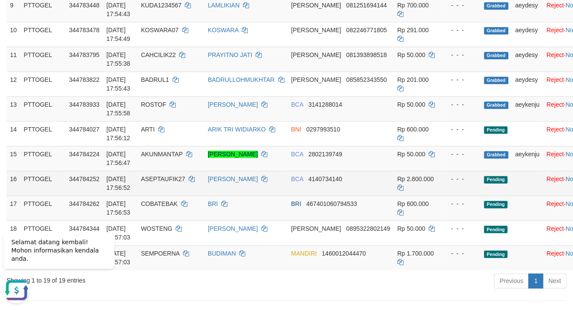
scroll to position [376, 0]
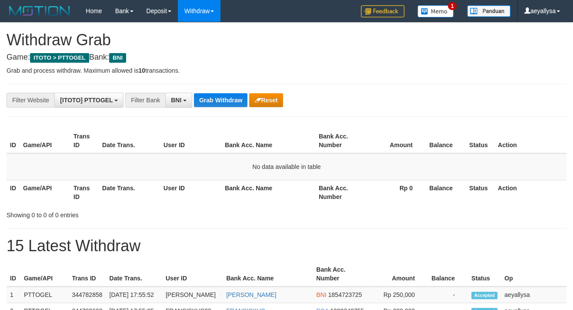
scroll to position [51, 0]
click at [217, 102] on button "Grab Withdraw" at bounding box center [220, 100] width 53 height 14
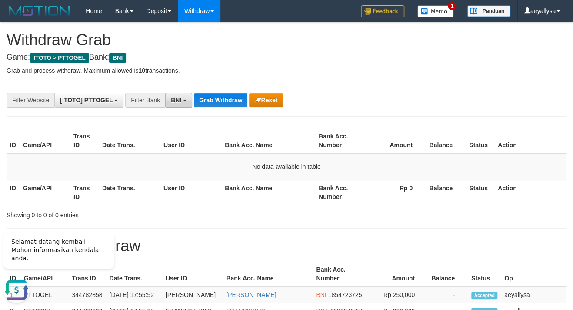
drag, startPoint x: 181, startPoint y: 102, endPoint x: 183, endPoint y: 164, distance: 62.2
click at [181, 102] on span "BNI" at bounding box center [176, 100] width 10 height 7
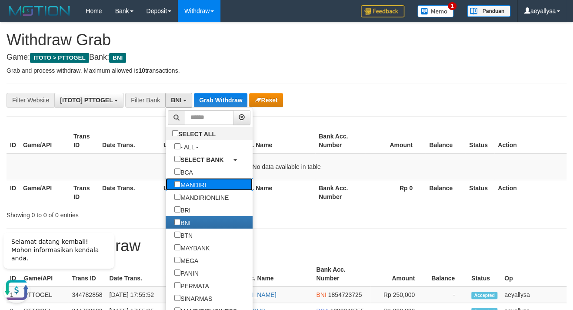
click at [166, 184] on label "MANDIRI" at bounding box center [190, 184] width 49 height 13
select select "*******"
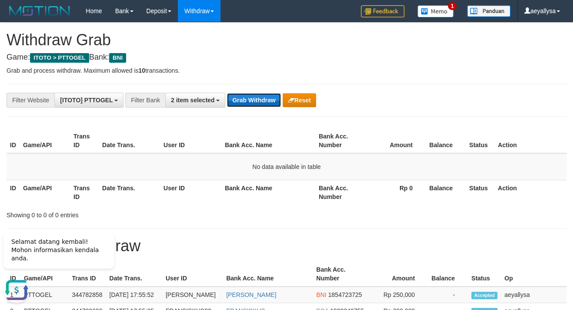
click at [253, 100] on button "Grab Withdraw" at bounding box center [253, 100] width 53 height 14
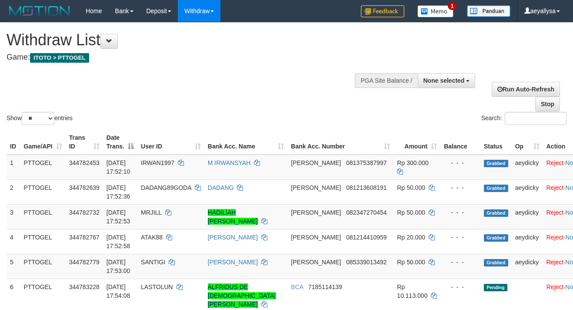
select select
select select "**"
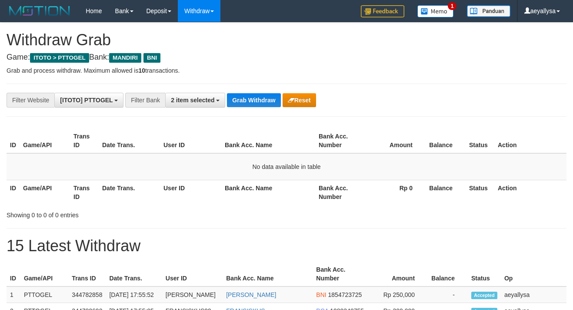
click at [255, 99] on button "Grab Withdraw" at bounding box center [253, 100] width 53 height 14
click at [253, 104] on button "Grab Withdraw" at bounding box center [253, 100] width 53 height 14
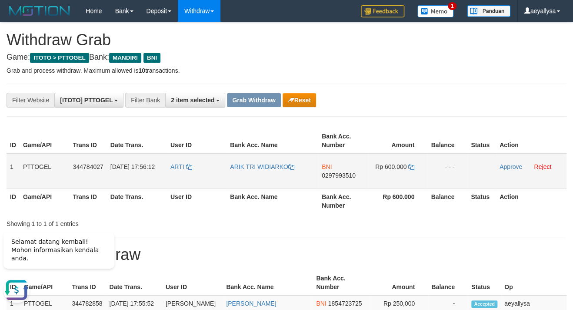
drag, startPoint x: 198, startPoint y: 180, endPoint x: 390, endPoint y: 174, distance: 191.9
click at [390, 174] on tr "1 PTTOGEL 344784027 [DATE] 17:56:12 [PERSON_NAME] TRI WIDIARKO BNI 0297993510 R…" at bounding box center [287, 171] width 560 height 36
drag, startPoint x: 547, startPoint y: 237, endPoint x: 330, endPoint y: 174, distance: 225.0
click at [324, 173] on span "0297993510" at bounding box center [339, 175] width 34 height 7
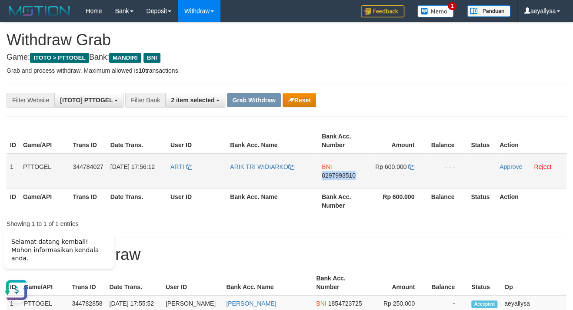
click at [324, 172] on span "0297993510" at bounding box center [339, 175] width 34 height 7
copy span "0297993510"
click at [324, 172] on span "0297993510" at bounding box center [339, 175] width 34 height 7
copy td "BNI 0297993510"
click at [349, 176] on span "0297993510" at bounding box center [339, 175] width 34 height 7
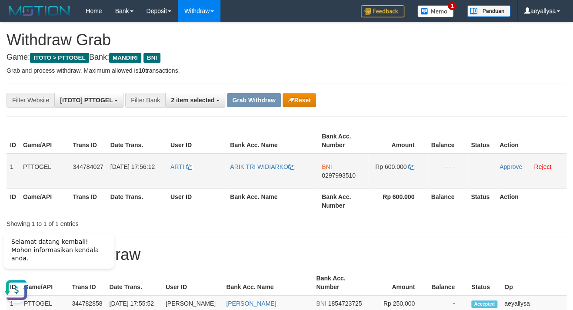
click at [348, 175] on span "0297993510" at bounding box center [339, 175] width 34 height 7
copy span "0297993510"
click at [348, 175] on span "0297993510" at bounding box center [339, 175] width 34 height 7
copy td "BNI 0297993510"
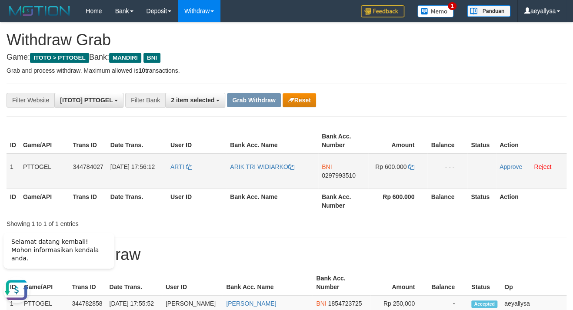
click at [345, 176] on span "0297993510" at bounding box center [339, 175] width 34 height 7
copy span "0297993510"
click at [345, 176] on span "0297993510" at bounding box center [339, 175] width 34 height 7
copy td "BNI 0297993510"
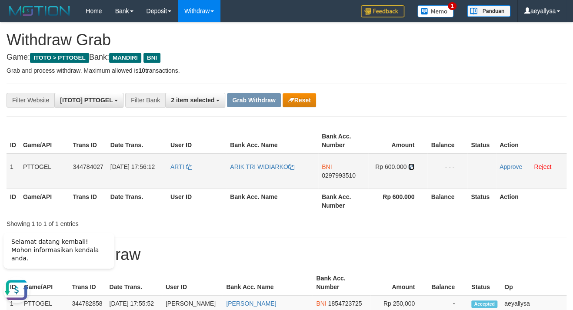
click at [411, 167] on icon at bounding box center [411, 166] width 6 height 6
click at [411, 164] on icon at bounding box center [411, 166] width 6 height 6
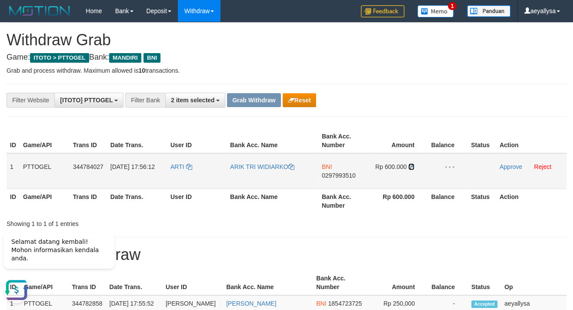
click at [411, 164] on icon at bounding box center [411, 166] width 6 height 6
click at [514, 167] on link "Approve" at bounding box center [511, 166] width 23 height 7
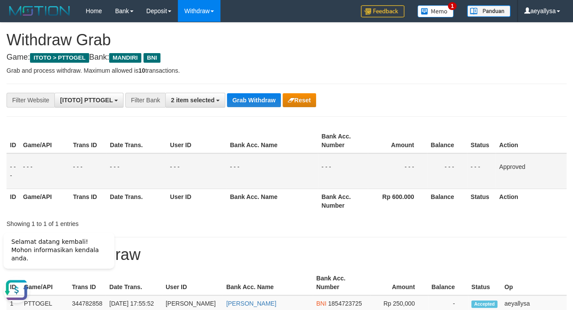
click at [560, 163] on td "Approved" at bounding box center [531, 171] width 71 height 36
click at [245, 96] on button "Grab Withdraw" at bounding box center [253, 100] width 53 height 14
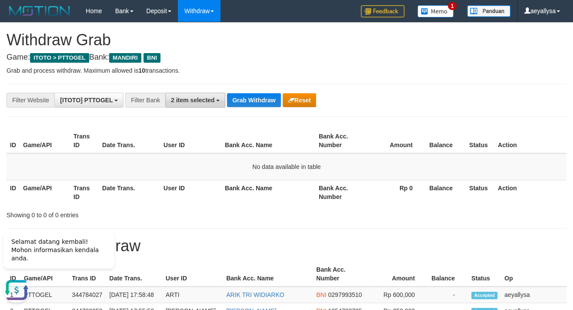
click at [206, 95] on button "2 item selected" at bounding box center [195, 100] width 60 height 15
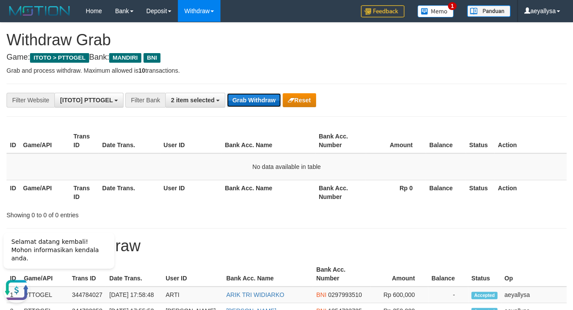
click at [261, 104] on button "Grab Withdraw" at bounding box center [253, 100] width 53 height 14
click at [257, 103] on button "Grab Withdraw" at bounding box center [253, 100] width 53 height 14
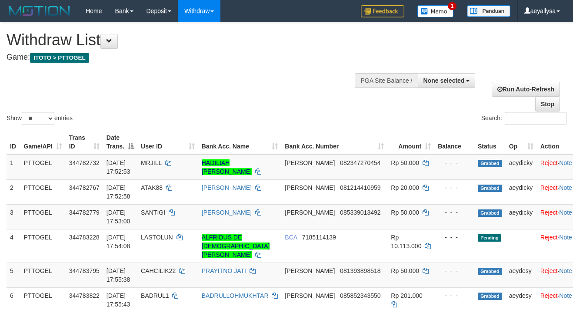
select select
select select "**"
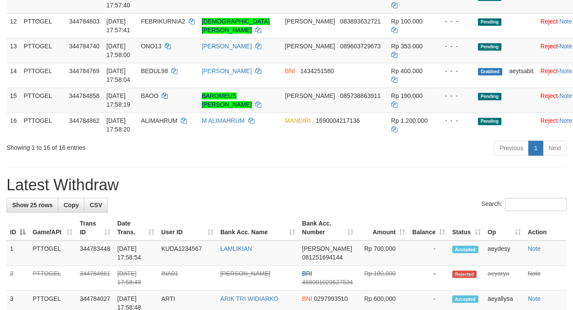
click at [366, 212] on div "Search:" at bounding box center [287, 204] width 560 height 15
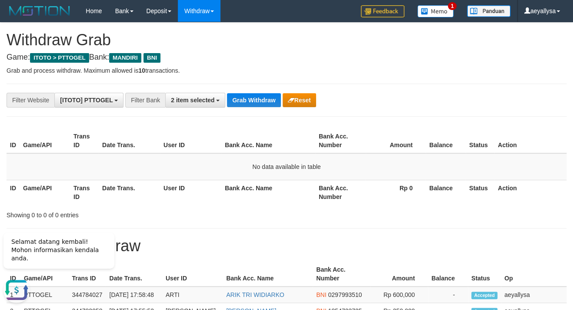
click at [248, 96] on button "Grab Withdraw" at bounding box center [253, 100] width 53 height 14
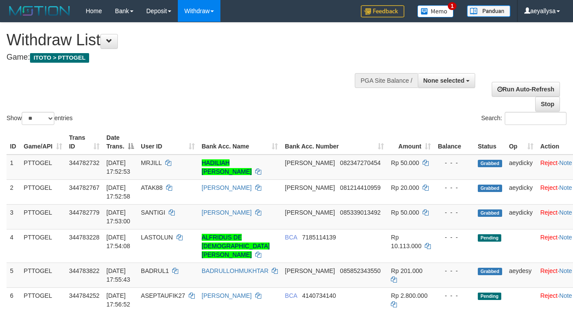
select select
select select "**"
select select
select select "**"
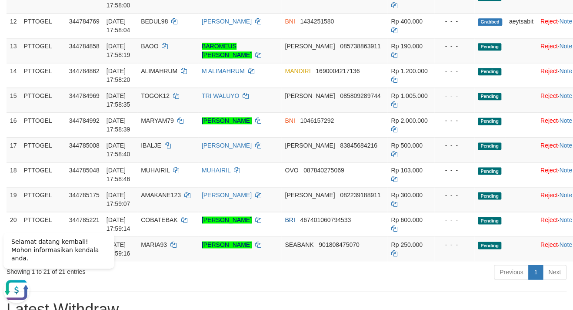
click at [405, 282] on div "Previous 1 Next" at bounding box center [405, 273] width 321 height 19
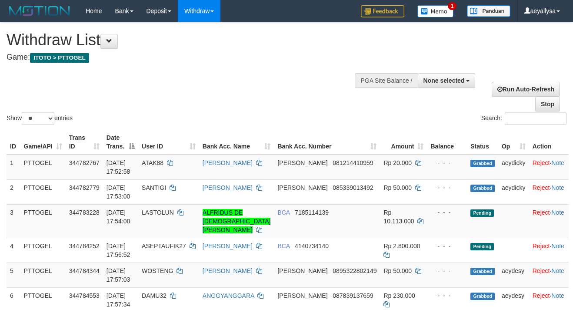
select select
select select "**"
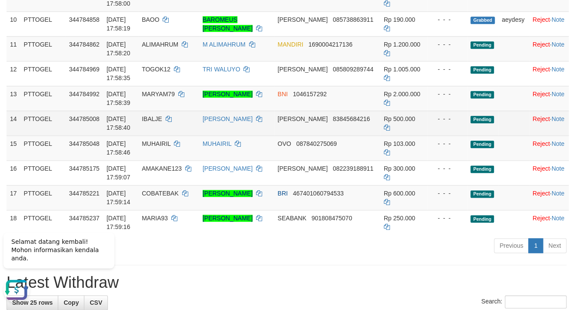
scroll to position [376, 0]
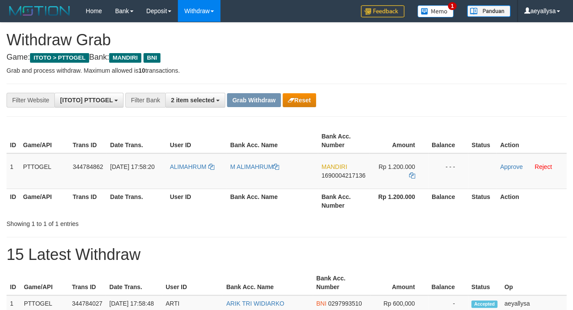
scroll to position [24, 0]
drag, startPoint x: 195, startPoint y: 179, endPoint x: 354, endPoint y: 288, distance: 193.1
click at [389, 179] on tr "1 PTTOGEL 344784862 [DATE] 17:58:20 ALIMAHRUM M ALIMAHRUM MANDIRI 1690004217136…" at bounding box center [287, 171] width 560 height 36
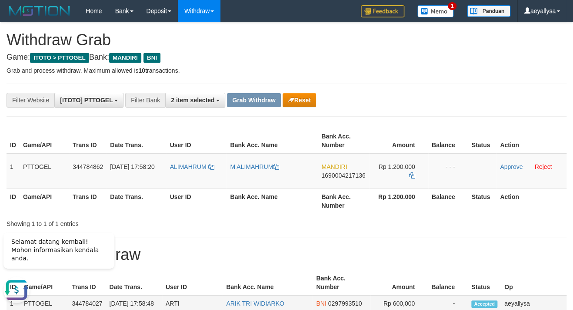
scroll to position [0, 0]
click at [341, 180] on td "MANDIRI 1690004217136" at bounding box center [343, 171] width 51 height 36
click at [339, 177] on span "1690004217136" at bounding box center [343, 175] width 44 height 7
click at [338, 177] on span "1690004217136" at bounding box center [343, 175] width 44 height 7
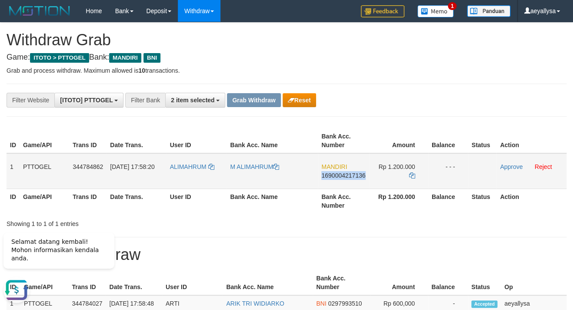
copy span "1690004217136"
click at [338, 177] on span "1690004217136" at bounding box center [343, 175] width 44 height 7
copy td "MANDIRI 1690004217136"
click at [414, 174] on icon at bounding box center [412, 175] width 6 height 6
click at [414, 173] on icon at bounding box center [412, 175] width 6 height 6
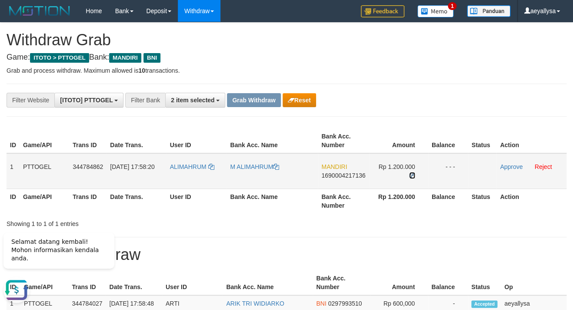
click at [414, 173] on icon at bounding box center [412, 175] width 6 height 6
click at [519, 167] on link "Approve" at bounding box center [511, 166] width 23 height 7
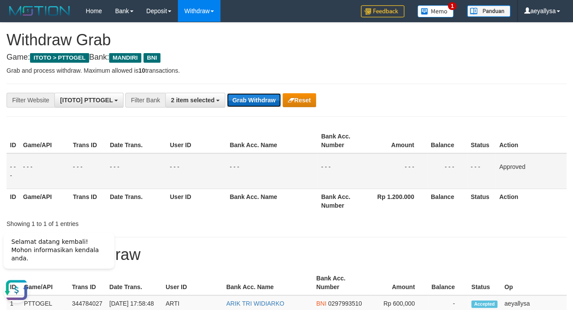
click at [253, 103] on button "Grab Withdraw" at bounding box center [253, 100] width 53 height 14
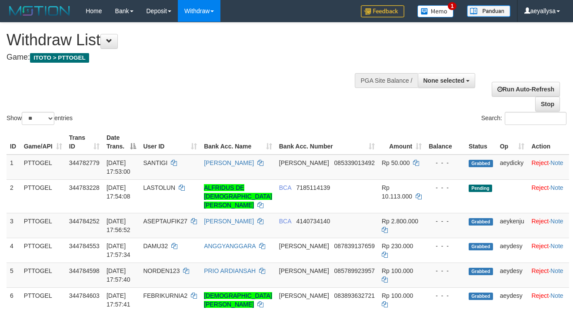
select select
select select "**"
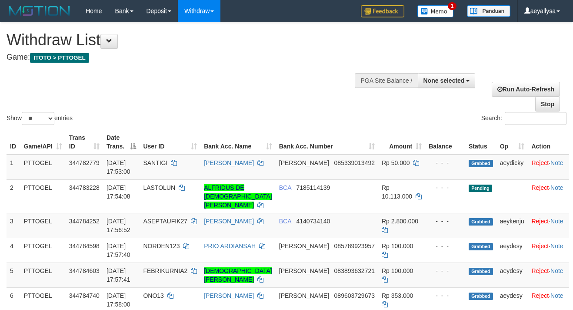
select select
select select "**"
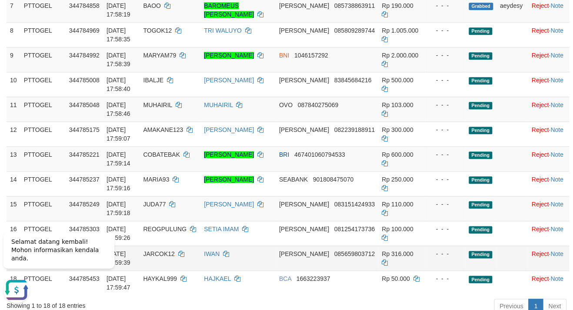
scroll to position [329, 0]
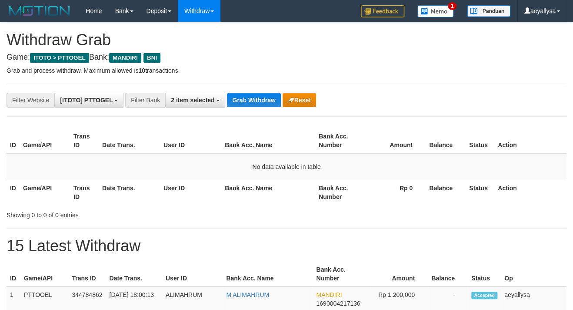
scroll to position [24, 0]
click at [260, 98] on button "Grab Withdraw" at bounding box center [253, 100] width 53 height 14
click at [260, 105] on button "Grab Withdraw" at bounding box center [253, 100] width 53 height 14
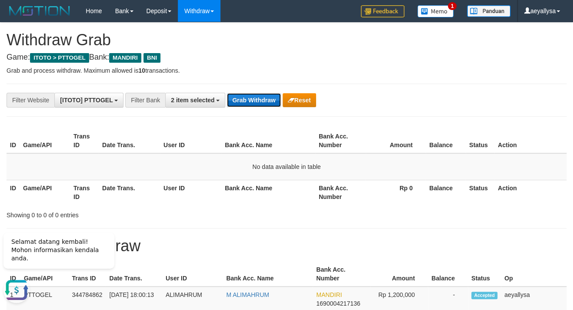
click at [260, 103] on button "Grab Withdraw" at bounding box center [253, 100] width 53 height 14
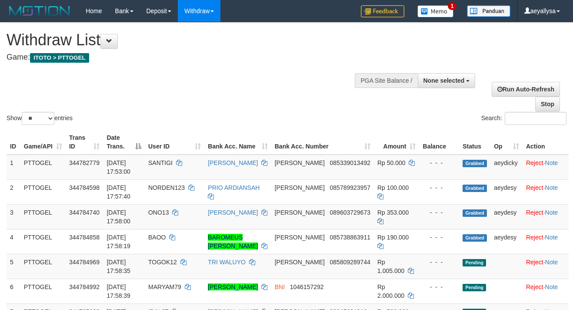
select select
select select "**"
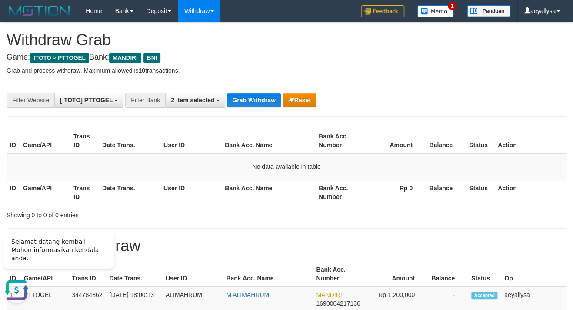
click at [556, 183] on th "Action" at bounding box center [530, 192] width 72 height 25
click at [249, 101] on button "Grab Withdraw" at bounding box center [253, 100] width 53 height 14
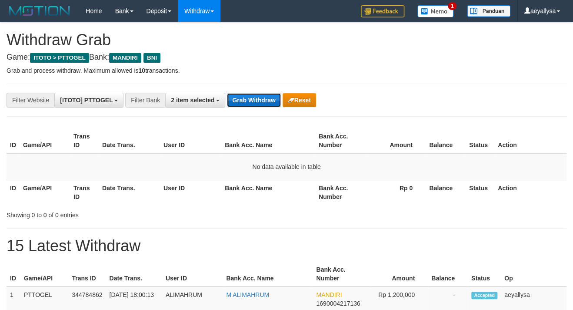
click at [264, 95] on button "Grab Withdraw" at bounding box center [253, 100] width 53 height 14
click at [254, 97] on button "Grab Withdraw" at bounding box center [253, 100] width 53 height 14
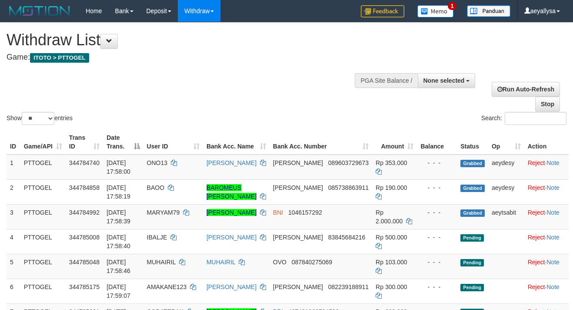
select select
select select "**"
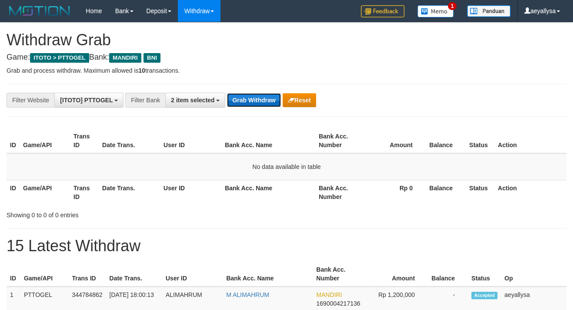
click at [251, 95] on button "Grab Withdraw" at bounding box center [253, 100] width 53 height 14
click at [258, 102] on button "Grab Withdraw" at bounding box center [253, 100] width 53 height 14
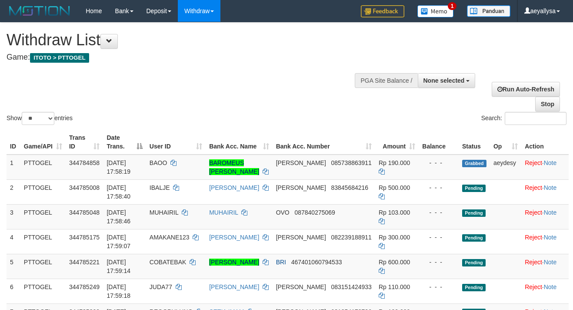
select select
select select "**"
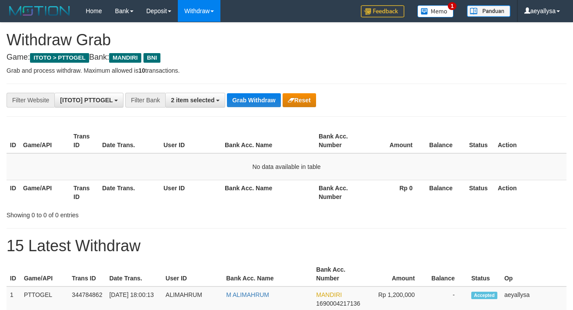
click at [253, 103] on button "Grab Withdraw" at bounding box center [253, 100] width 53 height 14
drag, startPoint x: 556, startPoint y: 213, endPoint x: 560, endPoint y: 214, distance: 4.4
click at [560, 214] on div "Showing 0 to 0 of 0 entries" at bounding box center [286, 213] width 573 height 12
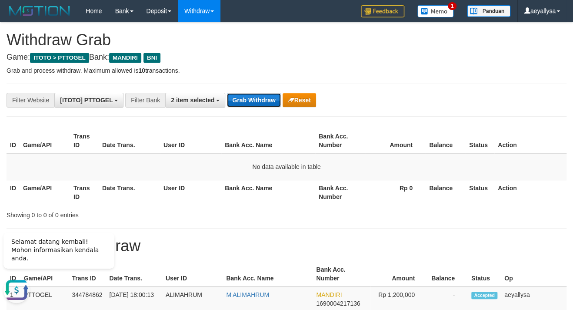
click at [249, 98] on button "Grab Withdraw" at bounding box center [253, 100] width 53 height 14
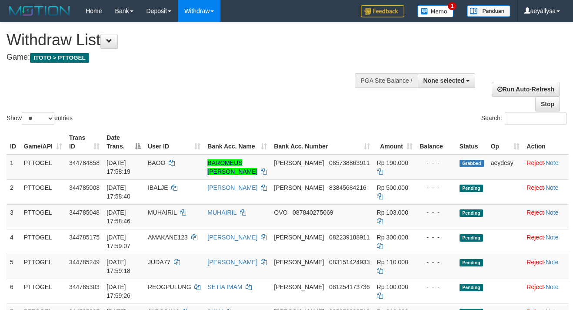
select select
select select "**"
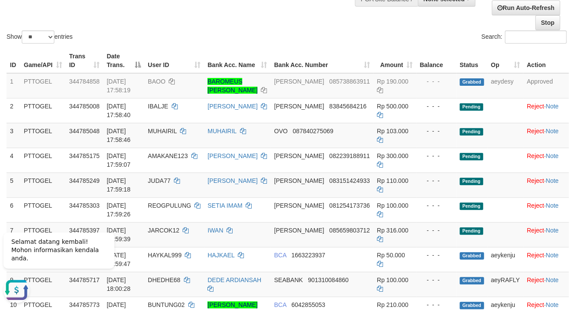
scroll to position [47, 0]
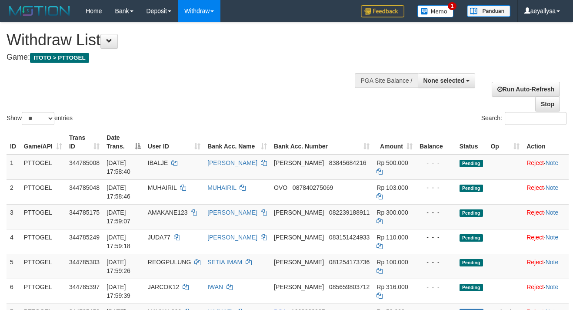
select select
select select "**"
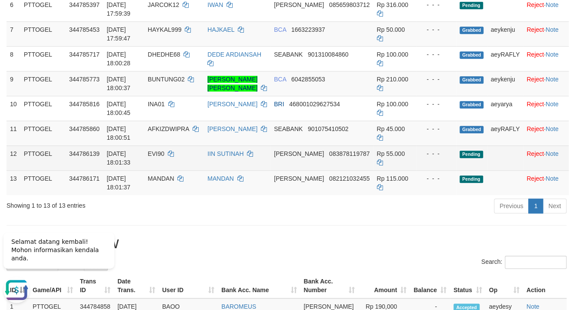
click at [329, 152] on span "083878119787" at bounding box center [349, 153] width 40 height 7
copy td "083878119787"
click at [329, 152] on span "083878119787" at bounding box center [349, 153] width 40 height 7
copy td "[PERSON_NAME]"
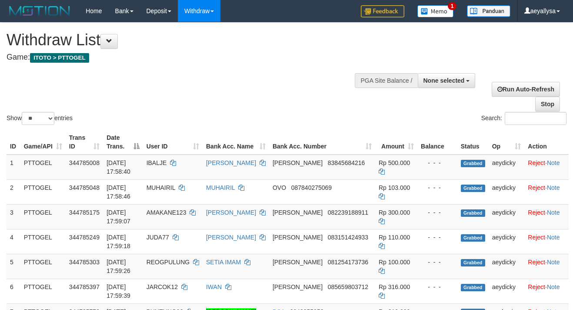
select select
select select "**"
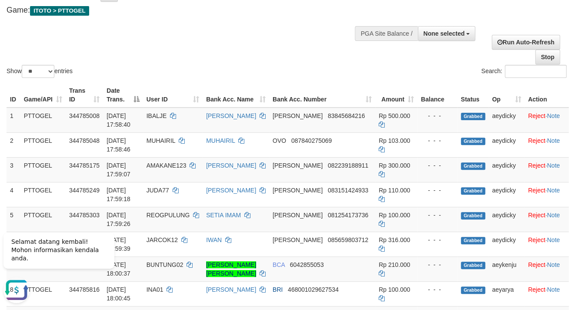
scroll to position [376, 0]
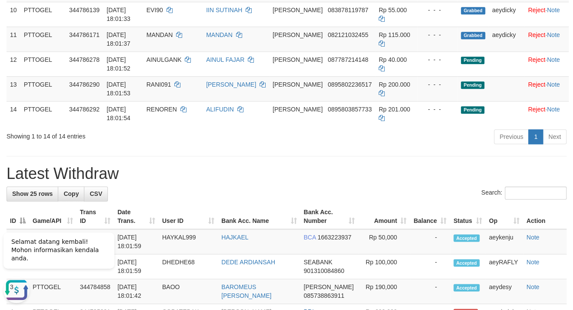
click at [292, 133] on div "Previous 1 Next" at bounding box center [405, 137] width 321 height 19
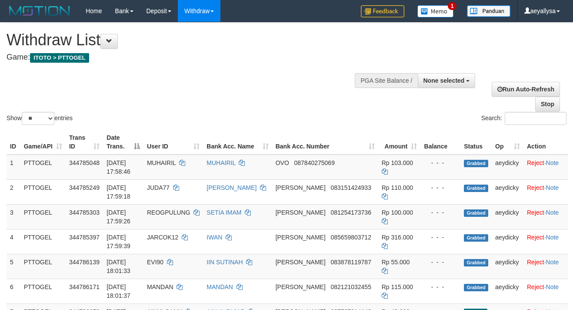
select select
select select "**"
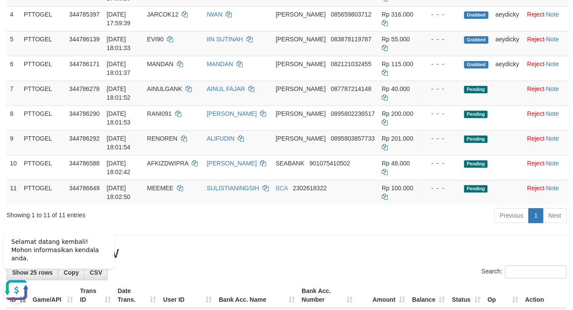
scroll to position [235, 0]
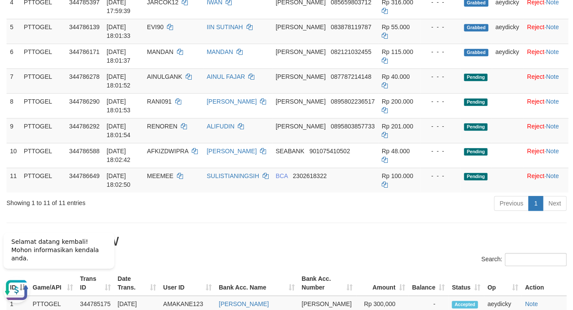
click at [245, 207] on div "Previous 1 Next" at bounding box center [406, 204] width 334 height 19
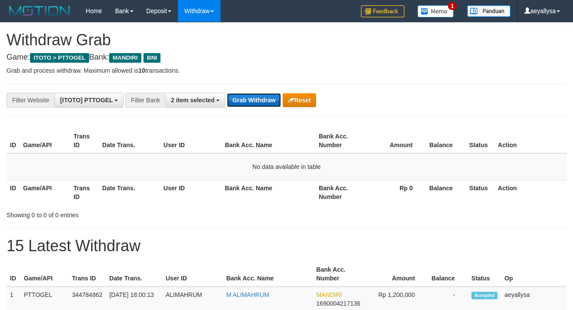
click at [253, 98] on button "Grab Withdraw" at bounding box center [253, 100] width 53 height 14
click at [239, 103] on button "Grab Withdraw" at bounding box center [253, 100] width 53 height 14
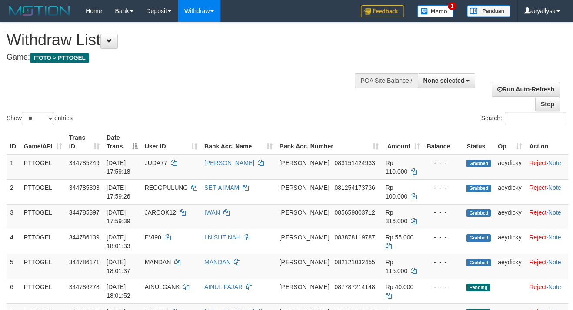
select select
select select "**"
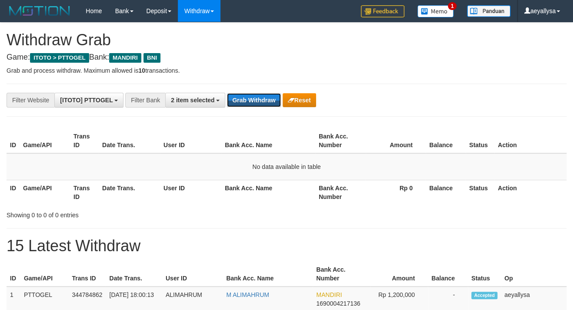
click at [240, 104] on button "Grab Withdraw" at bounding box center [253, 100] width 53 height 14
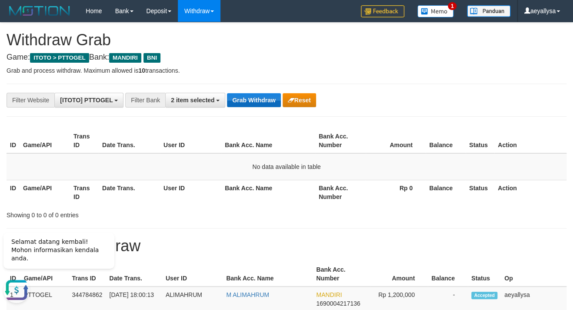
click at [245, 100] on button "Grab Withdraw" at bounding box center [253, 100] width 53 height 14
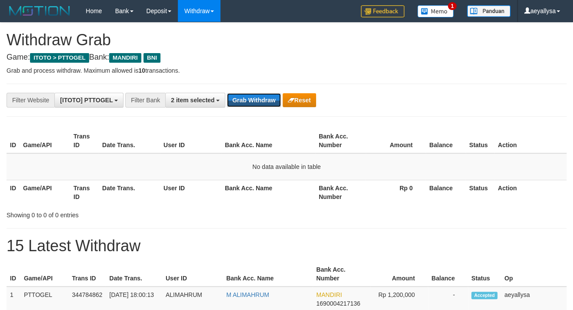
click at [240, 98] on button "Grab Withdraw" at bounding box center [253, 100] width 53 height 14
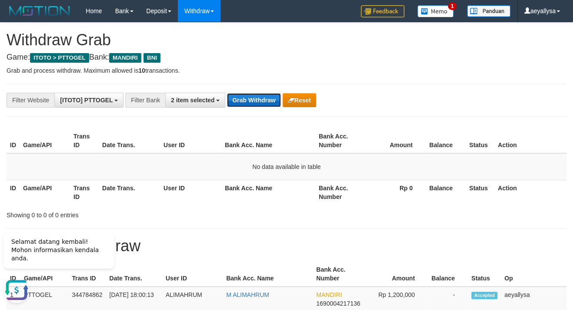
click at [255, 100] on button "Grab Withdraw" at bounding box center [253, 100] width 53 height 14
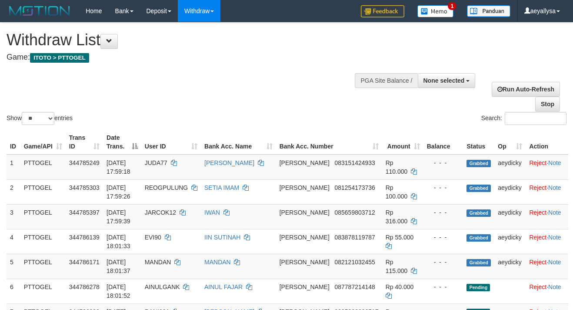
select select
select select "**"
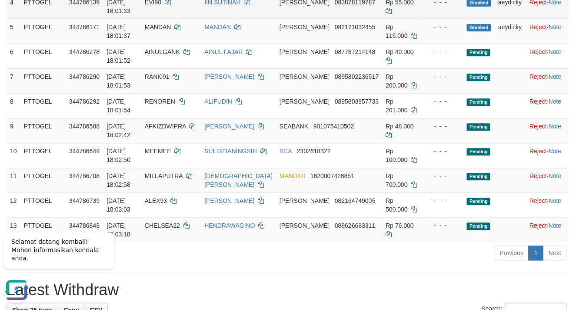
scroll to position [571, 0]
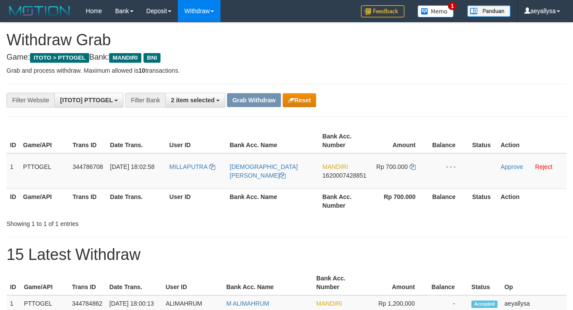
scroll to position [24, 0]
drag, startPoint x: 195, startPoint y: 177, endPoint x: 381, endPoint y: 175, distance: 186.6
click at [381, 175] on tr "1 PTTOGEL 344786708 30/09/2025 18:02:58 MILLAPUTRA SAMSUL BAHRI MANDIRI 1620007…" at bounding box center [287, 171] width 560 height 36
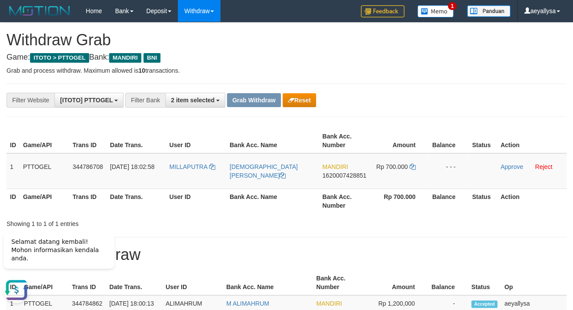
scroll to position [0, 0]
click at [542, 103] on div "**********" at bounding box center [286, 100] width 573 height 15
click at [347, 172] on span "1620007428851" at bounding box center [344, 175] width 44 height 7
copy span "1620007428851"
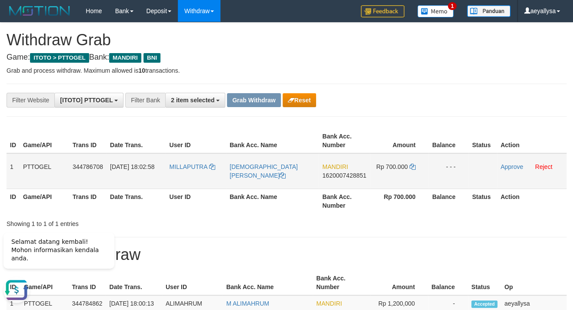
click at [413, 170] on td "Rp 700.000" at bounding box center [399, 171] width 59 height 36
click at [411, 168] on icon at bounding box center [413, 166] width 6 height 6
copy td "Rp 700.000"
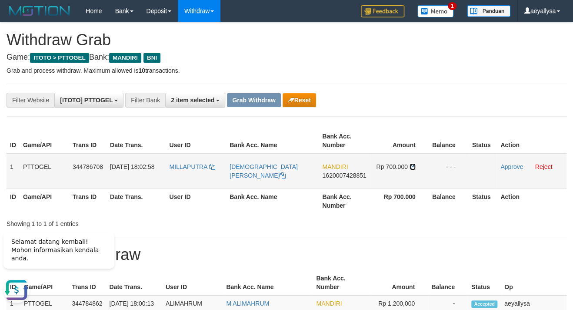
click at [411, 168] on icon at bounding box center [413, 166] width 6 height 6
click at [510, 167] on link "Approve" at bounding box center [511, 166] width 23 height 7
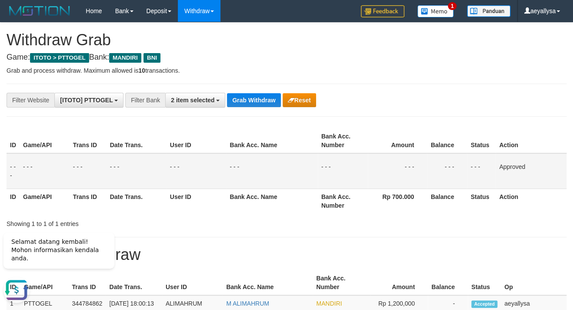
click at [256, 98] on button "Grab Withdraw" at bounding box center [253, 100] width 53 height 14
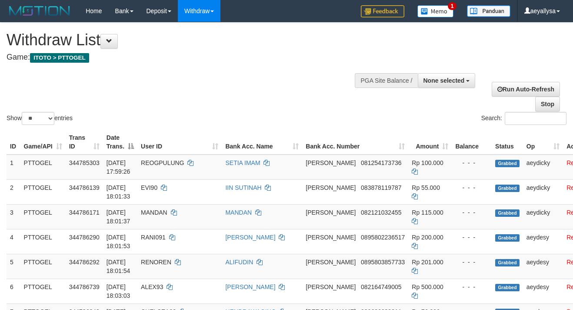
select select
select select "**"
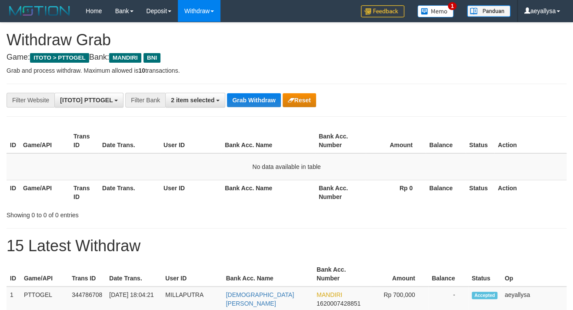
scroll to position [24, 0]
click at [250, 100] on button "Grab Withdraw" at bounding box center [253, 100] width 53 height 14
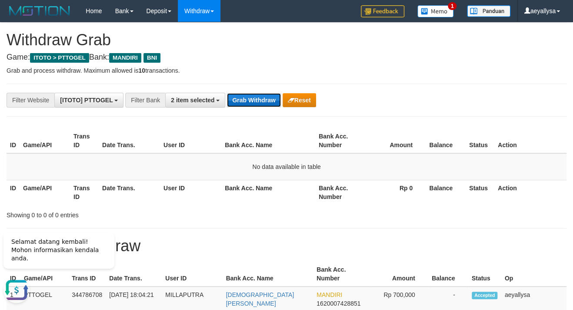
click at [246, 98] on button "Grab Withdraw" at bounding box center [253, 100] width 53 height 14
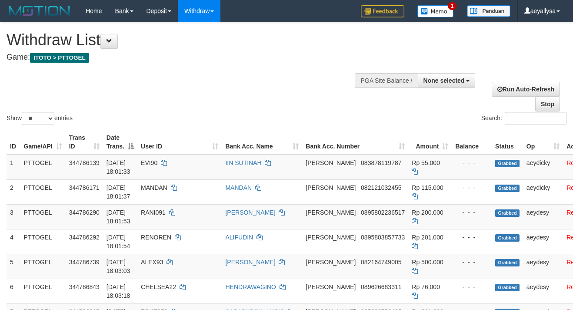
select select
select select "**"
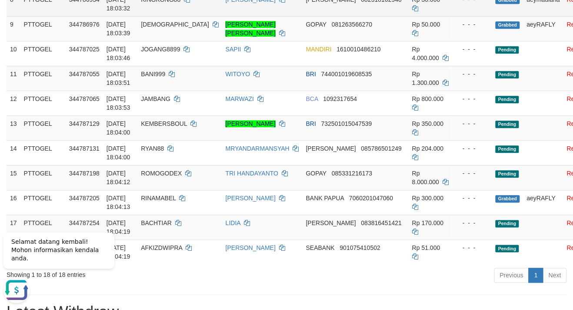
scroll to position [805, 0]
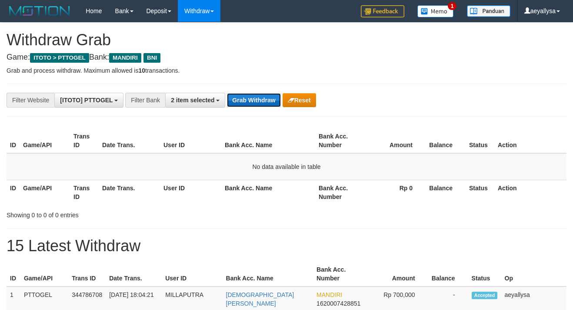
click at [247, 97] on button "Grab Withdraw" at bounding box center [253, 100] width 53 height 14
click at [245, 102] on button "Grab Withdraw" at bounding box center [253, 100] width 53 height 14
click at [245, 101] on button "Grab Withdraw" at bounding box center [253, 100] width 53 height 14
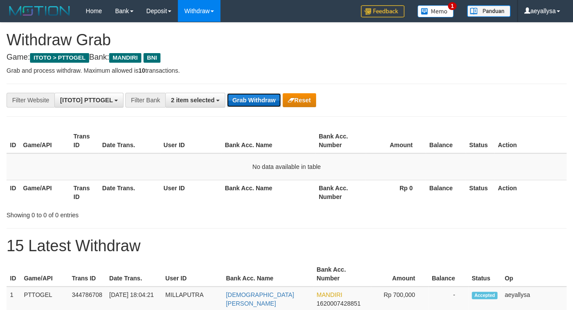
scroll to position [24, 0]
click at [246, 96] on button "Grab Withdraw" at bounding box center [253, 100] width 53 height 14
click at [247, 102] on button "Grab Withdraw" at bounding box center [253, 100] width 53 height 14
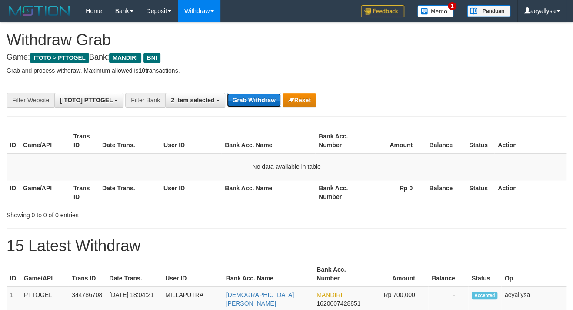
click at [247, 102] on button "Grab Withdraw" at bounding box center [253, 100] width 53 height 14
click at [250, 97] on button "Grab Withdraw" at bounding box center [253, 100] width 53 height 14
